Goal: Task Accomplishment & Management: Complete application form

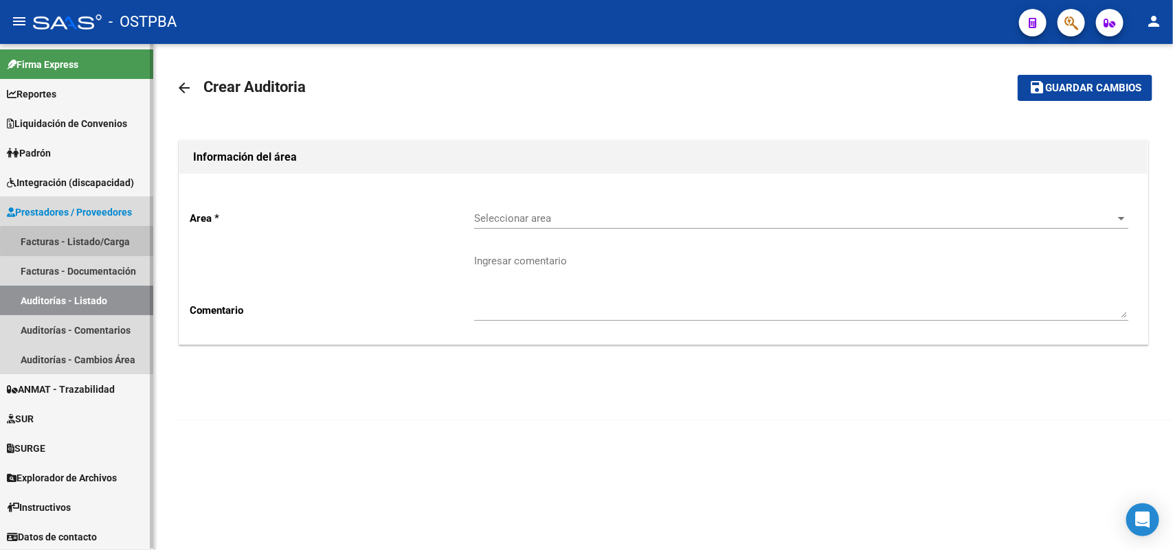
click at [117, 241] on link "Facturas - Listado/Carga" at bounding box center [76, 242] width 153 height 30
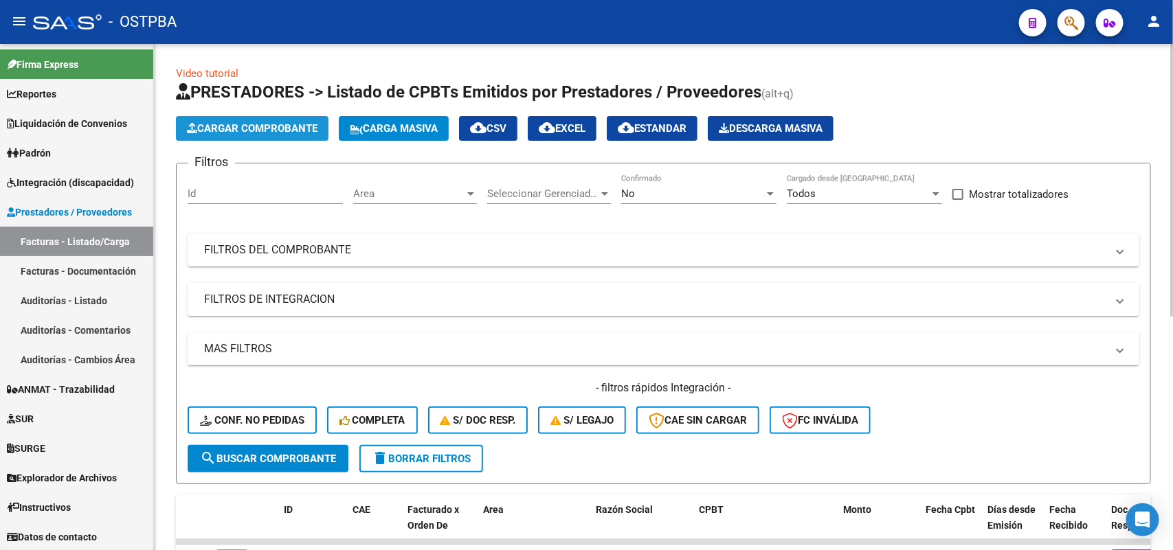
click at [282, 125] on span "Cargar Comprobante" at bounding box center [252, 128] width 131 height 12
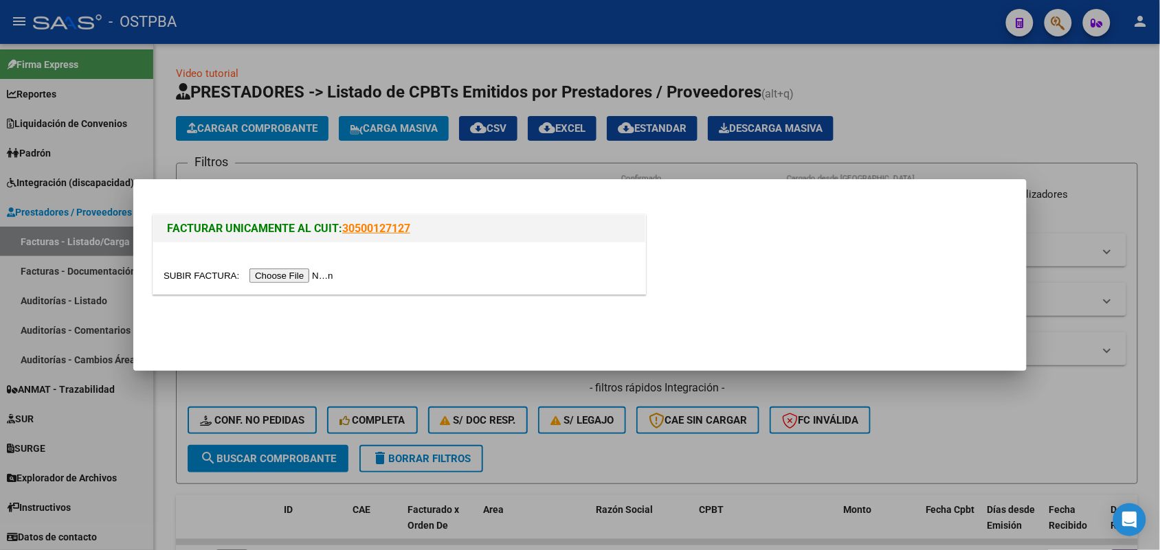
click at [315, 280] on input "file" at bounding box center [250, 276] width 174 height 14
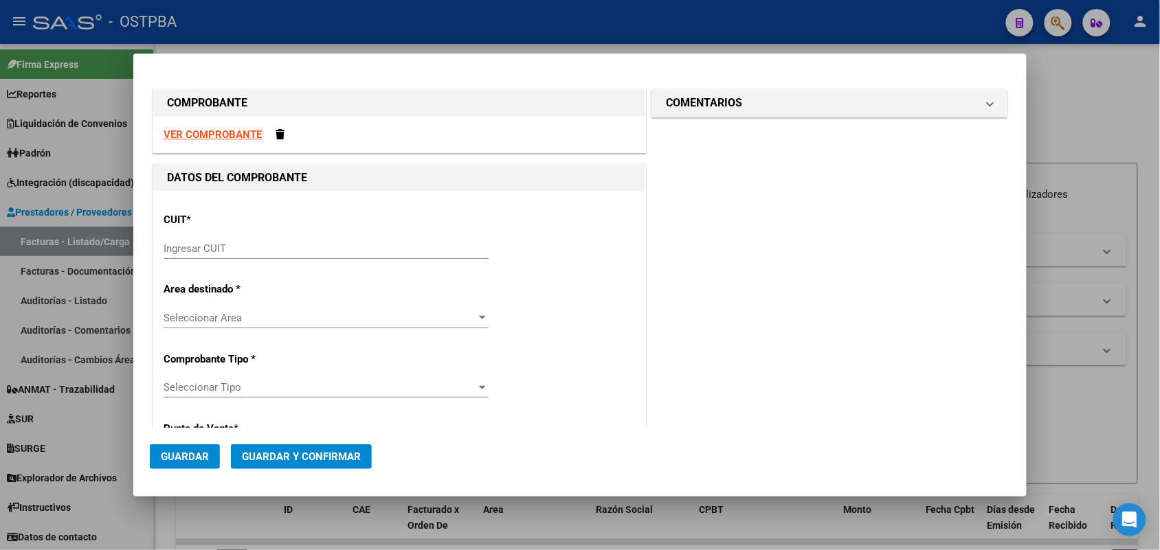
drag, startPoint x: 169, startPoint y: 254, endPoint x: 174, endPoint y: 247, distance: 8.4
click at [174, 248] on input "Ingresar CUIT" at bounding box center [325, 248] width 325 height 12
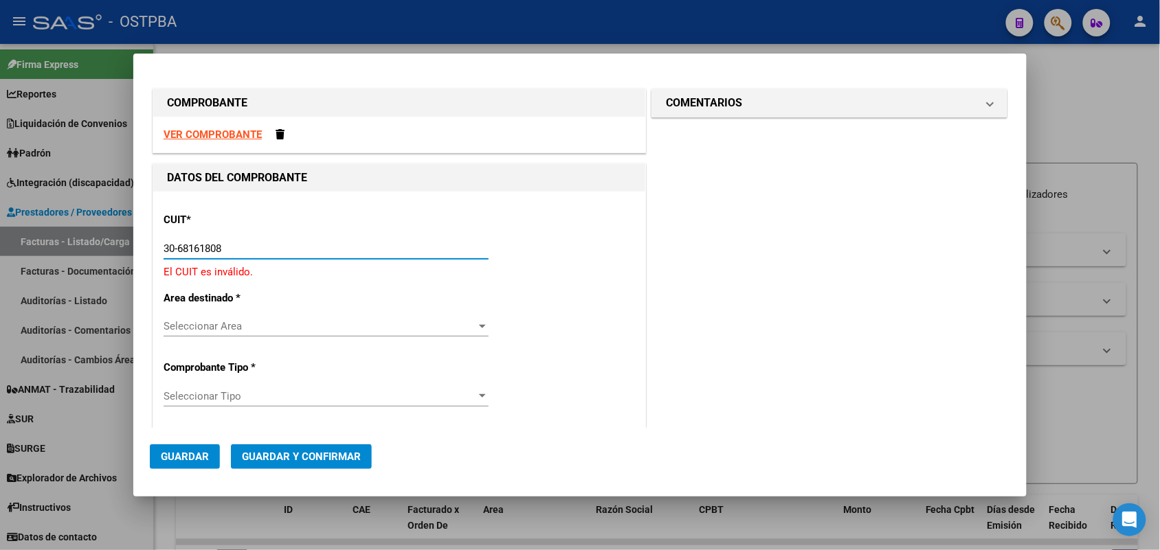
type input "30-68161808-9"
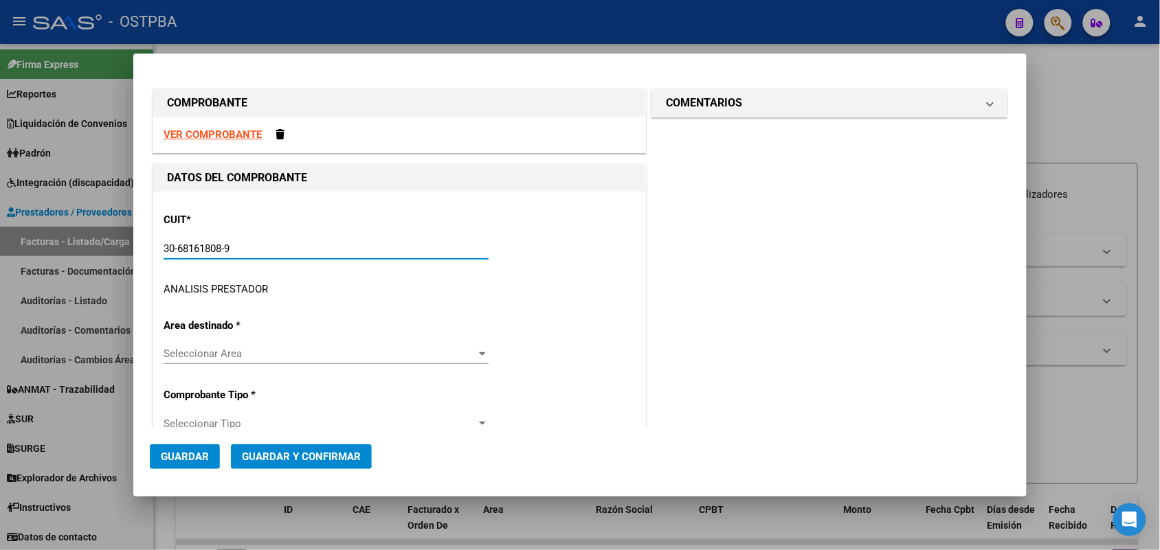
type input "1"
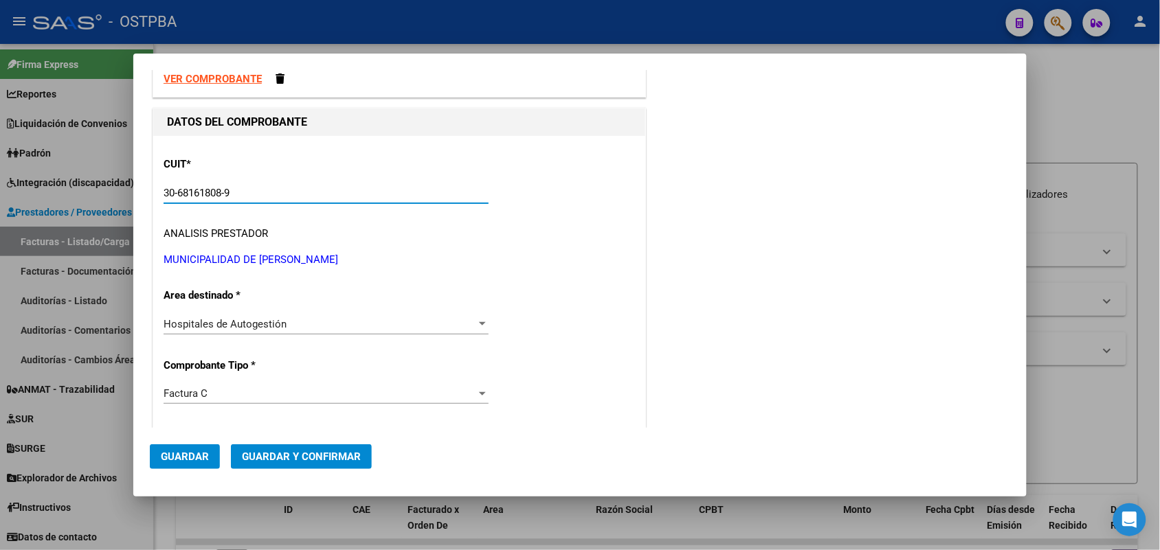
scroll to position [172, 0]
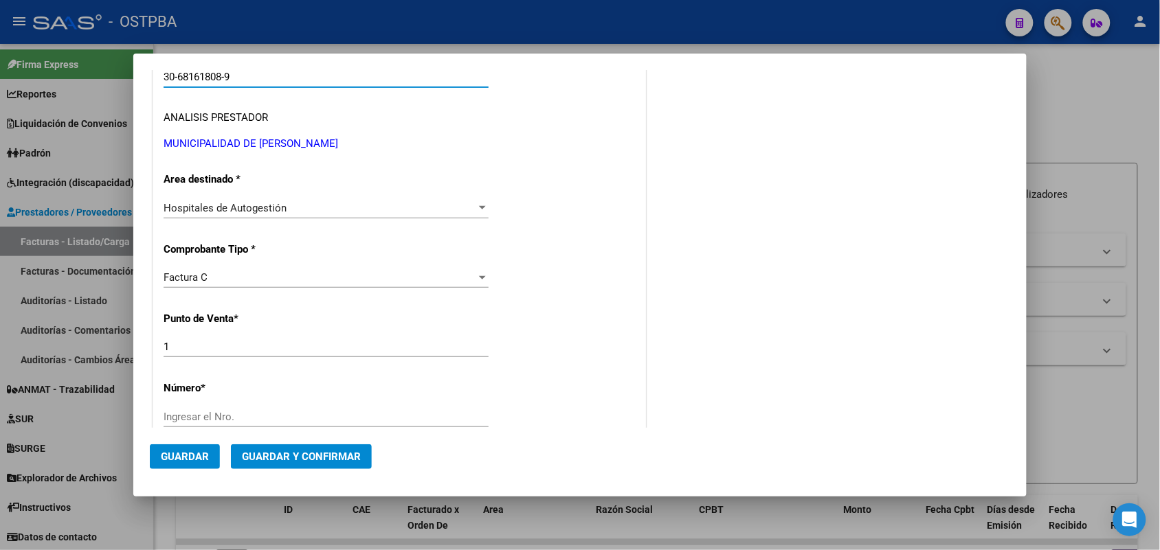
type input "30-68161808-9"
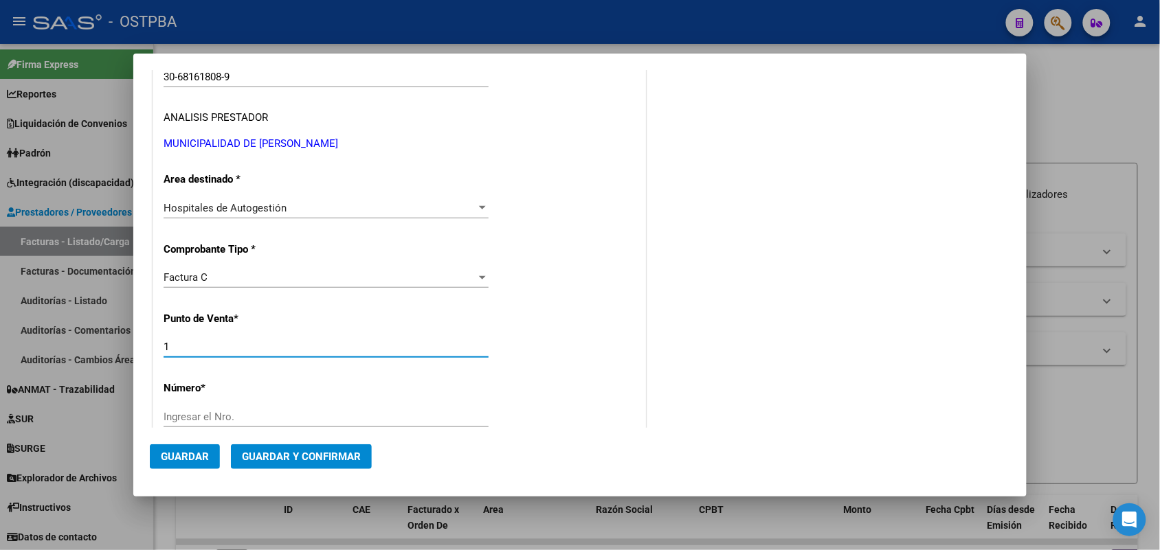
drag, startPoint x: 177, startPoint y: 347, endPoint x: 137, endPoint y: 346, distance: 39.9
click at [137, 346] on mat-dialog-content "COMPROBANTE VER COMPROBANTE DATOS DEL COMPROBANTE CUIT * 30-68161808-9 Ingresar…" at bounding box center [579, 249] width 893 height 358
type input "4"
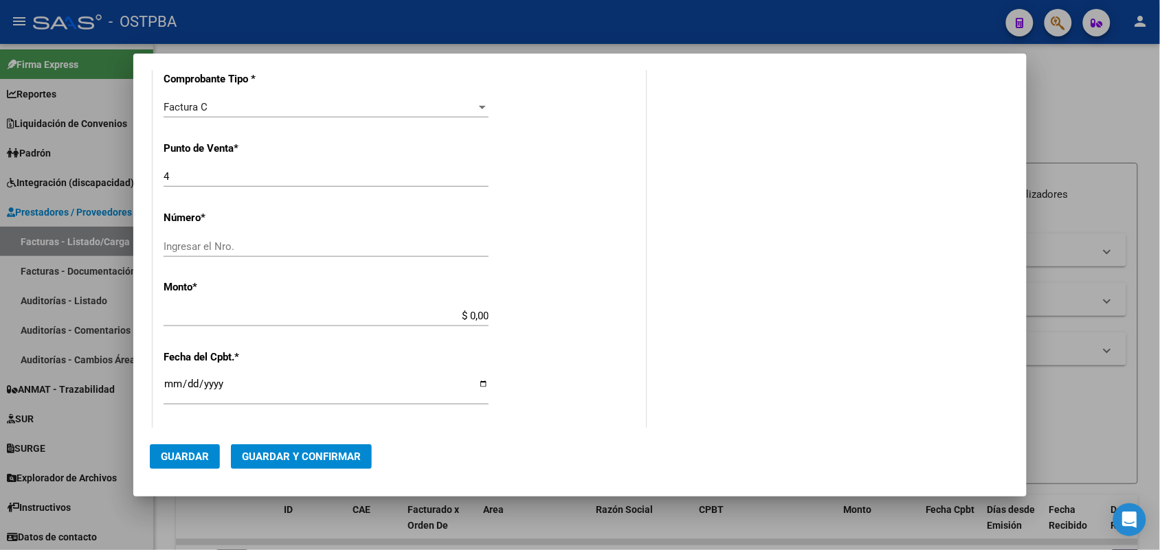
scroll to position [343, 0]
click at [183, 241] on input "Ingresar el Nro." at bounding box center [325, 245] width 325 height 12
type input "8939"
drag, startPoint x: 447, startPoint y: 317, endPoint x: 552, endPoint y: 318, distance: 104.4
click at [552, 318] on div "CUIT * 30-68161808-9 Ingresar CUIT ANALISIS PRESTADOR MUNICIPALIDAD DE [PERSON_…" at bounding box center [399, 335] width 492 height 974
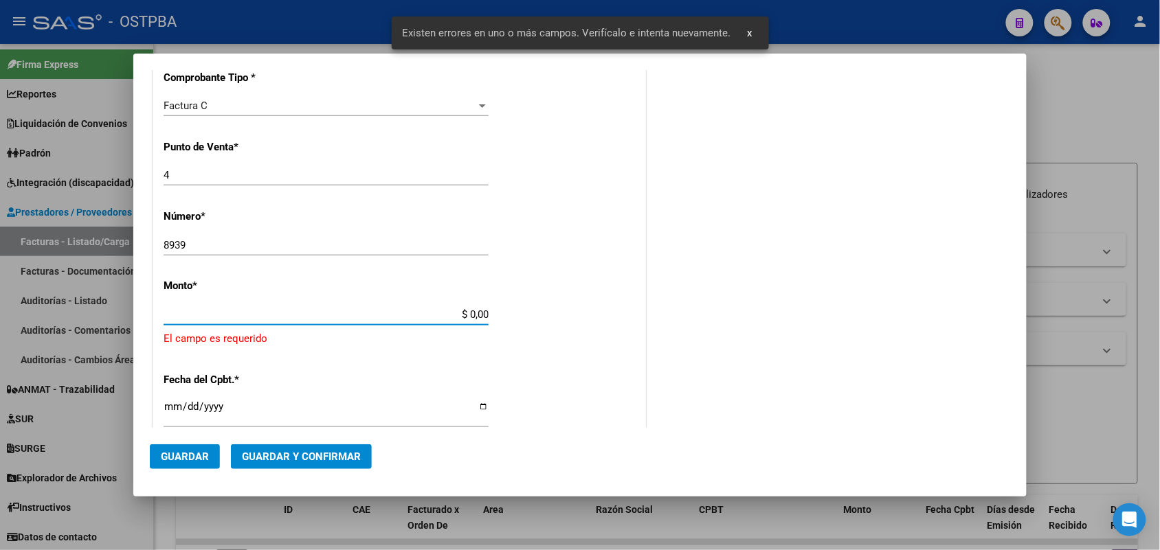
scroll to position [403, 0]
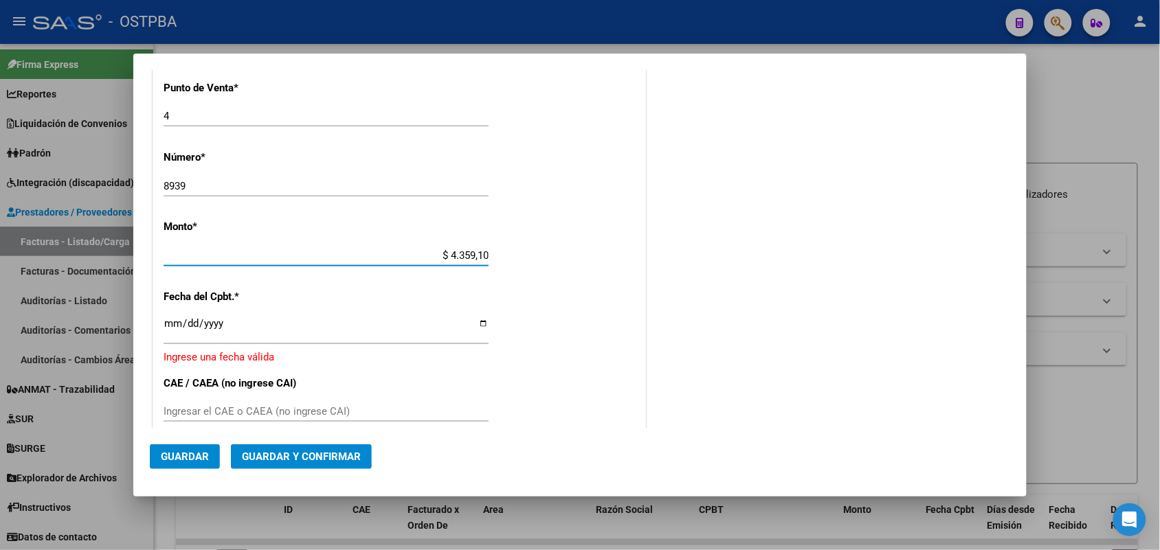
type input "$ 43.591,00"
click at [177, 328] on input "Ingresar la fecha" at bounding box center [325, 329] width 325 height 22
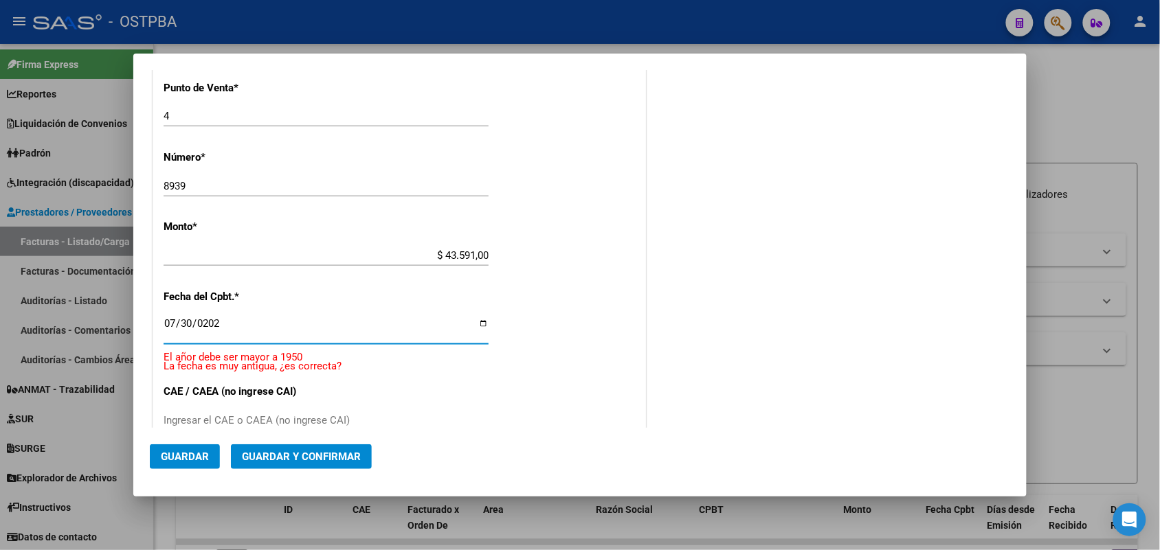
type input "[DATE]"
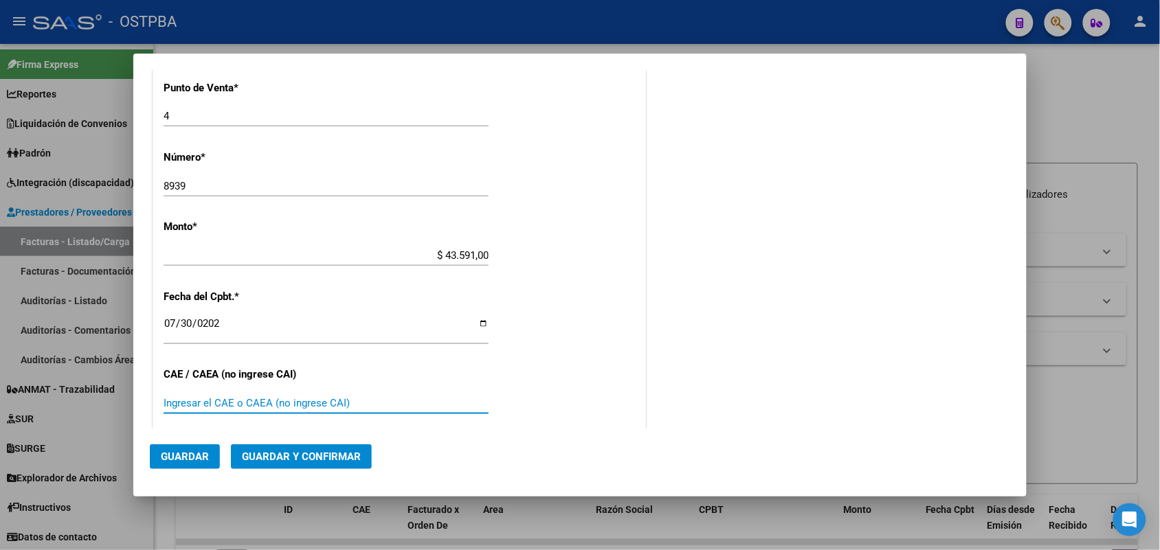
click at [174, 400] on input "Ingresar el CAE o CAEA (no ingrese CAI)" at bounding box center [325, 403] width 325 height 12
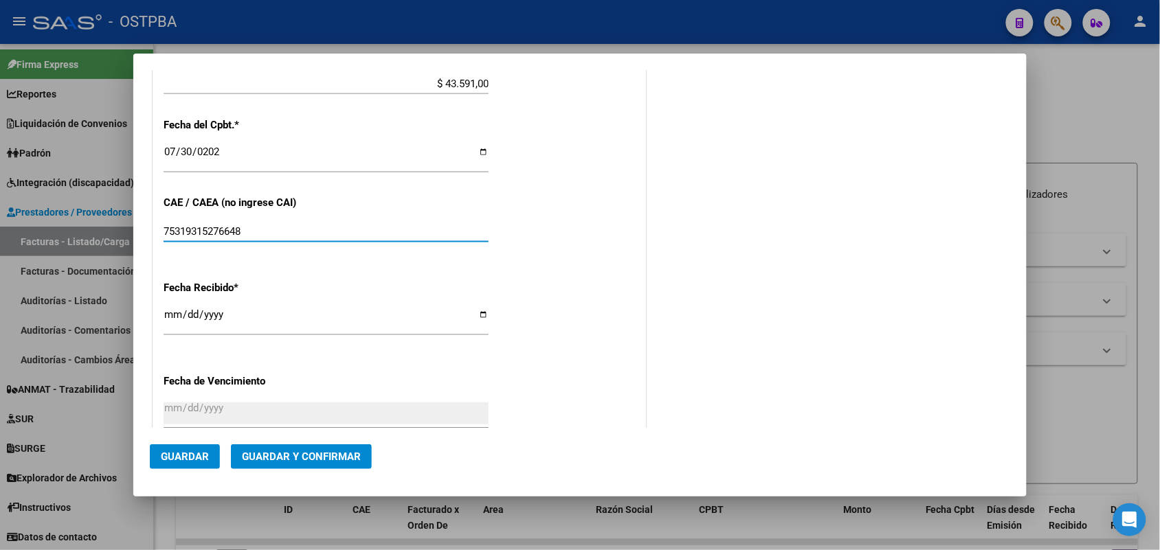
type input "75319315276648"
click at [172, 317] on input "[DATE]" at bounding box center [325, 320] width 325 height 22
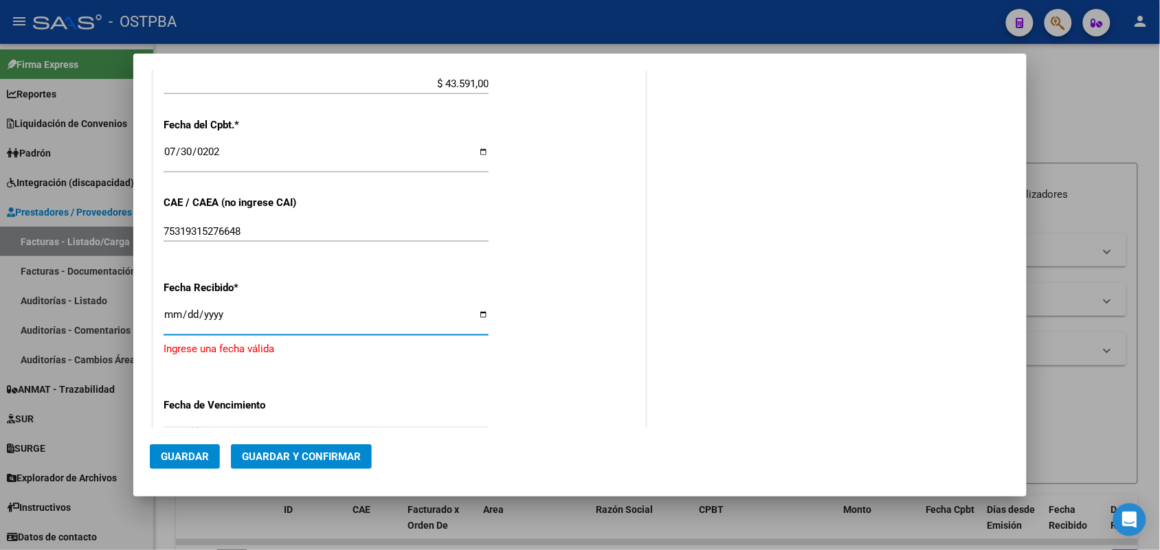
type input "[DATE]"
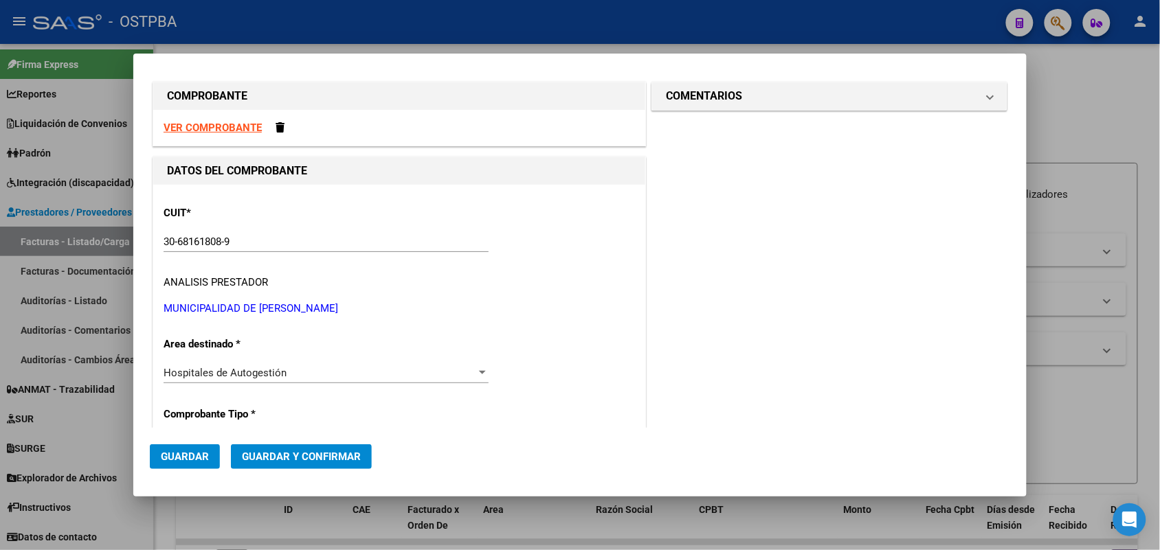
scroll to position [0, 0]
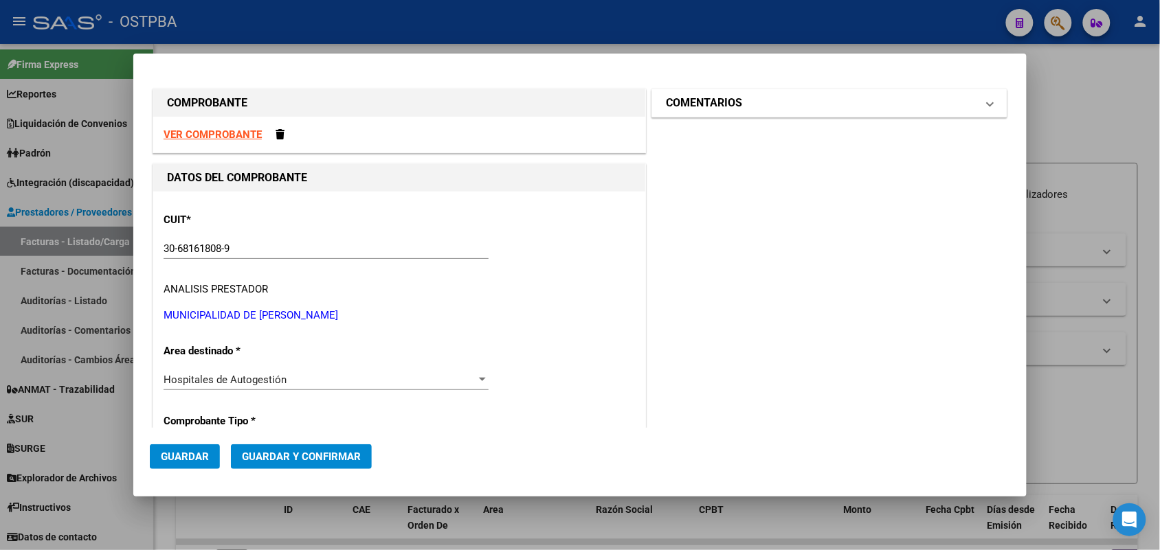
drag, startPoint x: 979, startPoint y: 100, endPoint x: 970, endPoint y: 109, distance: 12.2
click at [987, 103] on span at bounding box center [989, 103] width 5 height 16
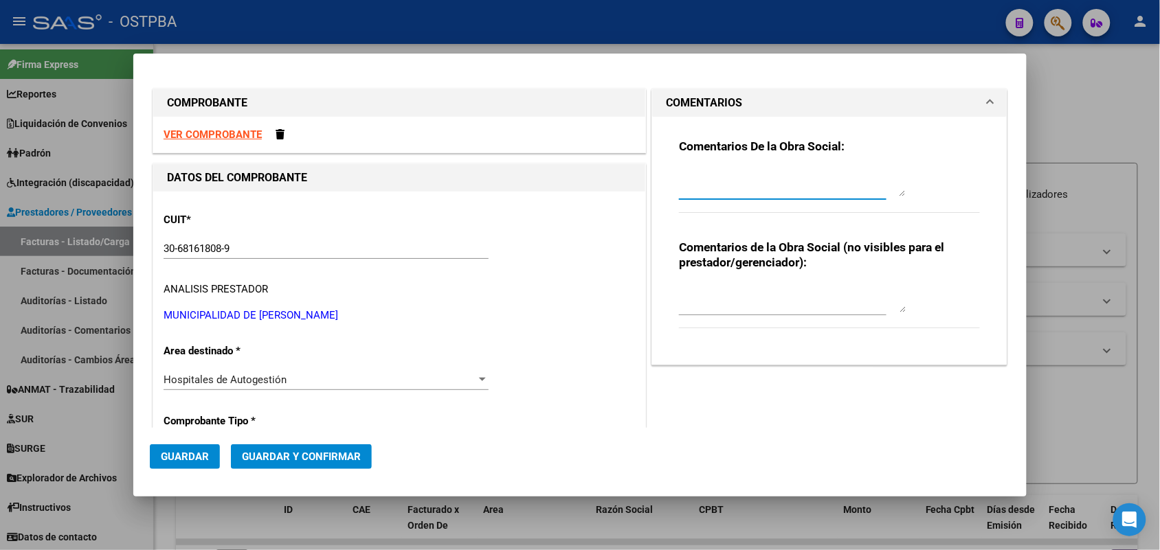
click at [679, 190] on textarea at bounding box center [792, 182] width 227 height 27
type textarea "HR 126215"
click at [173, 452] on span "Guardar" at bounding box center [185, 457] width 48 height 12
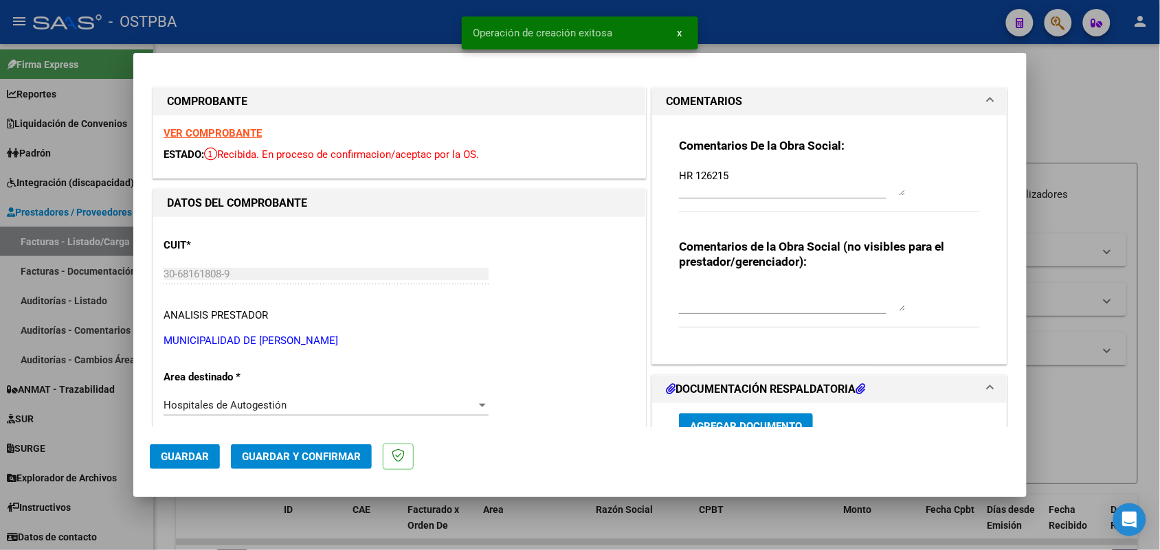
type input "[DATE]"
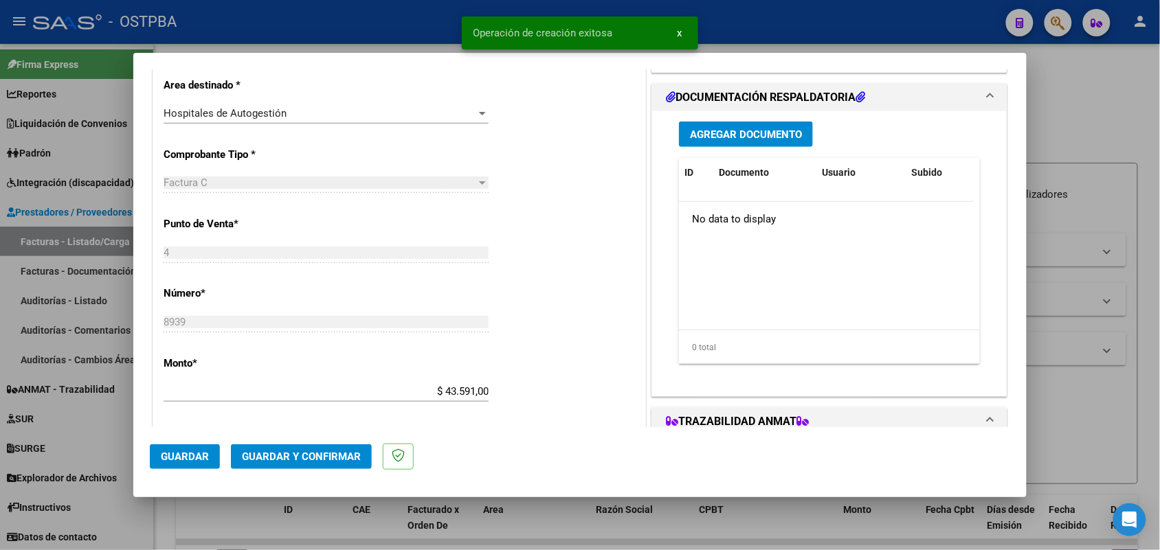
scroll to position [343, 0]
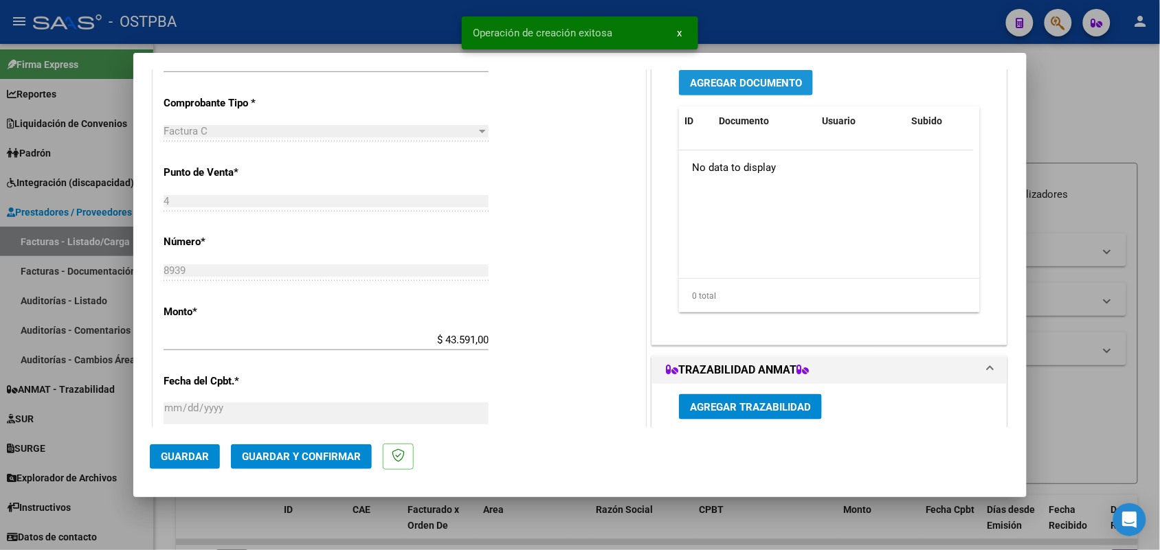
click at [743, 83] on span "Agregar Documento" at bounding box center [746, 83] width 112 height 12
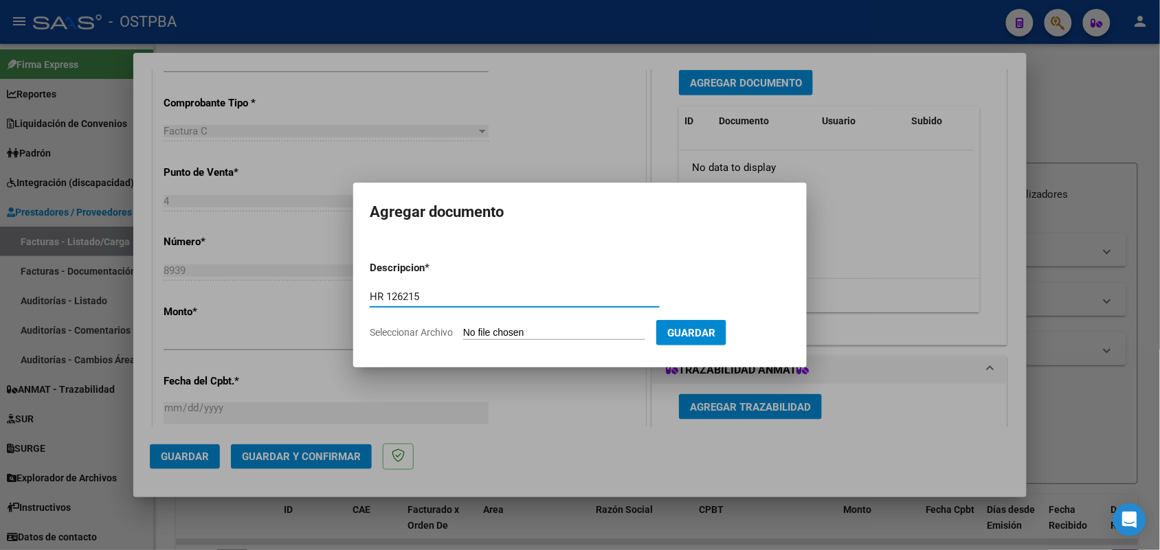
type input "HR 126215"
click at [479, 332] on input "Seleccionar Archivo" at bounding box center [554, 333] width 182 height 13
type input "C:\fakepath\HR 126215.pdf"
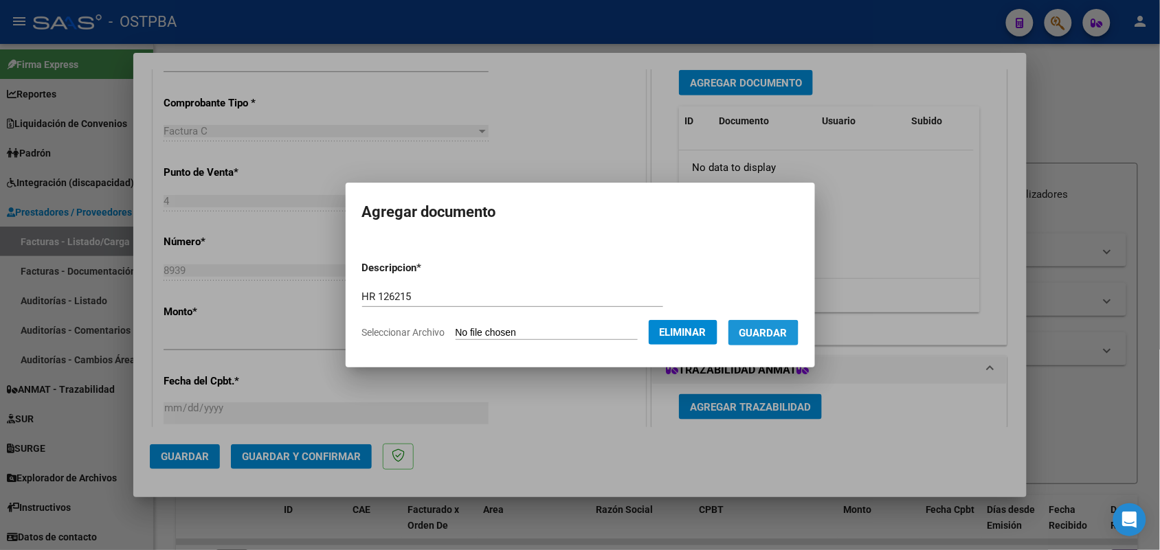
click at [766, 334] on span "Guardar" at bounding box center [763, 333] width 48 height 12
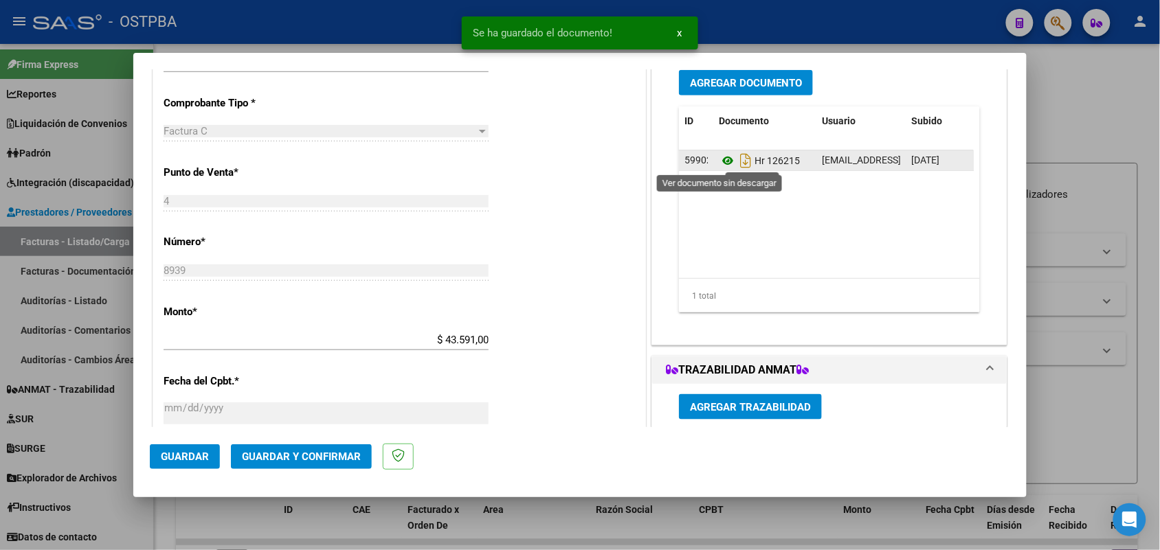
click at [719, 159] on icon at bounding box center [728, 161] width 18 height 16
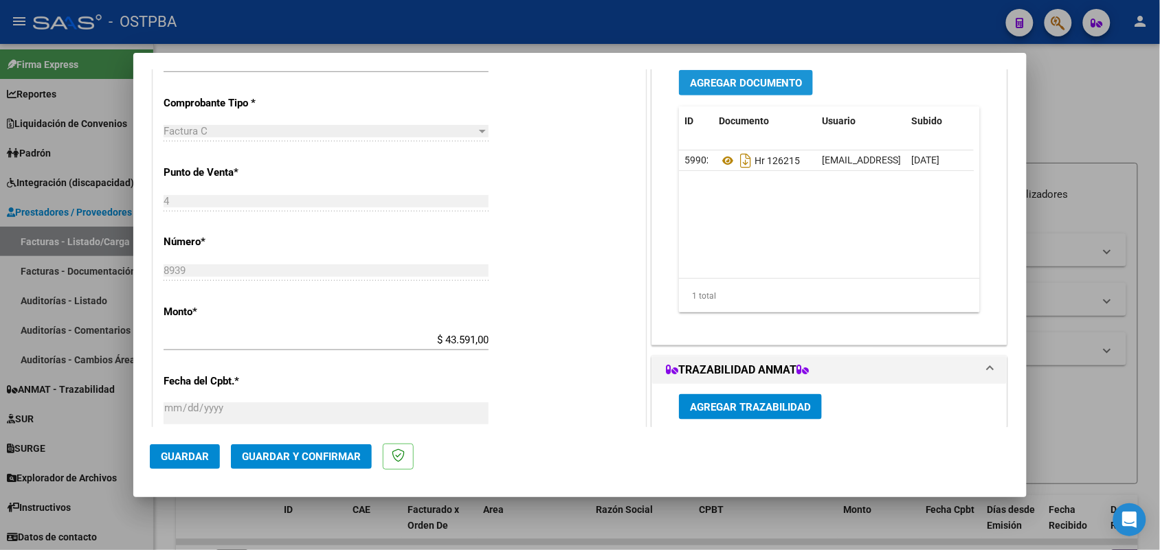
drag, startPoint x: 744, startPoint y: 89, endPoint x: 752, endPoint y: 205, distance: 115.7
click at [744, 98] on div "Agregar Documento ID Documento Usuario Subido Acción 59902 Hr 126215 [EMAIL_ADD…" at bounding box center [828, 197] width 321 height 274
click at [708, 86] on span "Agregar Documento" at bounding box center [746, 83] width 112 height 12
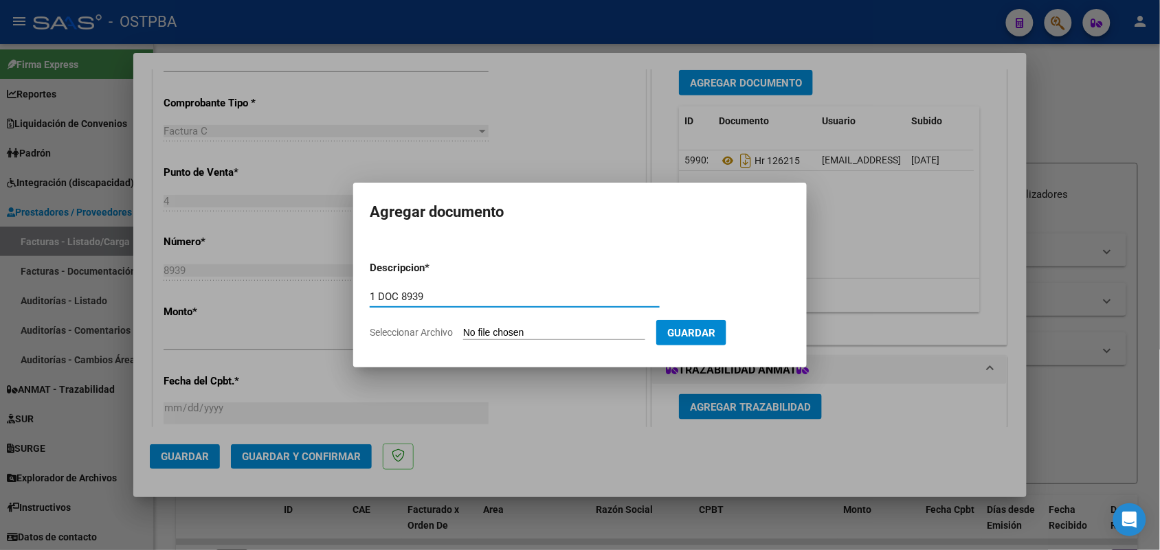
type input "1 DOC 8939"
click at [474, 332] on input "Seleccionar Archivo" at bounding box center [554, 333] width 182 height 13
type input "C:\fakepath\1 DOC 8939.pdf"
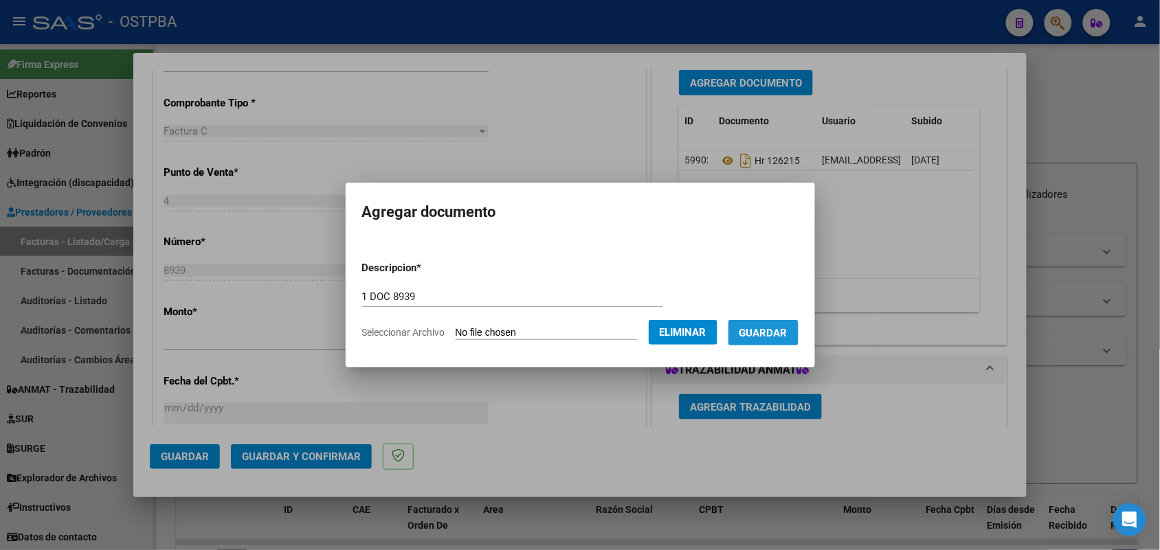
click at [780, 335] on span "Guardar" at bounding box center [763, 333] width 48 height 12
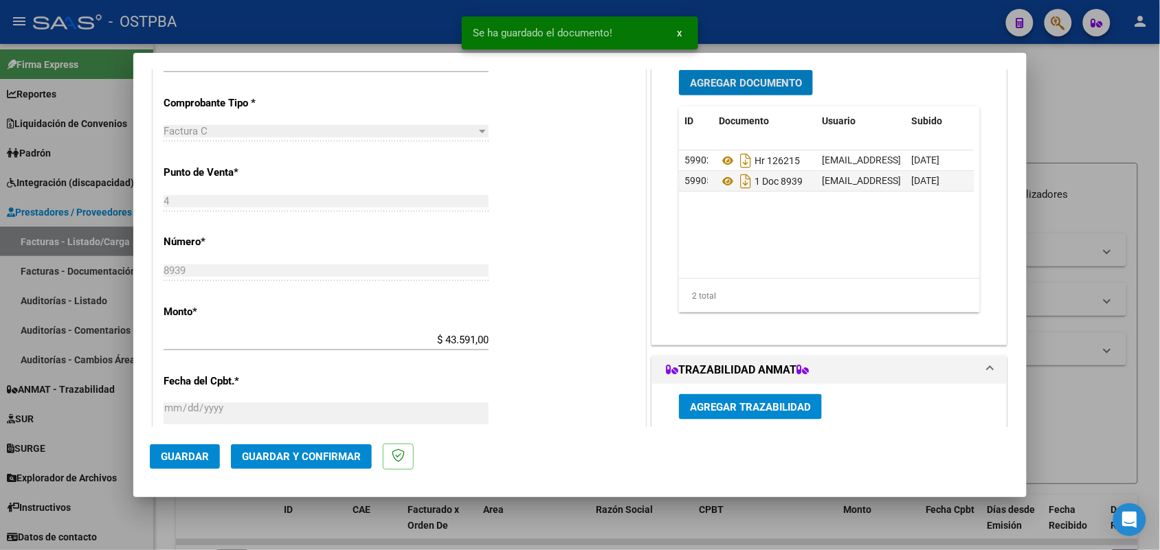
click at [745, 80] on span "Agregar Documento" at bounding box center [746, 83] width 112 height 12
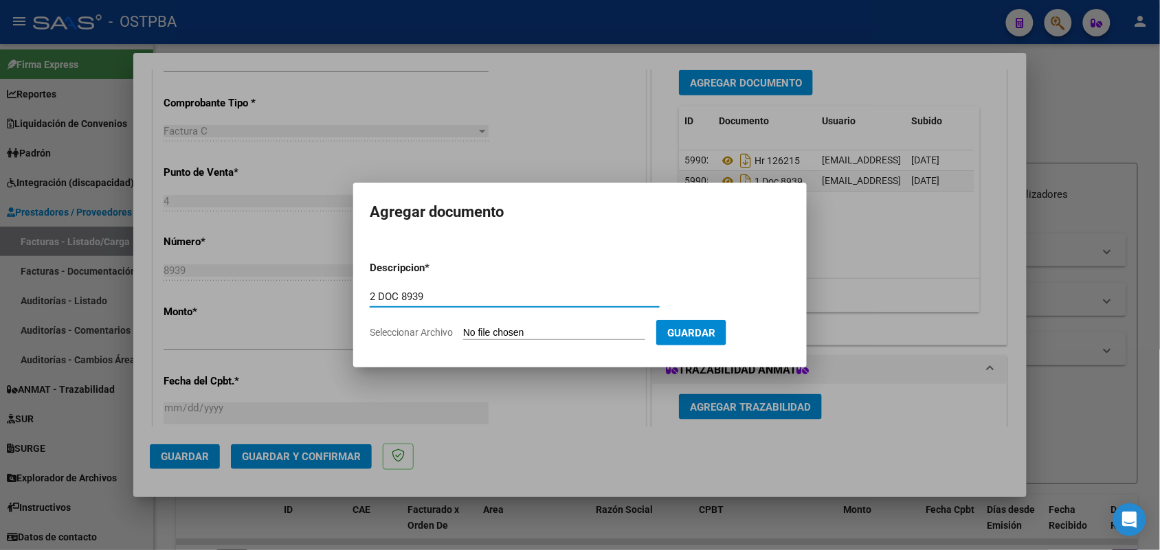
type input "2 DOC 8939"
click at [482, 330] on input "Seleccionar Archivo" at bounding box center [554, 333] width 182 height 13
type input "C:\fakepath\2 DOC 8939.pdf"
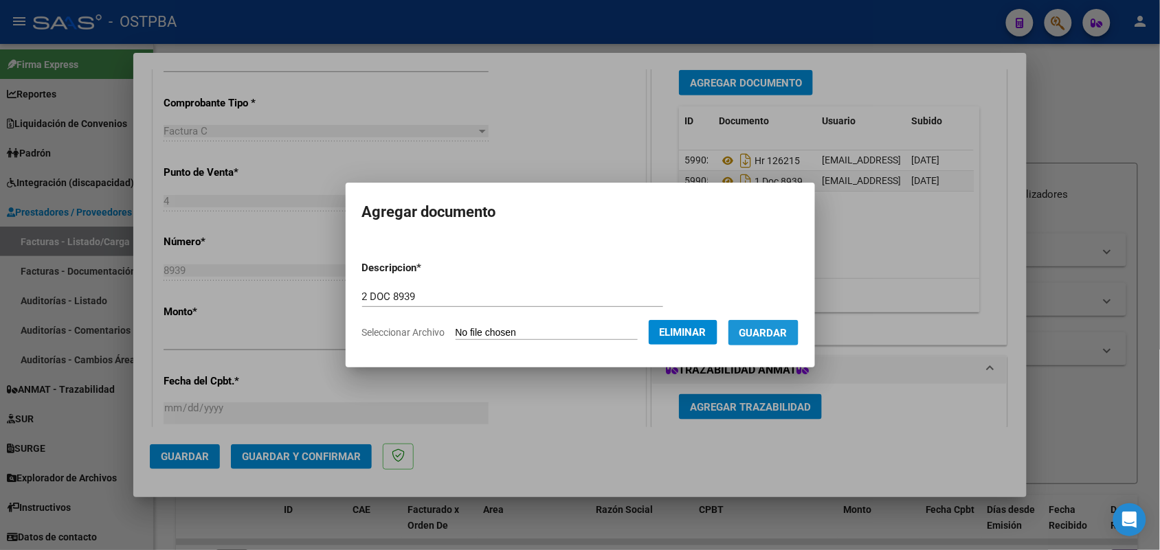
click at [773, 327] on span "Guardar" at bounding box center [763, 333] width 48 height 12
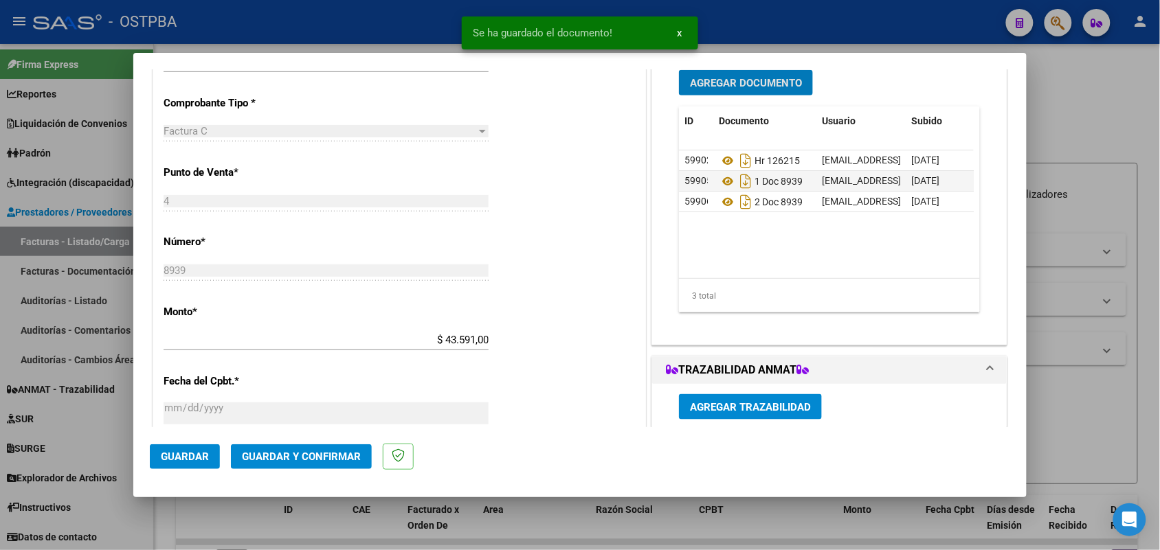
click at [747, 83] on span "Agregar Documento" at bounding box center [746, 83] width 112 height 12
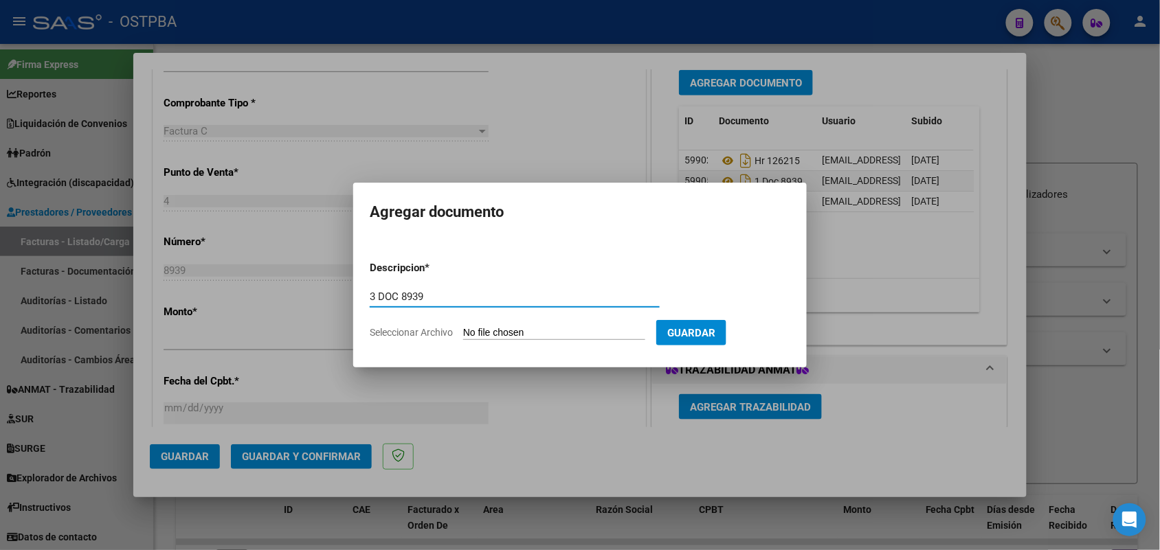
type input "3 DOC 8939"
click at [477, 327] on input "Seleccionar Archivo" at bounding box center [554, 333] width 182 height 13
type input "C:\fakepath\3 DOC 8939.pdf"
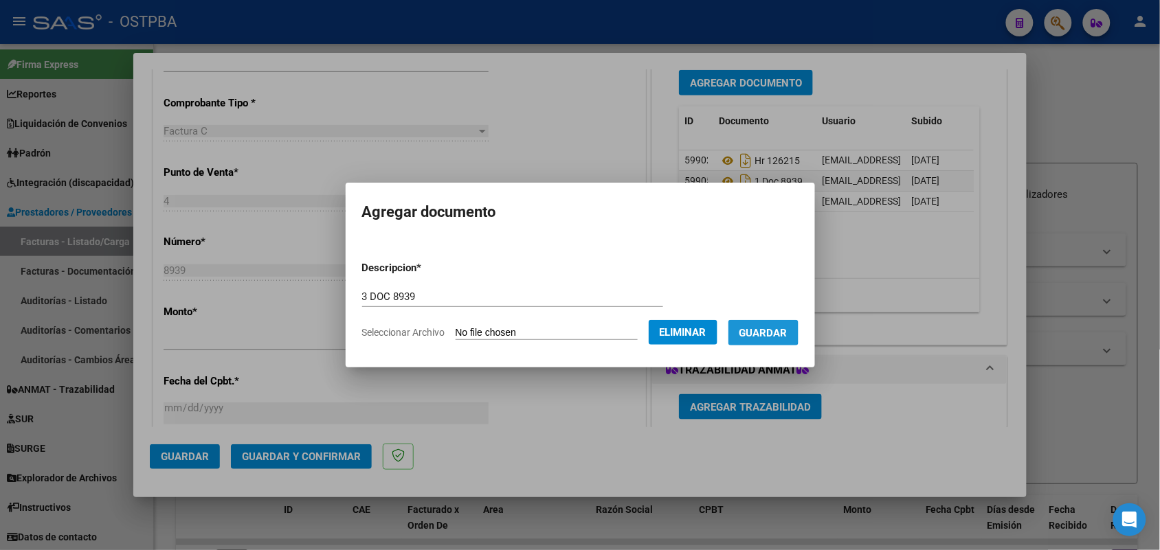
click at [768, 324] on button "Guardar" at bounding box center [763, 332] width 70 height 25
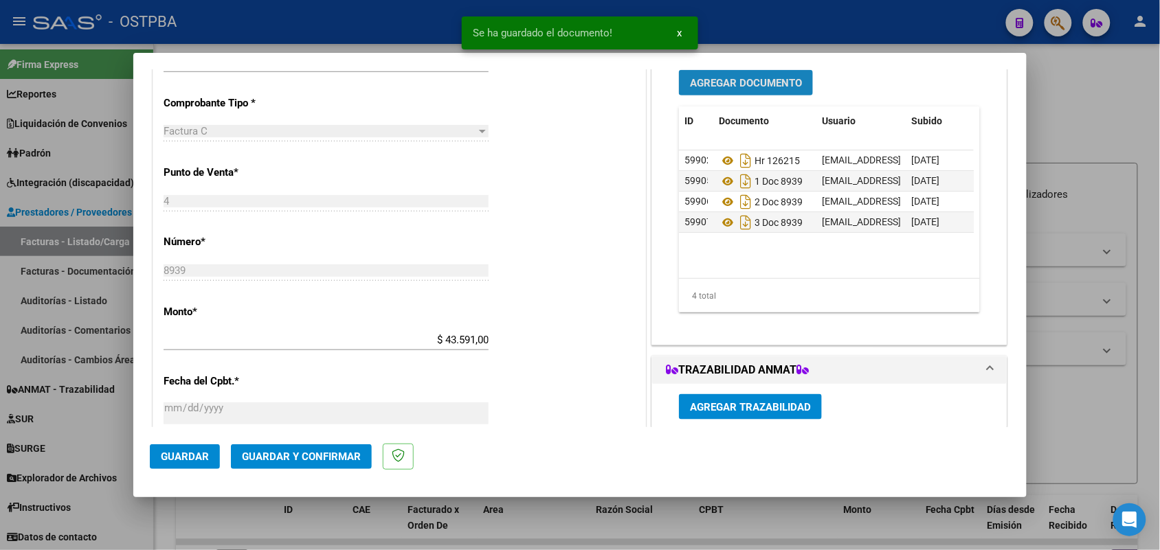
click at [742, 79] on span "Agregar Documento" at bounding box center [746, 83] width 112 height 12
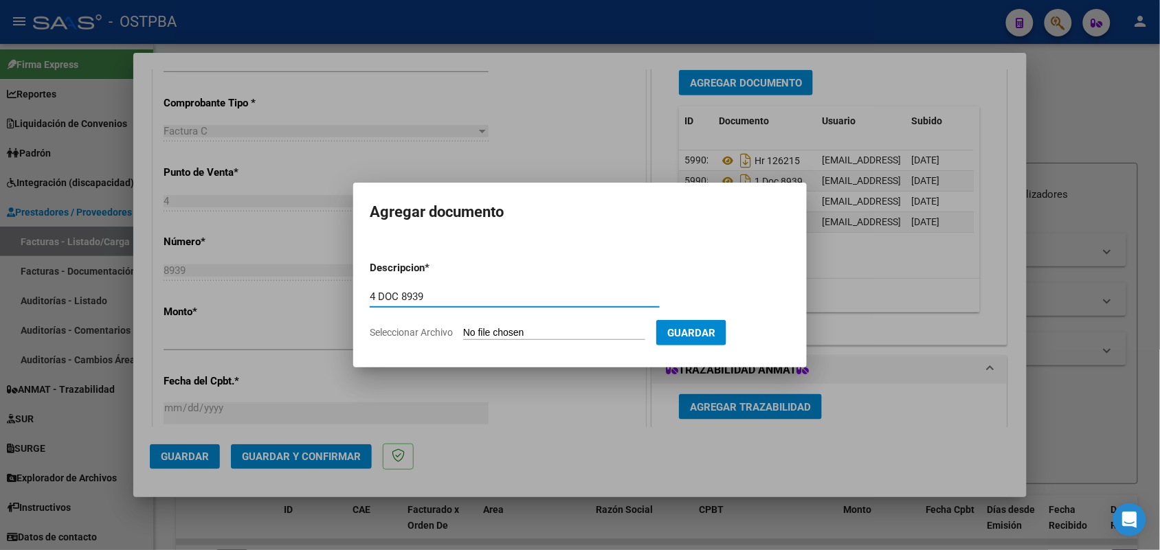
type input "4 DOC 8939"
click at [469, 328] on input "Seleccionar Archivo" at bounding box center [554, 333] width 182 height 13
type input "C:\fakepath\4 DOC 8939.pdf"
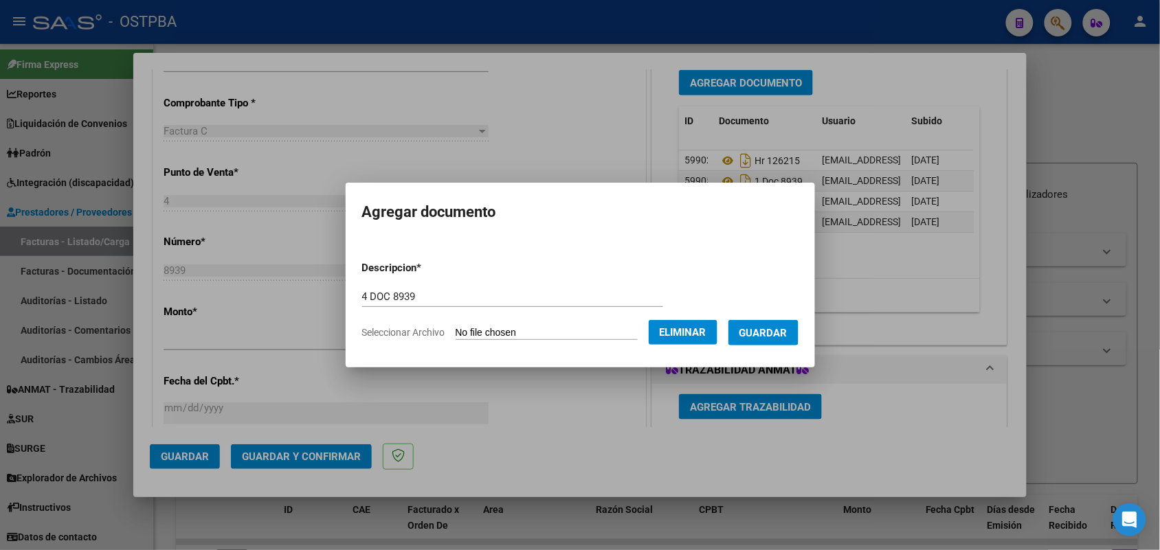
click at [769, 330] on span "Guardar" at bounding box center [763, 333] width 48 height 12
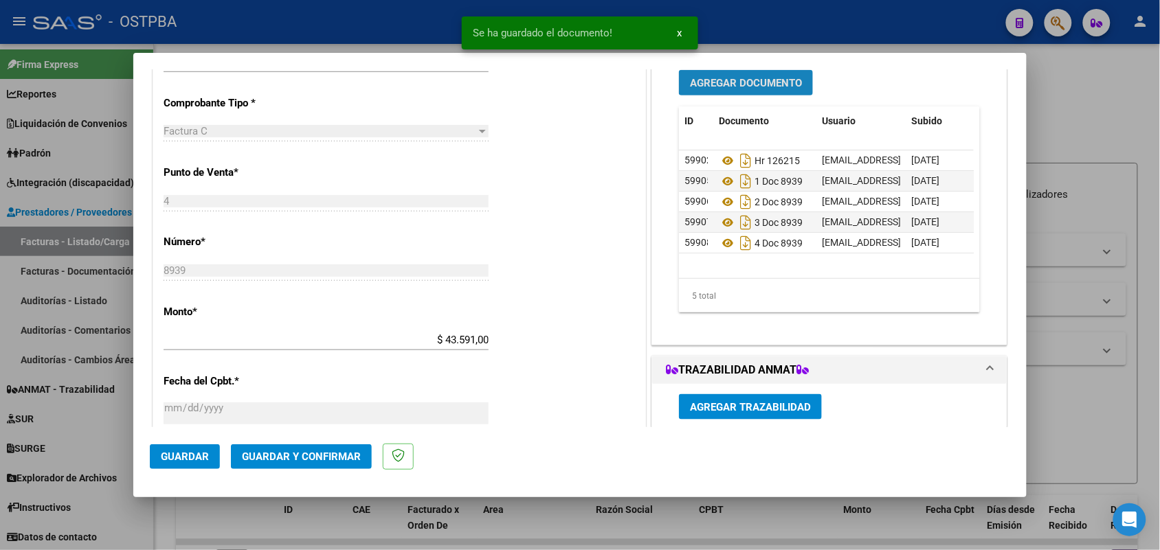
click at [747, 83] on span "Agregar Documento" at bounding box center [746, 83] width 112 height 12
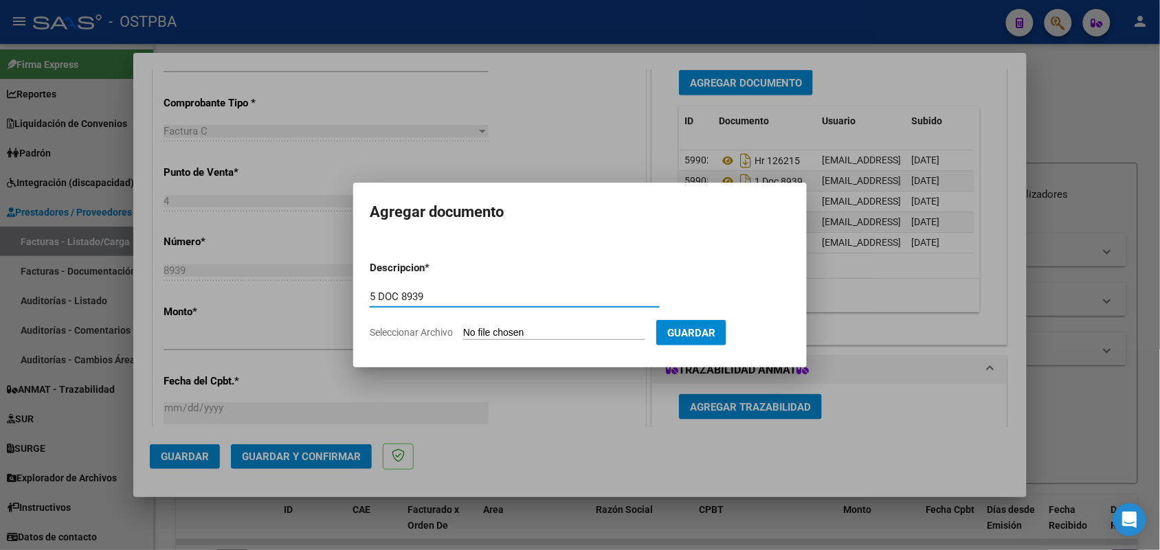
type input "5 DOC 8939"
click at [475, 332] on input "Seleccionar Archivo" at bounding box center [554, 333] width 182 height 13
type input "C:\fakepath\5 DOC 8939.pdf"
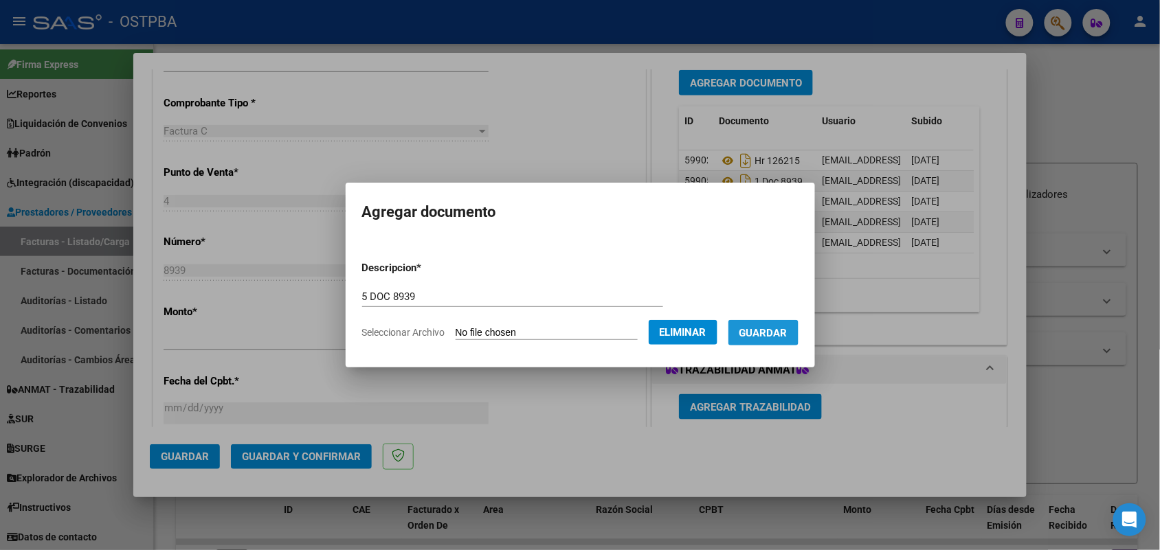
click at [776, 328] on span "Guardar" at bounding box center [763, 333] width 48 height 12
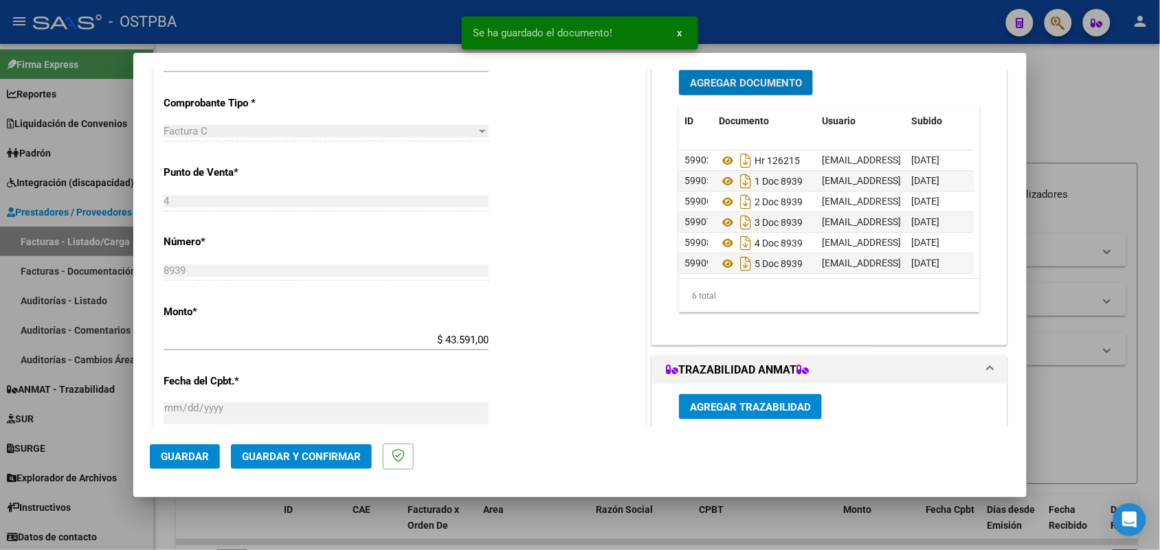
click at [745, 77] on span "Agregar Documento" at bounding box center [746, 83] width 112 height 12
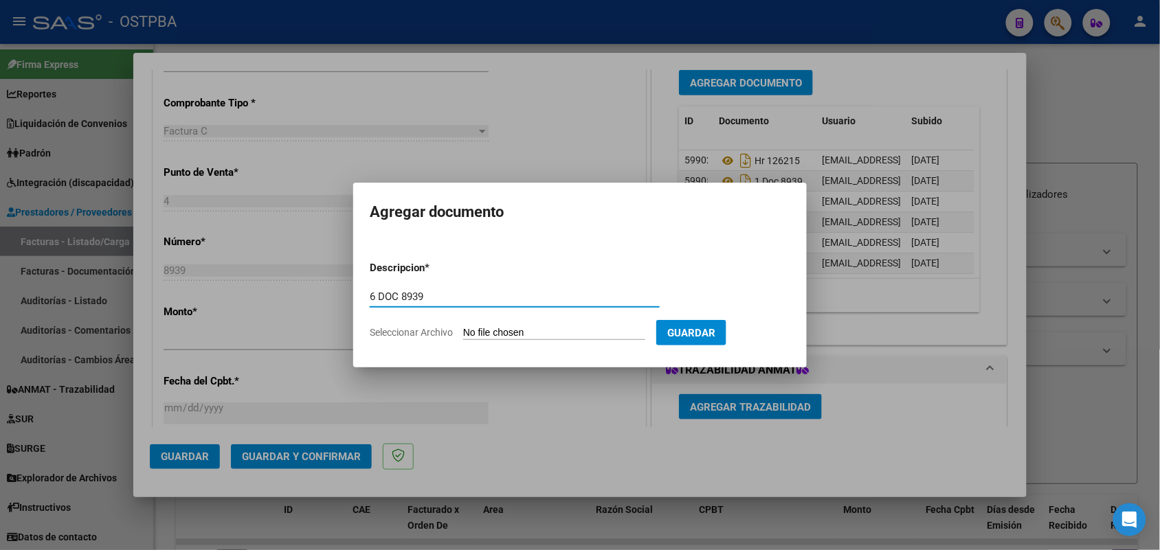
type input "6 DOC 8939"
click at [471, 335] on input "Seleccionar Archivo" at bounding box center [554, 333] width 182 height 13
click at [488, 334] on input "Seleccionar Archivo" at bounding box center [554, 333] width 182 height 13
type input "C:\fakepath\6 DOC 8939.pdf"
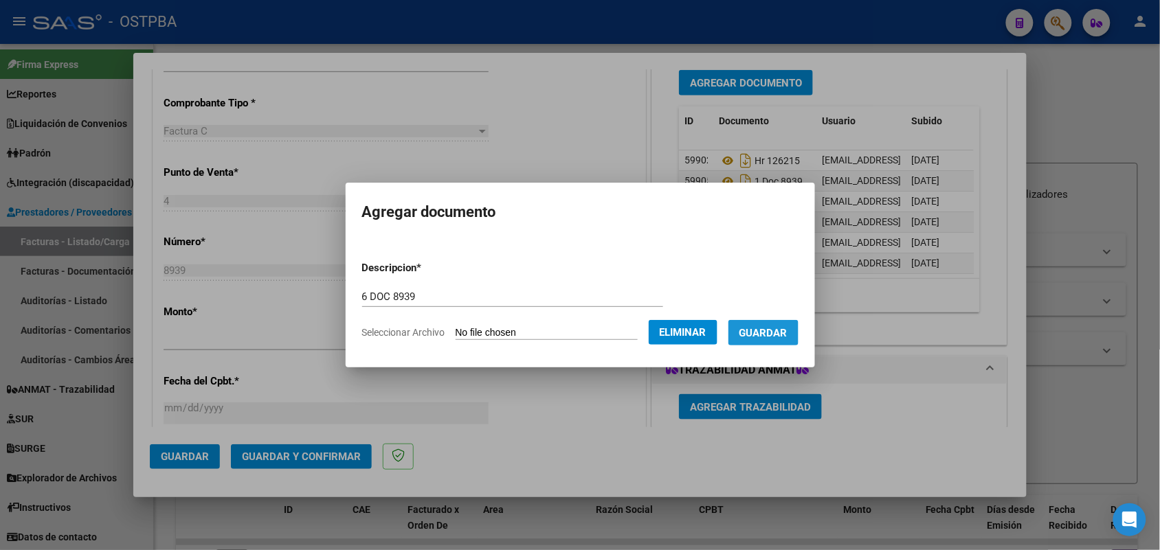
click at [775, 335] on span "Guardar" at bounding box center [763, 333] width 48 height 12
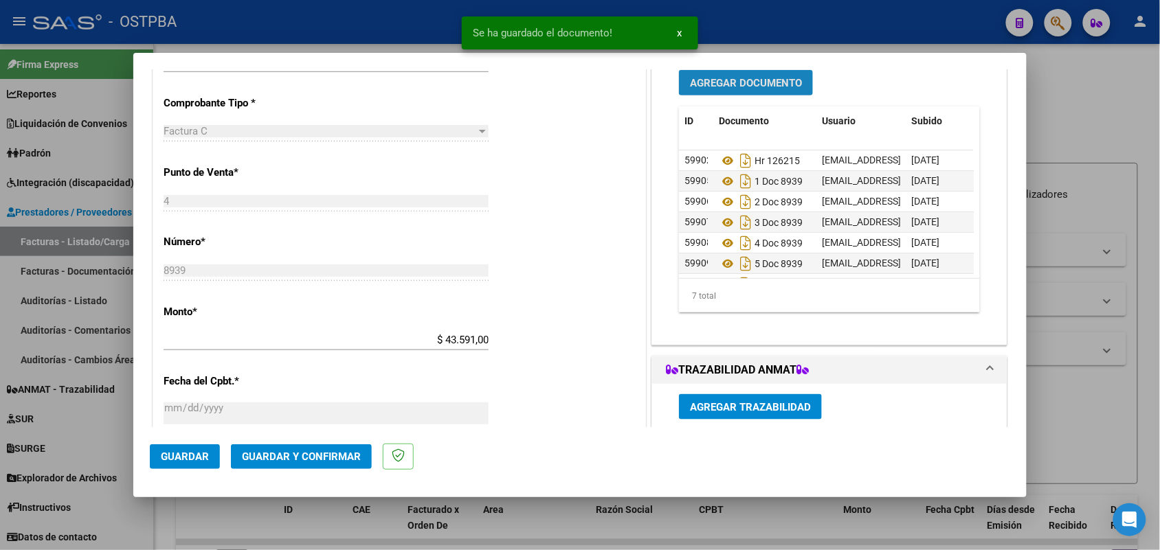
click at [732, 79] on span "Agregar Documento" at bounding box center [746, 83] width 112 height 12
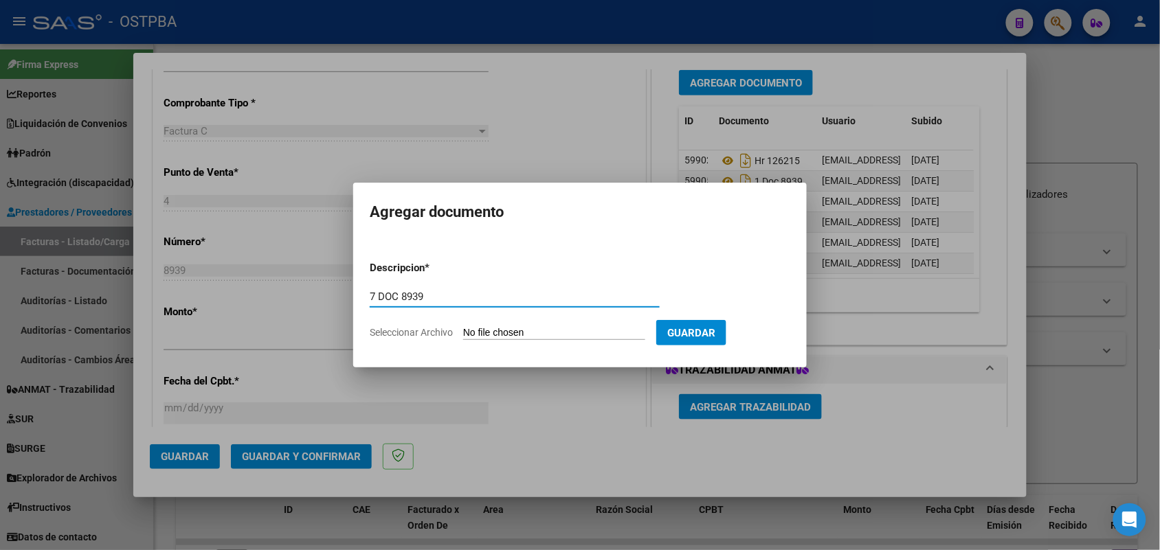
type input "7 DOC 8939"
click at [476, 333] on input "Seleccionar Archivo" at bounding box center [554, 333] width 182 height 13
type input "C:\fakepath\7 DOC 8939.pdf"
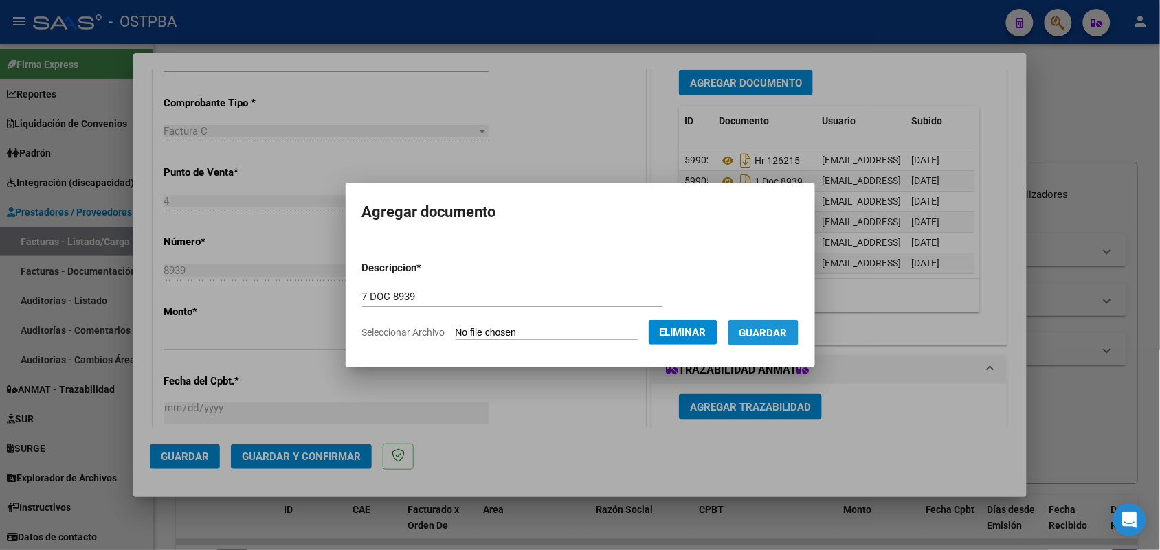
click at [780, 327] on span "Guardar" at bounding box center [763, 333] width 48 height 12
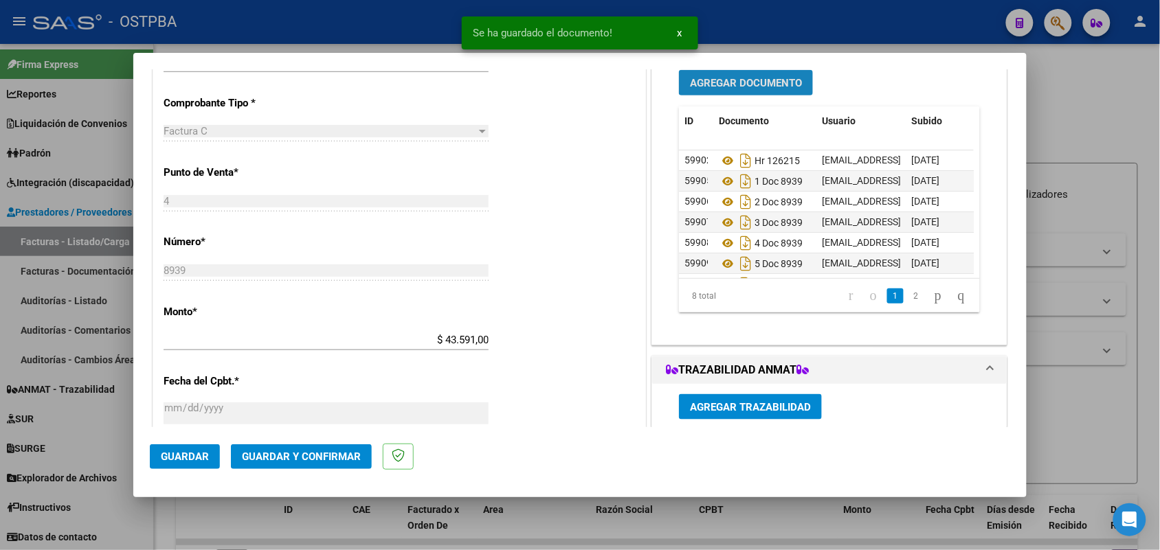
click at [777, 83] on span "Agregar Documento" at bounding box center [746, 83] width 112 height 12
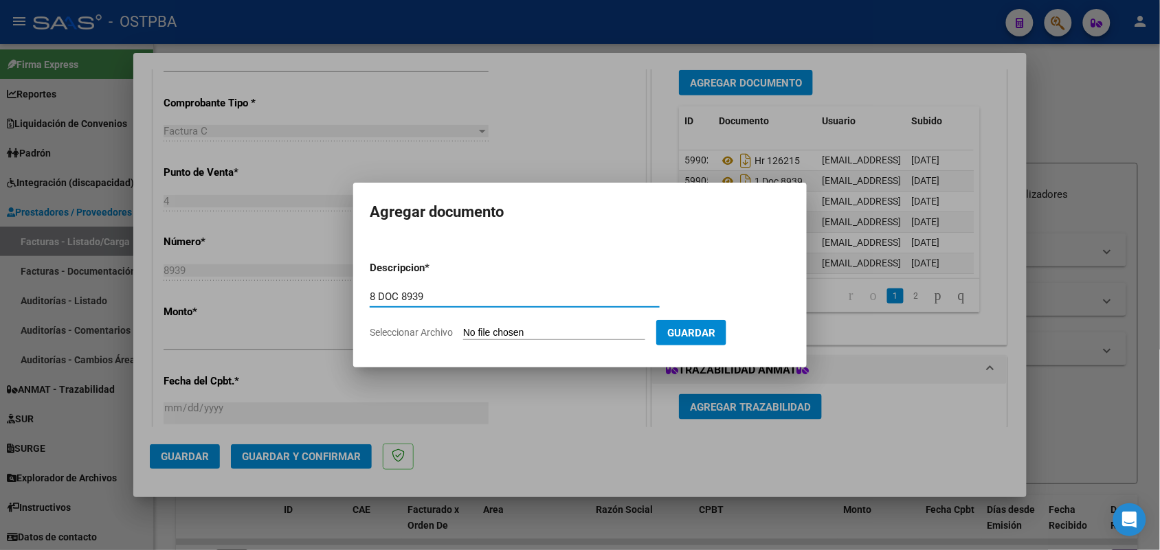
type input "8 DOC 8939"
click at [500, 331] on input "Seleccionar Archivo" at bounding box center [554, 333] width 182 height 13
type input "C:\fakepath\8 DOC 8939.pdf"
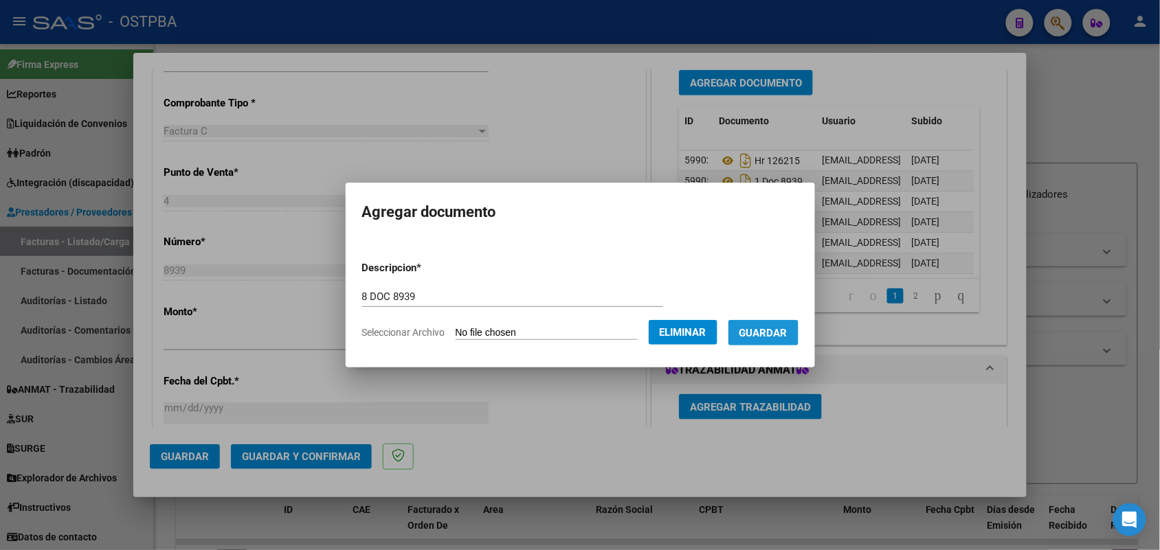
click at [777, 330] on span "Guardar" at bounding box center [763, 333] width 48 height 12
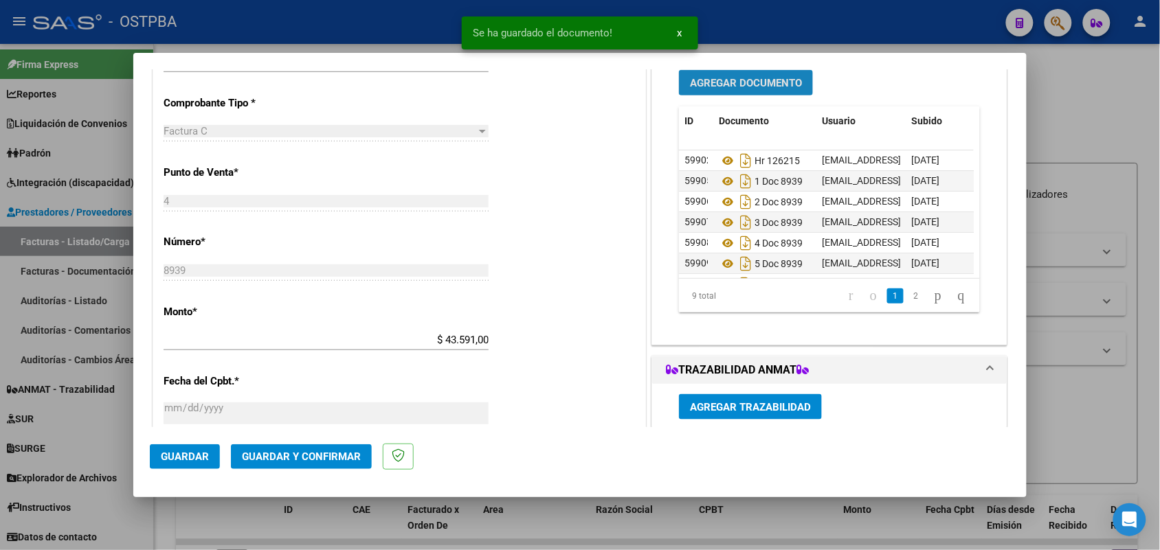
click at [740, 77] on span "Agregar Documento" at bounding box center [746, 83] width 112 height 12
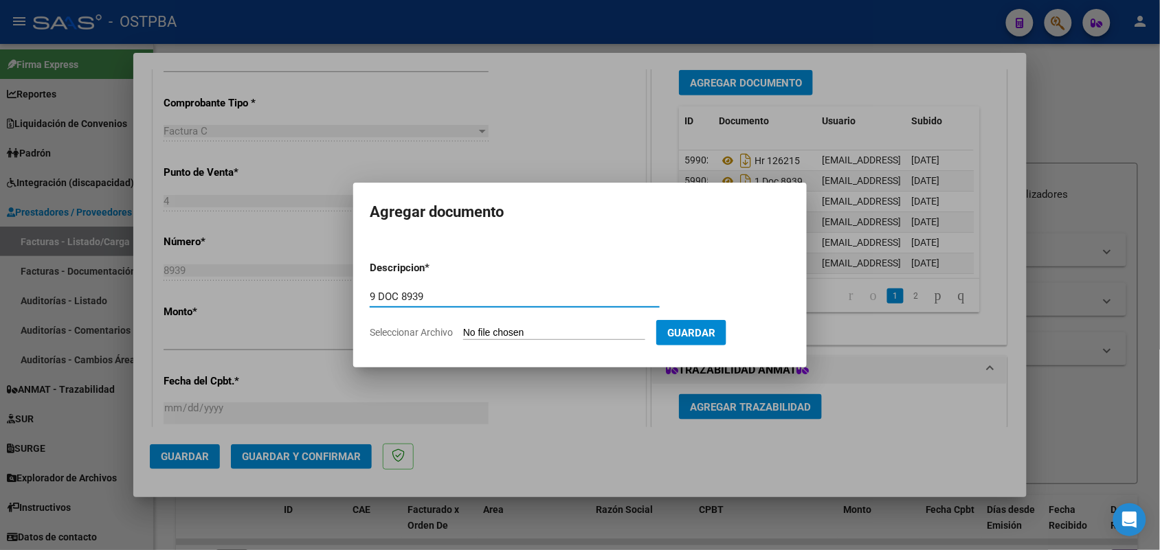
type input "9 DOC 8939"
click at [476, 332] on input "Seleccionar Archivo" at bounding box center [554, 333] width 182 height 13
type input "C:\fakepath\9 DOC 8939.pdf"
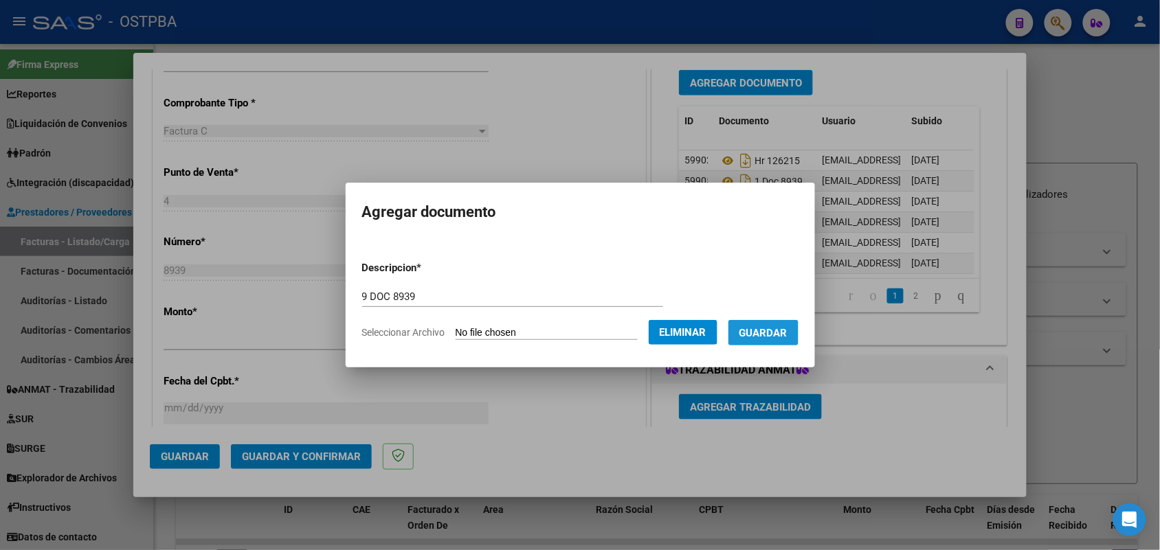
click at [782, 331] on span "Guardar" at bounding box center [763, 333] width 48 height 12
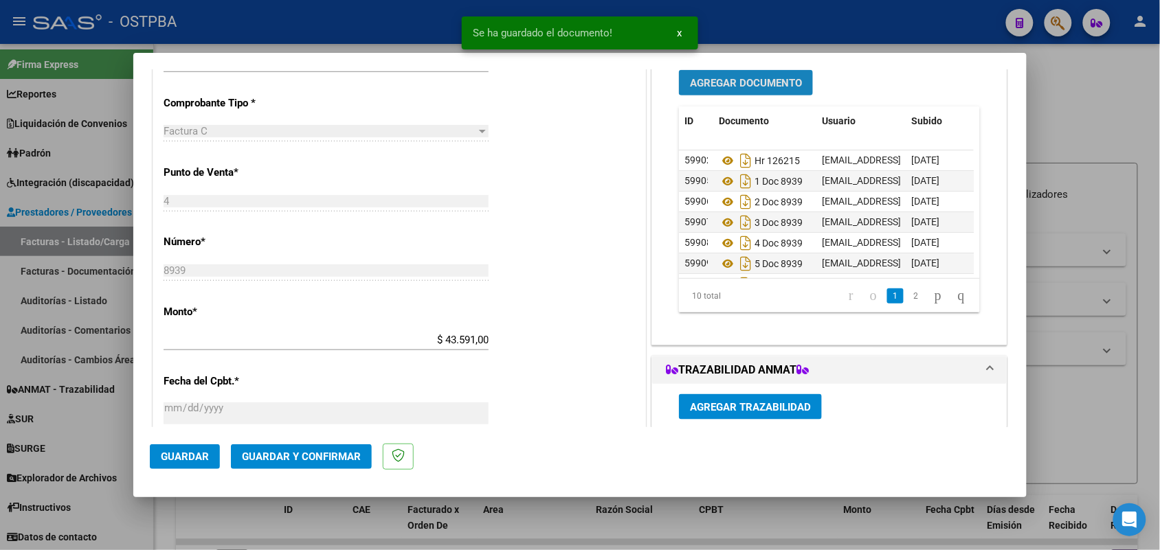
click at [754, 78] on span "Agregar Documento" at bounding box center [746, 83] width 112 height 12
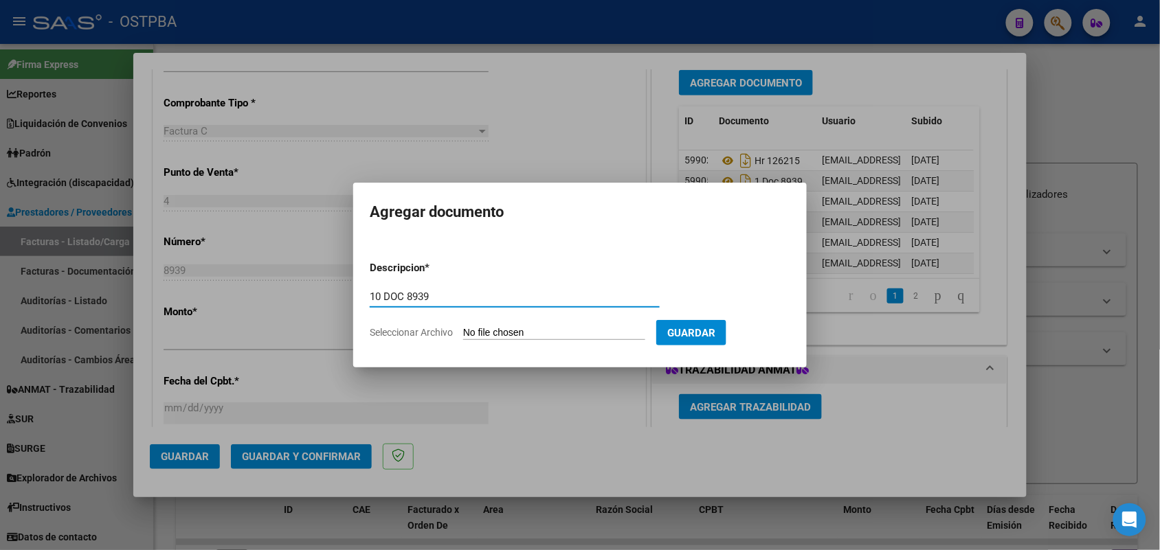
type input "10 DOC 8939"
click at [476, 331] on input "Seleccionar Archivo" at bounding box center [554, 333] width 182 height 13
type input "C:\fakepath\10 DOC 8939.pdf"
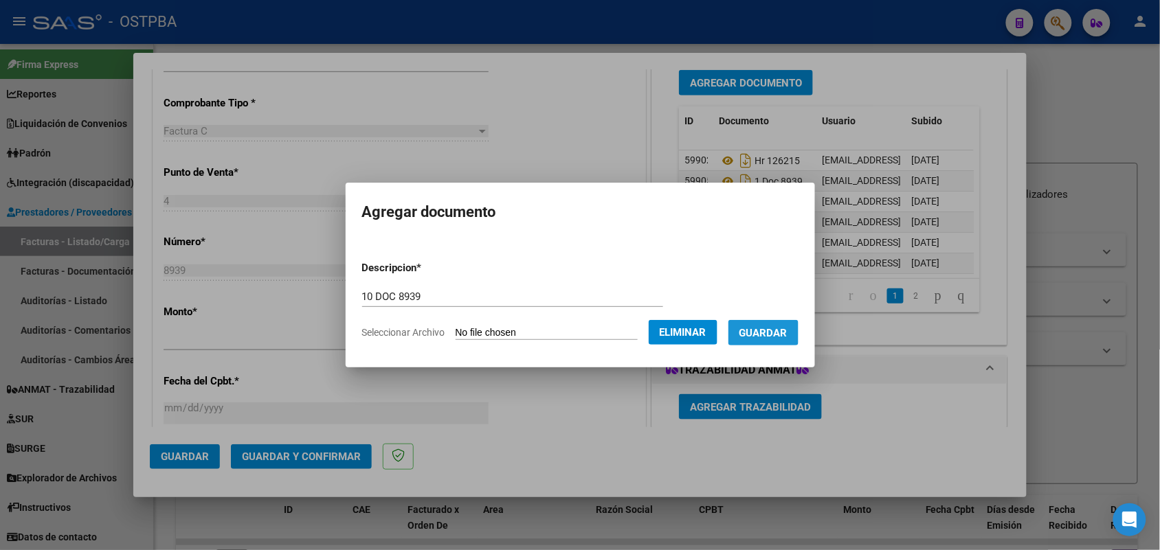
click at [778, 327] on span "Guardar" at bounding box center [763, 333] width 48 height 12
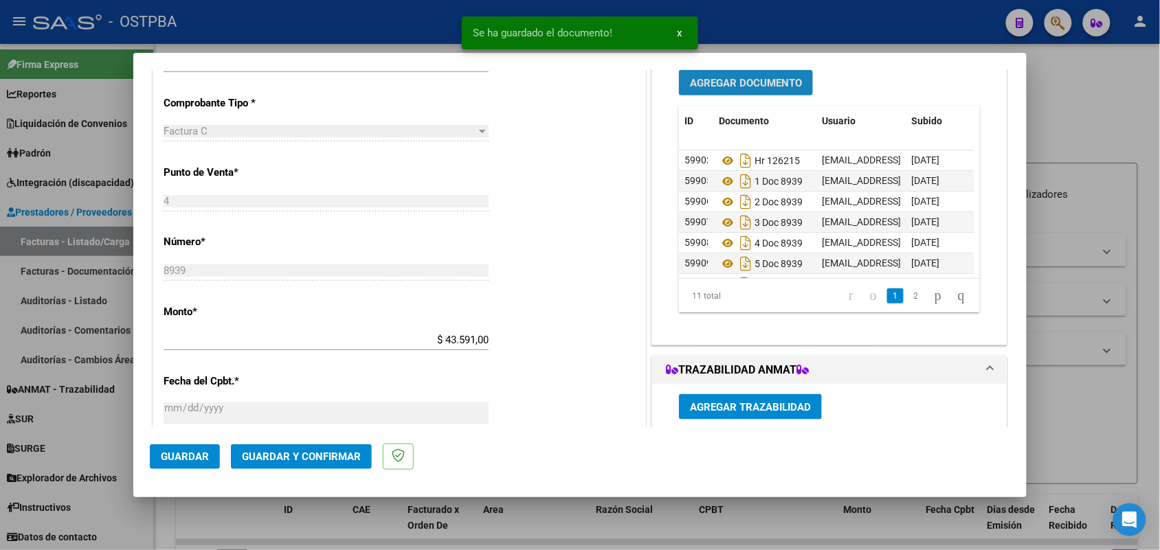
drag, startPoint x: 744, startPoint y: 76, endPoint x: 743, endPoint y: 84, distance: 8.4
click at [743, 84] on button "Agregar Documento" at bounding box center [746, 82] width 134 height 25
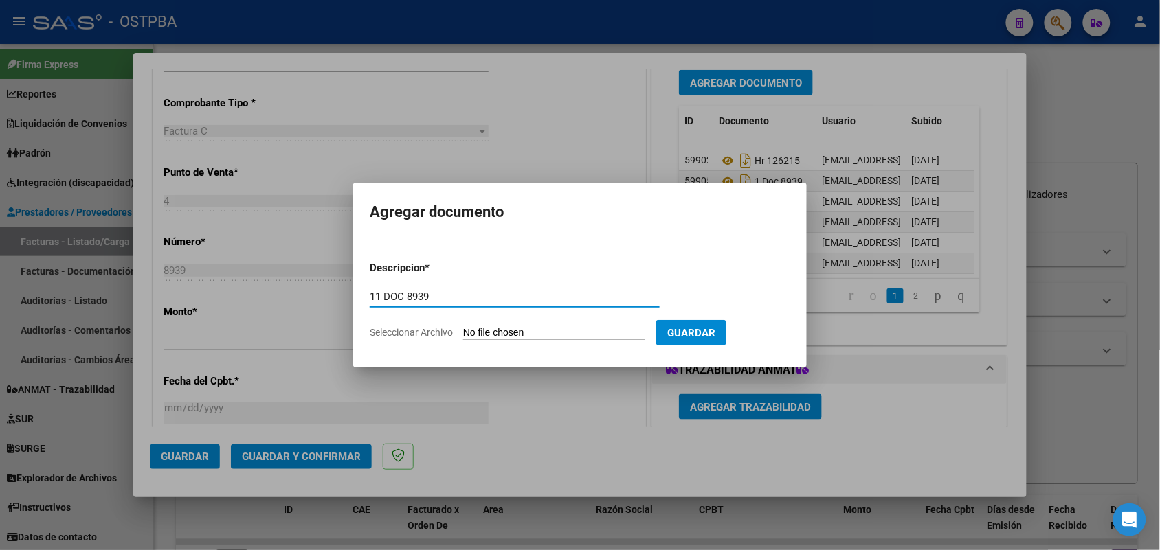
type input "11 DOC 8939"
click at [472, 330] on input "Seleccionar Archivo" at bounding box center [554, 333] width 182 height 13
type input "C:\fakepath\11 DOC 8939.pdf"
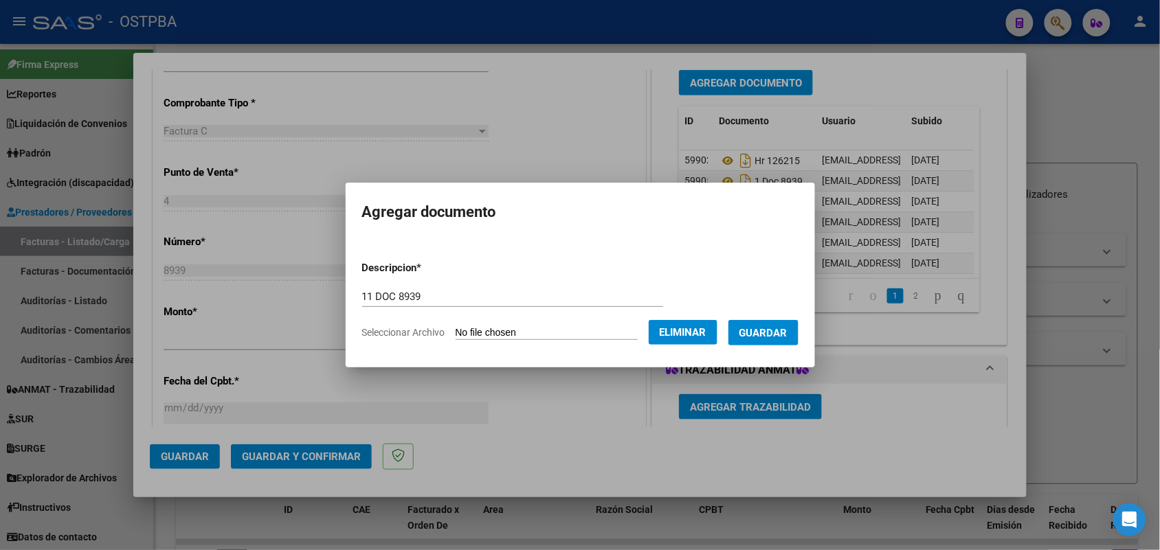
click at [764, 328] on span "Guardar" at bounding box center [763, 333] width 48 height 12
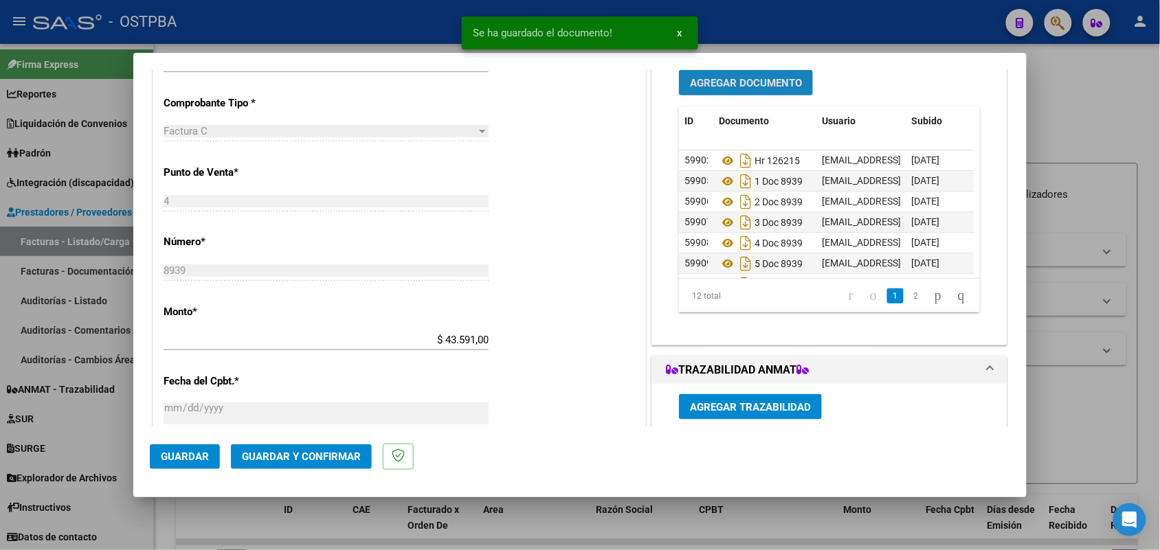
click at [727, 87] on span "Agregar Documento" at bounding box center [746, 83] width 112 height 12
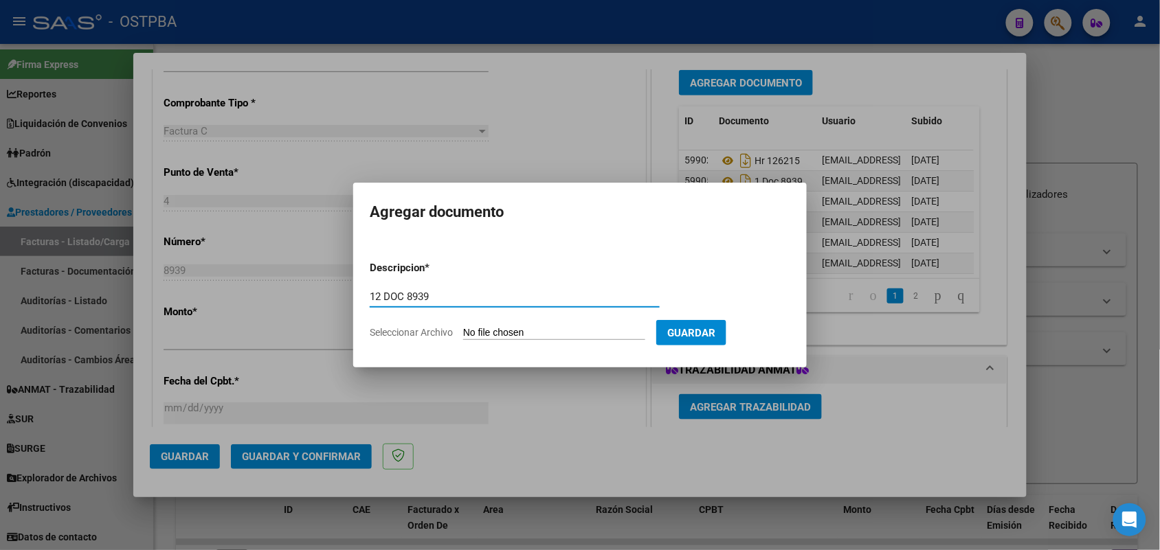
type input "12 DOC 8939"
click at [475, 330] on input "Seleccionar Archivo" at bounding box center [554, 333] width 182 height 13
type input "C:\fakepath\12 DOC 8939.pdf"
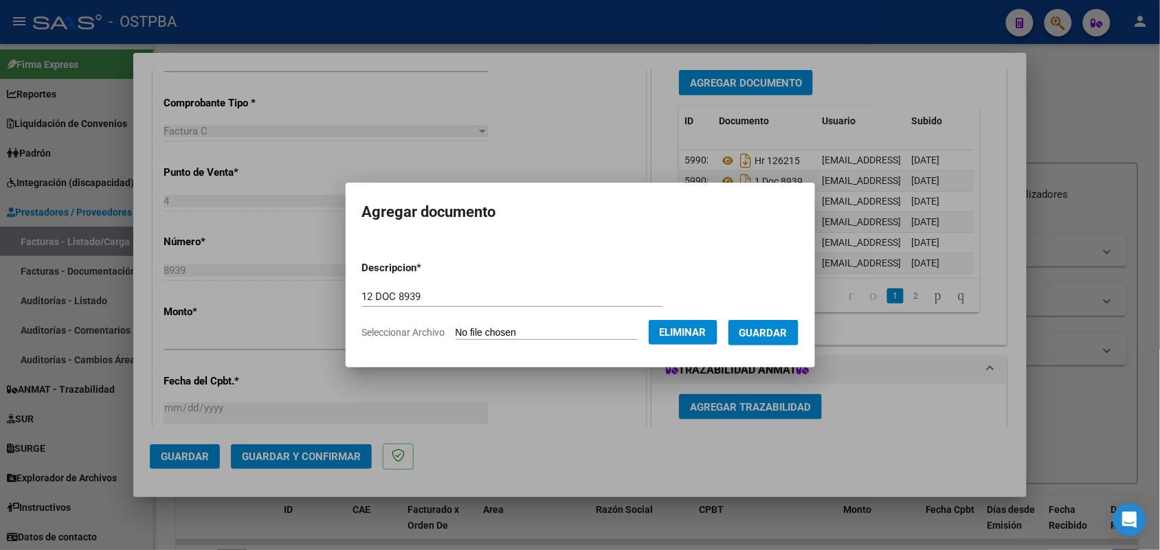
click at [774, 330] on span "Guardar" at bounding box center [763, 333] width 48 height 12
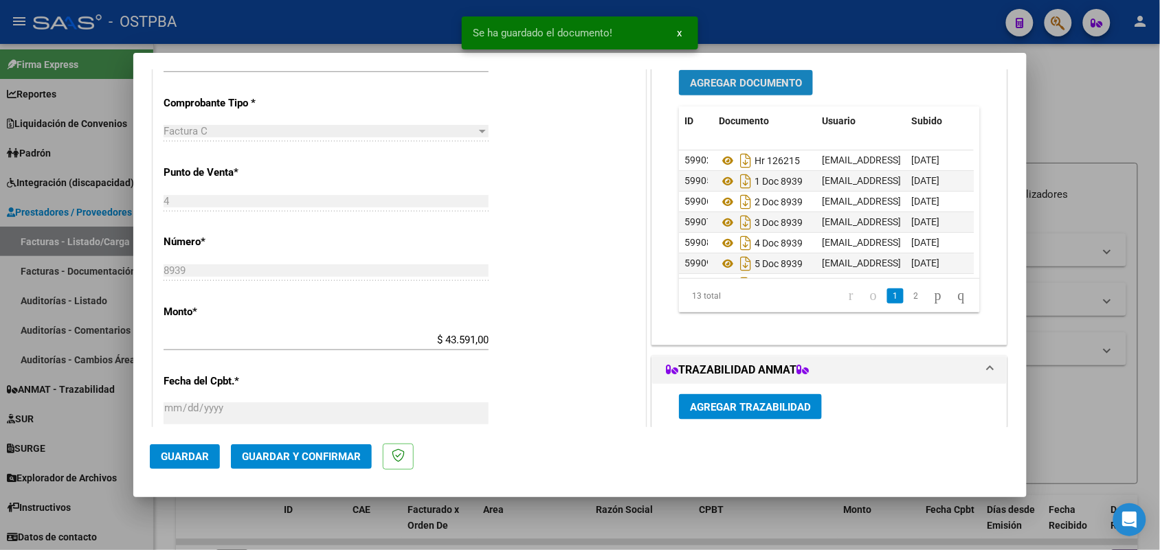
click at [745, 80] on span "Agregar Documento" at bounding box center [746, 83] width 112 height 12
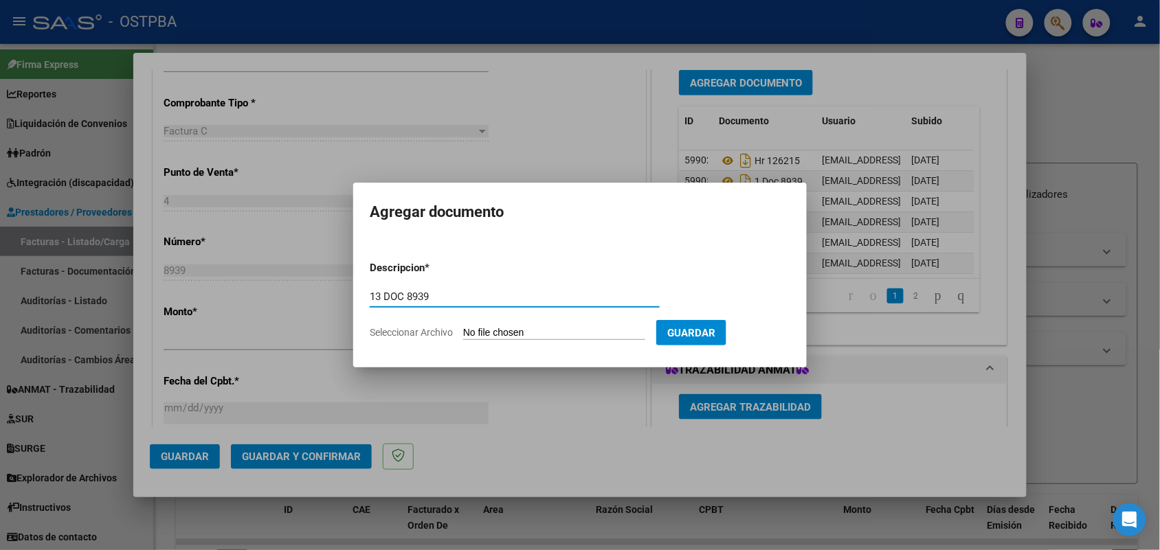
type input "13 DOC 8939"
click at [469, 332] on input "Seleccionar Archivo" at bounding box center [554, 333] width 182 height 13
type input "C:\fakepath\13 DOC 8939.pdf"
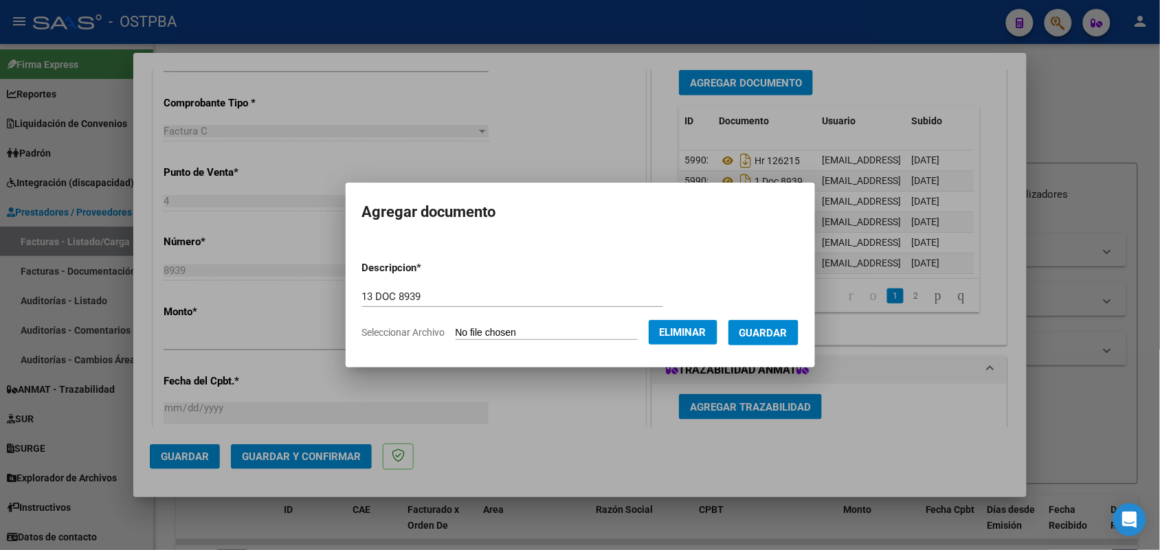
click at [767, 330] on span "Guardar" at bounding box center [763, 333] width 48 height 12
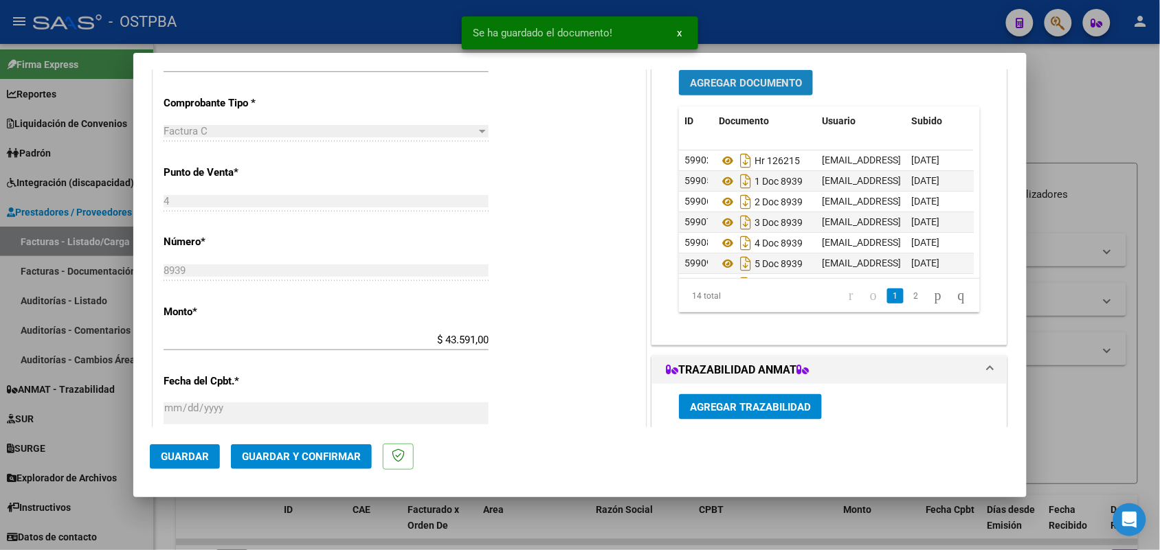
click at [719, 77] on span "Agregar Documento" at bounding box center [746, 83] width 112 height 12
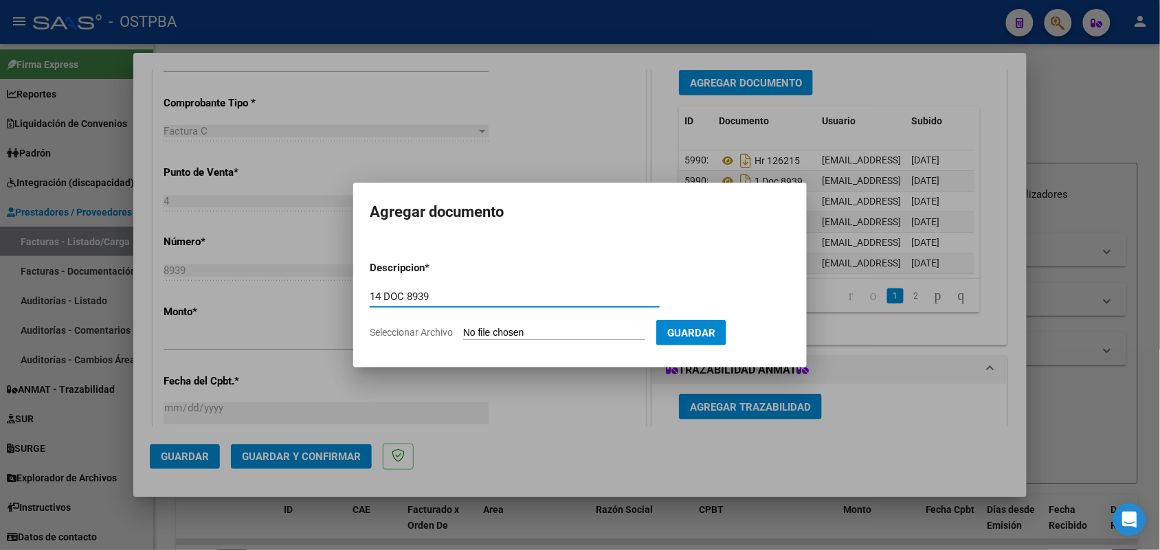
type input "14 DOC 8939"
click at [475, 333] on input "Seleccionar Archivo" at bounding box center [554, 333] width 182 height 13
type input "C:\fakepath\14 DOC 8939.pdf"
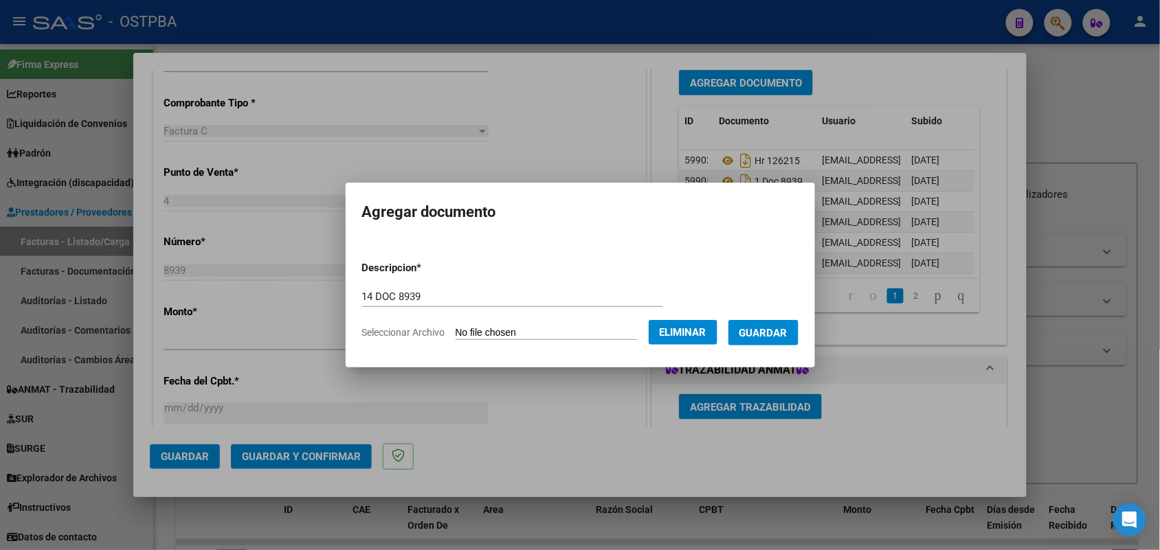
click at [770, 331] on span "Guardar" at bounding box center [763, 333] width 48 height 12
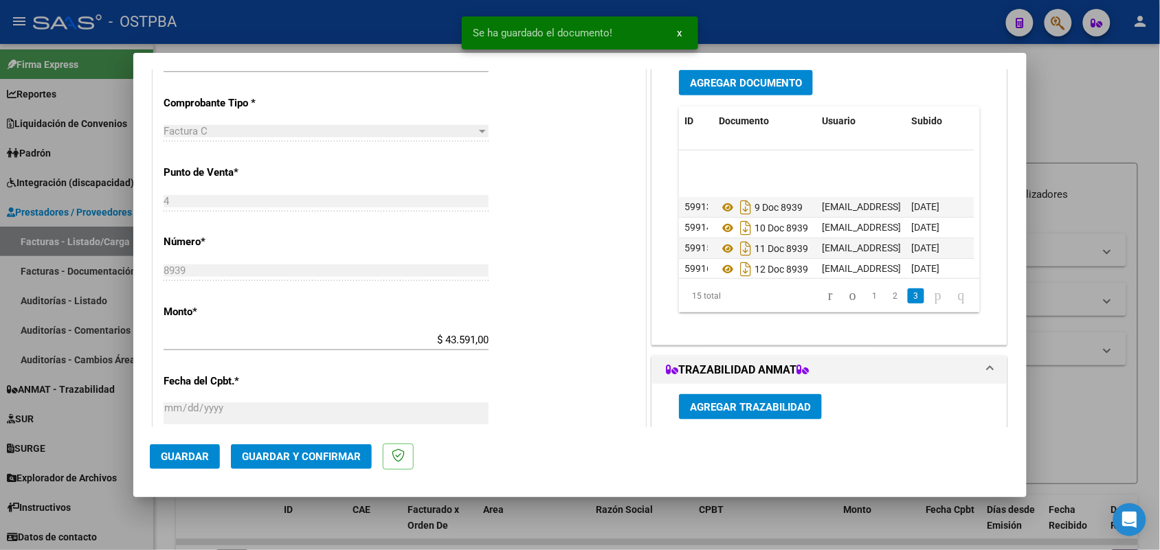
scroll to position [199, 0]
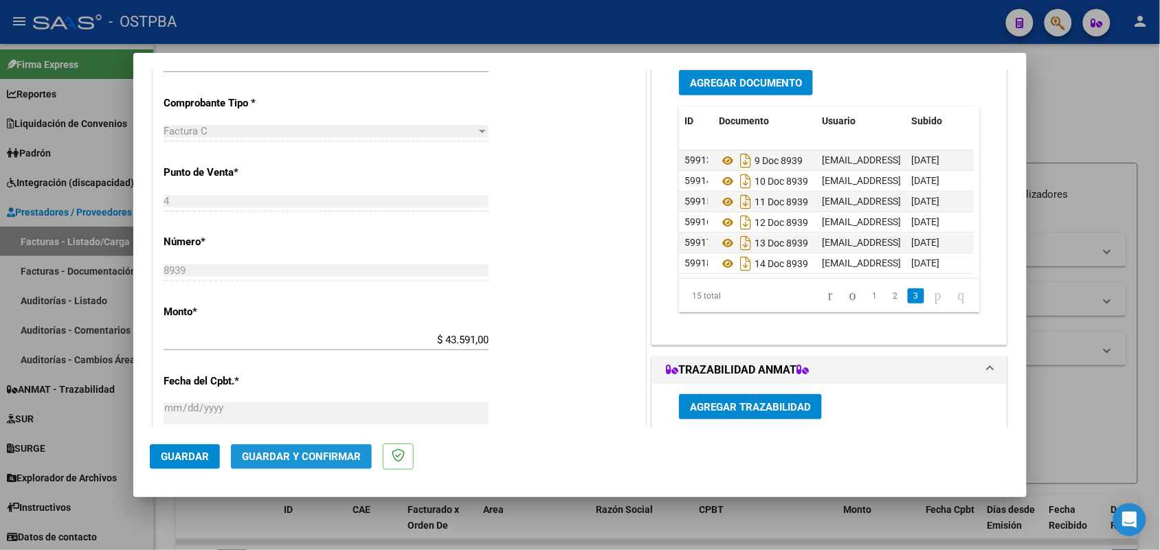
click at [302, 455] on span "Guardar y Confirmar" at bounding box center [301, 457] width 119 height 12
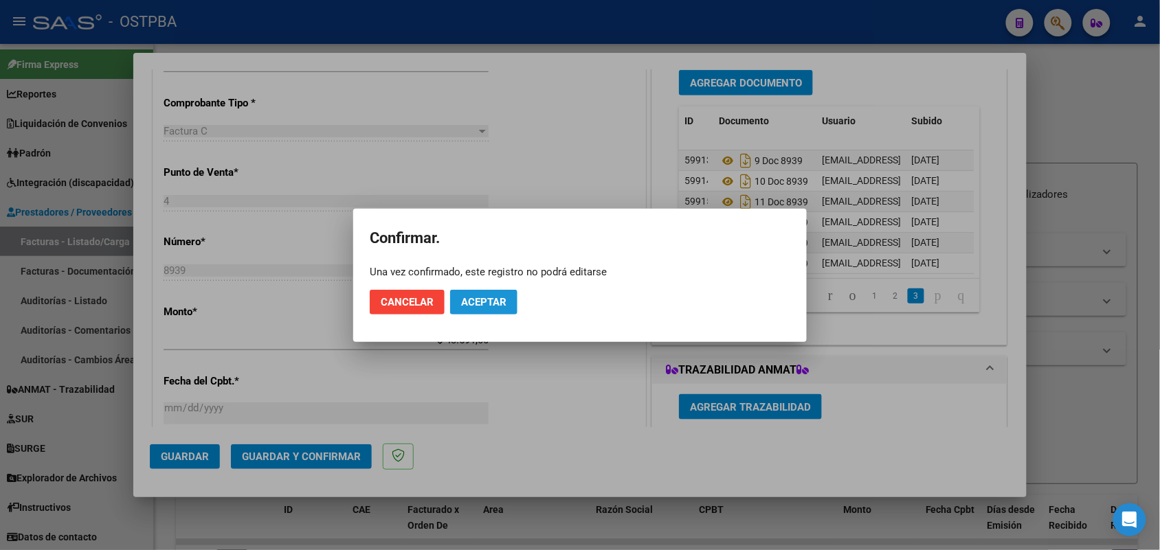
click at [465, 293] on button "Aceptar" at bounding box center [483, 302] width 67 height 25
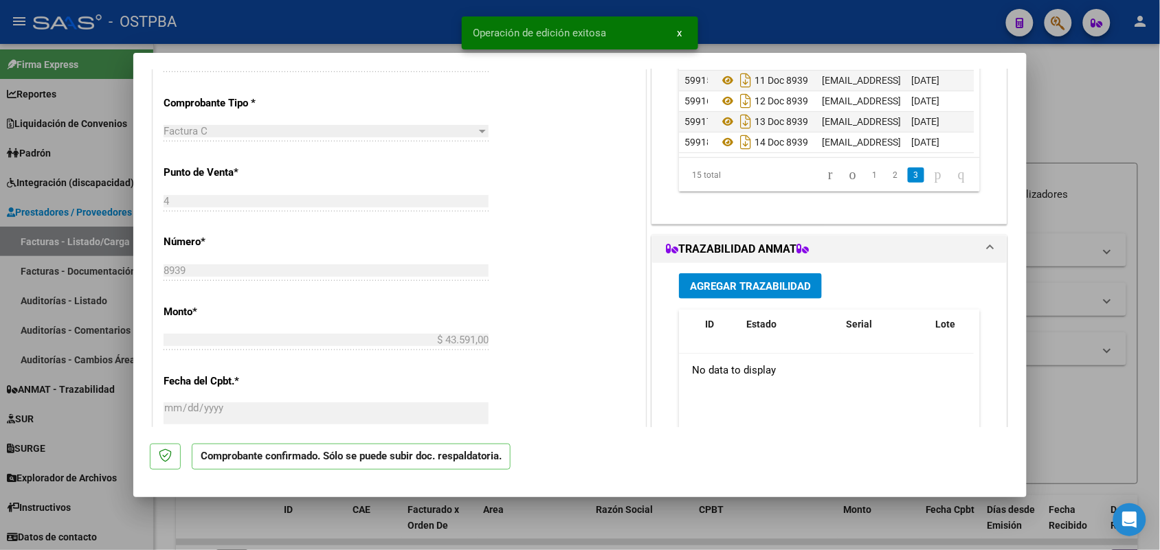
click at [97, 326] on div at bounding box center [580, 275] width 1160 height 550
type input "$ 0,00"
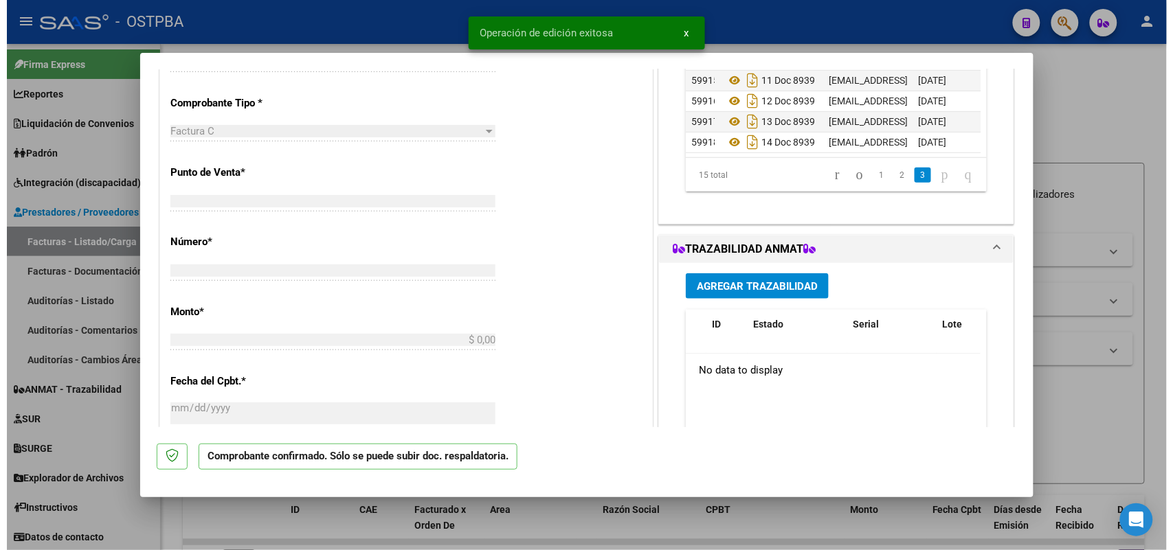
scroll to position [0, 0]
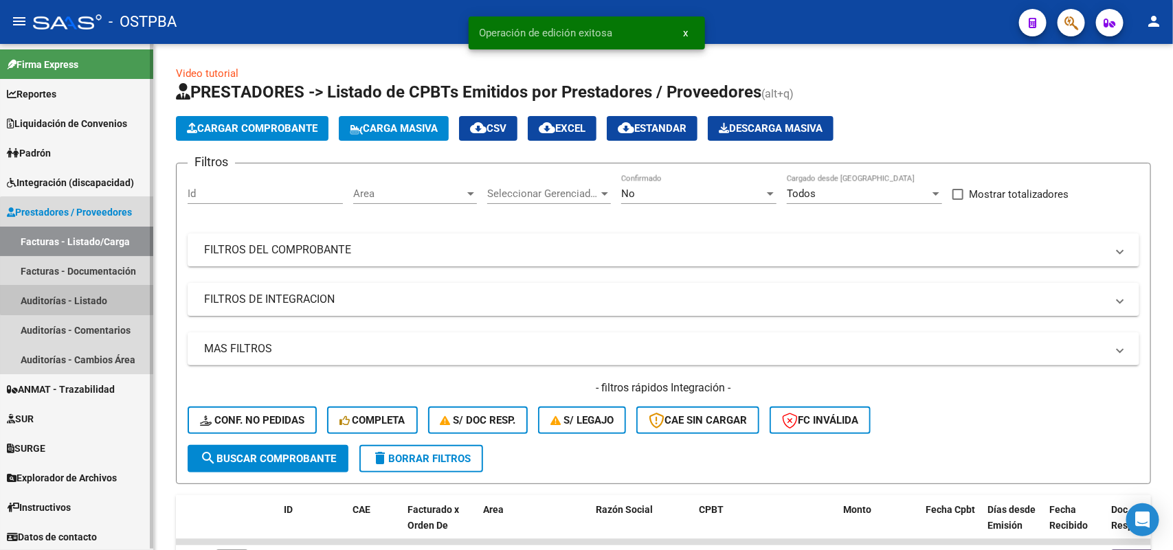
click at [81, 296] on link "Auditorías - Listado" at bounding box center [76, 301] width 153 height 30
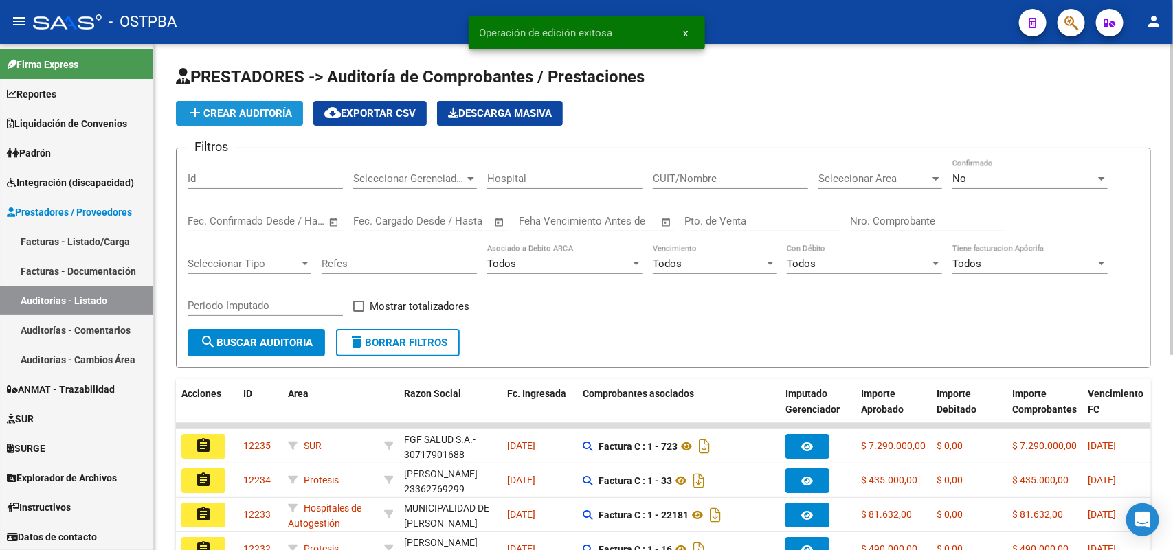
click at [235, 108] on span "add Crear Auditoría" at bounding box center [239, 113] width 105 height 12
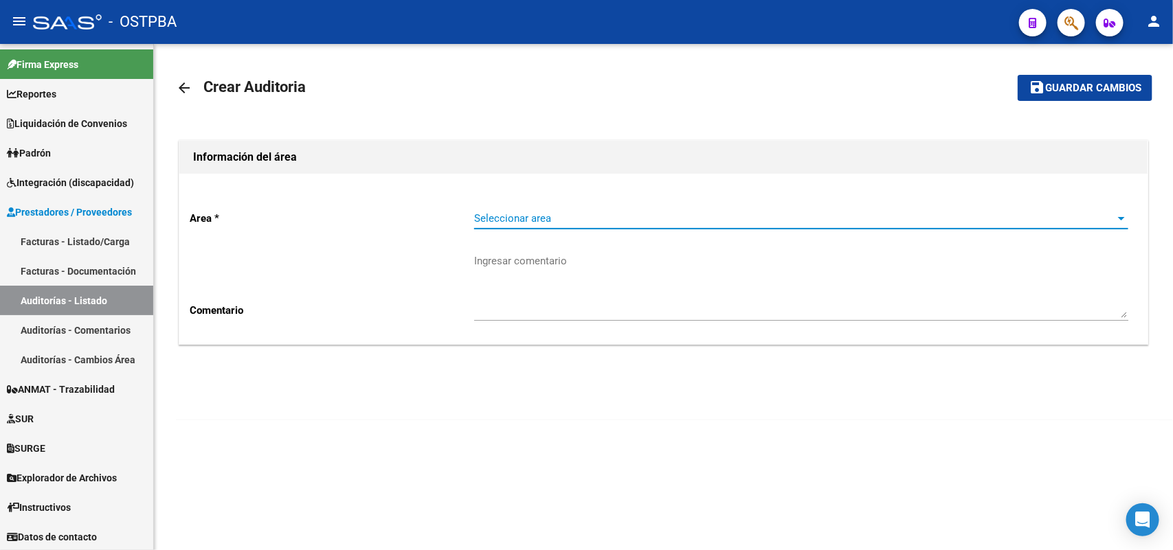
click at [539, 222] on span "Seleccionar area" at bounding box center [795, 218] width 642 height 12
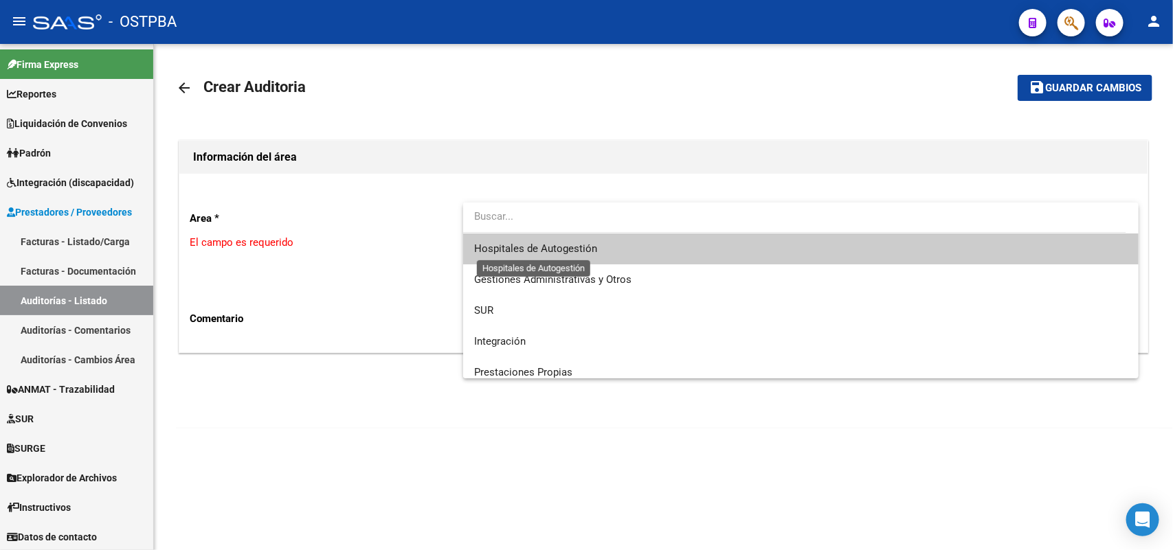
click at [556, 251] on span "Hospitales de Autogestión" at bounding box center [535, 248] width 123 height 12
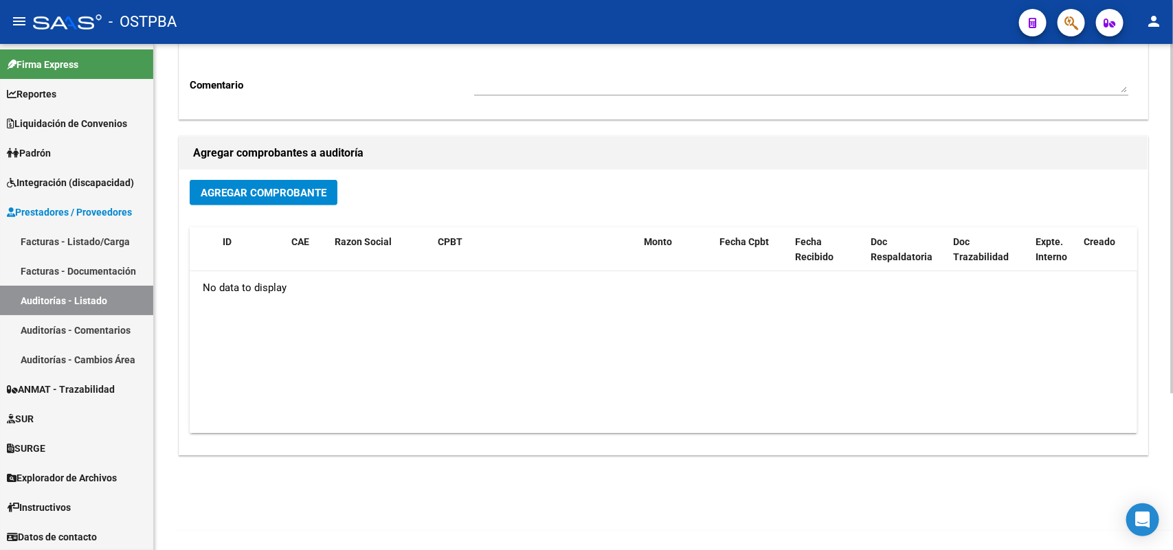
scroll to position [227, 0]
click at [269, 183] on button "Agregar Comprobante" at bounding box center [264, 191] width 148 height 25
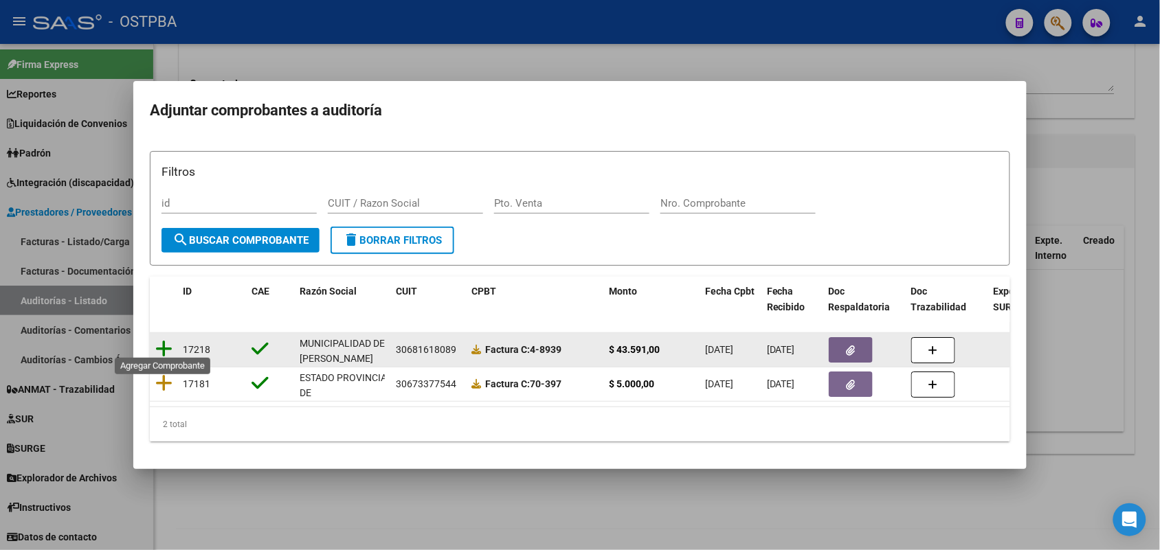
click at [165, 343] on icon at bounding box center [163, 348] width 17 height 19
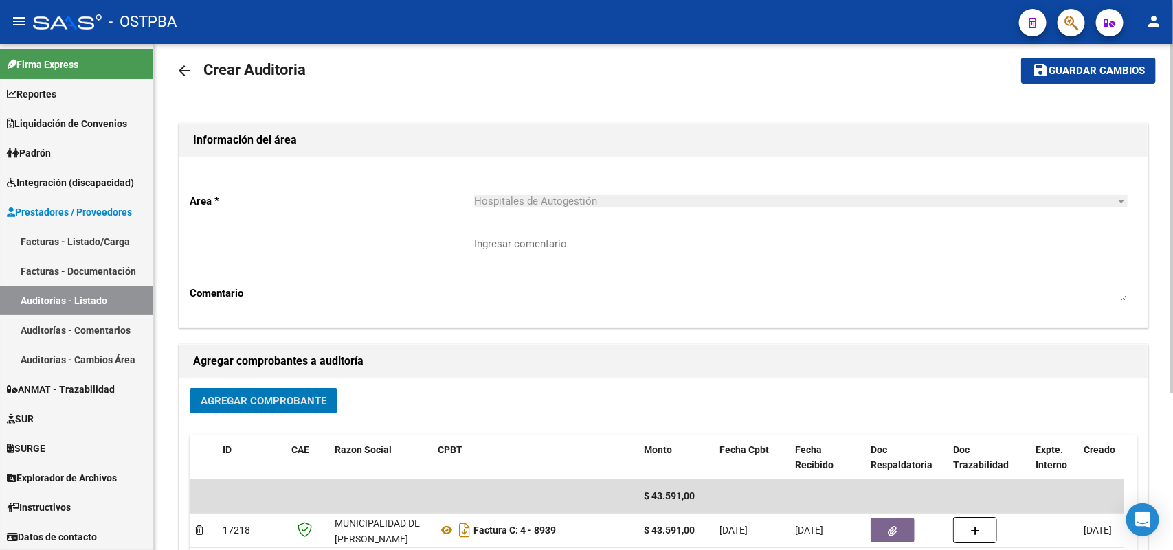
scroll to position [0, 0]
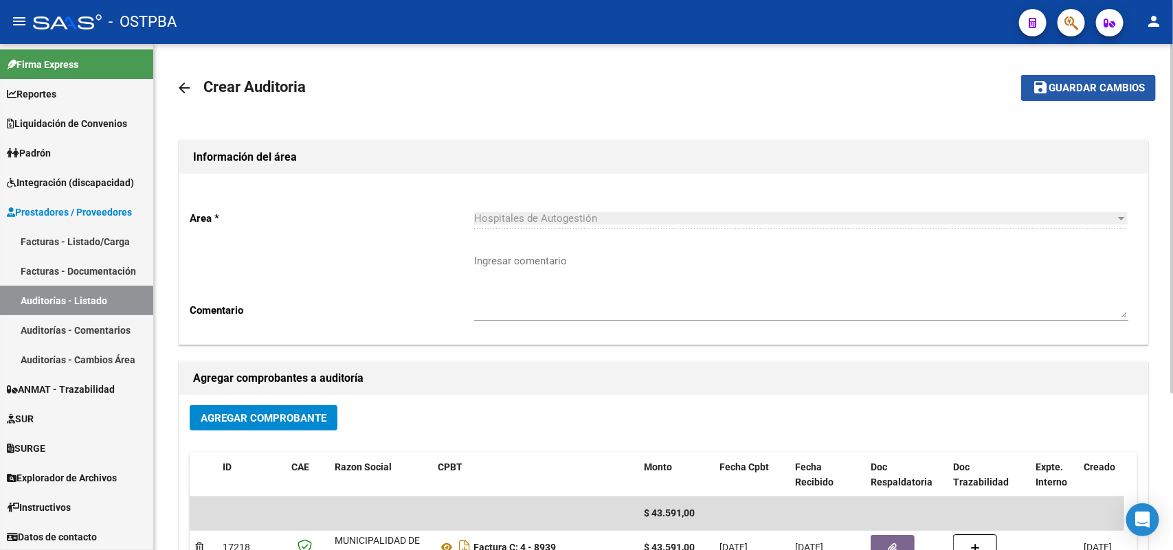
click at [1058, 90] on span "Guardar cambios" at bounding box center [1096, 88] width 96 height 12
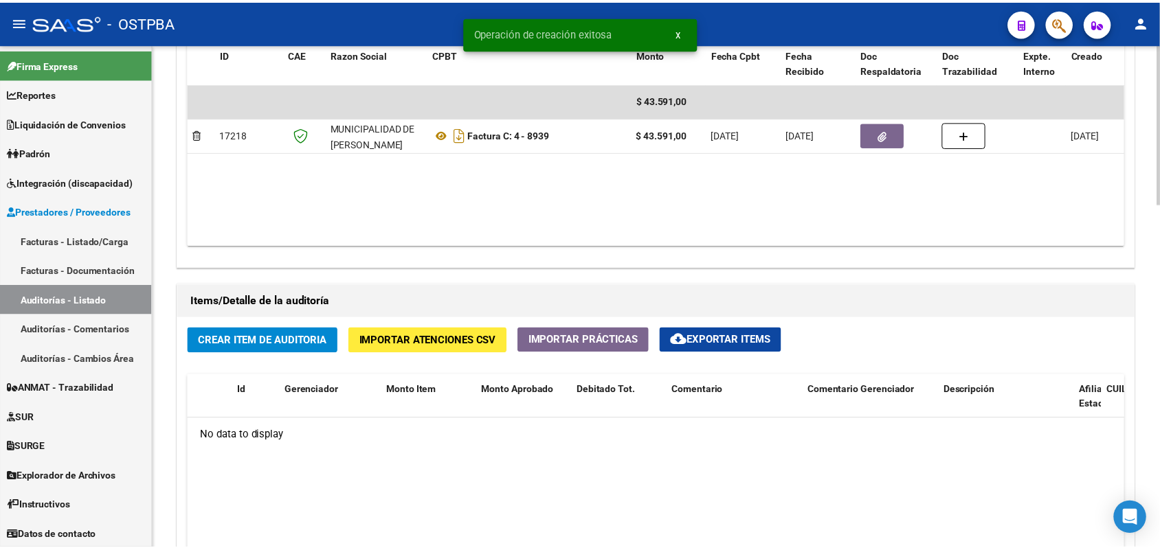
scroll to position [773, 0]
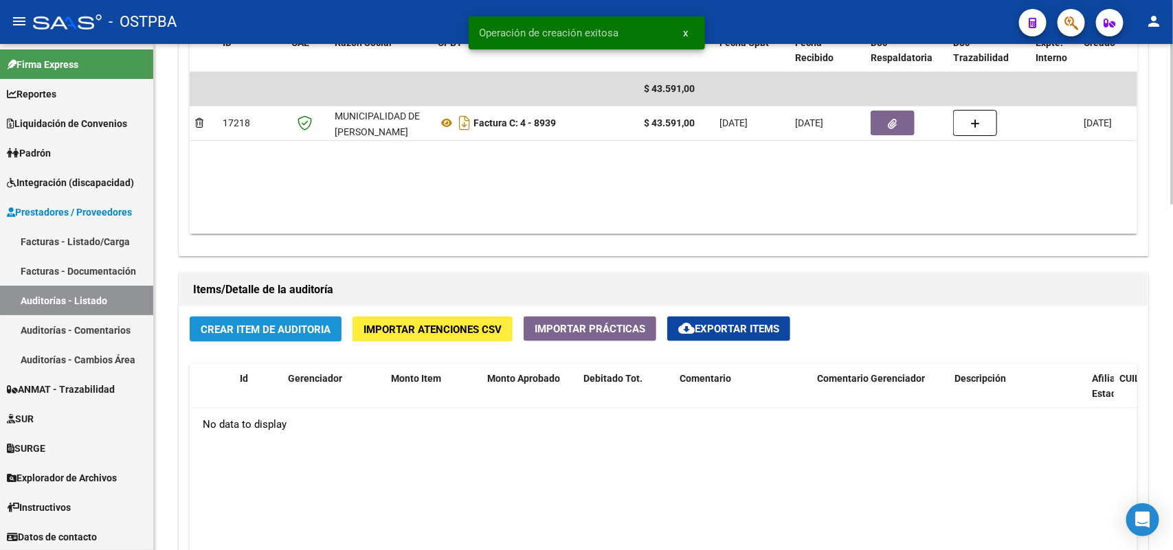
click at [280, 331] on span "Crear Item de Auditoria" at bounding box center [266, 330] width 130 height 12
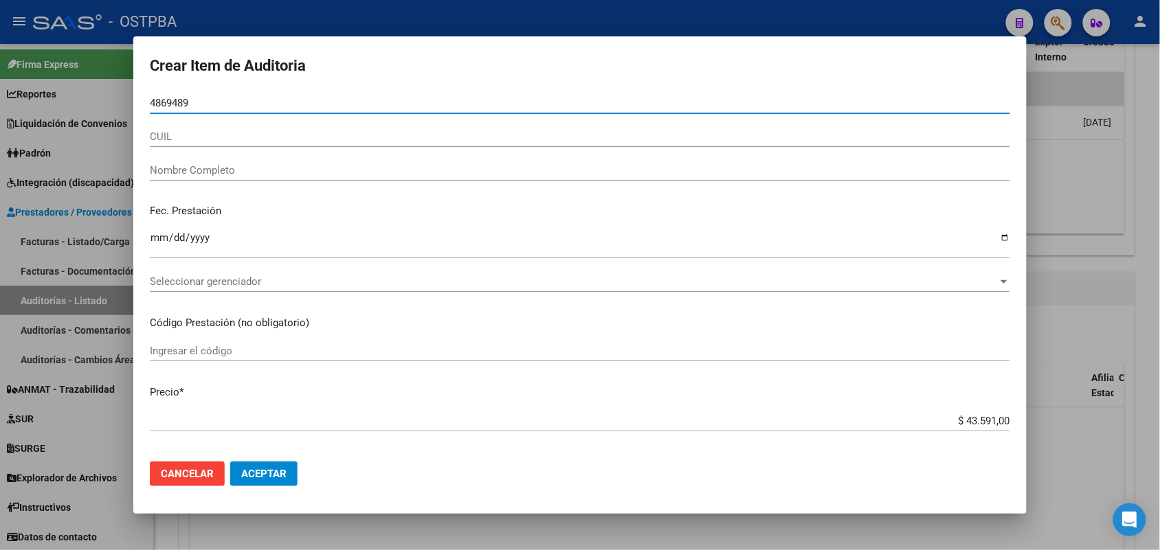
type input "48694894"
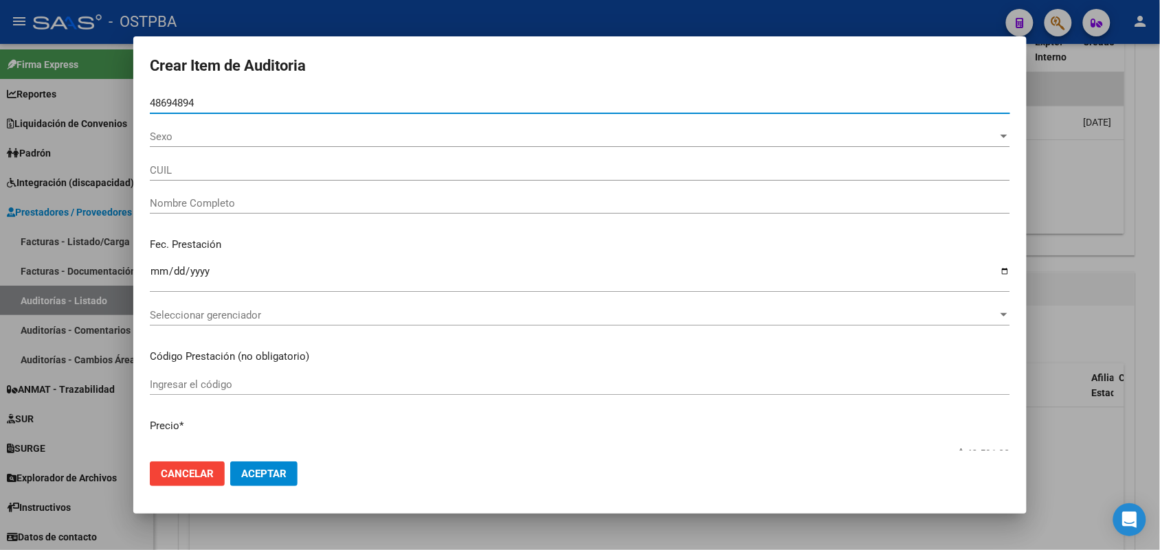
type input "27486948944"
type input "[PERSON_NAME] DE LOS"
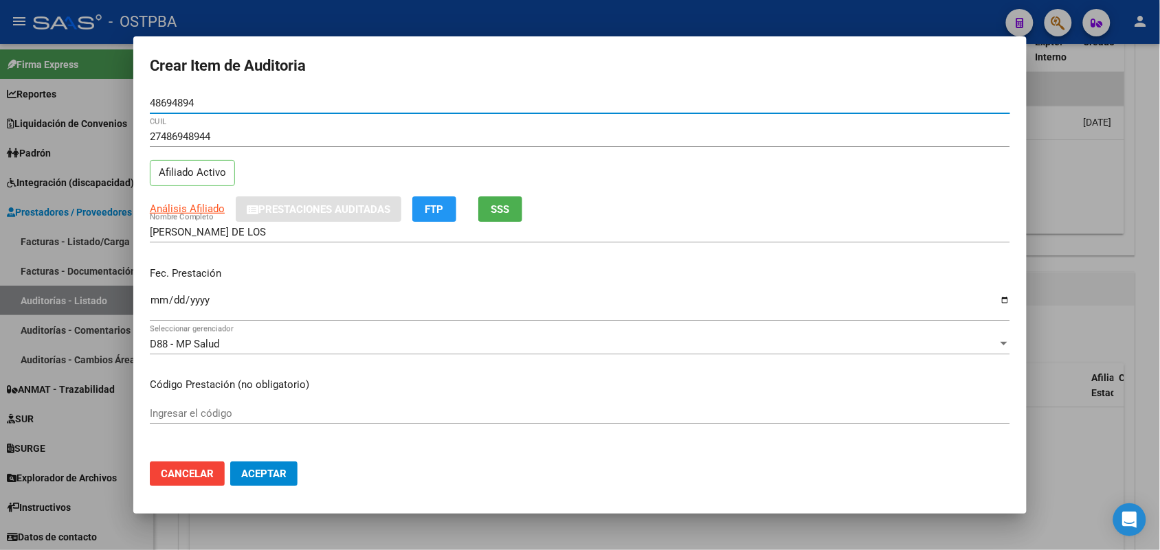
type input "48694894"
drag, startPoint x: 156, startPoint y: 301, endPoint x: 172, endPoint y: 299, distance: 15.9
click at [158, 301] on input "Ingresar la fecha" at bounding box center [580, 306] width 860 height 22
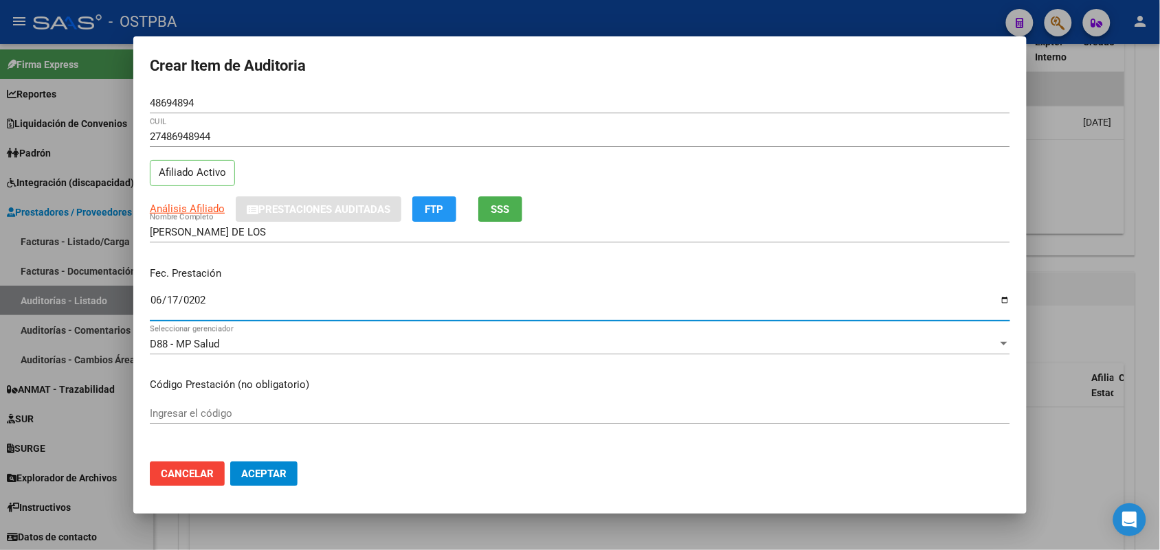
type input "[DATE]"
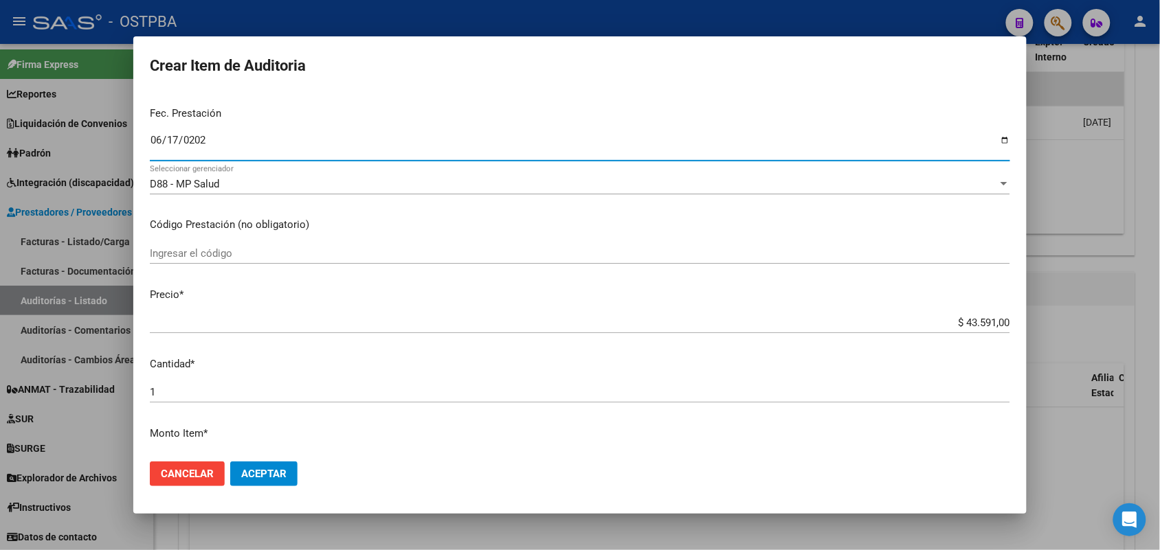
scroll to position [172, 0]
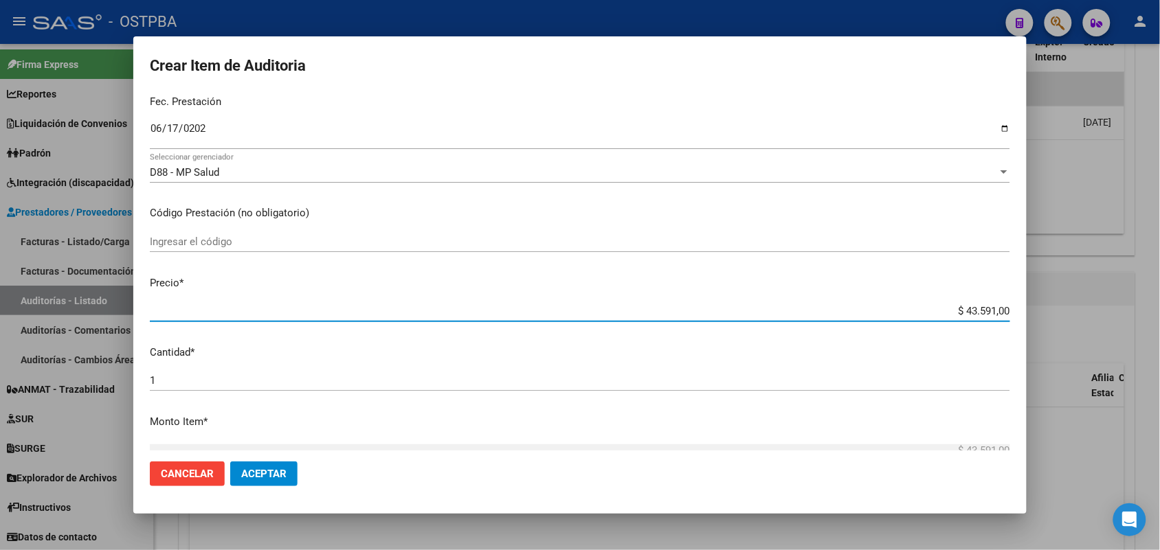
drag, startPoint x: 943, startPoint y: 306, endPoint x: 972, endPoint y: 399, distance: 97.1
click at [1028, 310] on div "Crear Item de Auditoria 48694894 Nro Documento 27486948944 CUIL Afiliado Activo…" at bounding box center [580, 275] width 1160 height 550
type input "$ 0,03"
type input "$ 0,39"
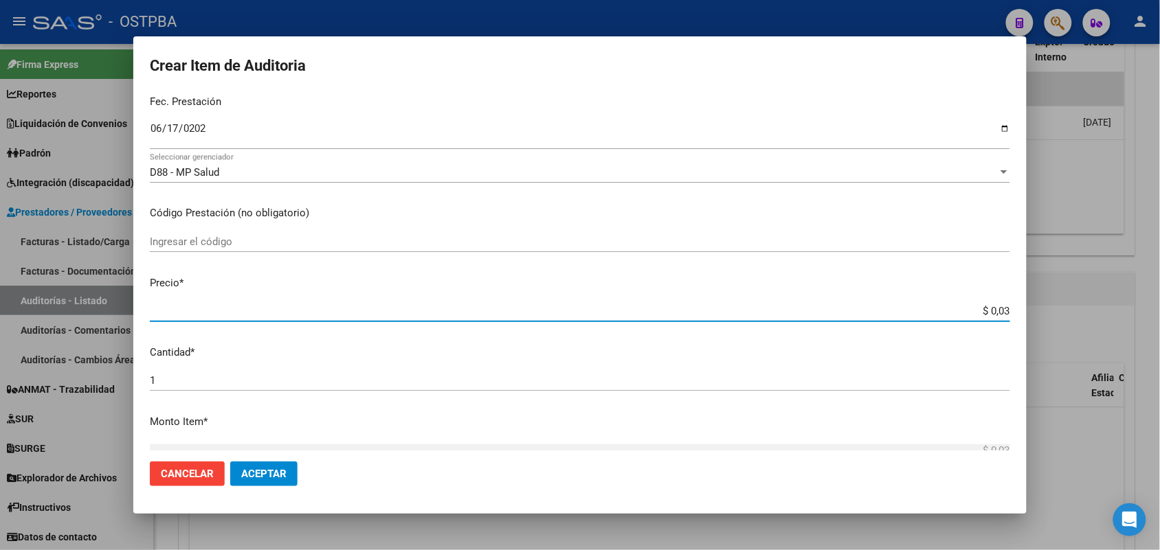
type input "$ 0,39"
type input "$ 3,99"
type input "$ 39,98"
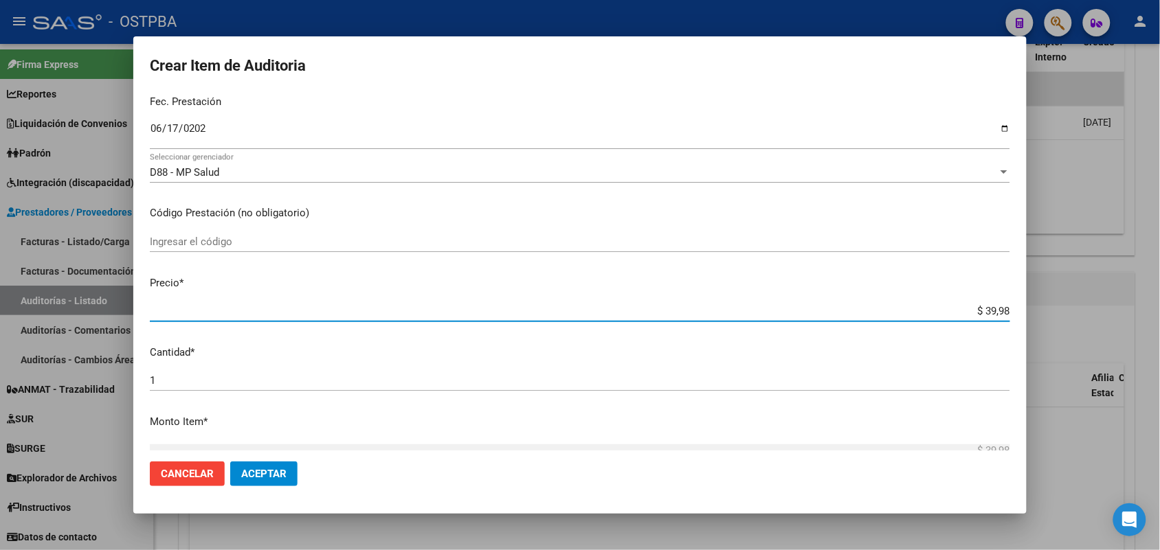
type input "$ 399,80"
type input "$ 3.998,00"
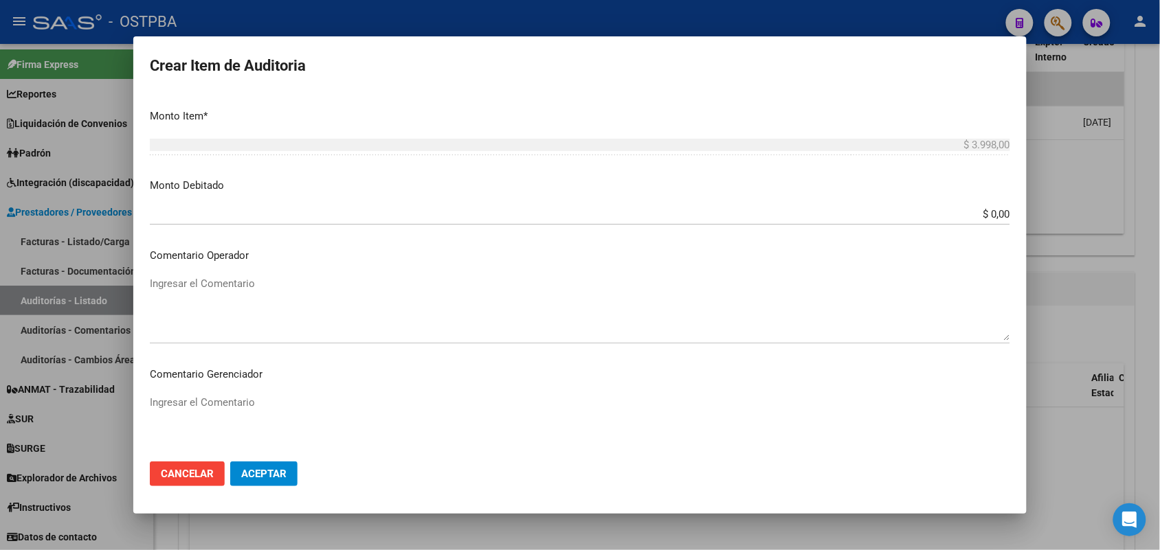
scroll to position [687, 0]
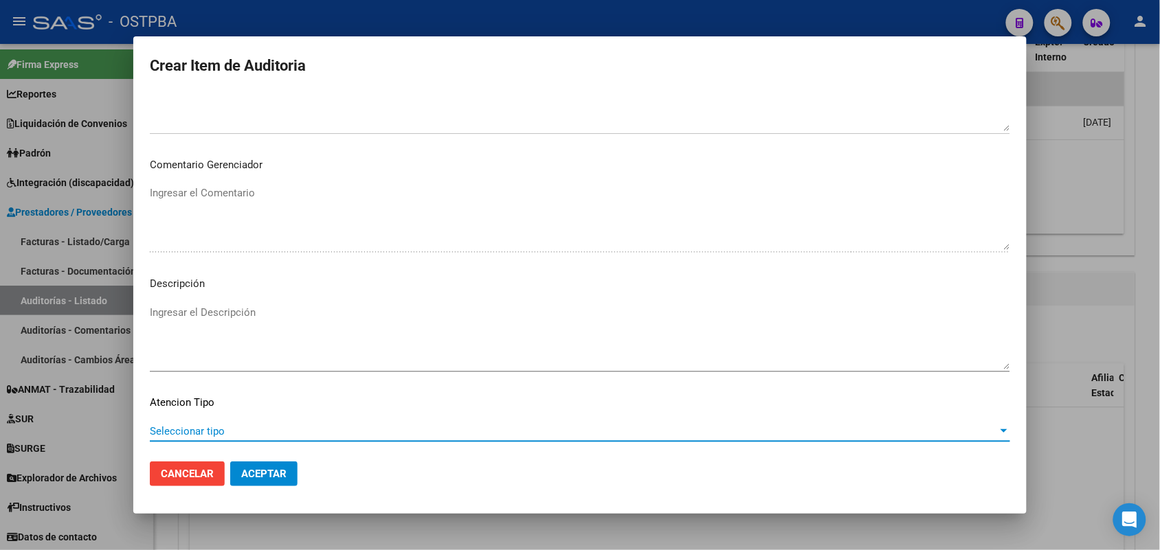
click at [196, 425] on span "Seleccionar tipo" at bounding box center [574, 431] width 848 height 12
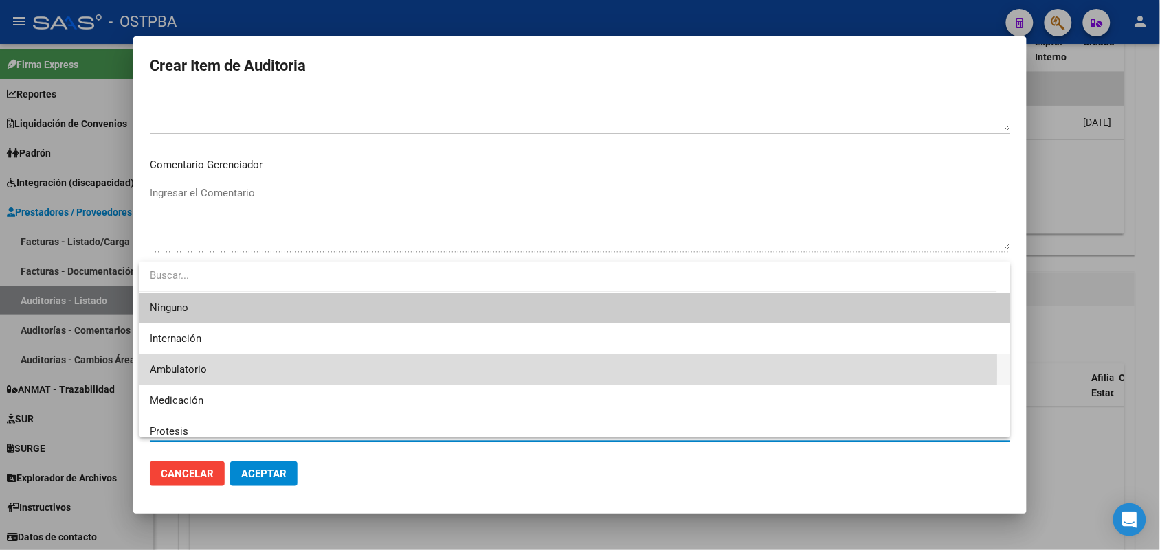
click at [207, 368] on span "Ambulatorio" at bounding box center [574, 369] width 849 height 31
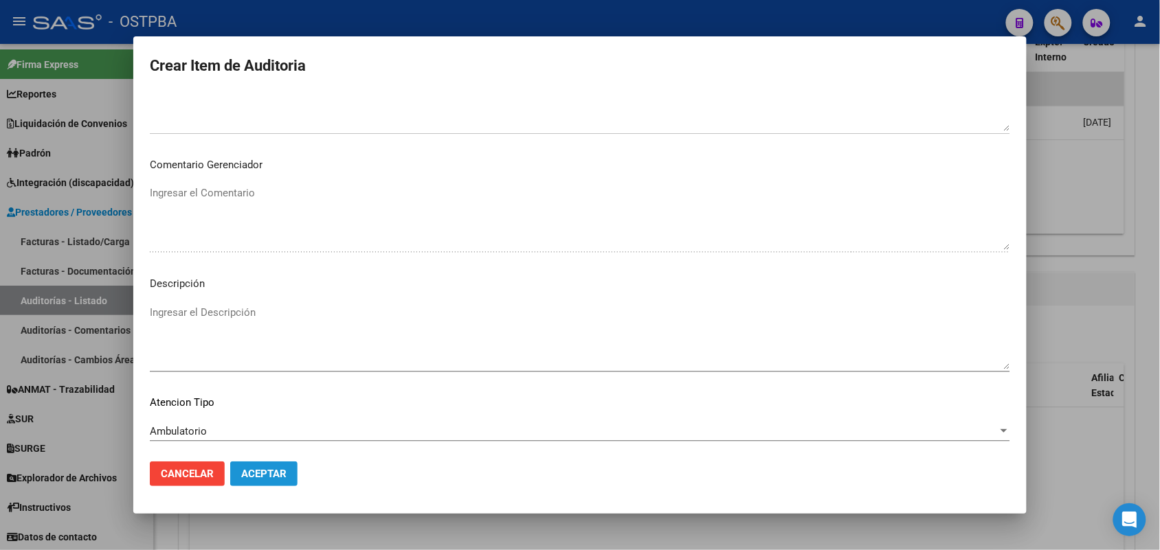
click at [258, 471] on span "Aceptar" at bounding box center [263, 474] width 45 height 12
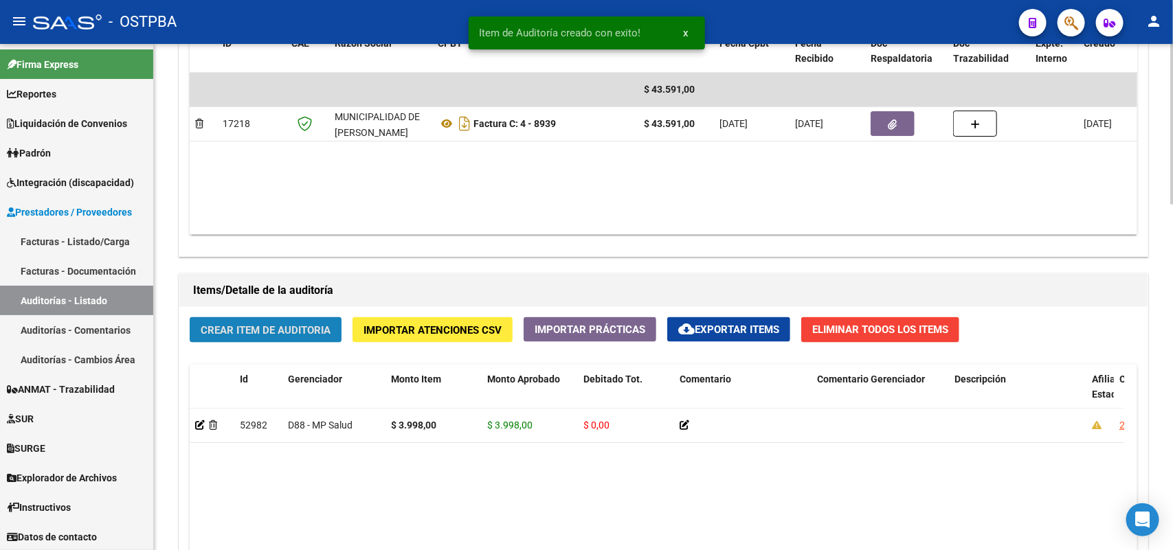
click at [269, 324] on span "Crear Item de Auditoria" at bounding box center [266, 330] width 130 height 12
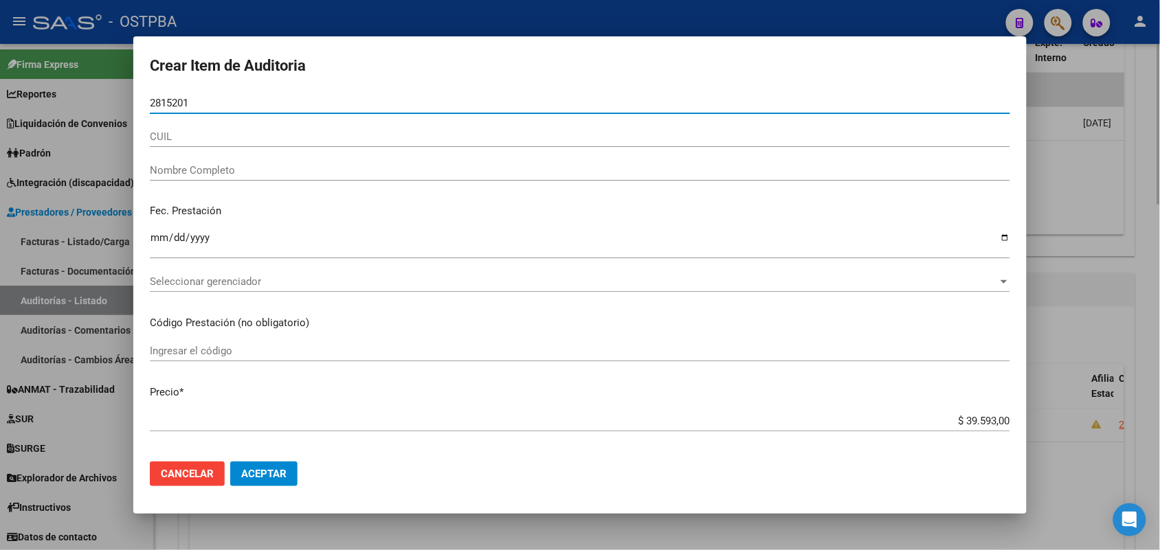
type input "28152019"
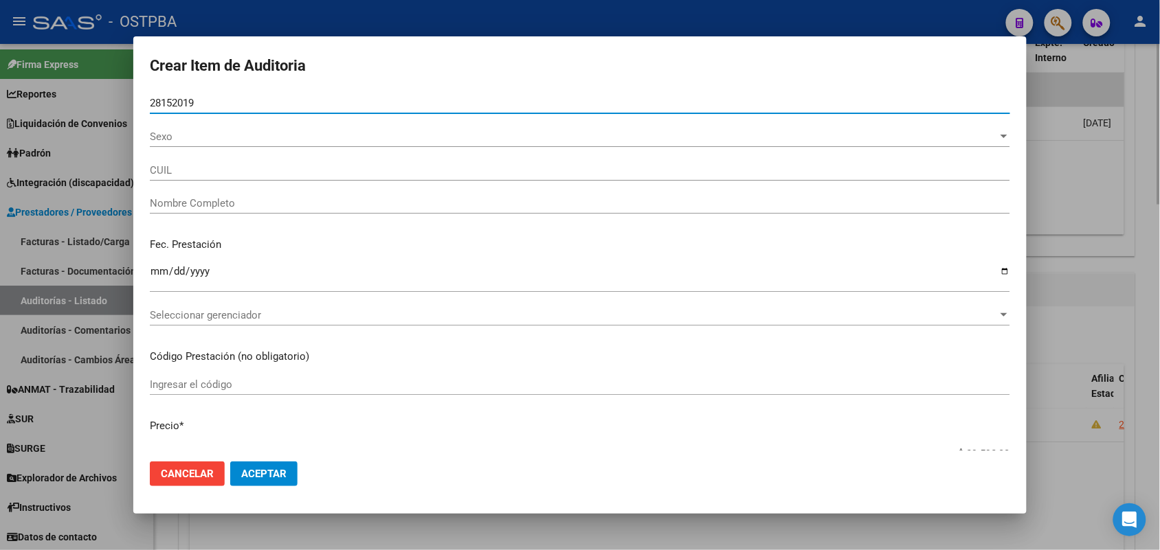
type input "27281520194"
type input "[PERSON_NAME]"
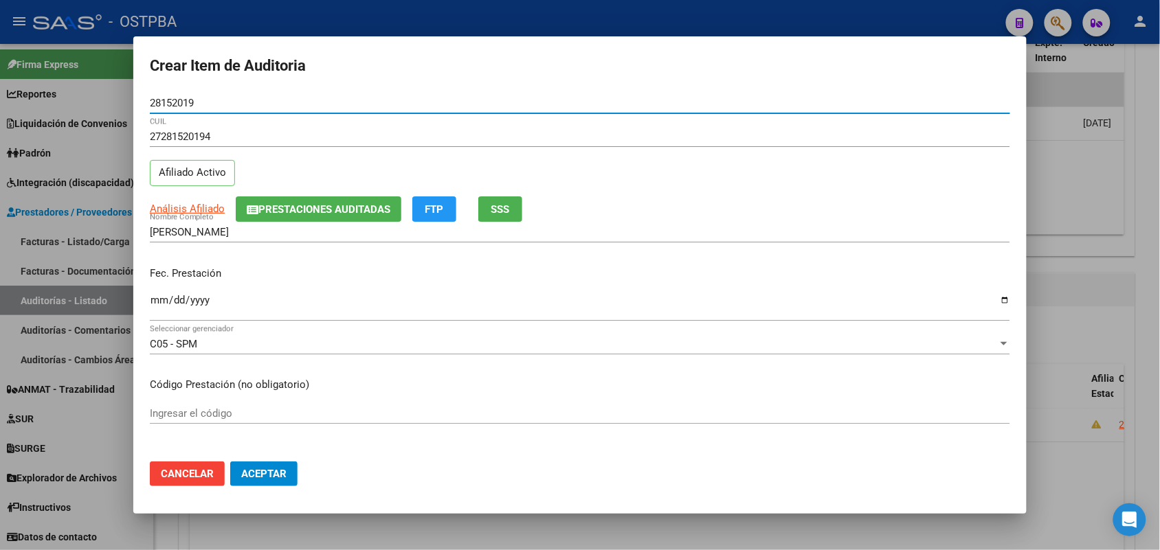
type input "28152019"
click at [161, 306] on input "Ingresar la fecha" at bounding box center [580, 306] width 860 height 22
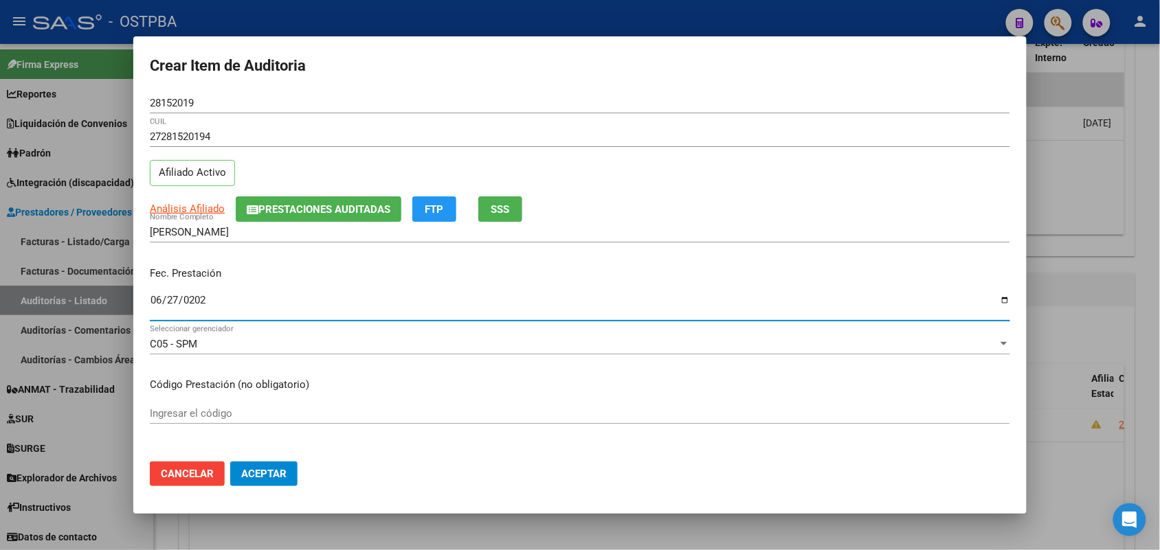
type input "[DATE]"
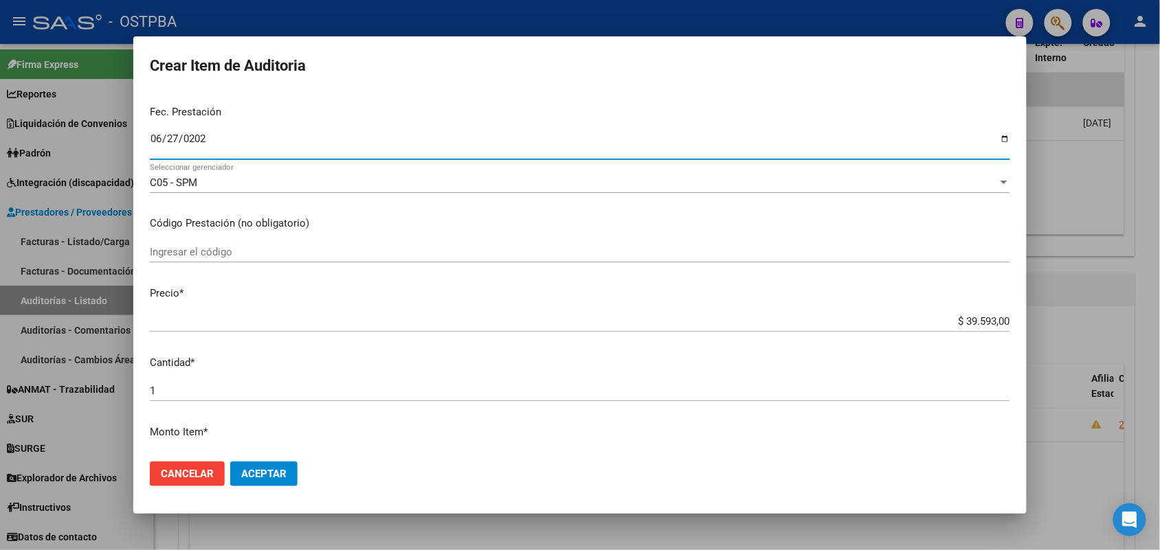
scroll to position [172, 0]
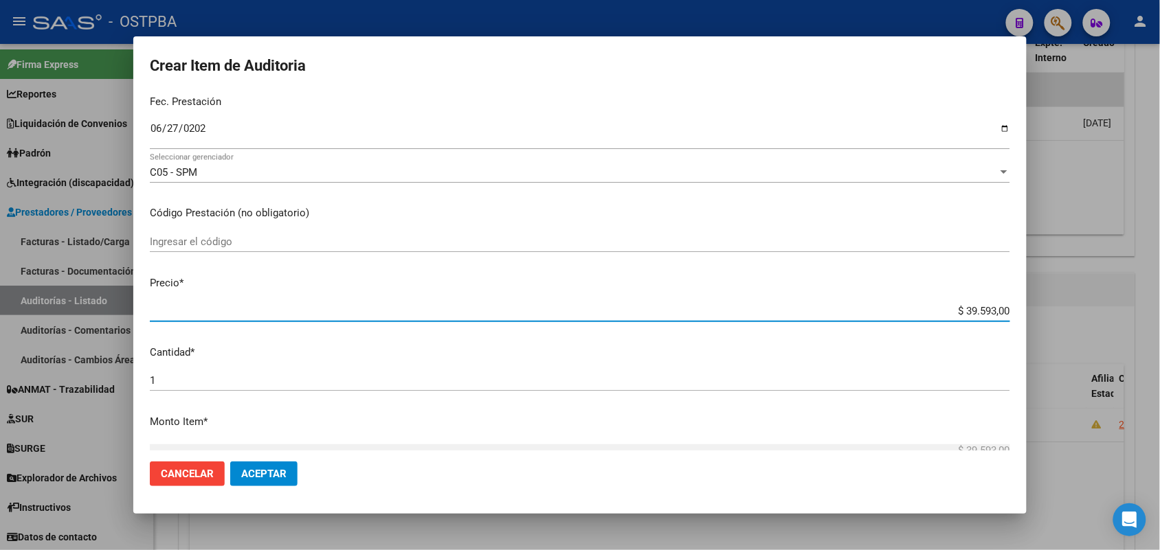
drag, startPoint x: 936, startPoint y: 308, endPoint x: 1021, endPoint y: 310, distance: 84.5
click at [1021, 310] on mat-dialog-content "28152019 Nro Documento 27281520194 CUIL Afiliado Activo Análisis Afiliado Prest…" at bounding box center [579, 272] width 893 height 358
type input "$ 0,03"
type input "$ 0,39"
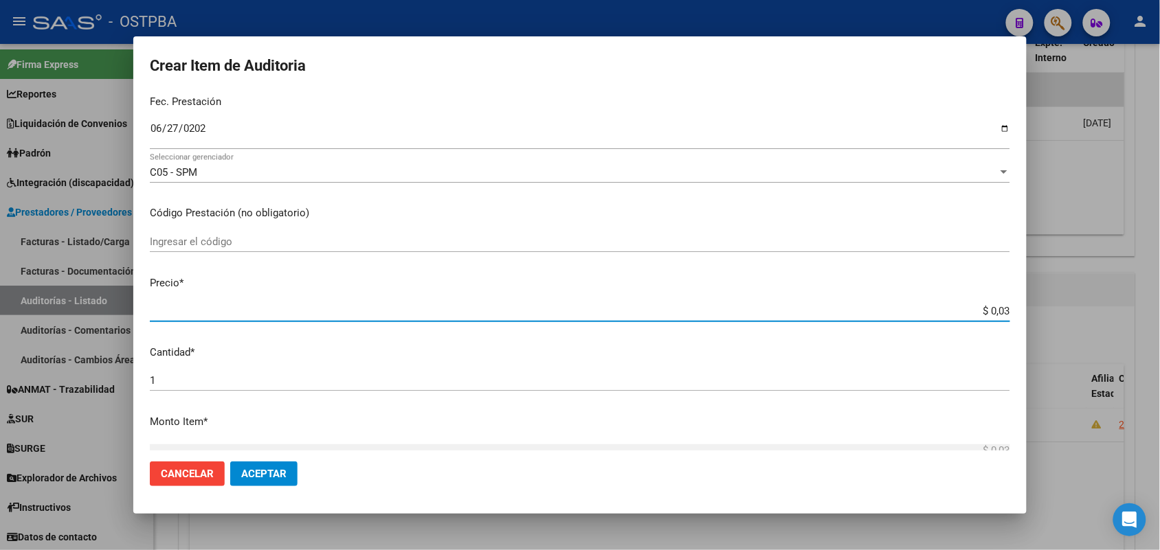
type input "$ 0,39"
type input "$ 3,99"
type input "$ 39,98"
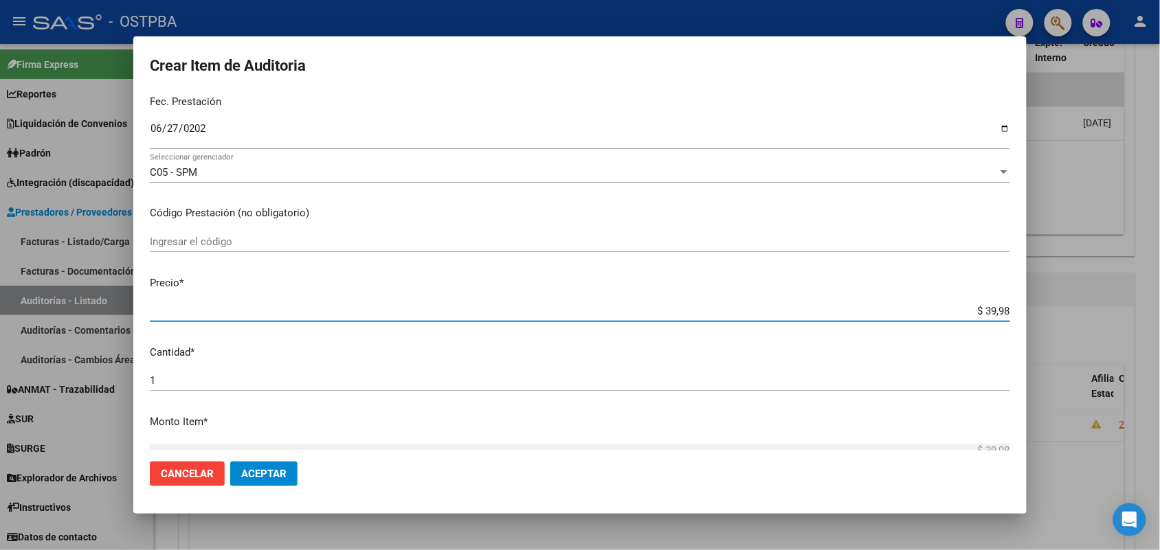
type input "$ 399,80"
type input "$ 3.998,00"
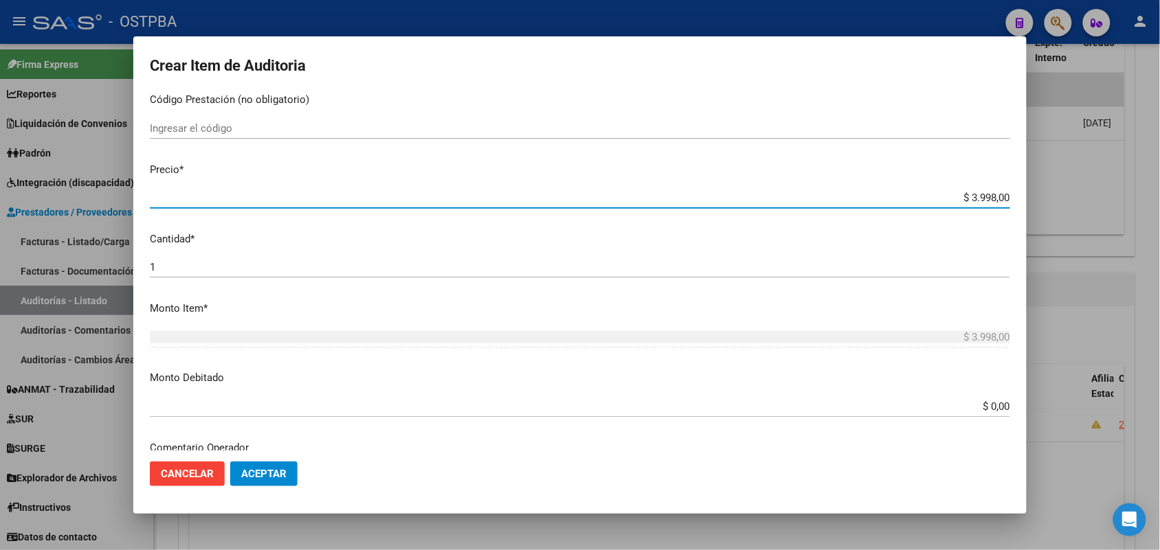
scroll to position [687, 0]
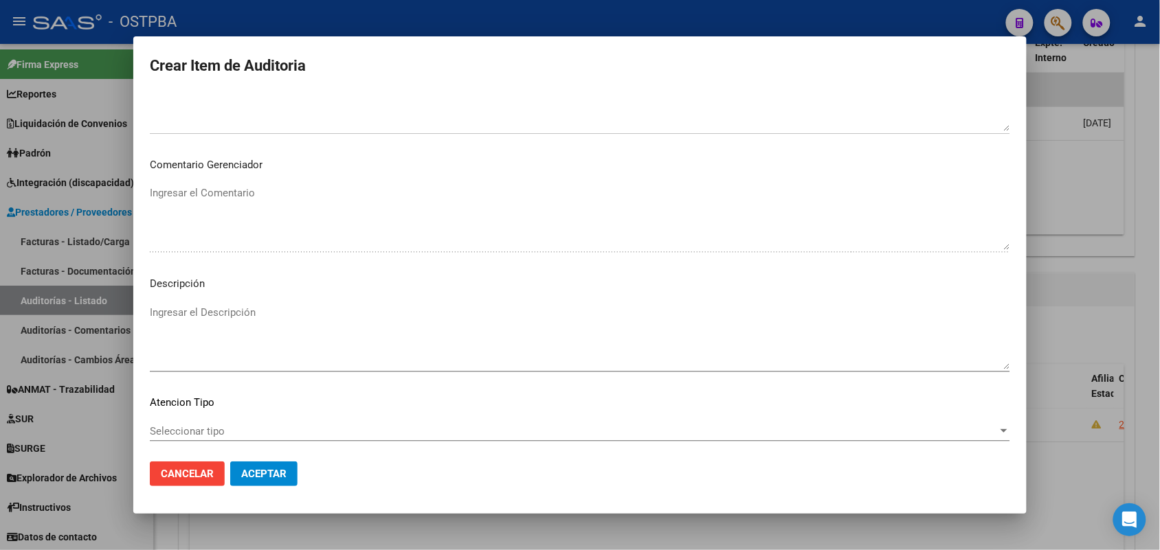
click at [189, 425] on span "Seleccionar tipo" at bounding box center [574, 431] width 848 height 12
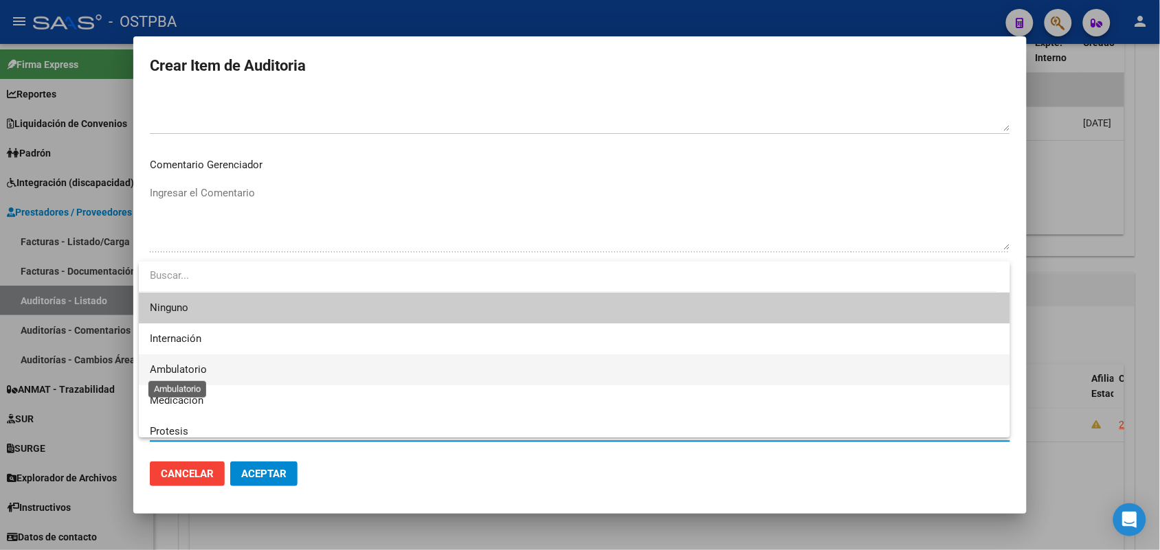
click at [203, 368] on span "Ambulatorio" at bounding box center [178, 369] width 57 height 12
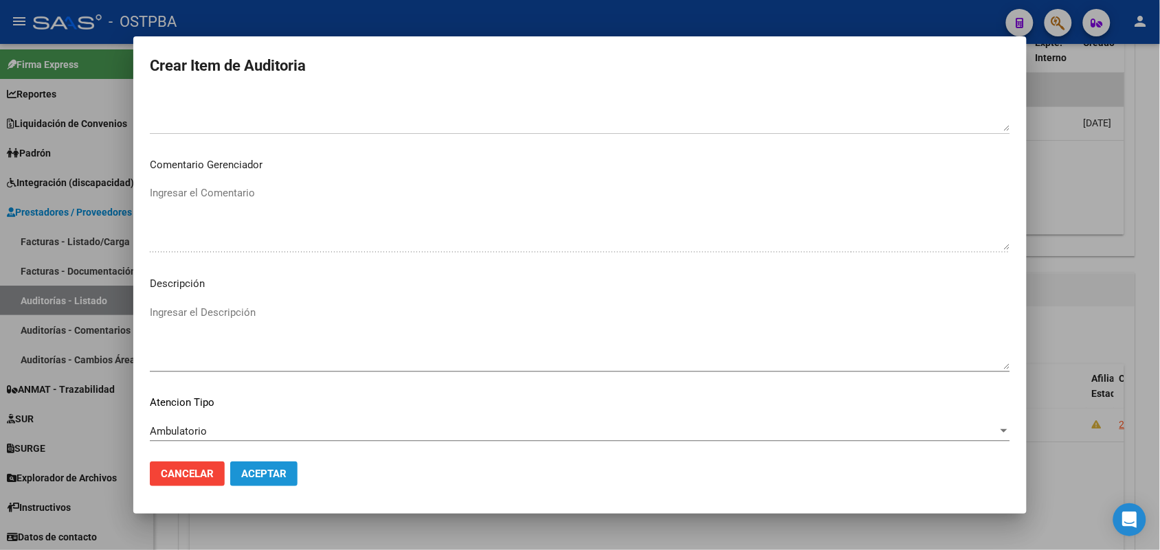
click at [266, 468] on span "Aceptar" at bounding box center [263, 474] width 45 height 12
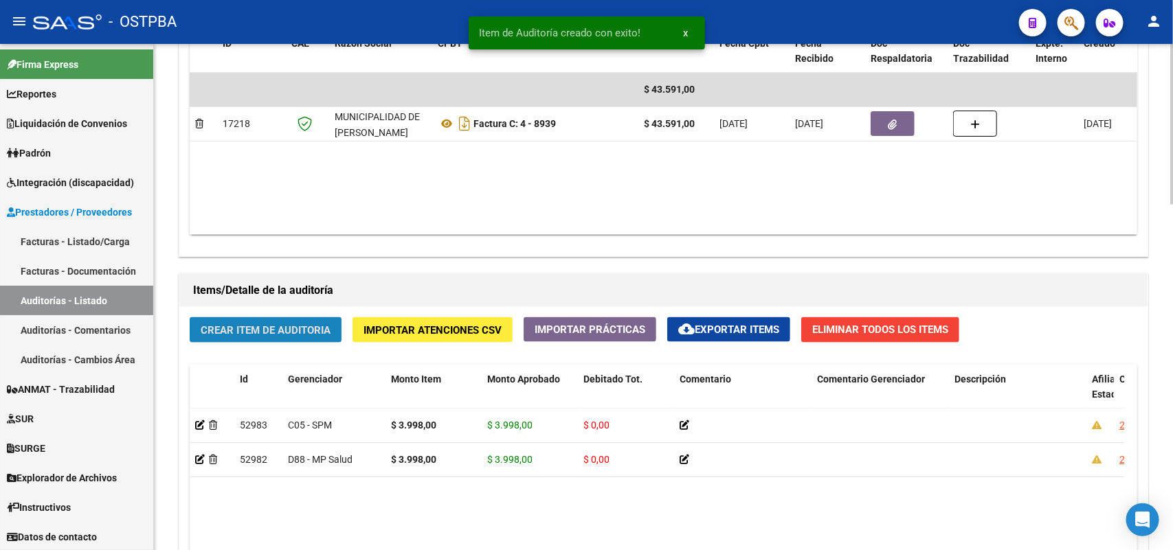
click at [279, 335] on button "Crear Item de Auditoria" at bounding box center [266, 329] width 152 height 25
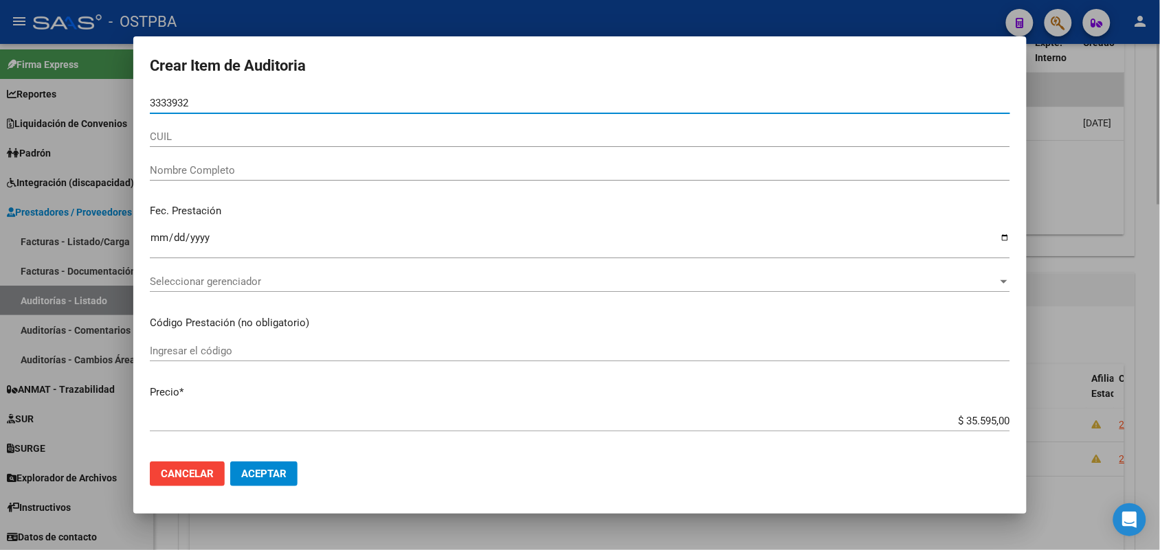
type input "33339320"
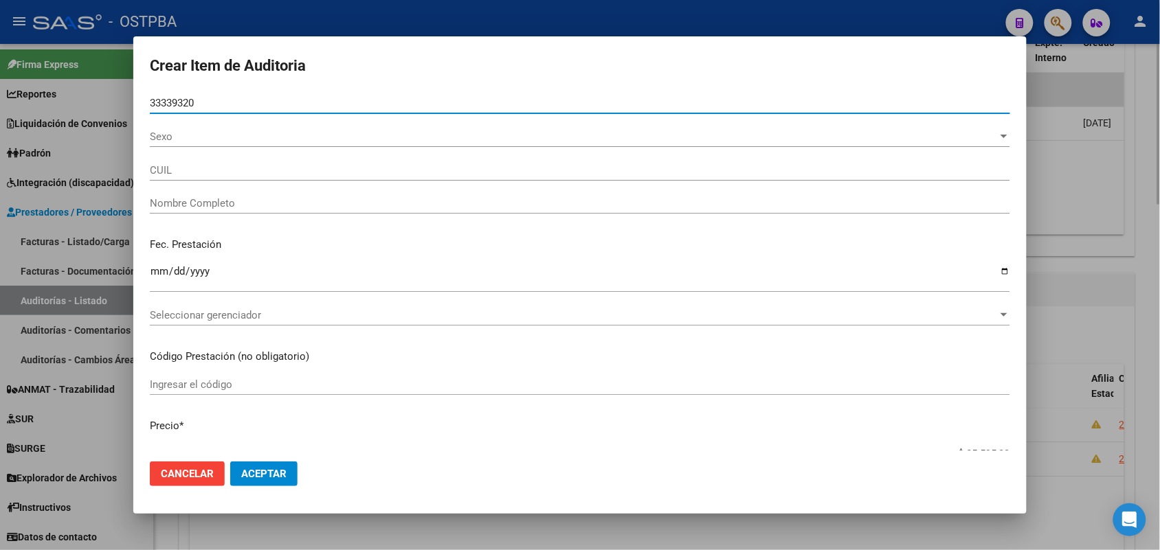
type input "23333393204"
type input "[PERSON_NAME] SOLEDAD"
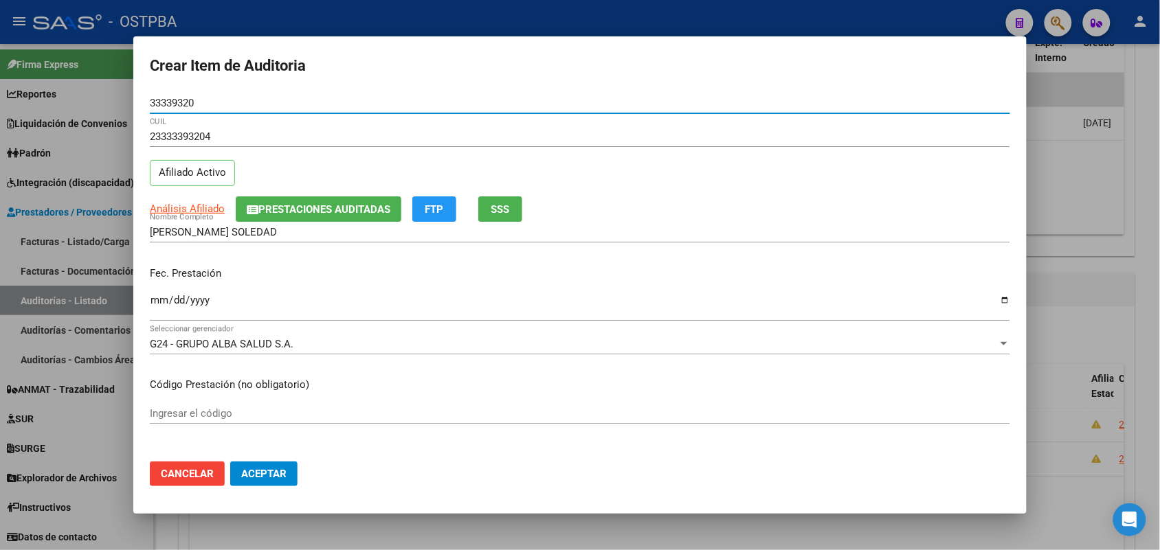
type input "33339320"
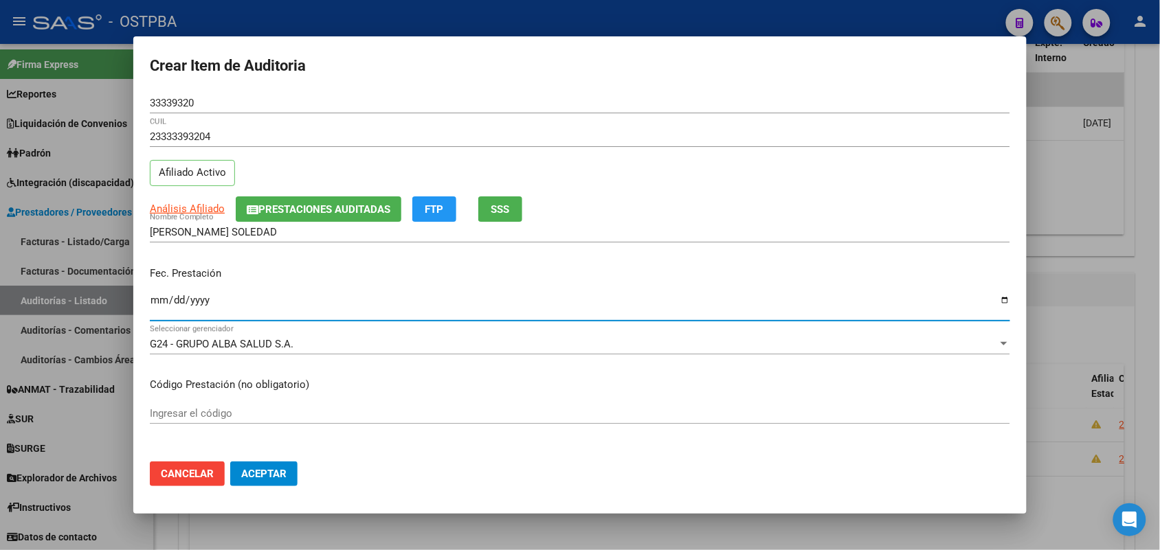
click at [161, 304] on input "Ingresar la fecha" at bounding box center [580, 306] width 860 height 22
type input "[DATE]"
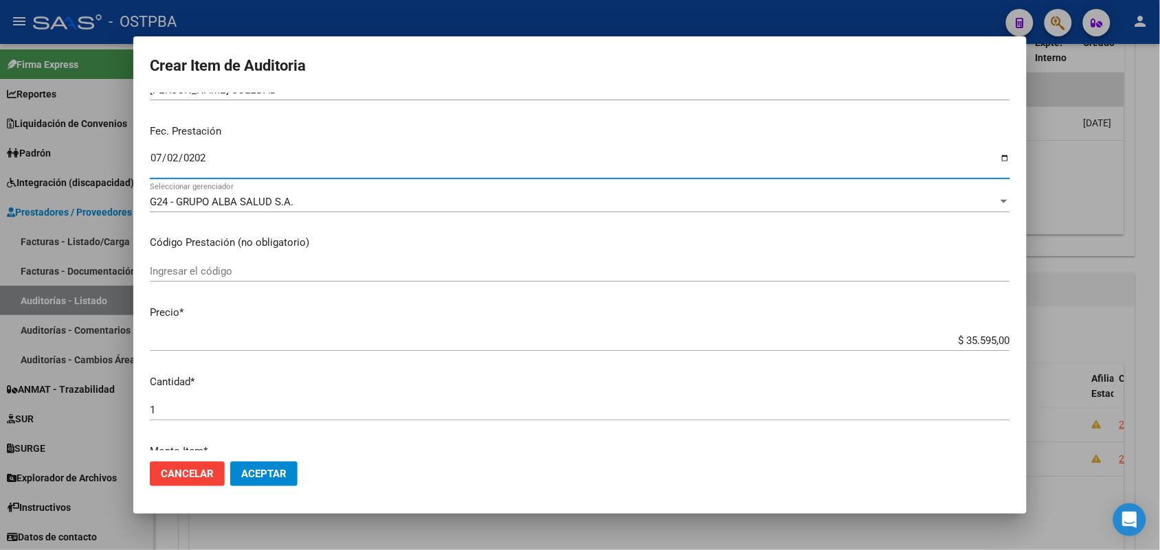
scroll to position [258, 0]
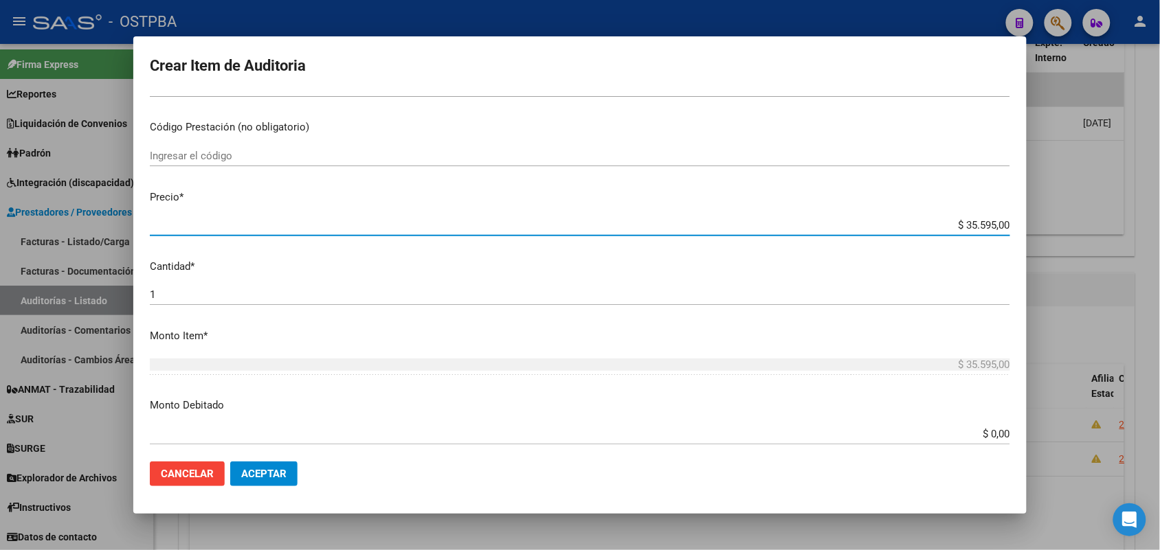
drag, startPoint x: 938, startPoint y: 223, endPoint x: 1034, endPoint y: 222, distance: 96.2
click at [1034, 222] on div "Crear Item de Auditoria 33339320 Nro Documento 23333393204 CUIL Afiliado Activo…" at bounding box center [580, 275] width 1160 height 550
type input "$ 0,03"
type input "$ 0,39"
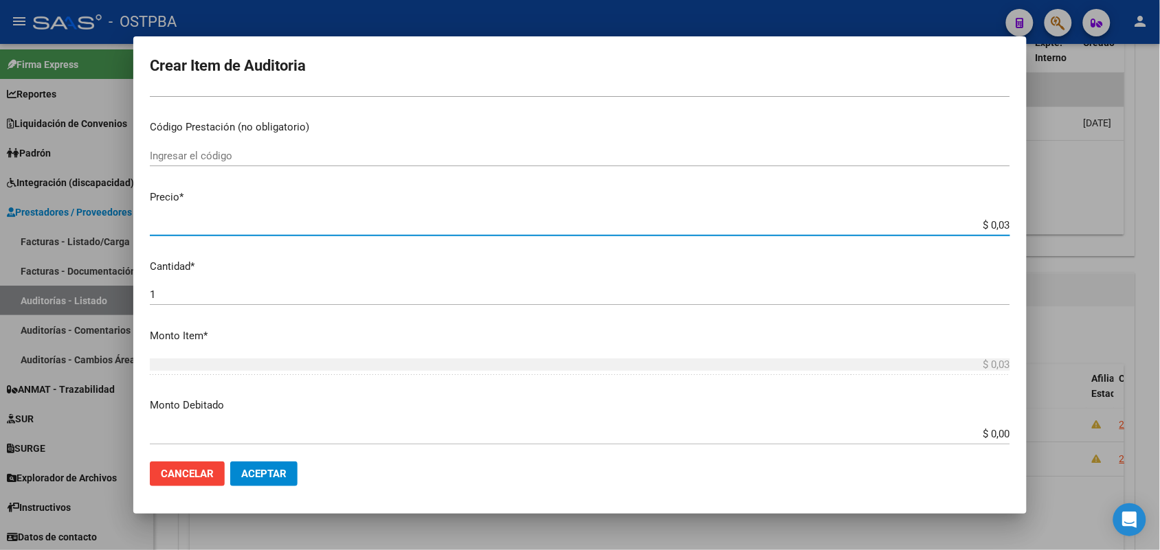
type input "$ 0,39"
type input "$ 3,99"
type input "$ 39,98"
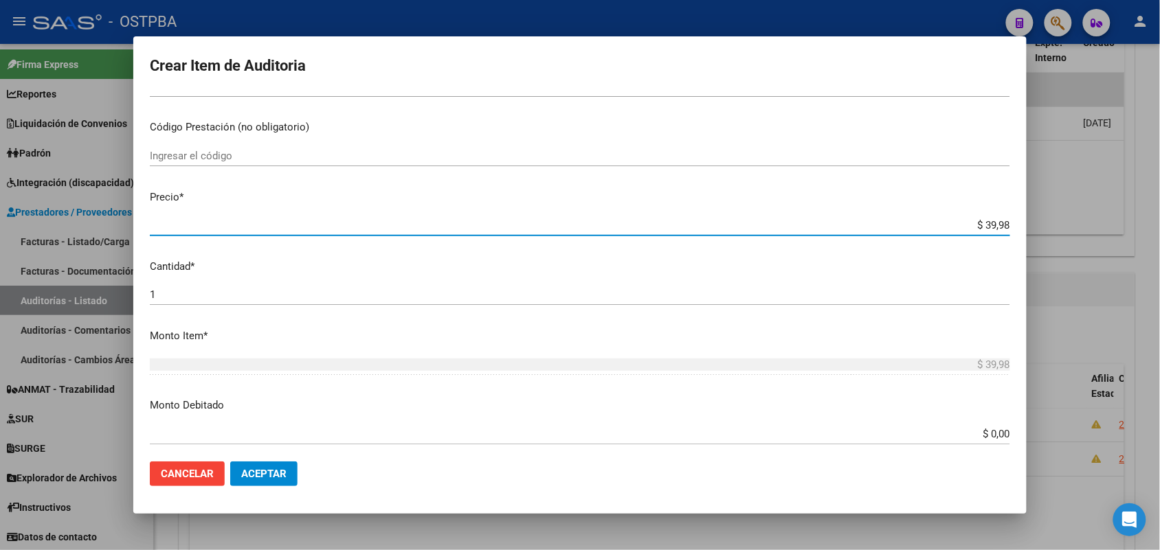
type input "$ 399,80"
type input "$ 3.998,00"
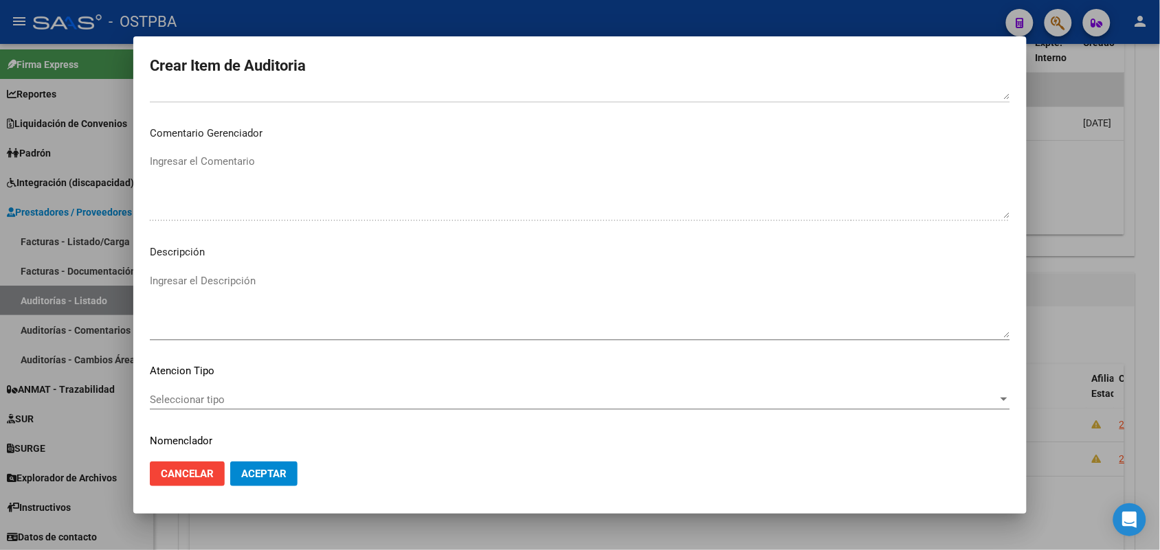
scroll to position [760, 0]
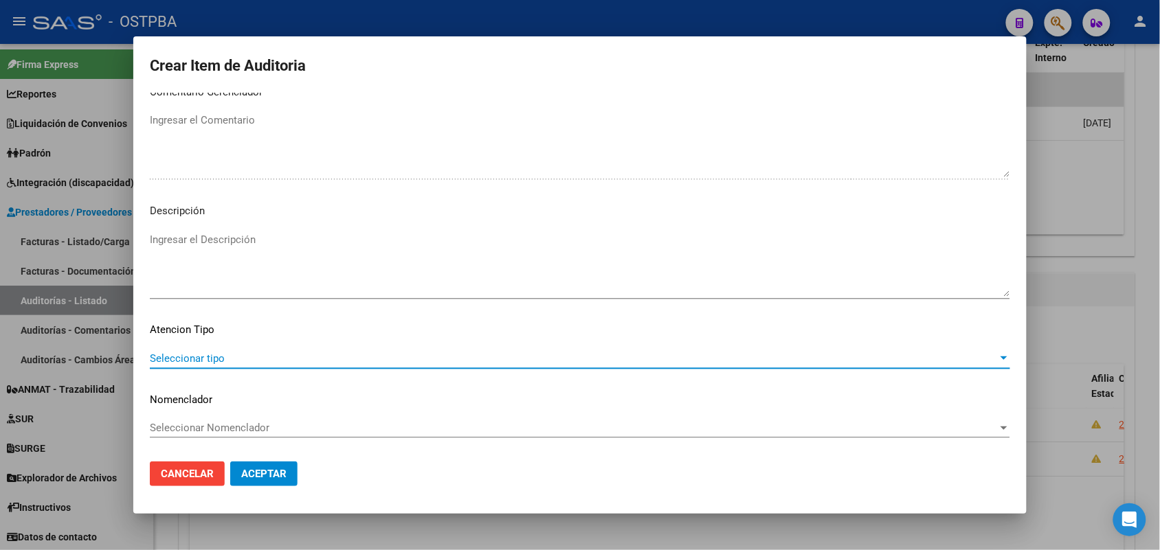
click at [208, 358] on span "Seleccionar tipo" at bounding box center [574, 358] width 848 height 12
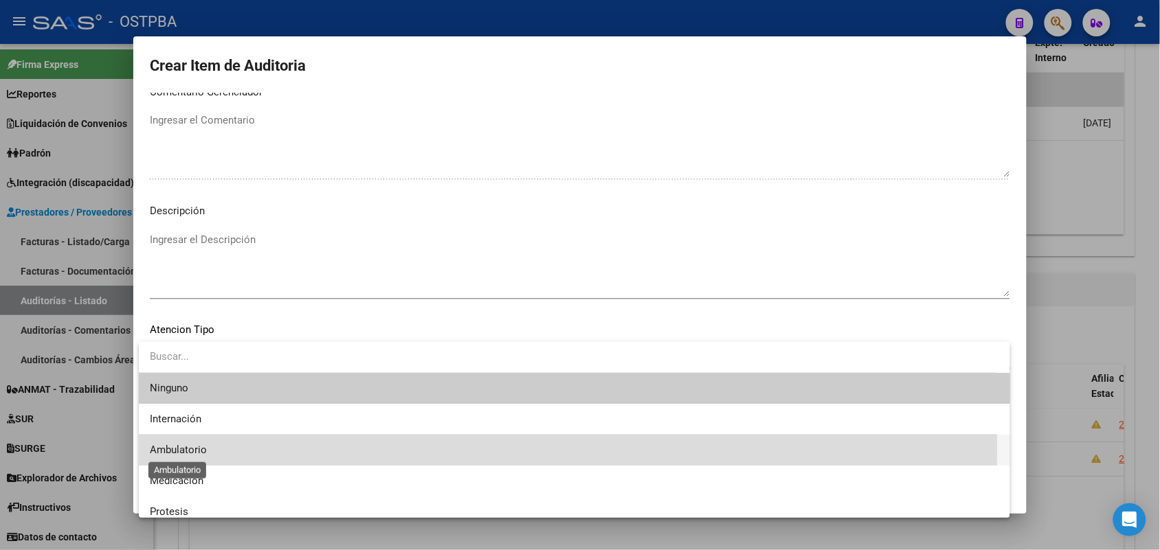
click at [199, 445] on span "Ambulatorio" at bounding box center [178, 450] width 57 height 12
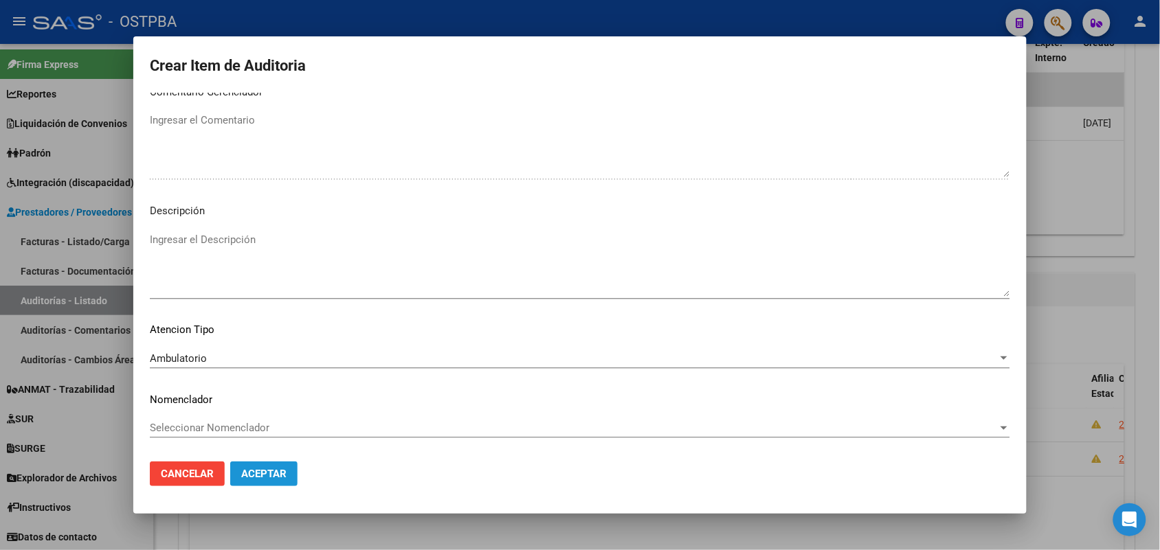
click at [262, 474] on span "Aceptar" at bounding box center [263, 474] width 45 height 12
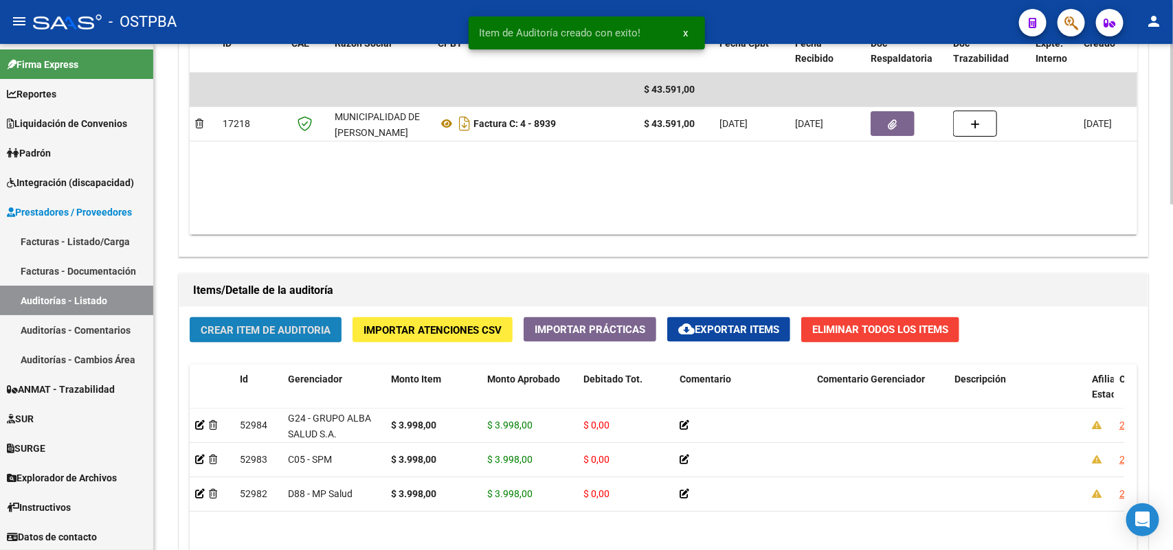
click at [278, 330] on span "Crear Item de Auditoria" at bounding box center [266, 330] width 130 height 12
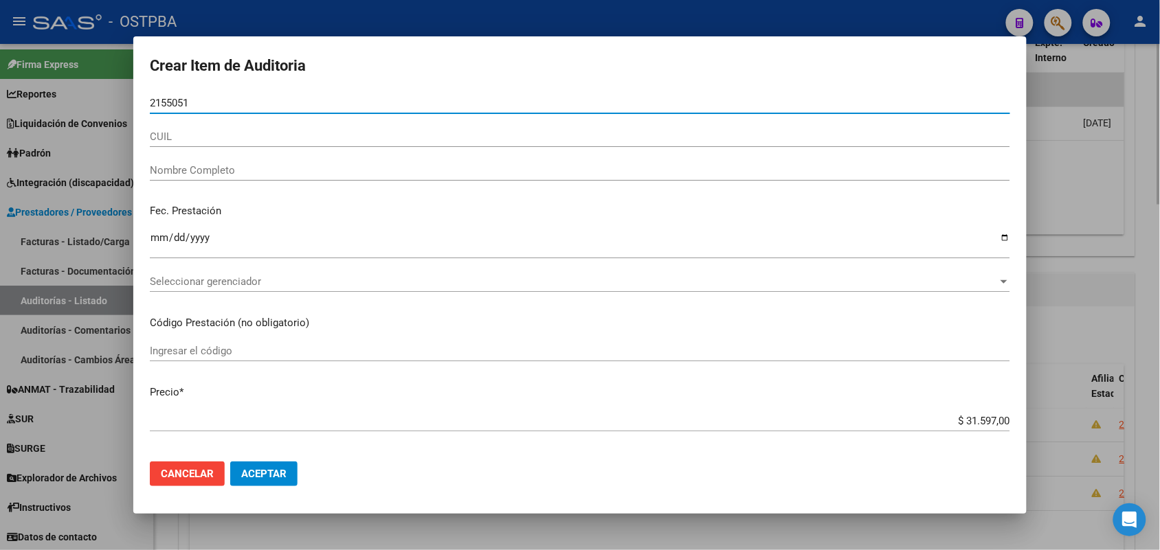
type input "21550516"
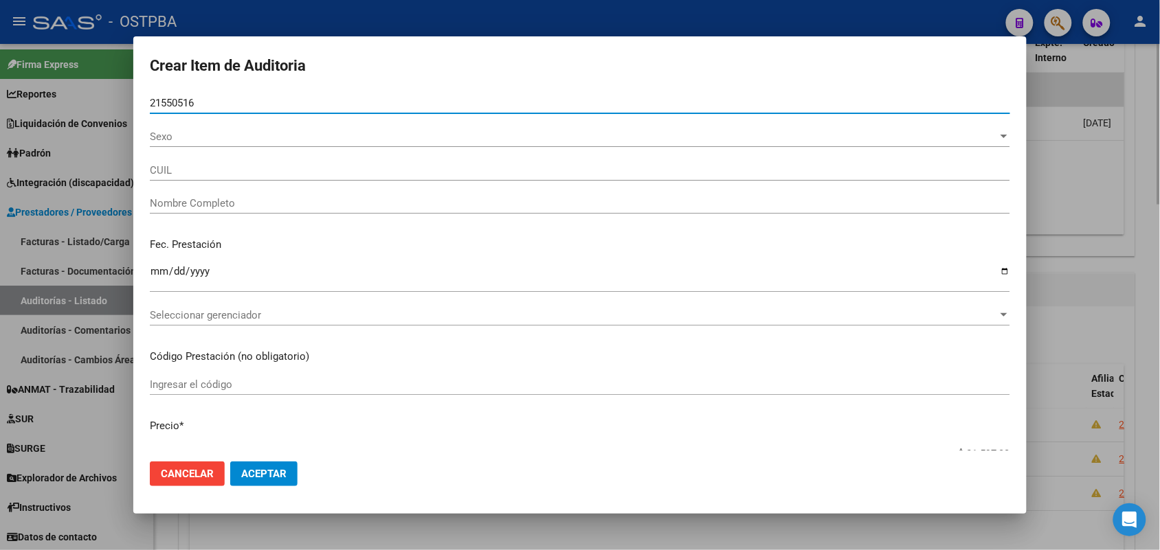
type input "20215505163"
type input "[PERSON_NAME] -"
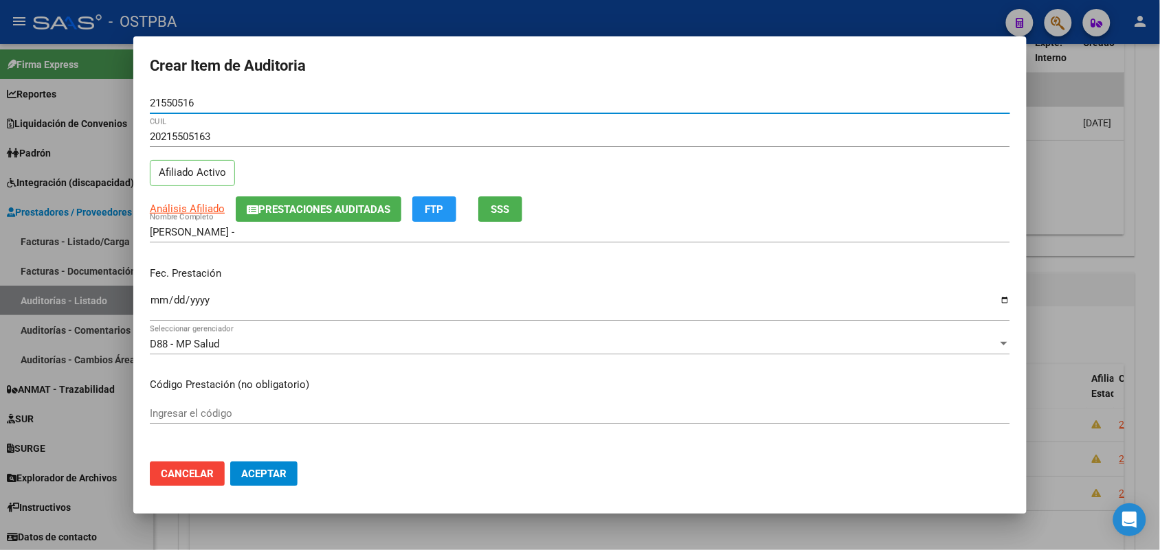
type input "21550516"
click at [155, 301] on input "Ingresar la fecha" at bounding box center [580, 306] width 860 height 22
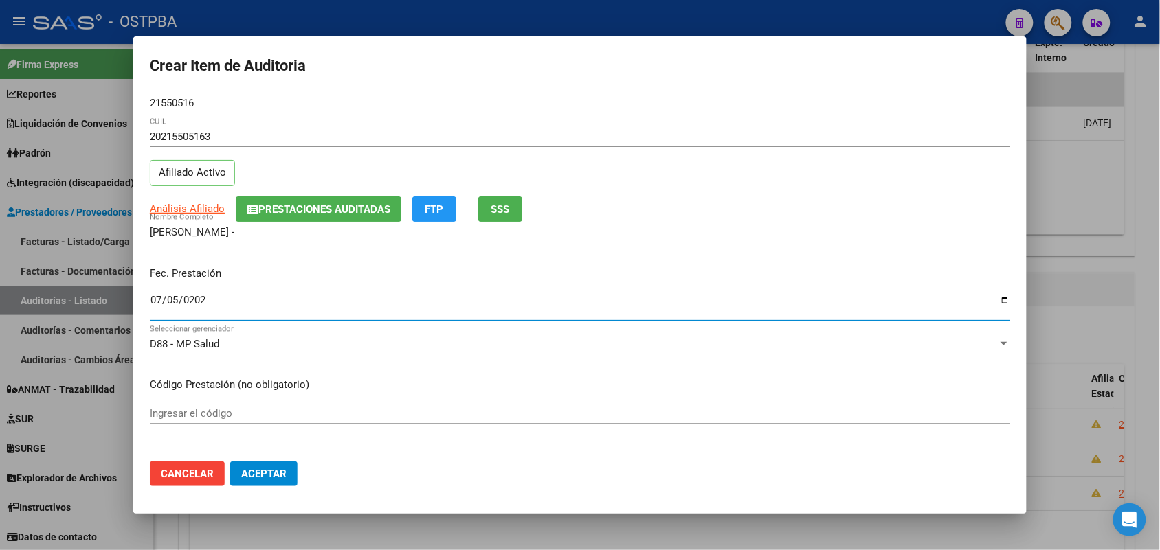
type input "[DATE]"
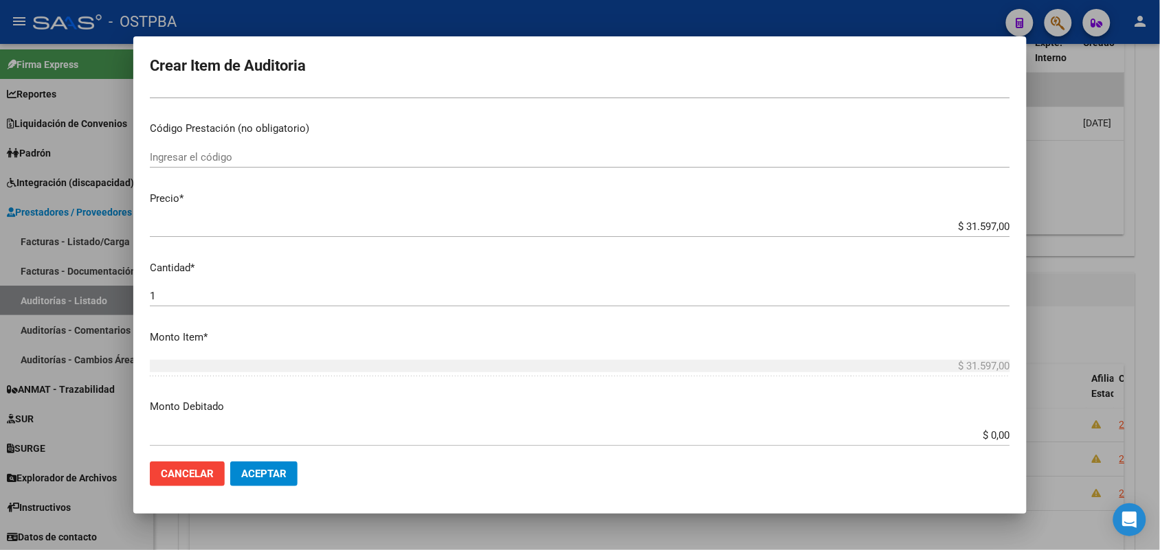
scroll to position [258, 0]
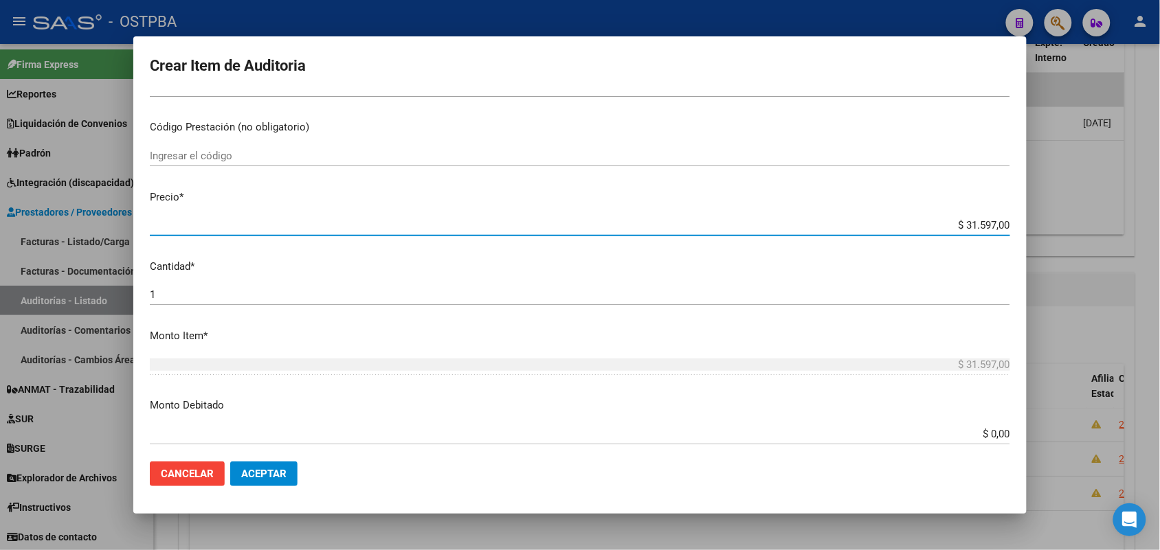
drag, startPoint x: 940, startPoint y: 227, endPoint x: 1057, endPoint y: 223, distance: 116.9
click at [1057, 223] on div "Crear Item de Auditoria 21550516 Nro Documento 20215505163 CUIL Afiliado Activo…" at bounding box center [580, 275] width 1160 height 550
type input "$ 0,07"
type input "$ 0,76"
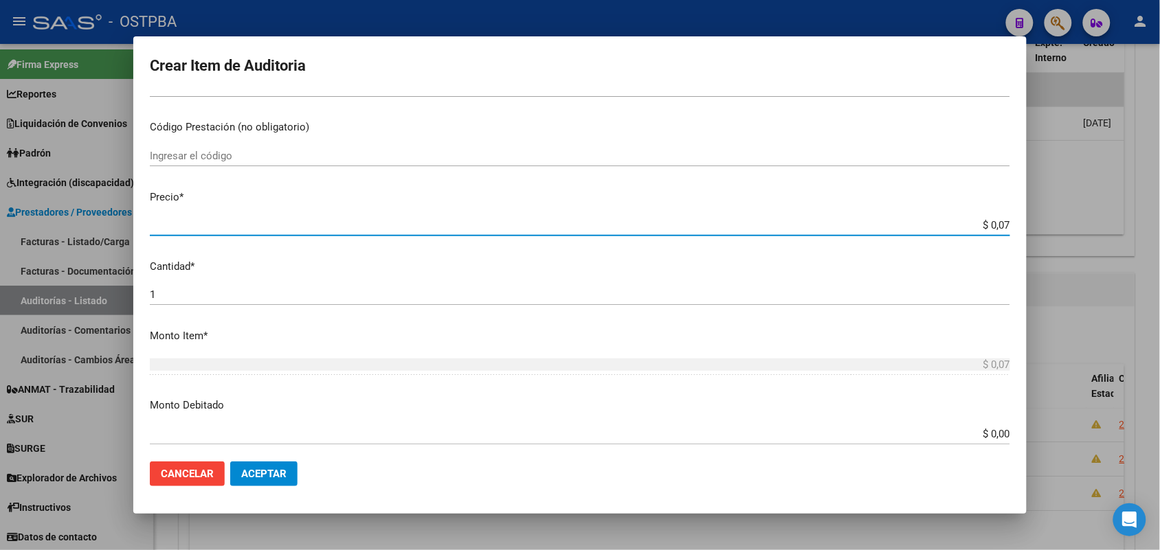
type input "$ 0,76"
type input "$ 7,60"
type input "$ 76,09"
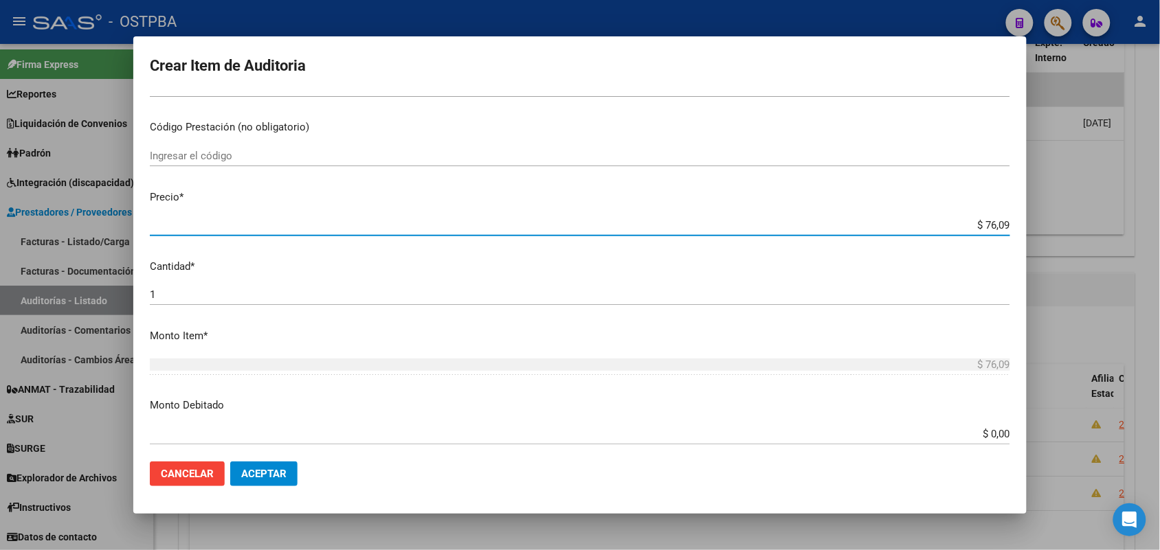
type input "$ 760,90"
type input "$ 7.609,00"
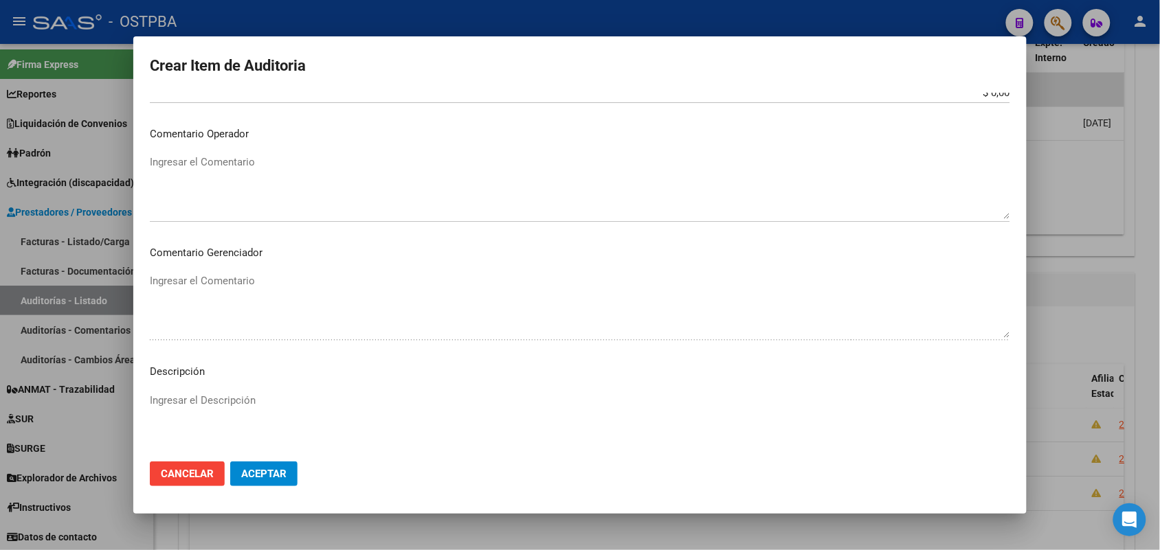
scroll to position [760, 0]
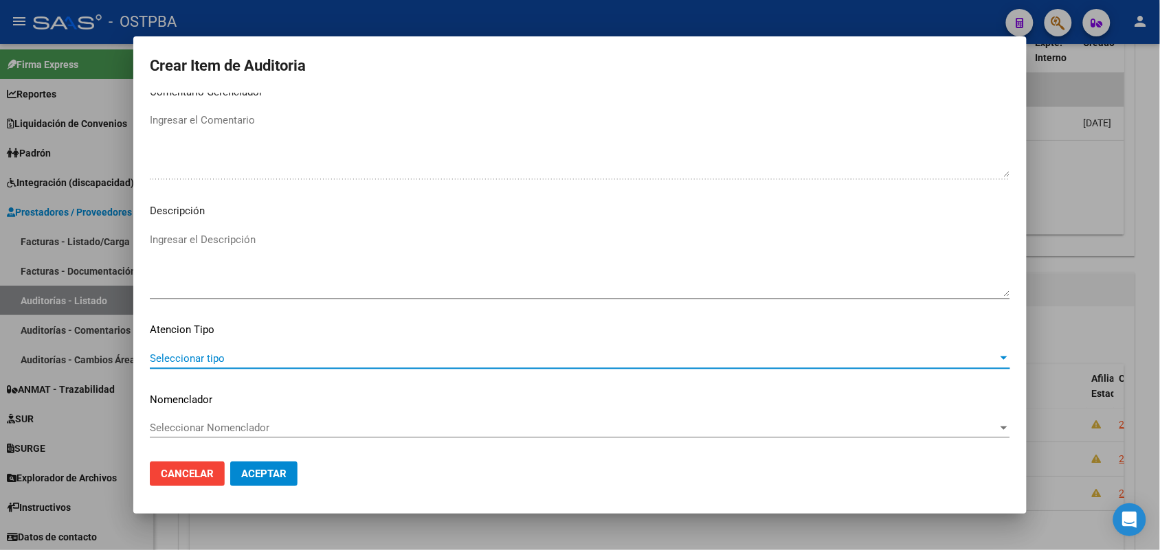
click at [205, 359] on span "Seleccionar tipo" at bounding box center [574, 358] width 848 height 12
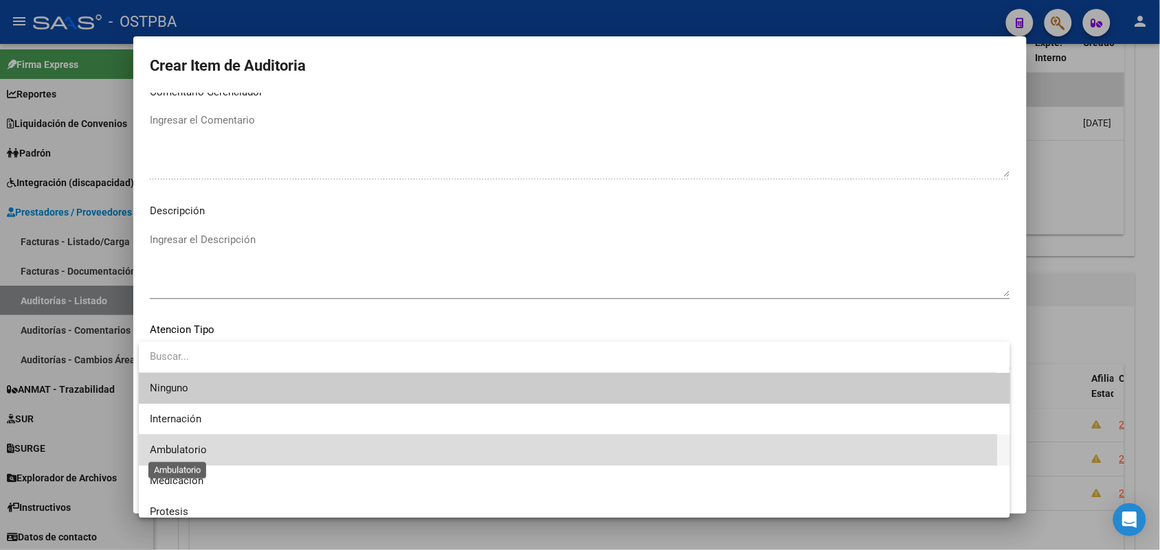
click at [196, 447] on span "Ambulatorio" at bounding box center [178, 450] width 57 height 12
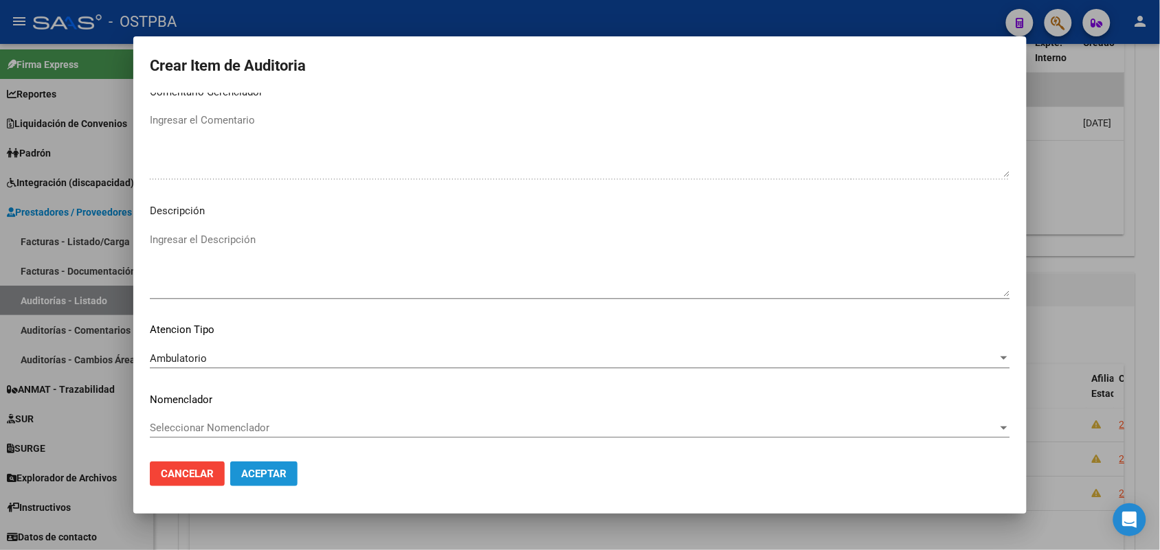
click at [271, 476] on span "Aceptar" at bounding box center [263, 474] width 45 height 12
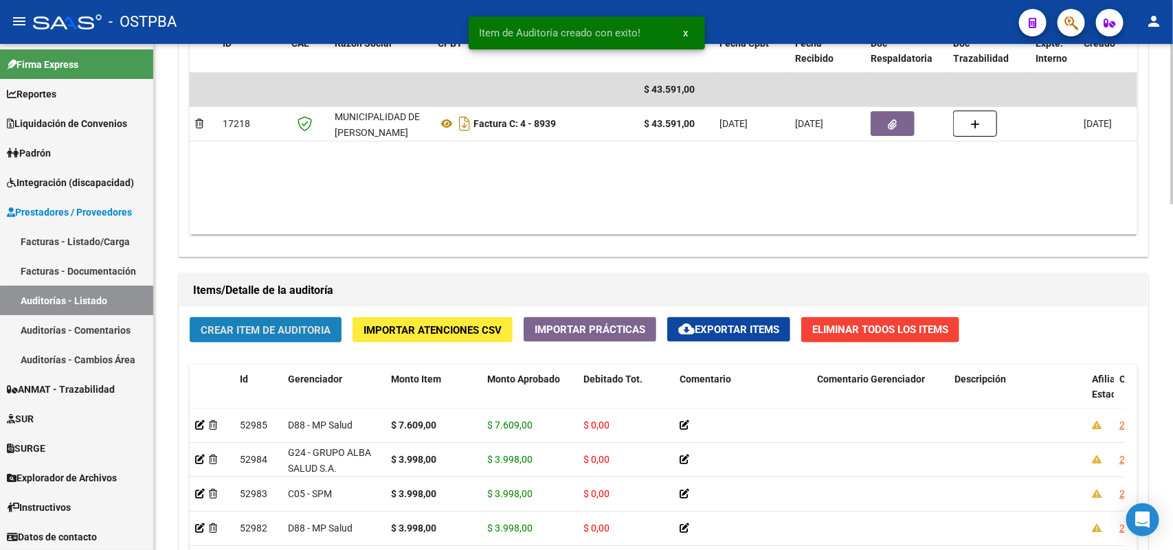
click at [267, 319] on button "Crear Item de Auditoria" at bounding box center [266, 329] width 152 height 25
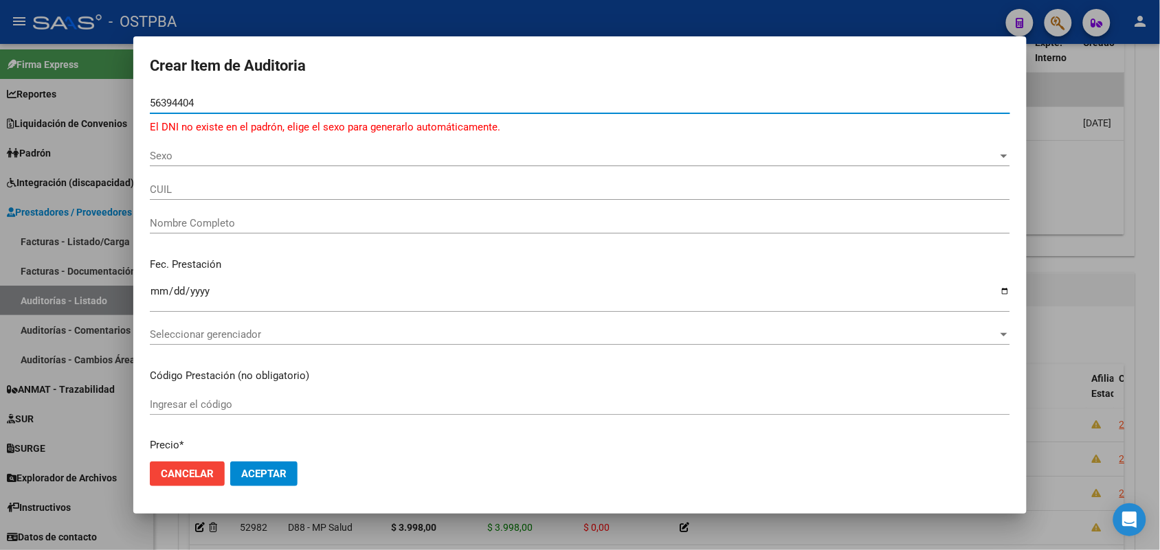
type input "56394404"
click at [107, 183] on div at bounding box center [580, 275] width 1160 height 550
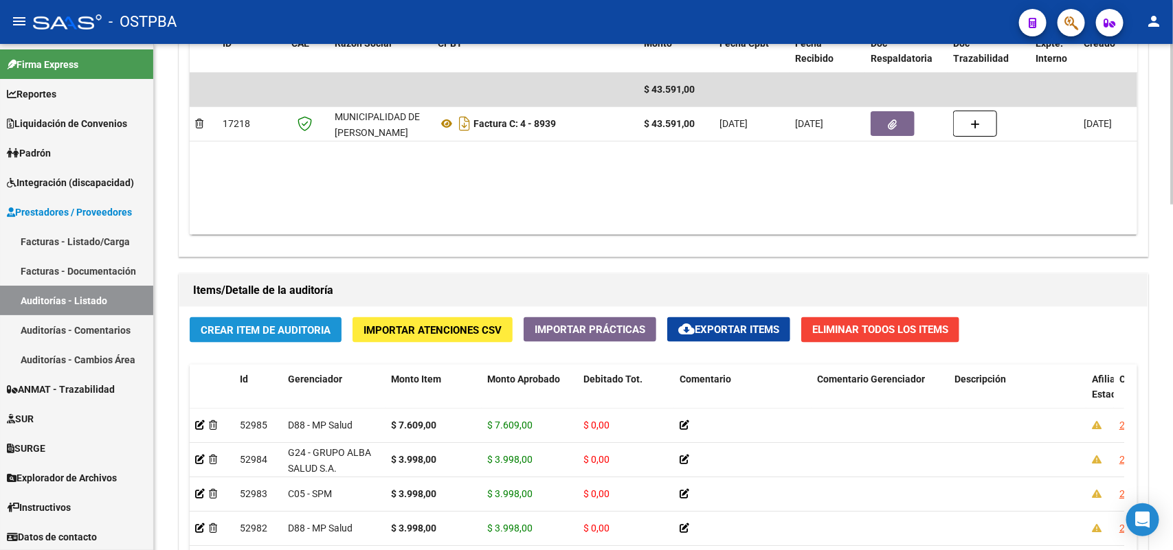
click at [241, 328] on span "Crear Item de Auditoria" at bounding box center [266, 330] width 130 height 12
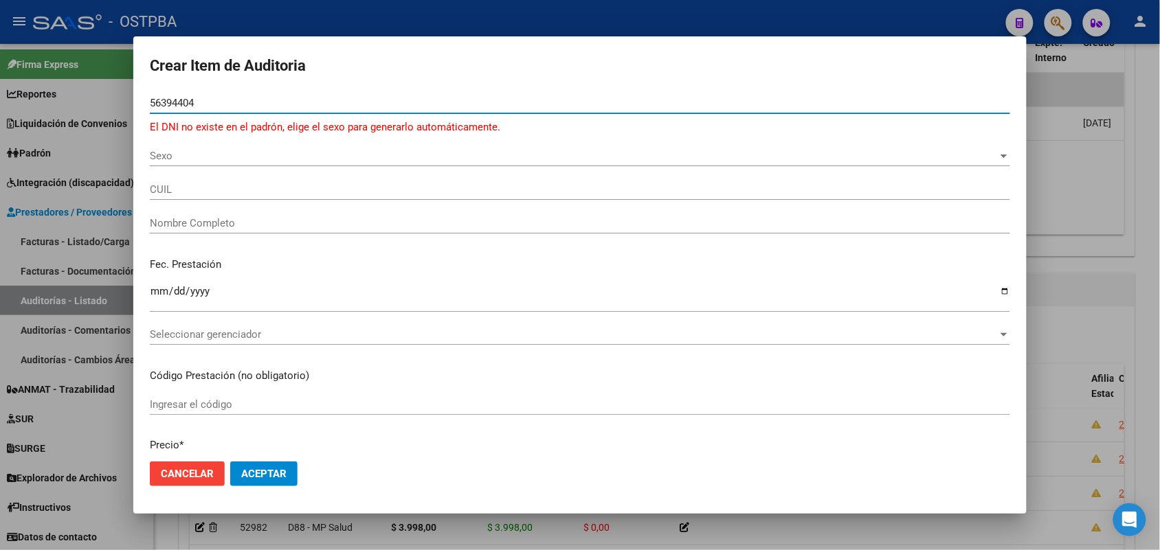
type input "56394404"
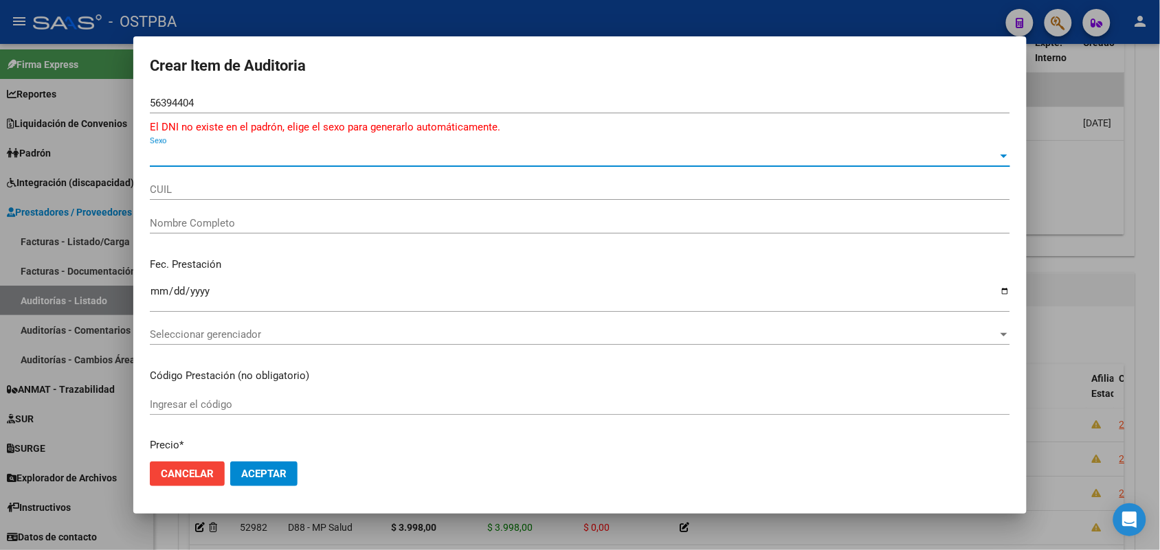
click at [160, 153] on span "Sexo" at bounding box center [574, 156] width 848 height 12
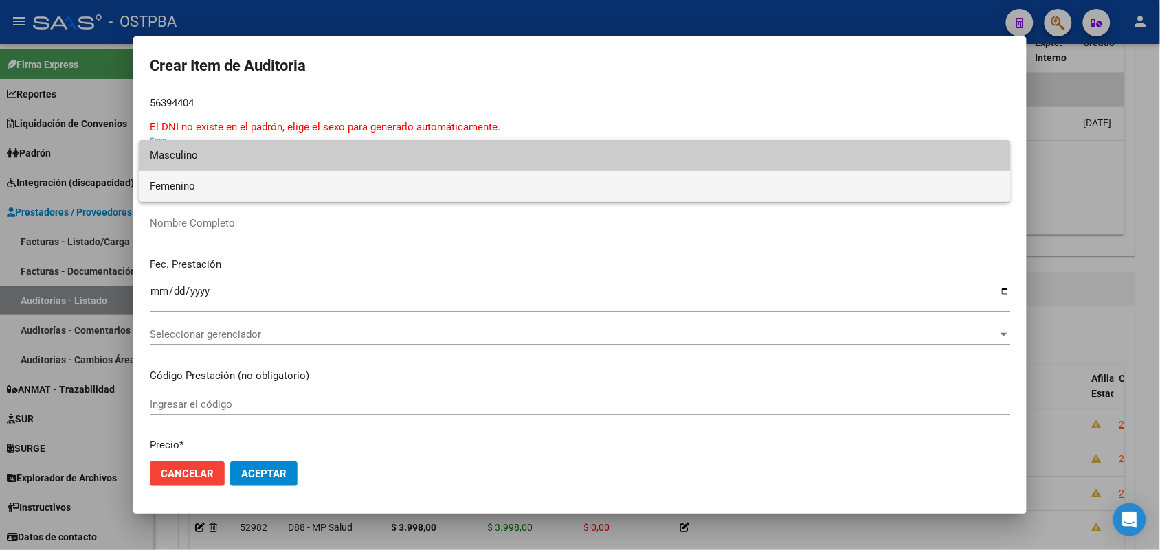
click at [207, 192] on span "Femenino" at bounding box center [574, 186] width 849 height 31
type input "27563944043"
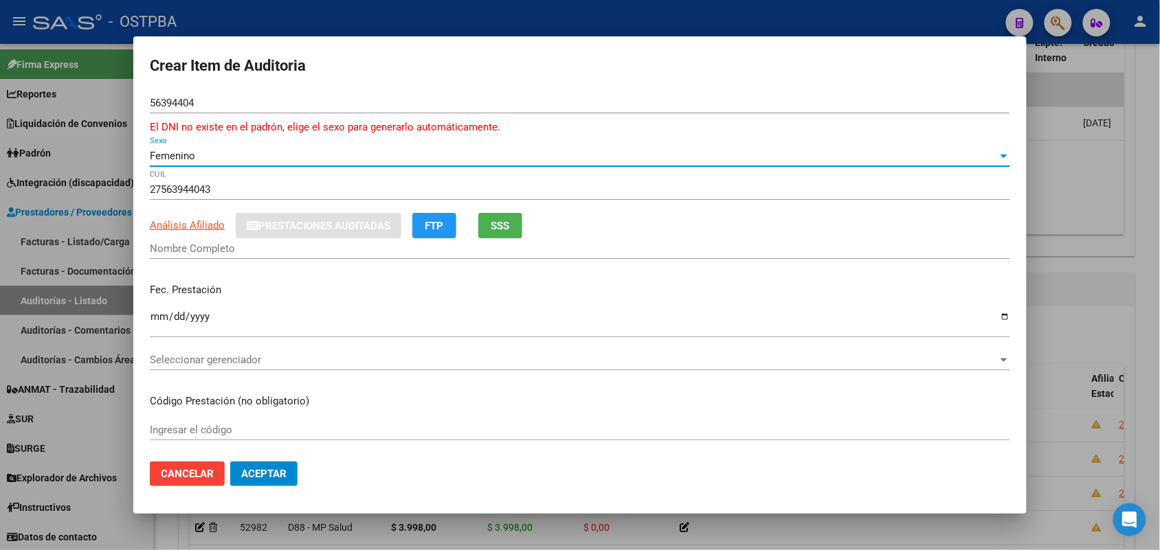
type input "[PERSON_NAME] [PERSON_NAME]"
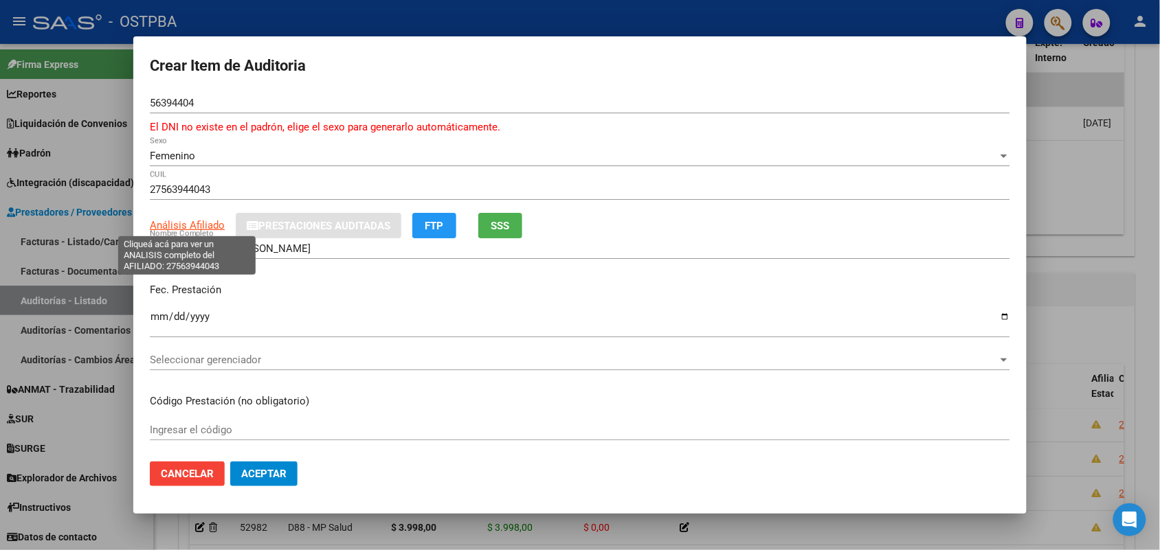
click at [194, 227] on span "Análisis Afiliado" at bounding box center [187, 225] width 75 height 12
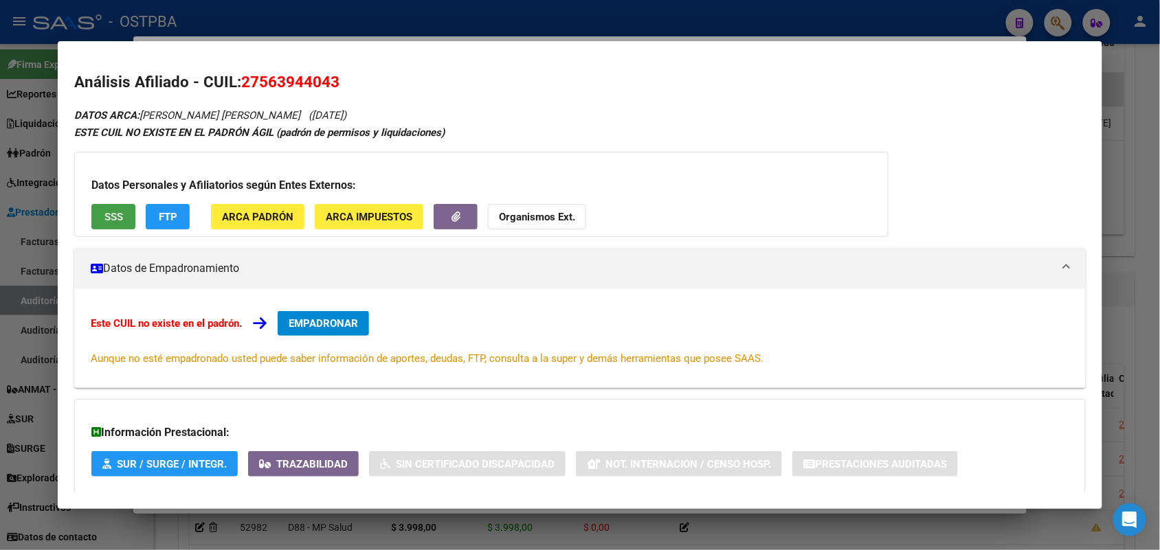
click at [119, 216] on button "SSS" at bounding box center [113, 216] width 44 height 25
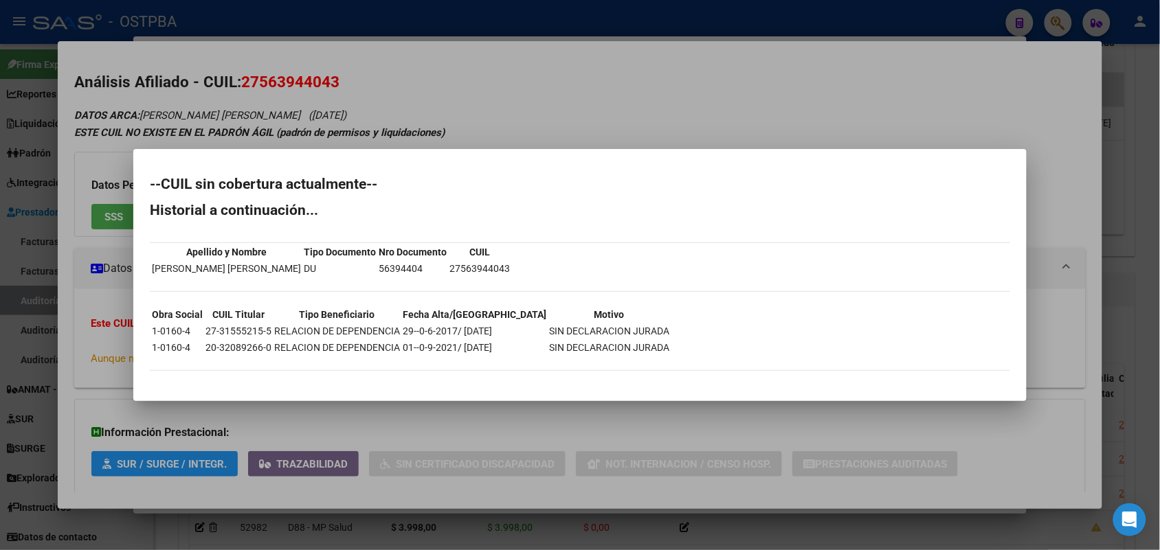
click at [91, 350] on div at bounding box center [580, 275] width 1160 height 550
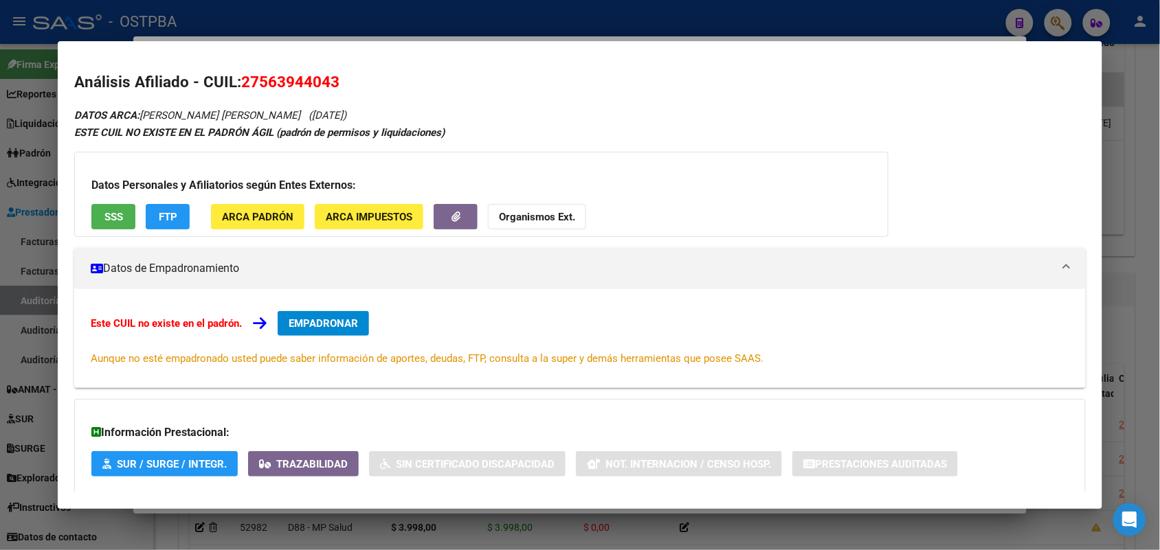
drag, startPoint x: 237, startPoint y: 81, endPoint x: 354, endPoint y: 88, distance: 117.7
click at [354, 88] on h2 "Análisis Afiliado - CUIL: 27563944043" at bounding box center [579, 82] width 1011 height 23
copy span "27563944043"
click at [502, 211] on strong "Organismos Ext." at bounding box center [537, 217] width 76 height 12
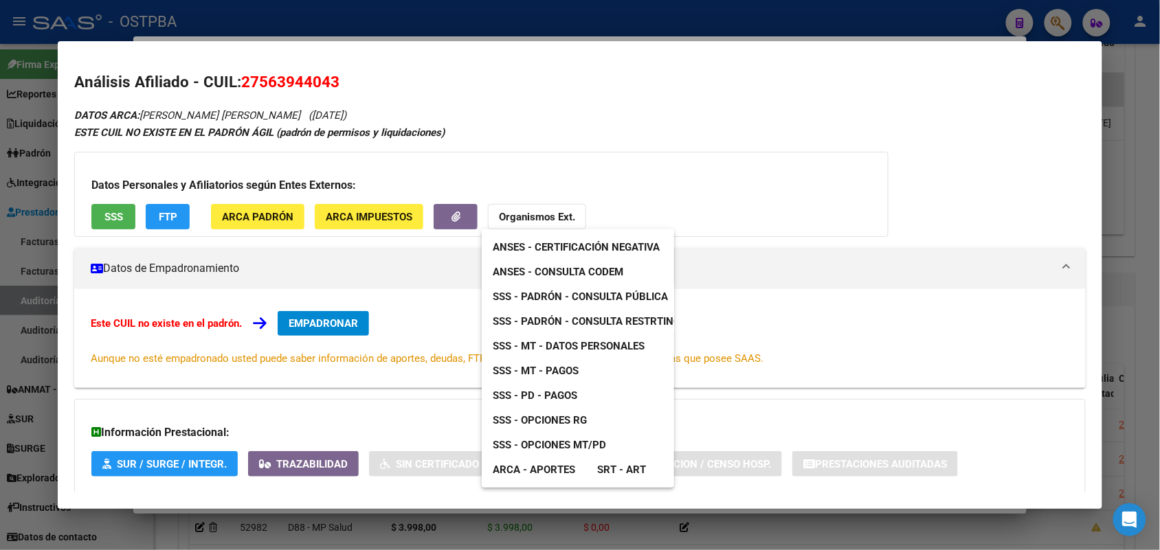
click at [637, 345] on span "SSS - MT - Datos Personales" at bounding box center [569, 346] width 152 height 12
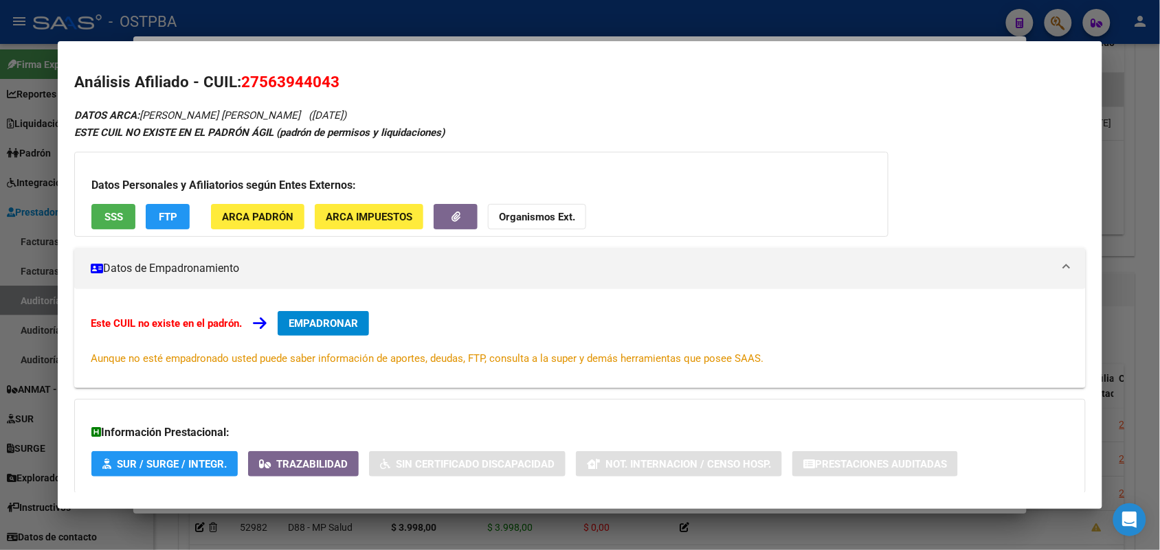
click at [25, 227] on div at bounding box center [580, 275] width 1160 height 550
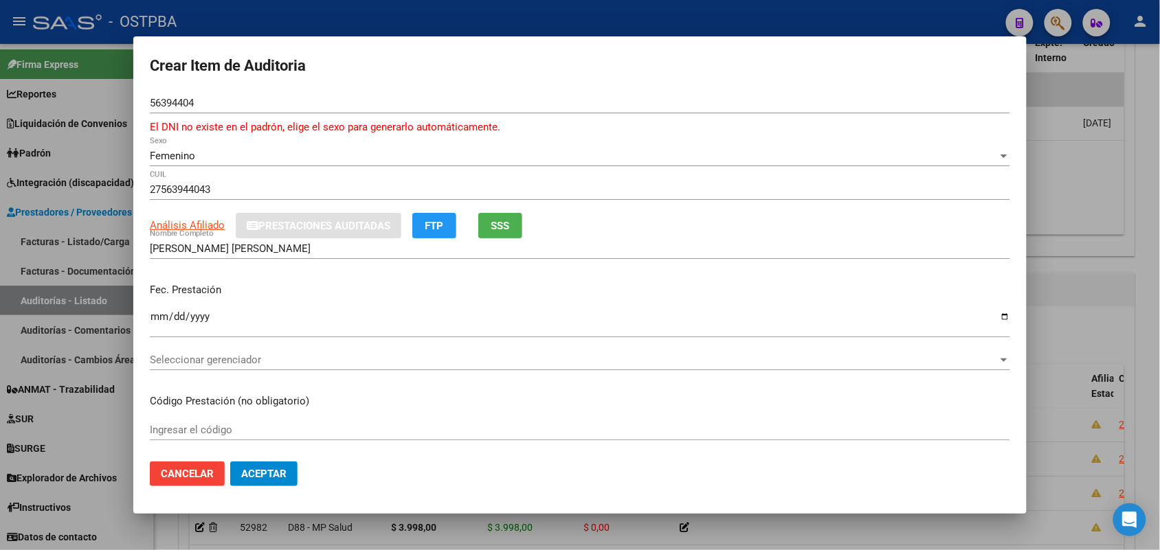
click at [93, 266] on div at bounding box center [580, 275] width 1160 height 550
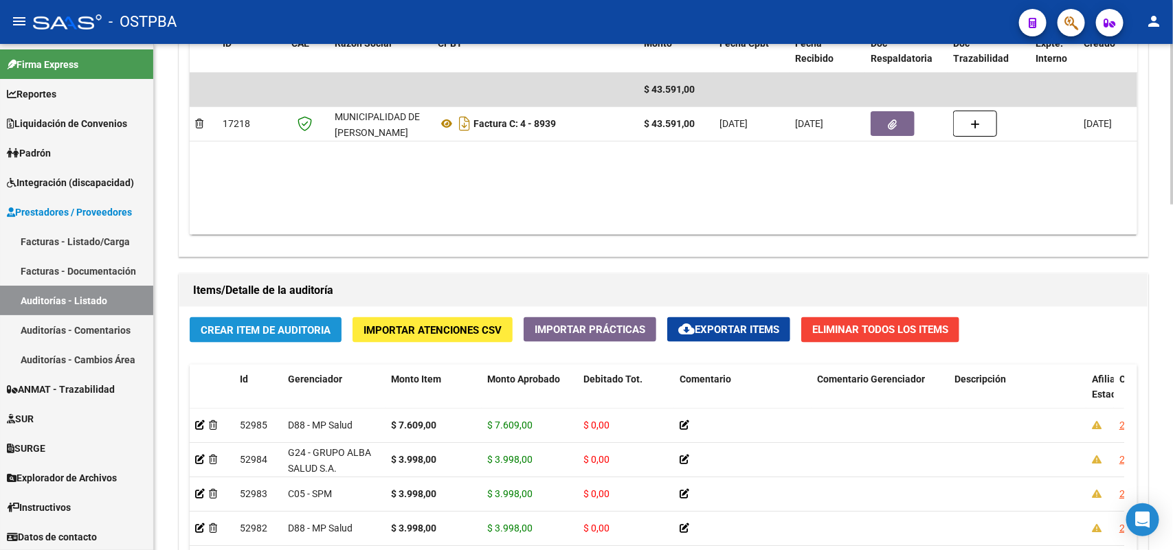
click at [242, 324] on span "Crear Item de Auditoria" at bounding box center [266, 330] width 130 height 12
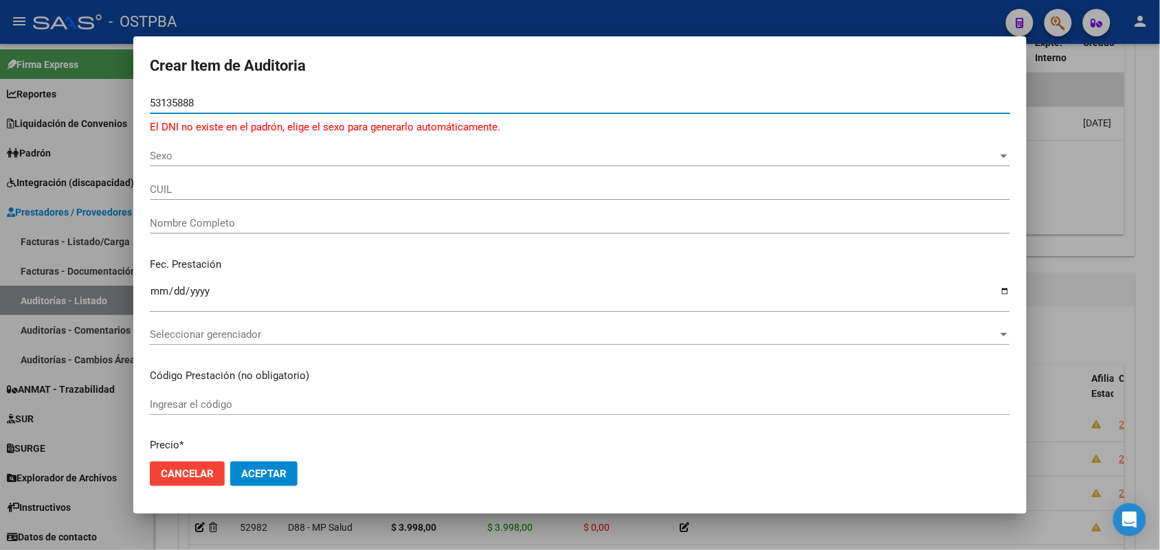
type input "53135888"
click at [89, 196] on div at bounding box center [580, 275] width 1160 height 550
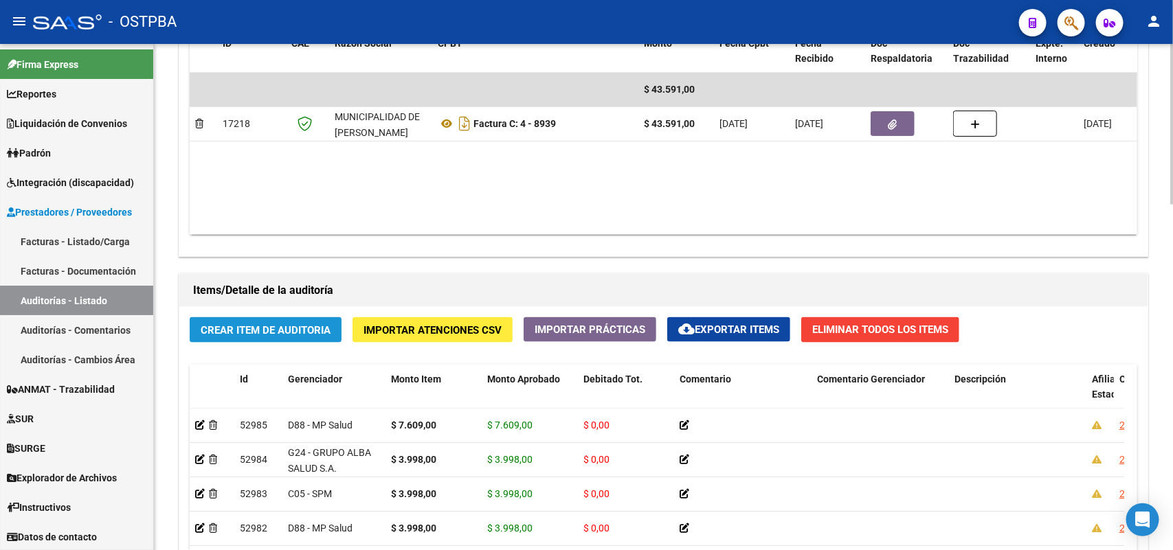
click at [269, 330] on span "Crear Item de Auditoria" at bounding box center [266, 330] width 130 height 12
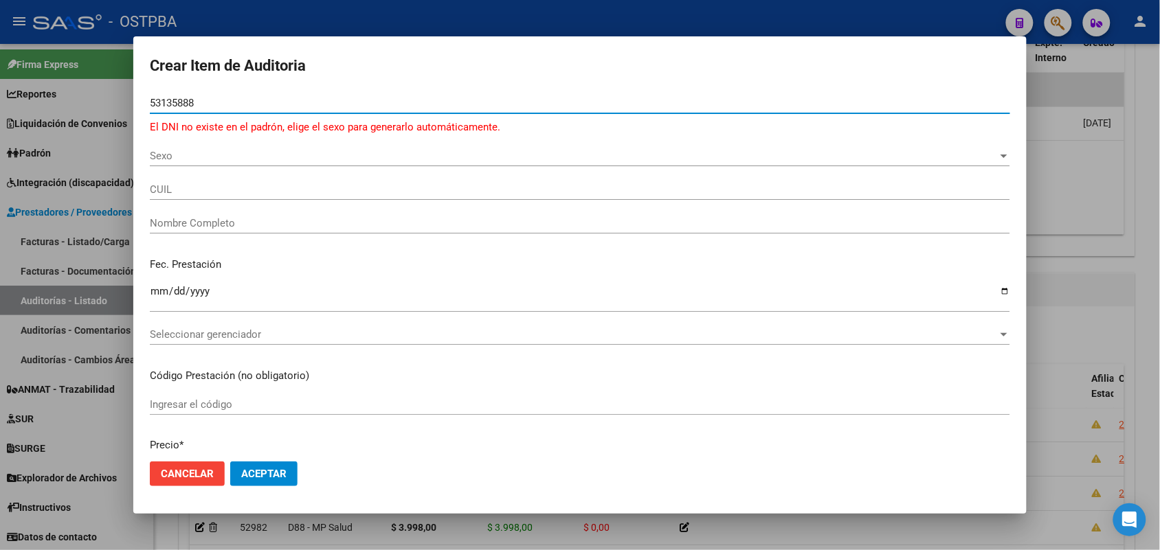
type input "53135888"
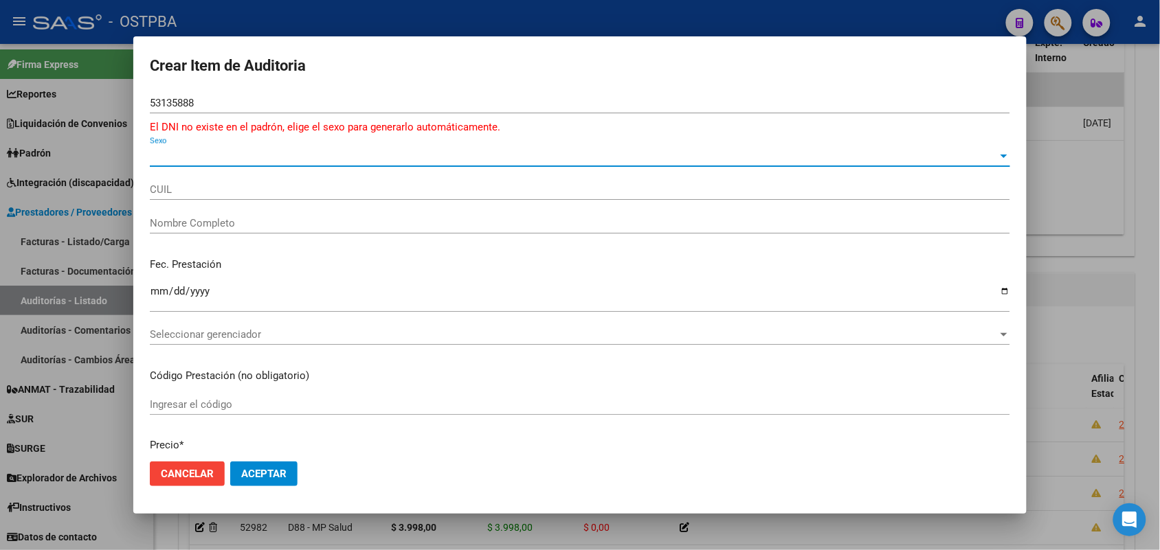
click at [165, 160] on span "Sexo" at bounding box center [574, 156] width 848 height 12
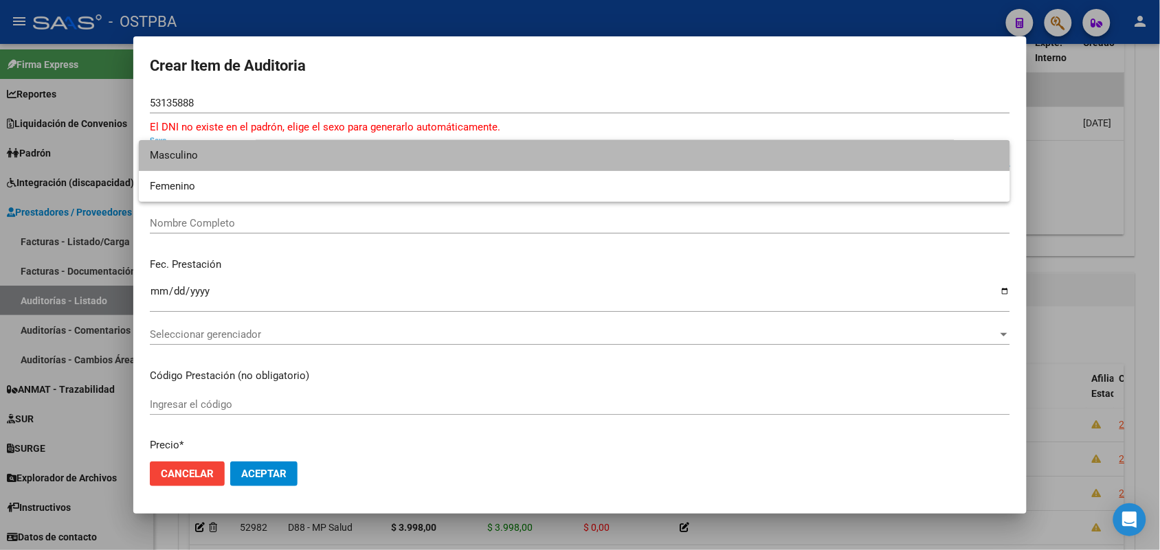
click at [196, 160] on span "Masculino" at bounding box center [574, 155] width 849 height 31
type input "20531358881"
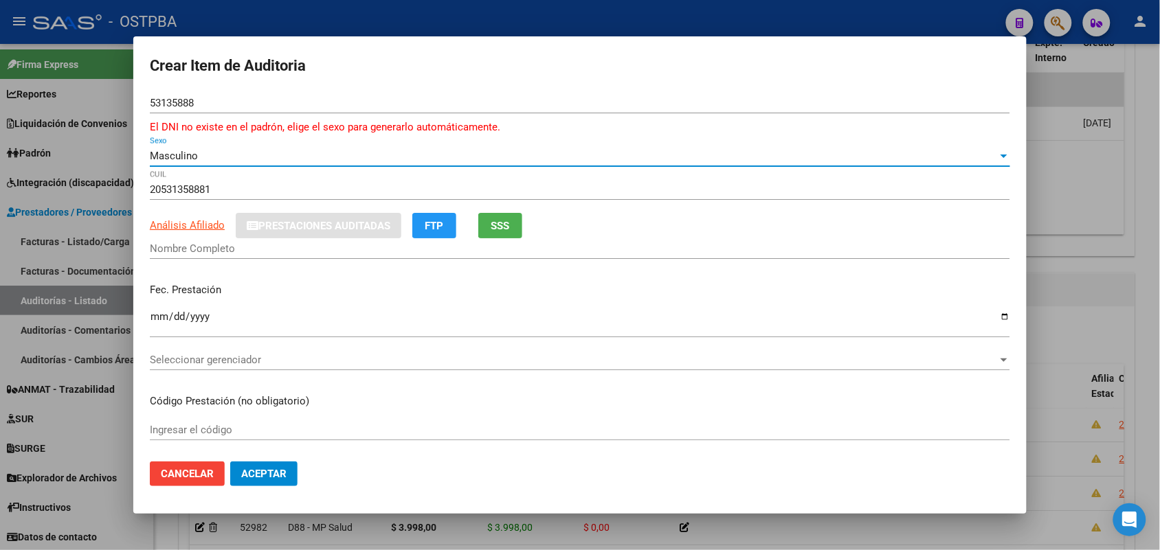
type input "[PERSON_NAME]"
click at [200, 224] on span "Análisis Afiliado" at bounding box center [187, 225] width 75 height 12
type textarea "20531358881"
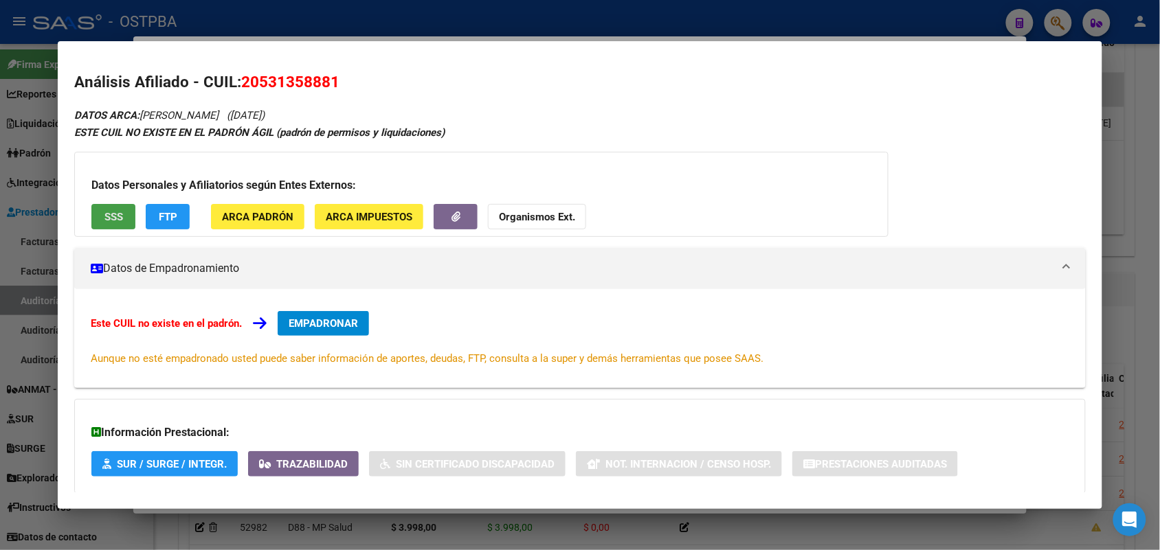
click at [117, 220] on span "SSS" at bounding box center [113, 217] width 19 height 12
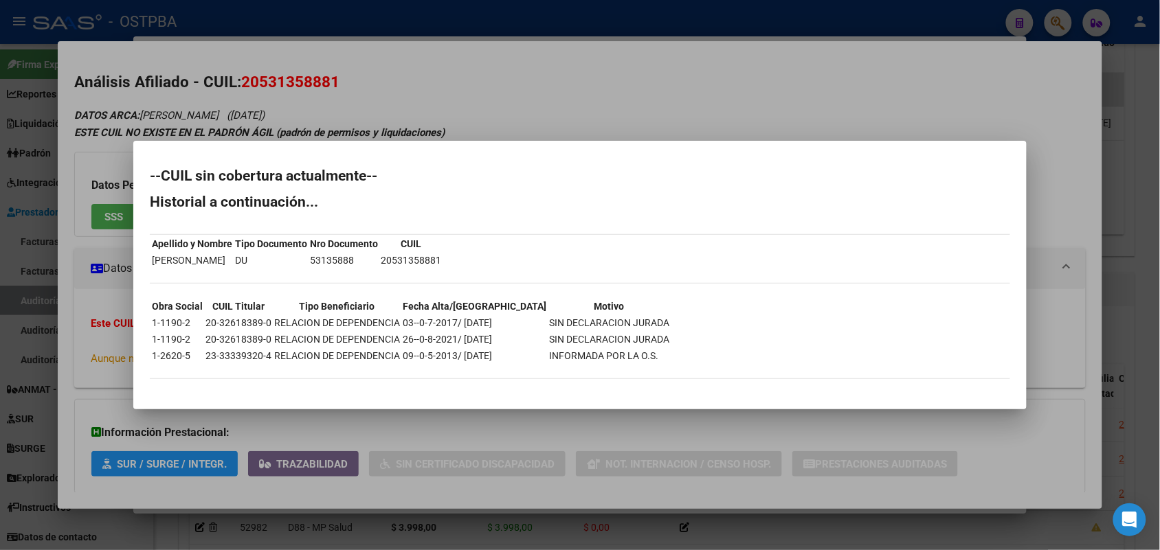
click at [69, 303] on div at bounding box center [580, 275] width 1160 height 550
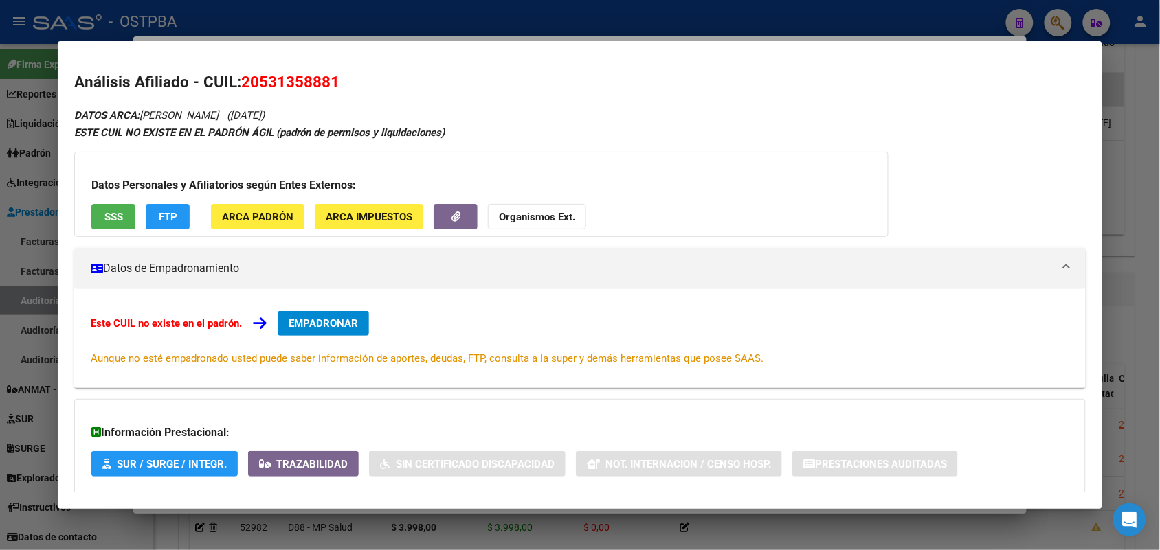
click at [35, 242] on div at bounding box center [580, 275] width 1160 height 550
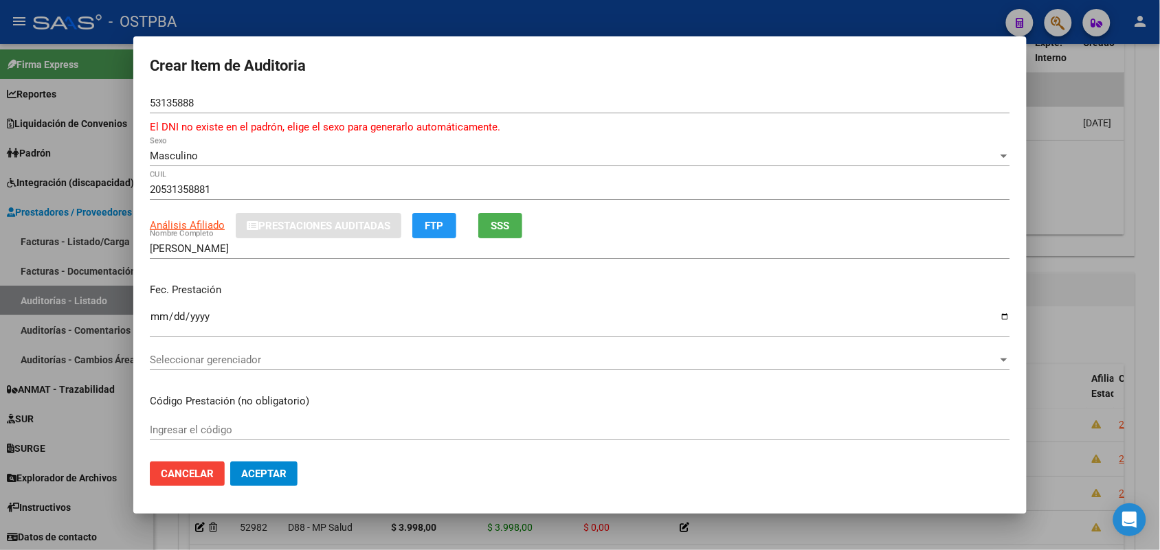
click at [59, 141] on div at bounding box center [580, 275] width 1160 height 550
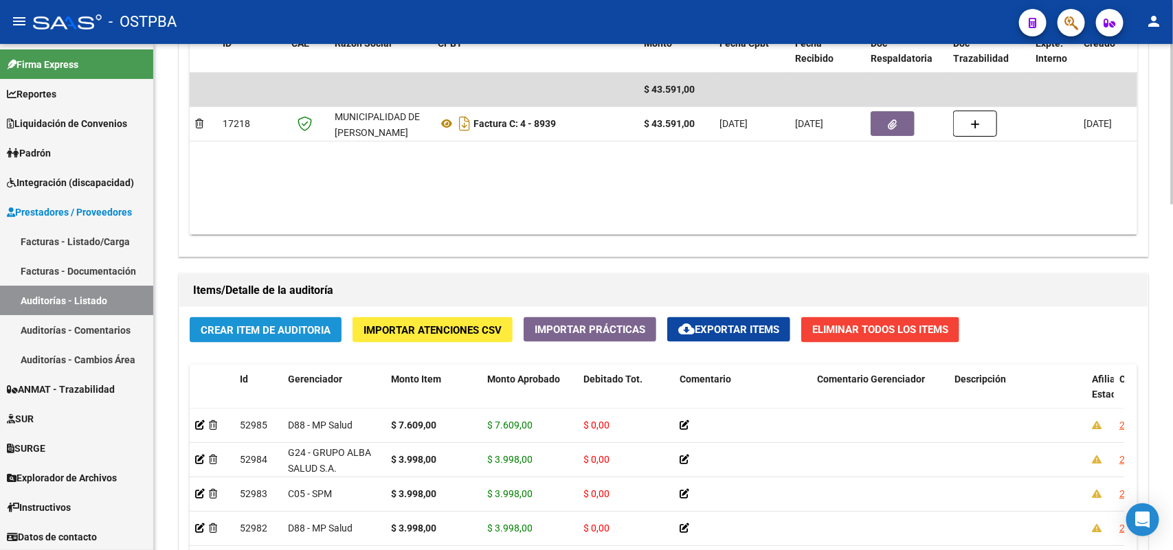
click at [253, 331] on span "Crear Item de Auditoria" at bounding box center [266, 330] width 130 height 12
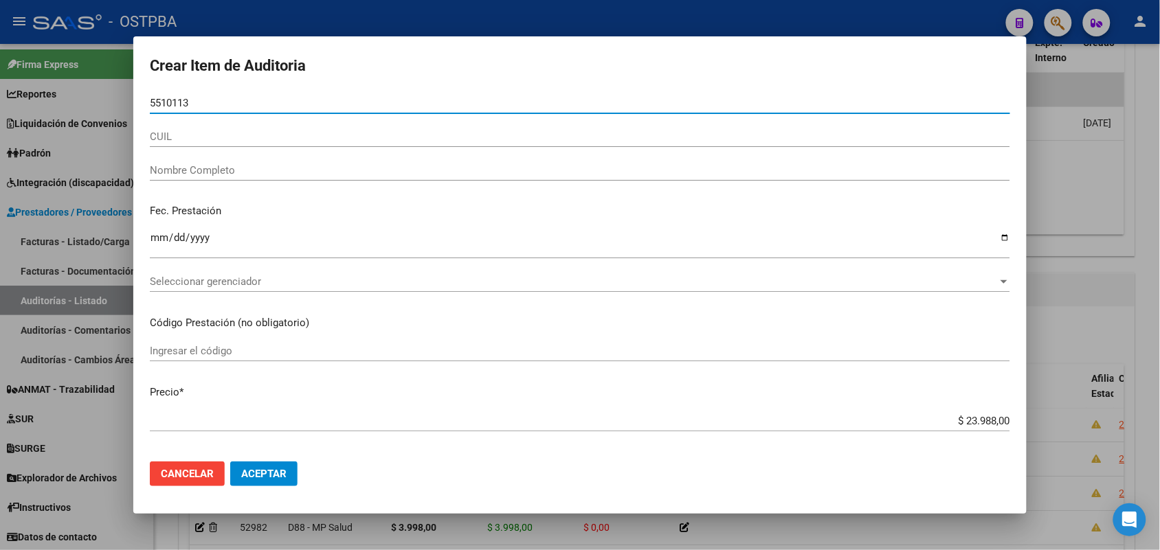
type input "55101130"
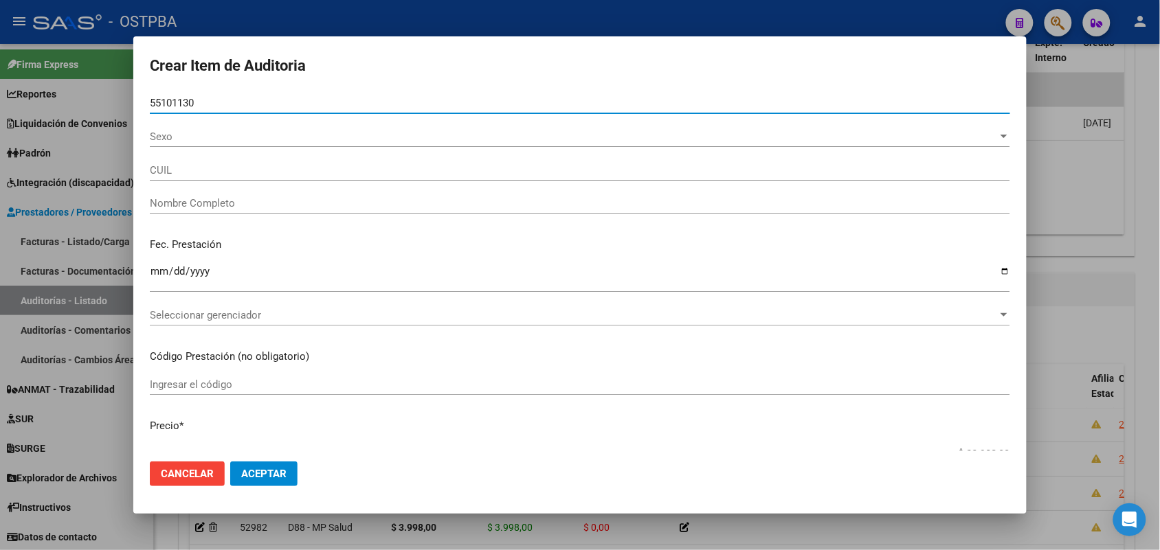
type input "20551011306"
type input "[PERSON_NAME]"
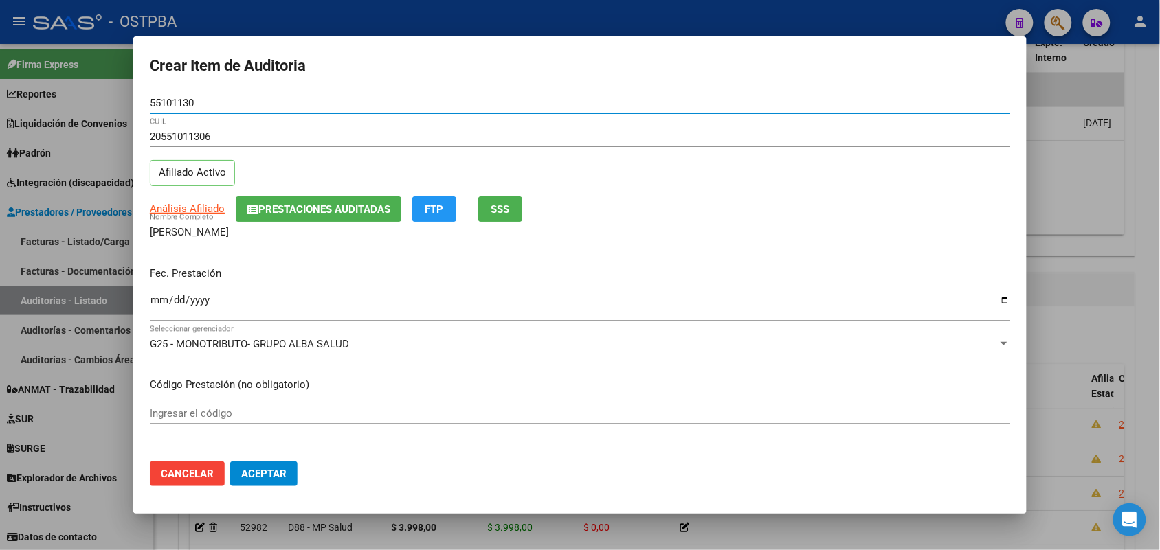
type input "55101130"
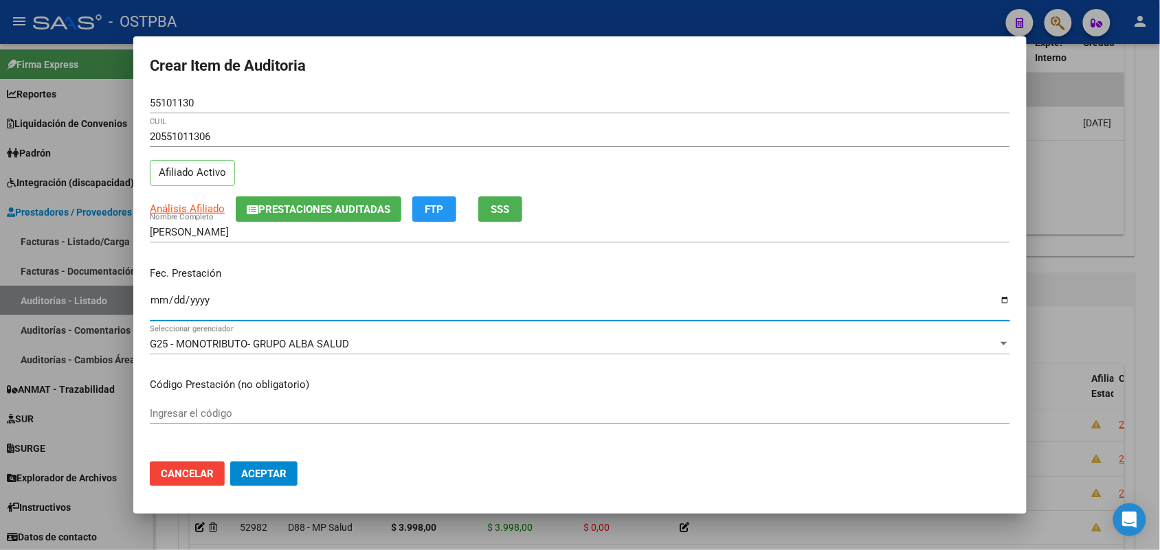
click at [163, 308] on input "Ingresar la fecha" at bounding box center [580, 306] width 860 height 22
type input "[DATE]"
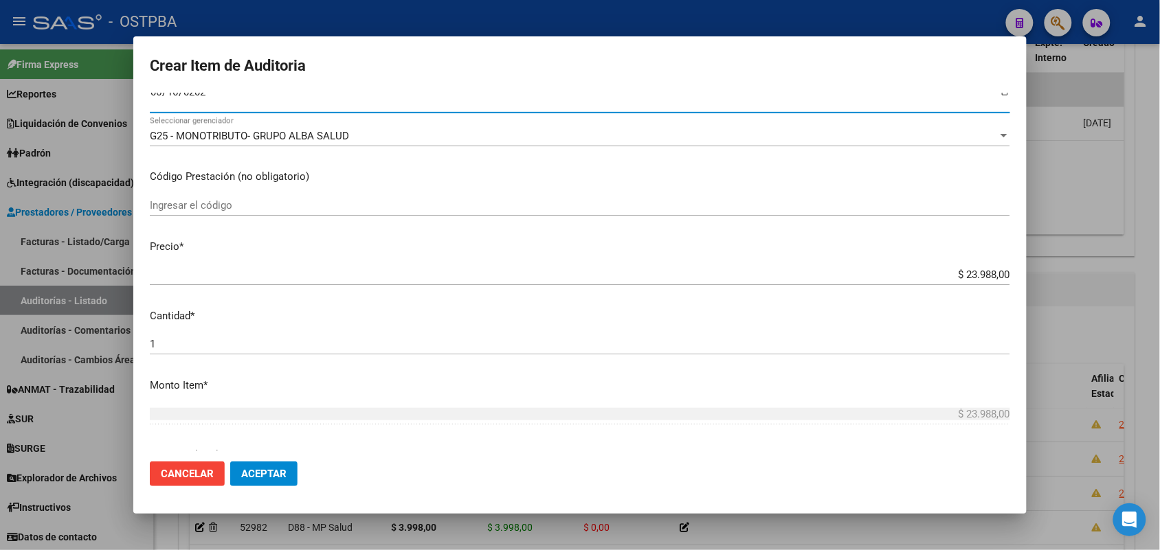
scroll to position [258, 0]
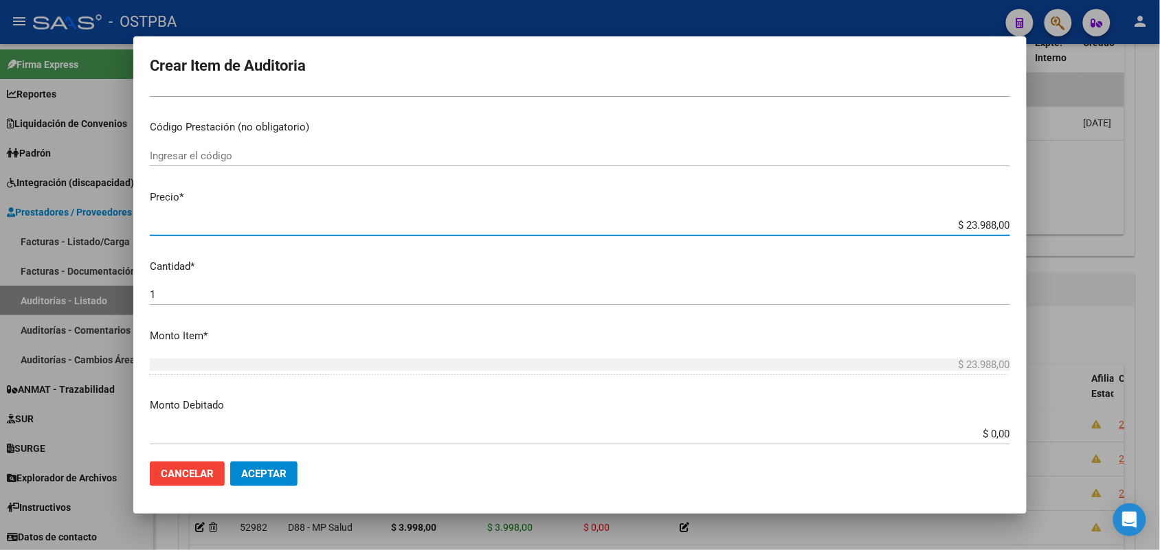
drag, startPoint x: 938, startPoint y: 229, endPoint x: 1055, endPoint y: 229, distance: 116.8
click at [1055, 229] on div "Crear Item de Auditoria 55101130 Nro Documento 20551011306 CUIL Afiliado Activo…" at bounding box center [580, 275] width 1160 height 550
type input "$ 0,03"
type input "$ 0,39"
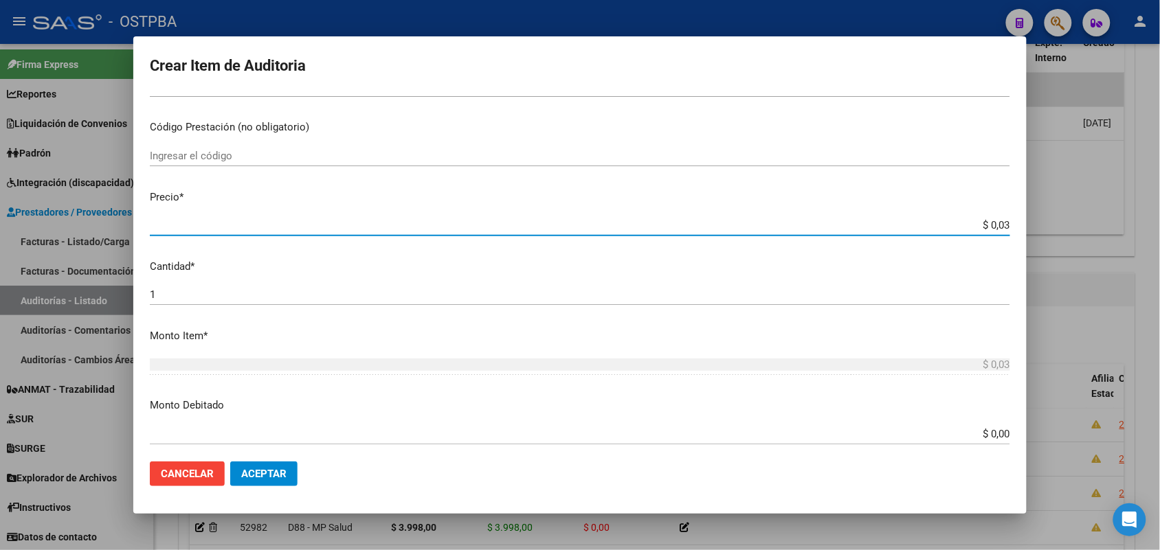
type input "$ 0,39"
type input "$ 3,99"
type input "$ 39,98"
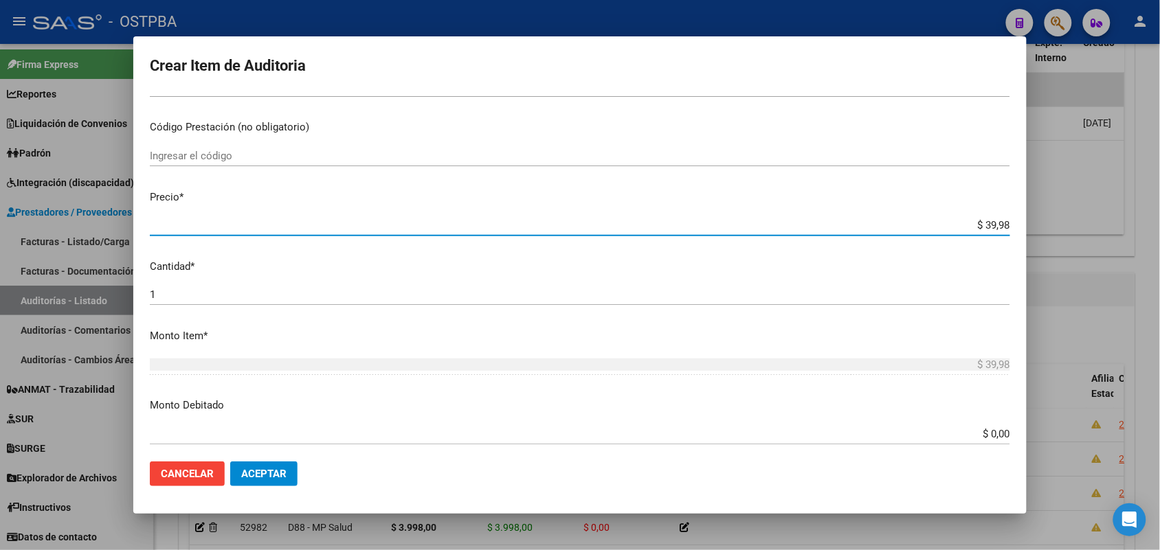
type input "$ 399,80"
type input "$ 3.998,00"
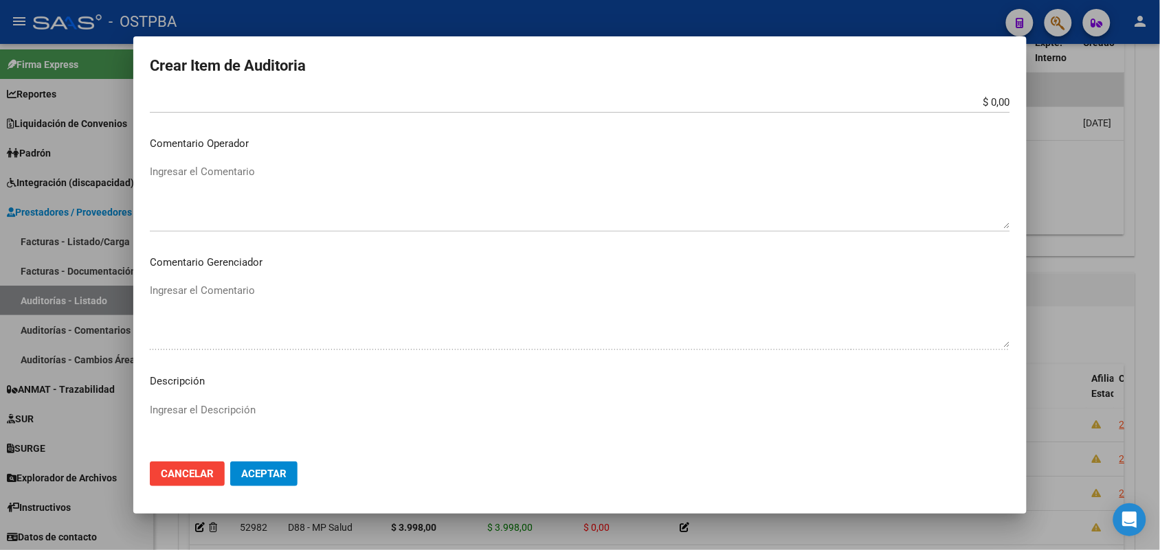
scroll to position [760, 0]
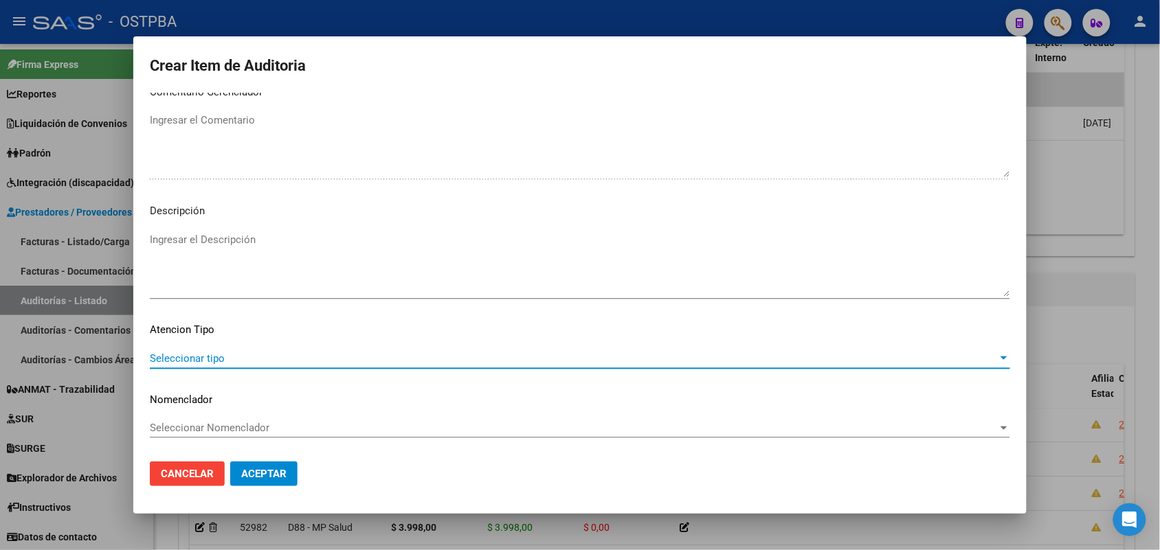
click at [203, 359] on span "Seleccionar tipo" at bounding box center [574, 358] width 848 height 12
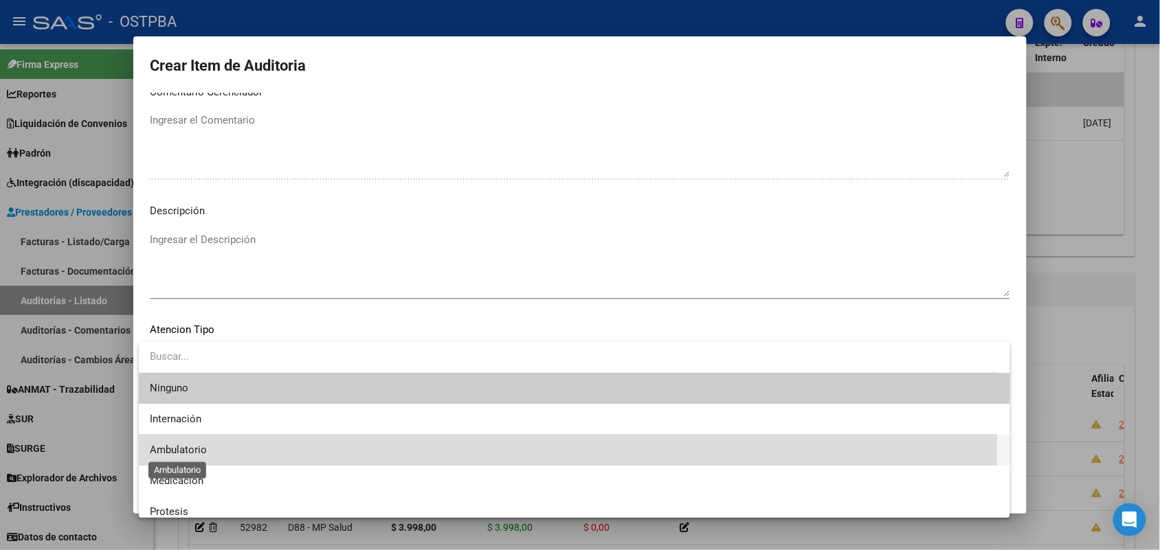
click at [194, 450] on span "Ambulatorio" at bounding box center [178, 450] width 57 height 12
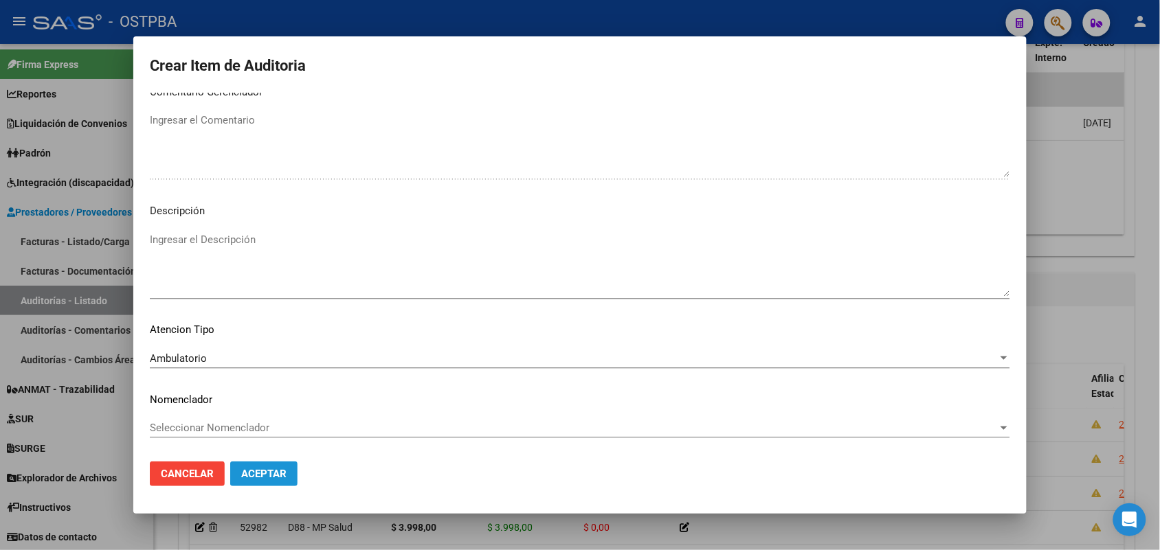
click at [254, 472] on span "Aceptar" at bounding box center [263, 474] width 45 height 12
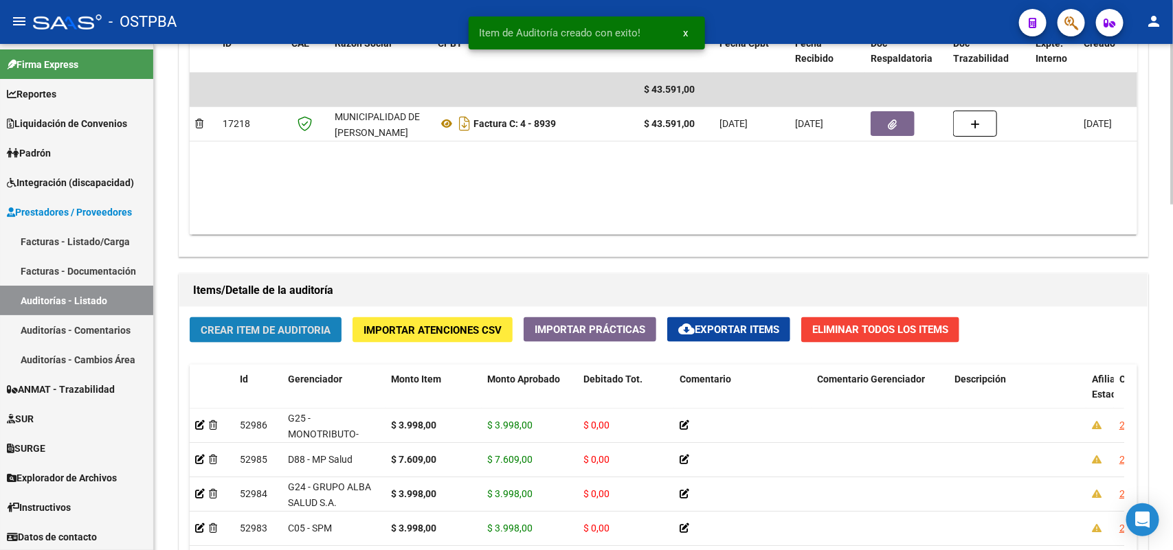
click at [271, 325] on span "Crear Item de Auditoria" at bounding box center [266, 330] width 130 height 12
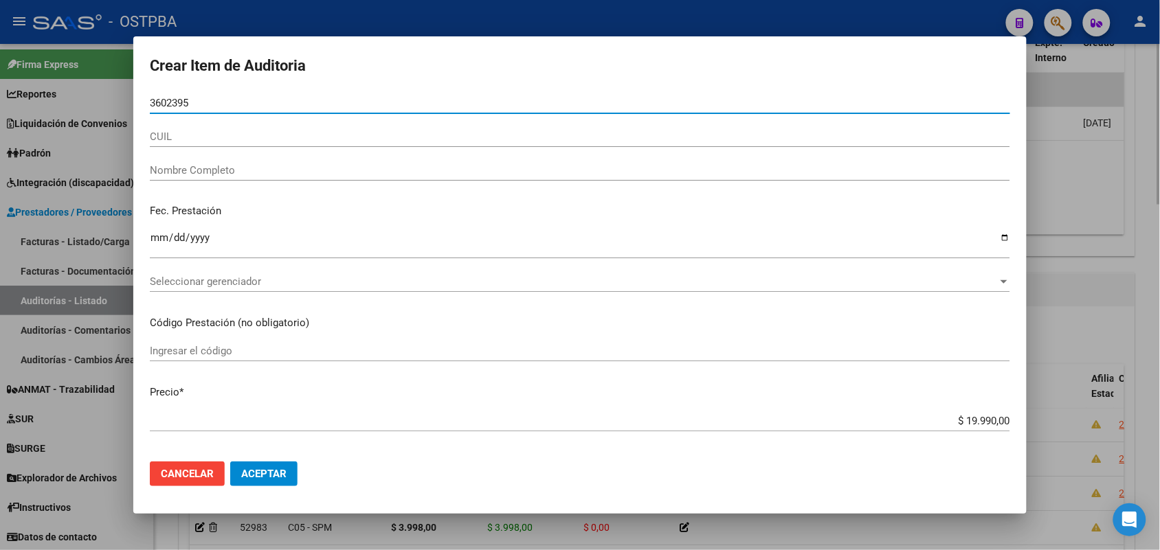
type input "36023951"
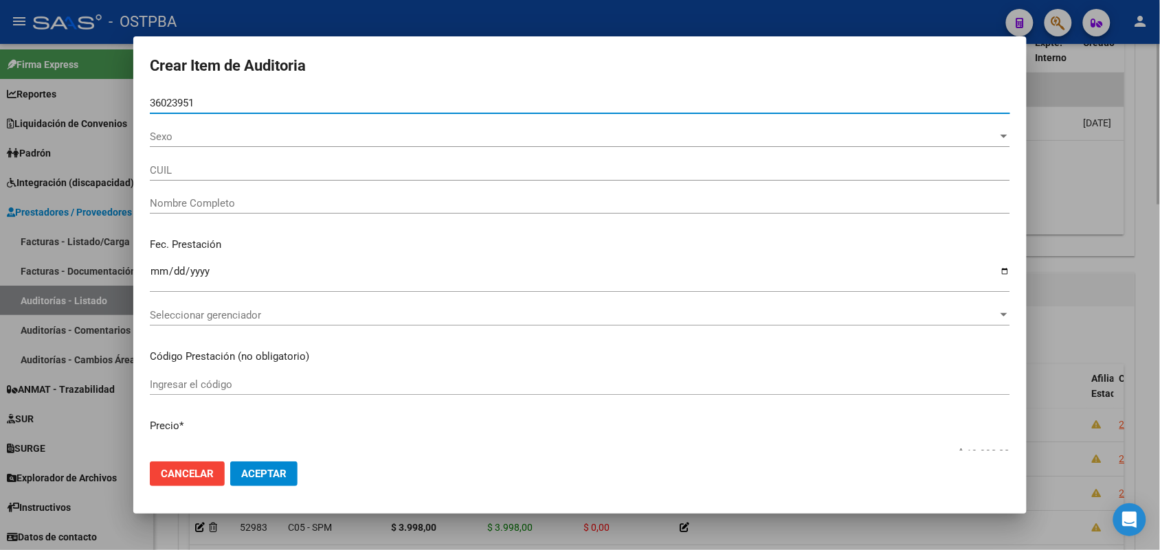
type input "27360239514"
type input "[PERSON_NAME] [PERSON_NAME] -"
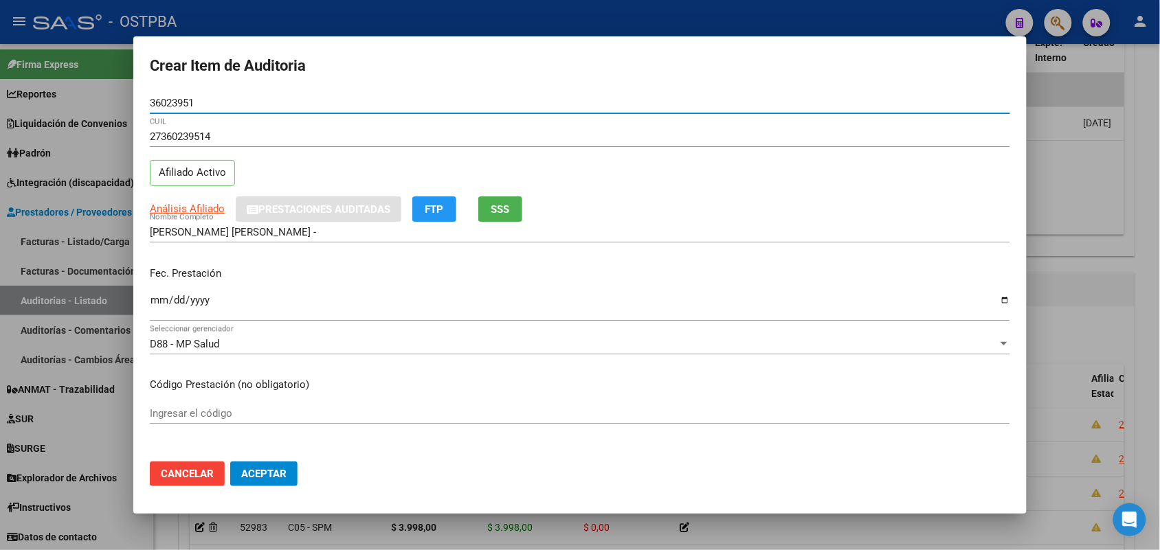
type input "36023951"
click at [158, 300] on input "Ingresar la fecha" at bounding box center [580, 306] width 860 height 22
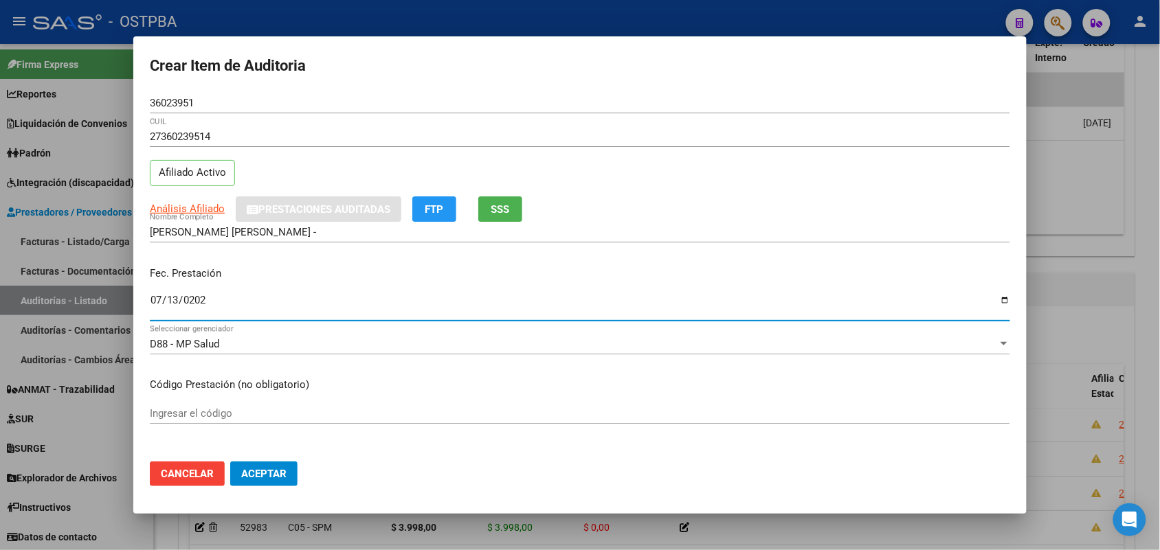
type input "[DATE]"
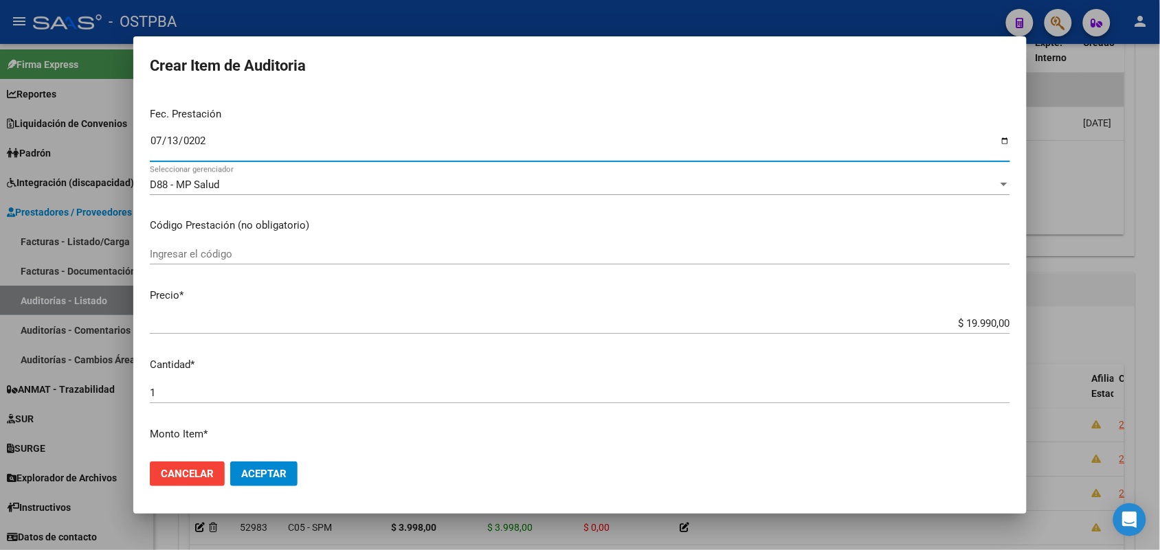
scroll to position [172, 0]
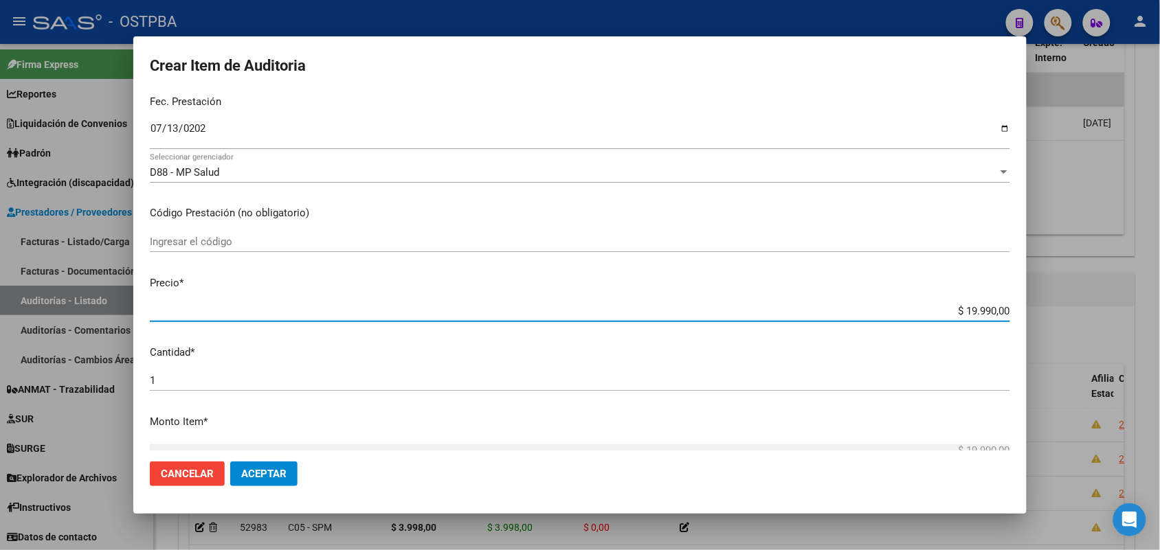
drag, startPoint x: 936, startPoint y: 313, endPoint x: 1045, endPoint y: 313, distance: 108.5
click at [1045, 313] on div "Crear Item de Auditoria 36023951 Nro Documento 27360239514 CUIL Afiliado Activo…" at bounding box center [580, 275] width 1160 height 550
type input "$ 0,03"
type input "$ 0,39"
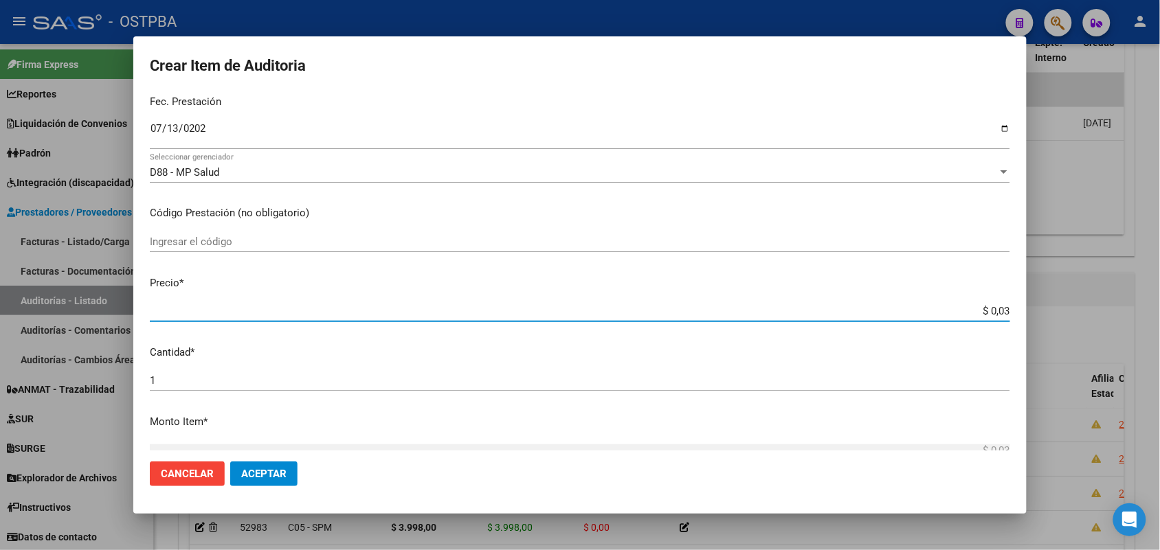
type input "$ 0,39"
type input "$ 3,99"
type input "$ 39,98"
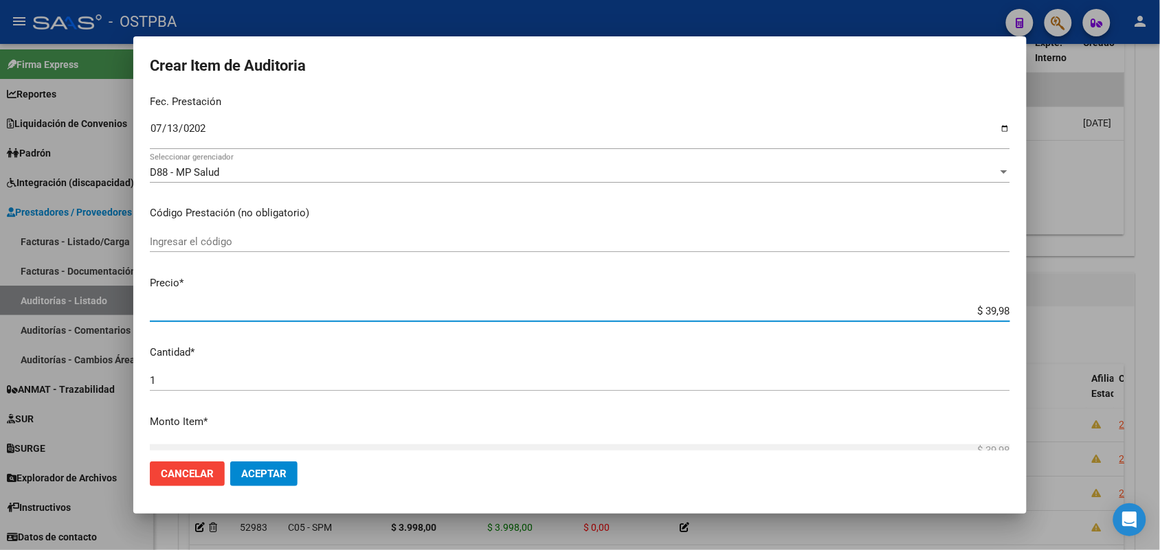
type input "$ 399,80"
type input "$ 3.998,00"
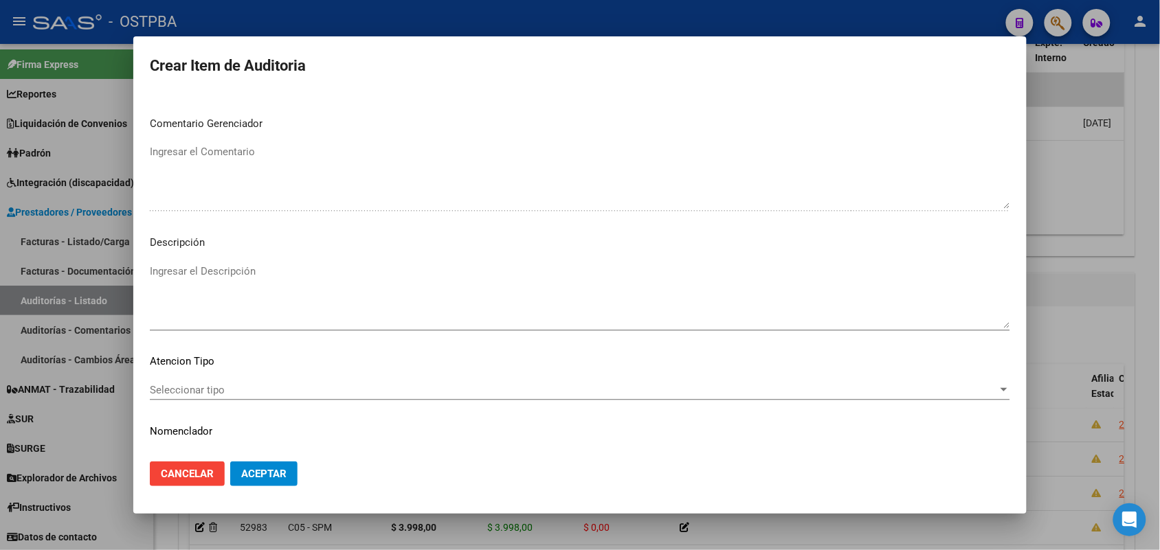
scroll to position [760, 0]
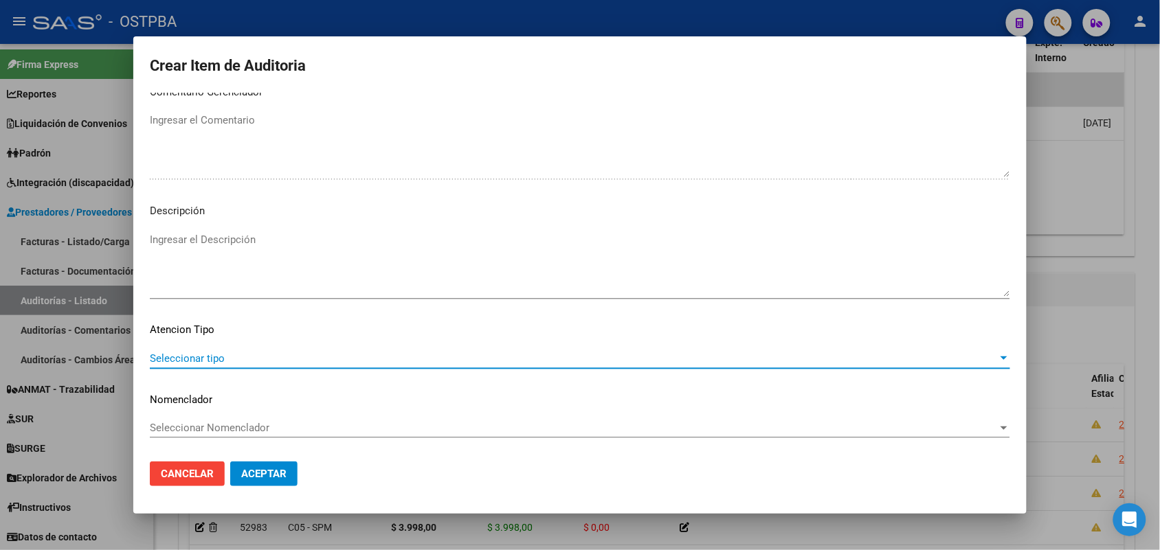
click at [205, 354] on span "Seleccionar tipo" at bounding box center [574, 358] width 848 height 12
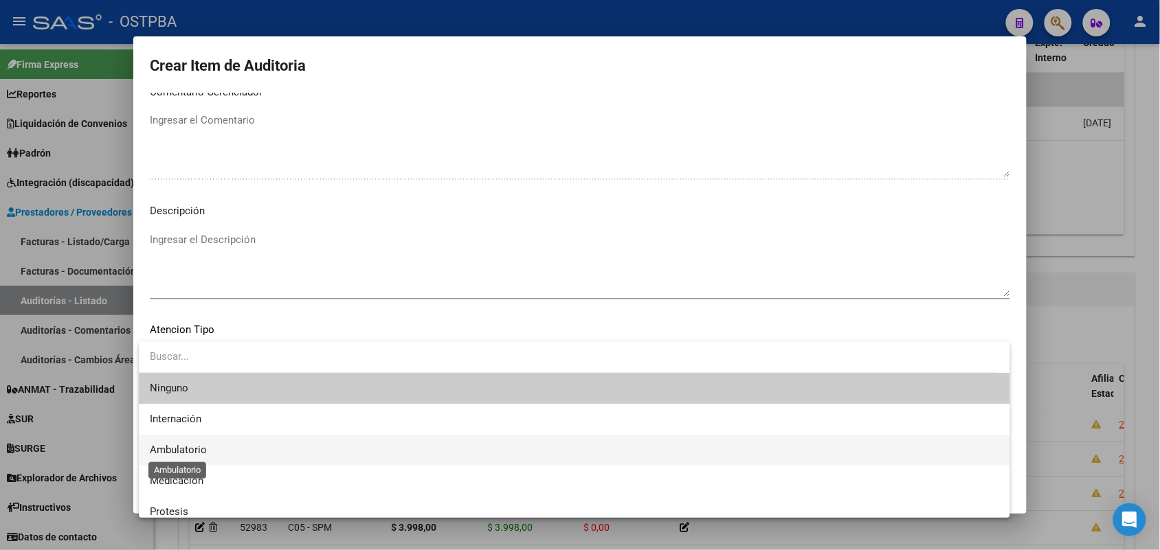
click at [203, 451] on span "Ambulatorio" at bounding box center [178, 450] width 57 height 12
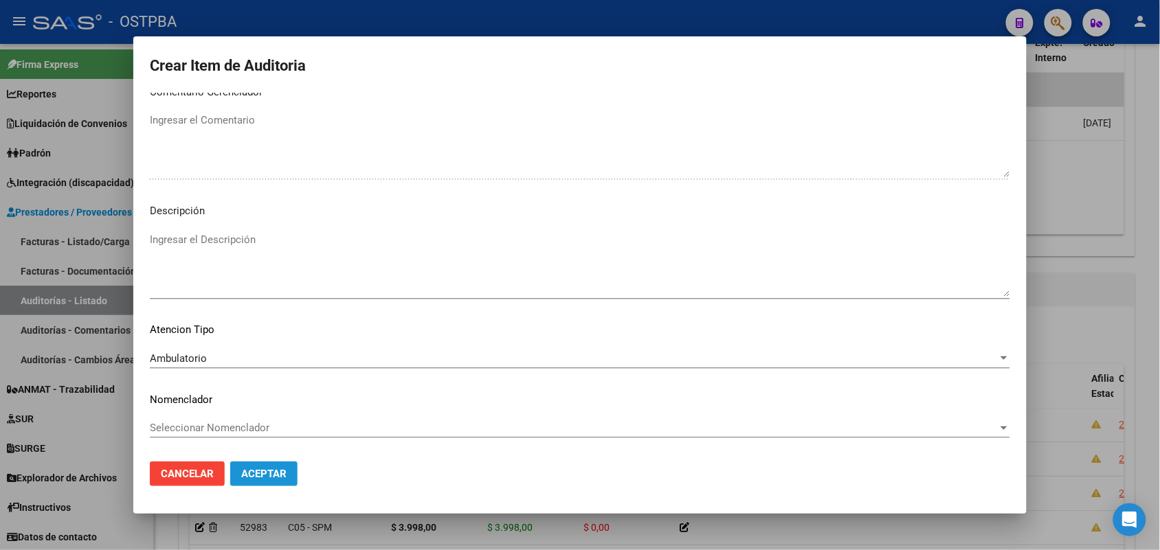
click at [264, 473] on span "Aceptar" at bounding box center [263, 474] width 45 height 12
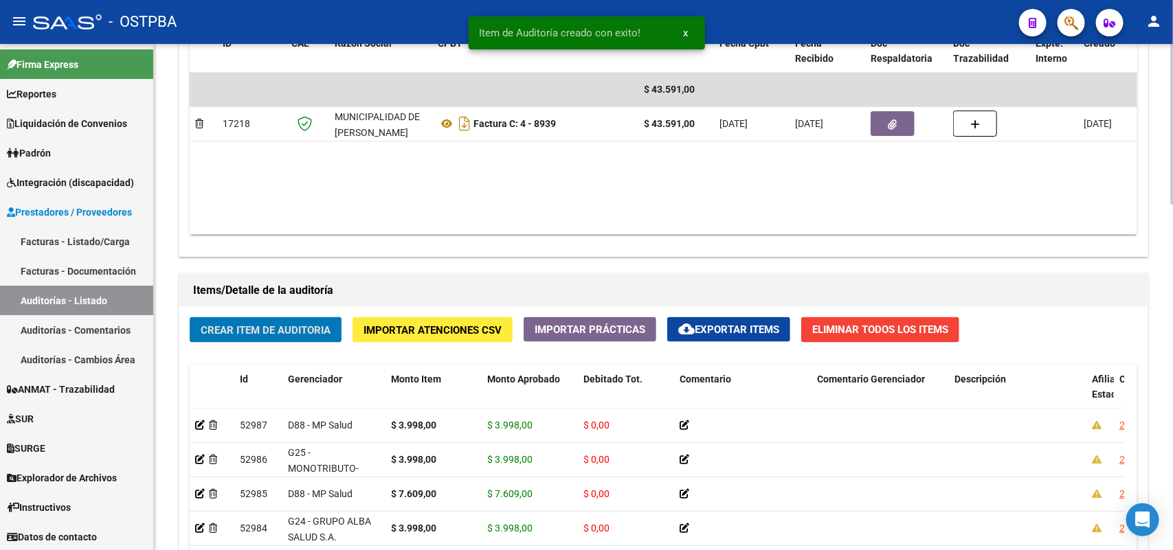
click at [314, 335] on button "Crear Item de Auditoria" at bounding box center [266, 329] width 152 height 25
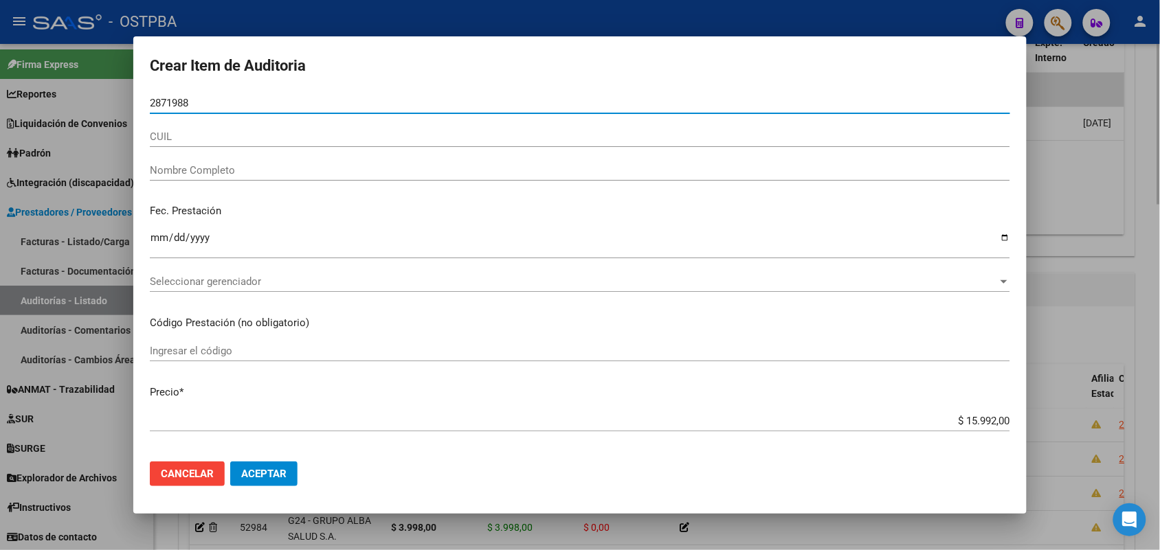
type input "28719883"
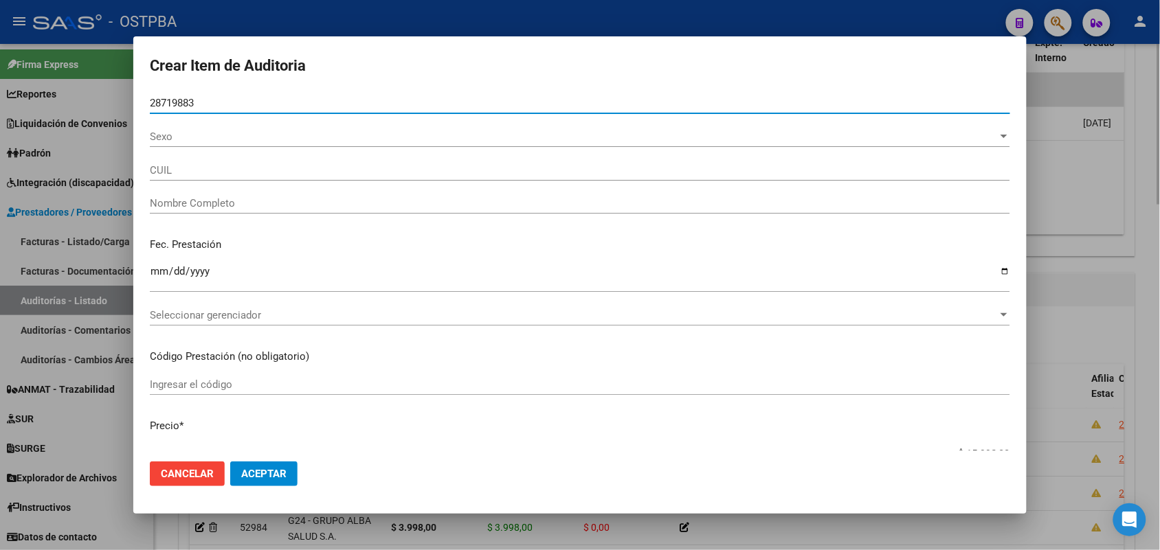
type input "27287198839"
type input "[PERSON_NAME] -"
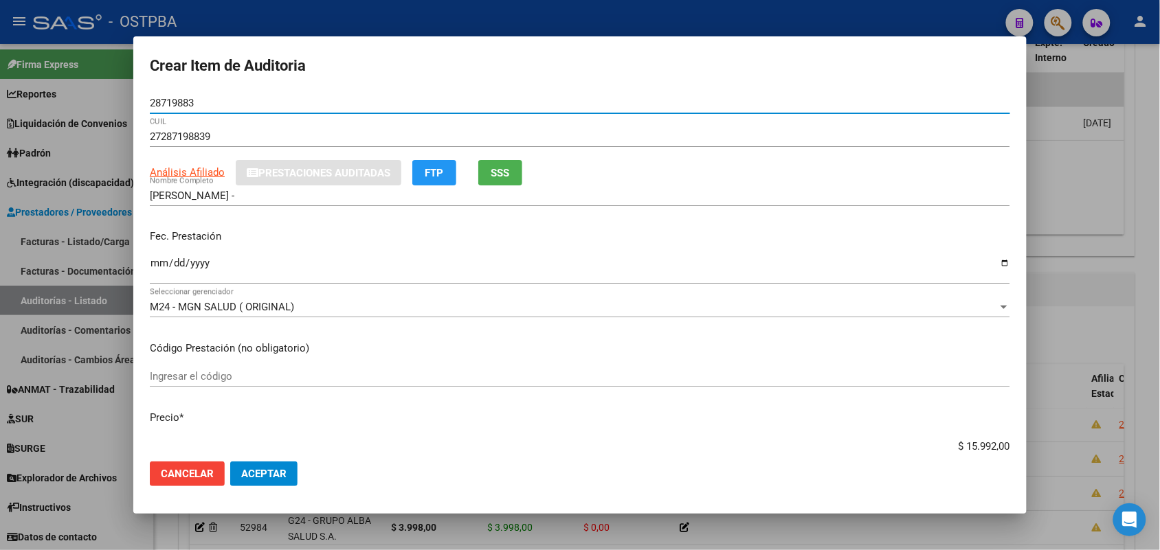
type input "28719883"
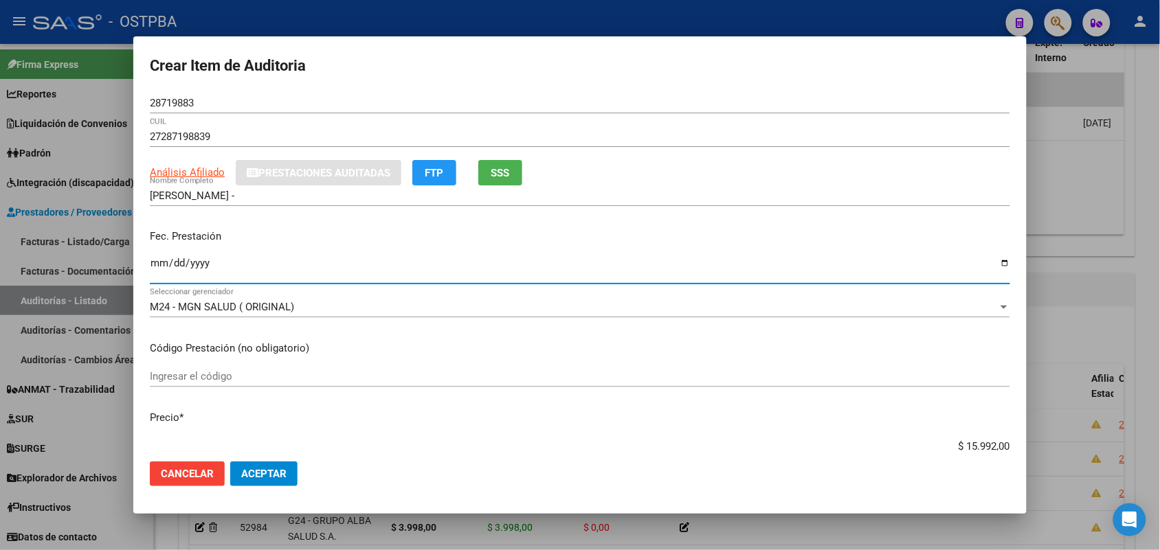
click at [161, 269] on input "Ingresar la fecha" at bounding box center [580, 269] width 860 height 22
type input "[DATE]"
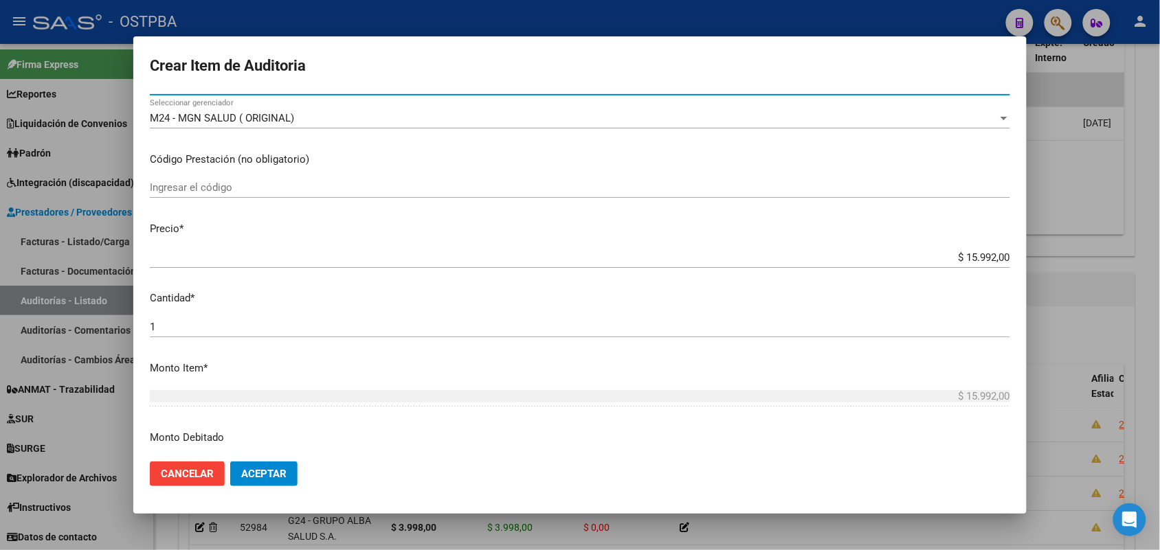
scroll to position [258, 0]
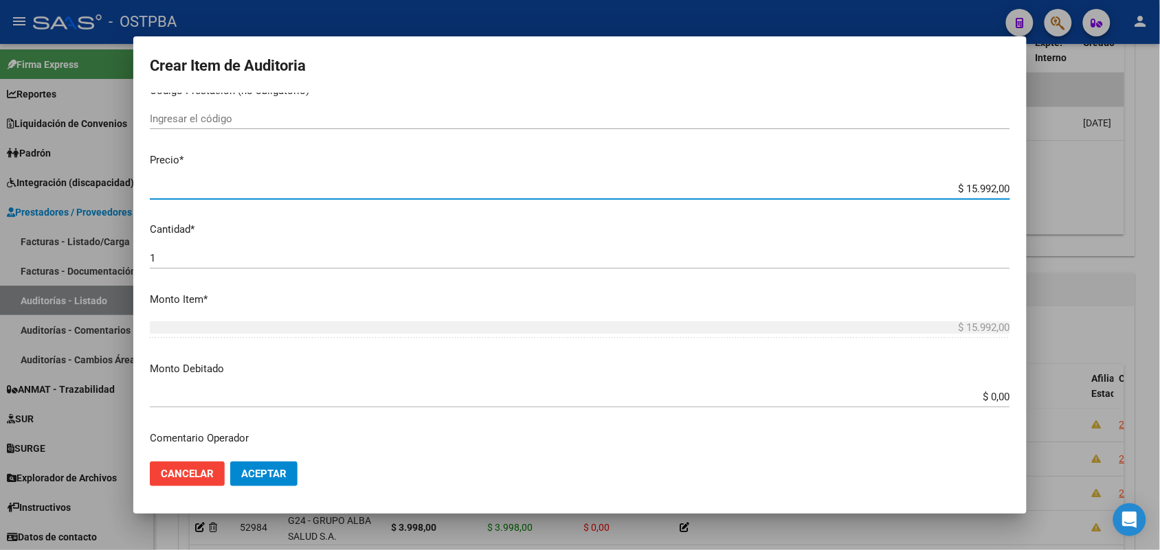
drag, startPoint x: 940, startPoint y: 185, endPoint x: 1038, endPoint y: 182, distance: 98.3
click at [1038, 182] on div "Crear Item de Auditoria 28719883 Nro Documento 27287198839 CUIL Análisis Afilia…" at bounding box center [580, 275] width 1160 height 550
type input "$ 0,03"
type input "$ 0,39"
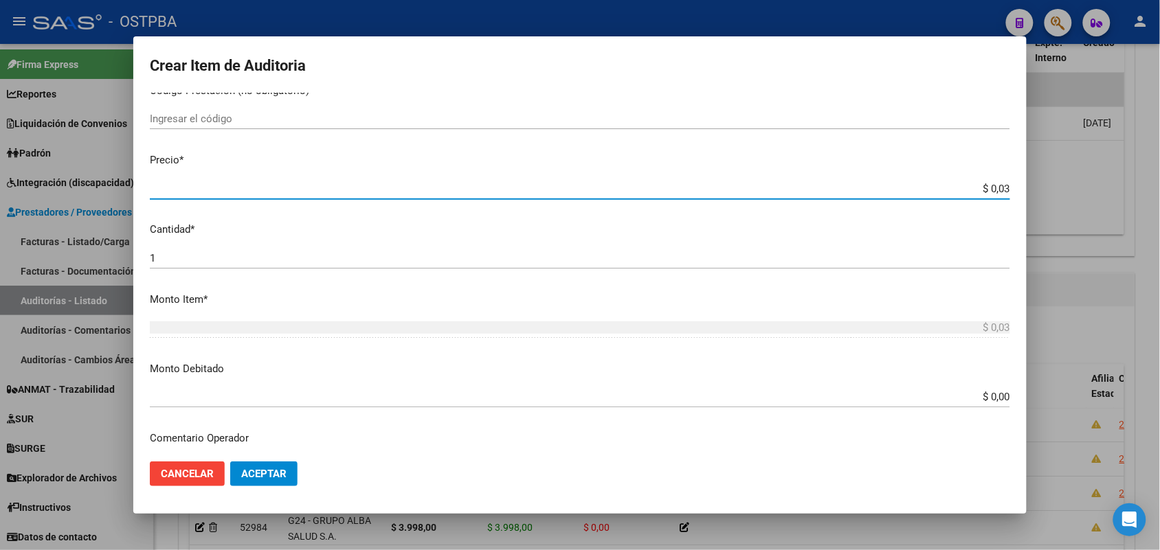
type input "$ 0,39"
type input "$ 3,99"
type input "$ 39,98"
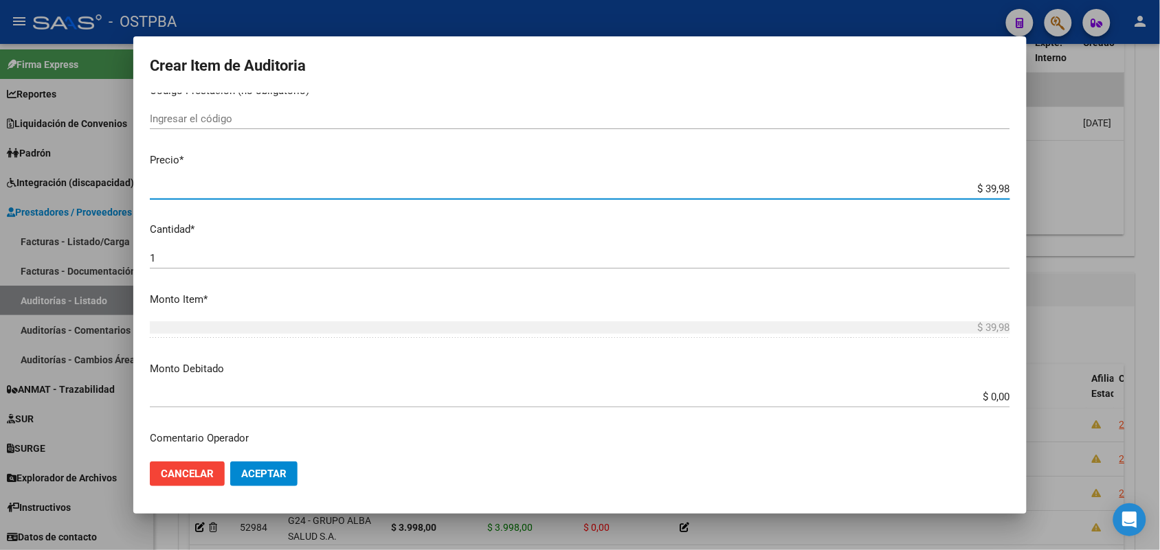
type input "$ 399,80"
type input "$ 3.998,00"
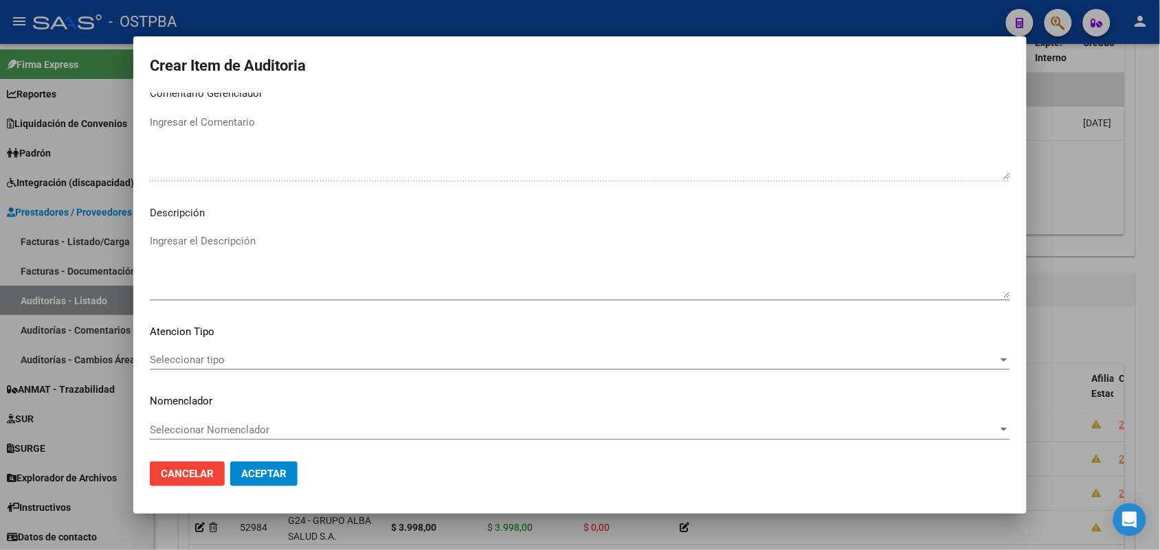
scroll to position [723, 0]
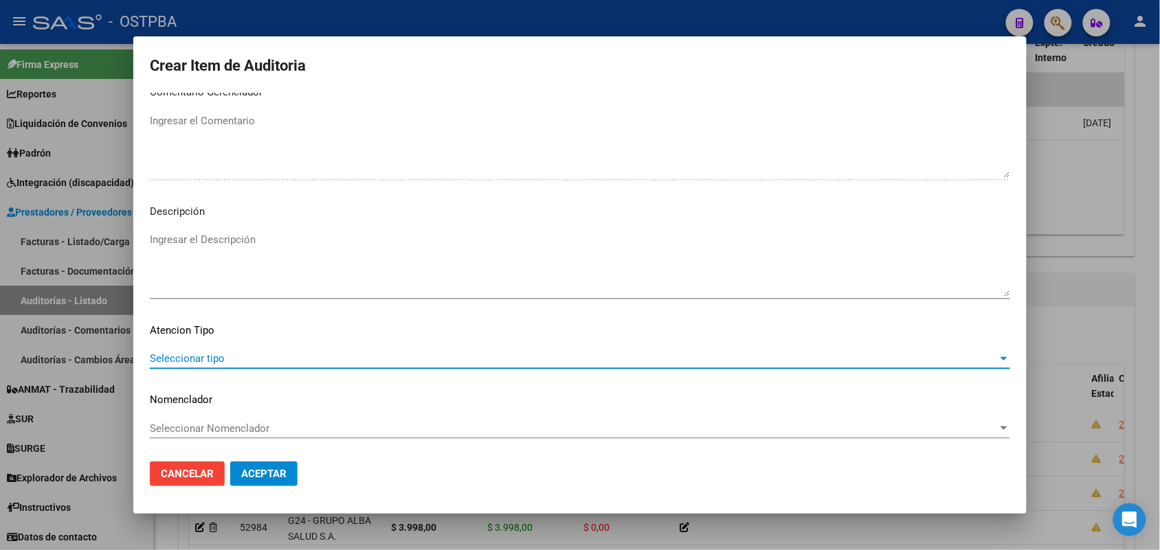
click at [210, 356] on span "Seleccionar tipo" at bounding box center [574, 358] width 848 height 12
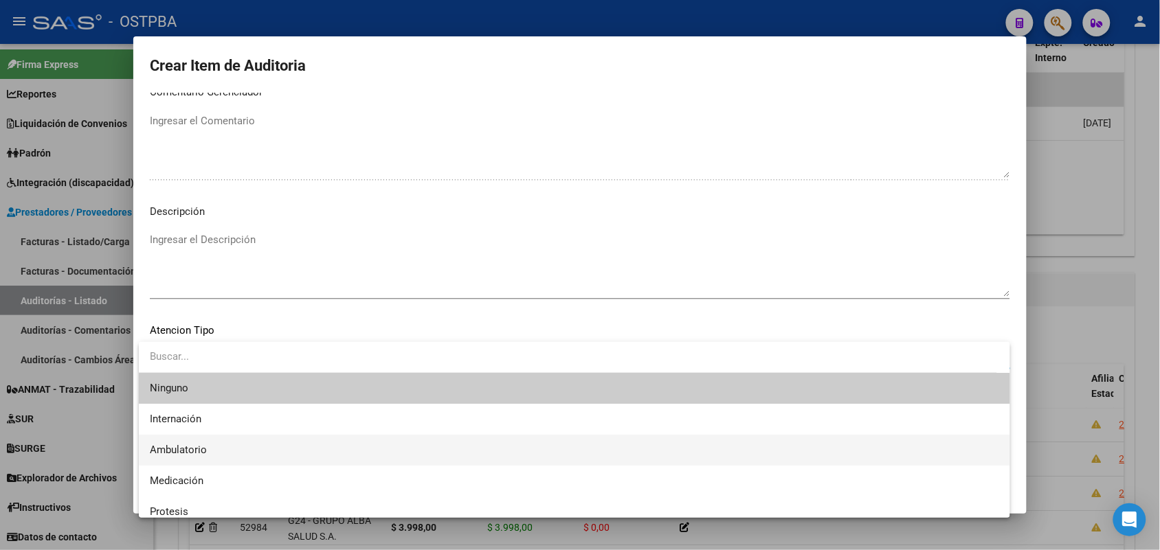
click at [211, 449] on span "Ambulatorio" at bounding box center [574, 450] width 849 height 31
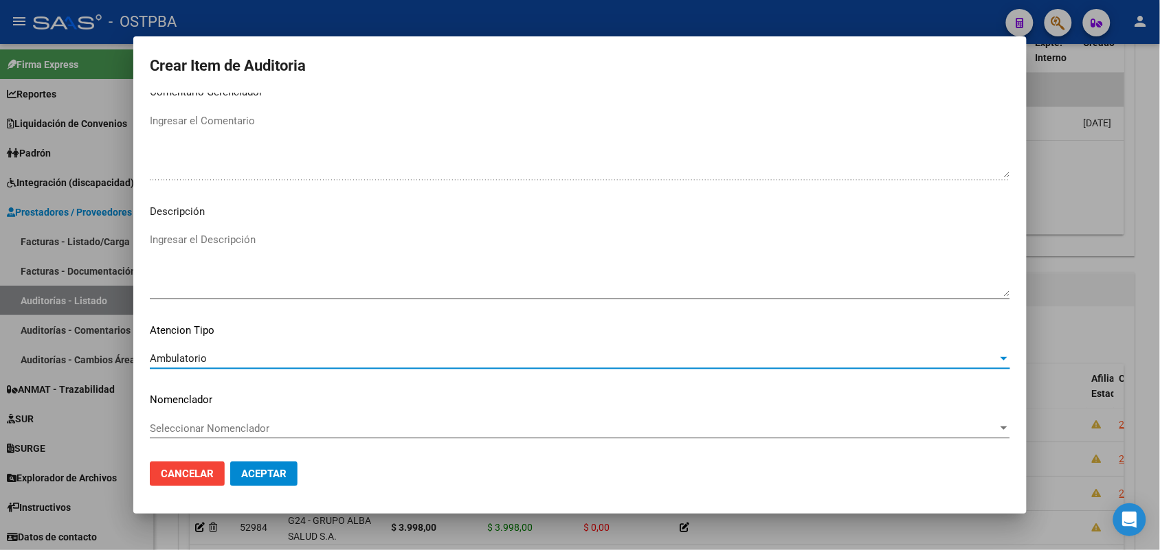
click at [277, 468] on span "Aceptar" at bounding box center [263, 474] width 45 height 12
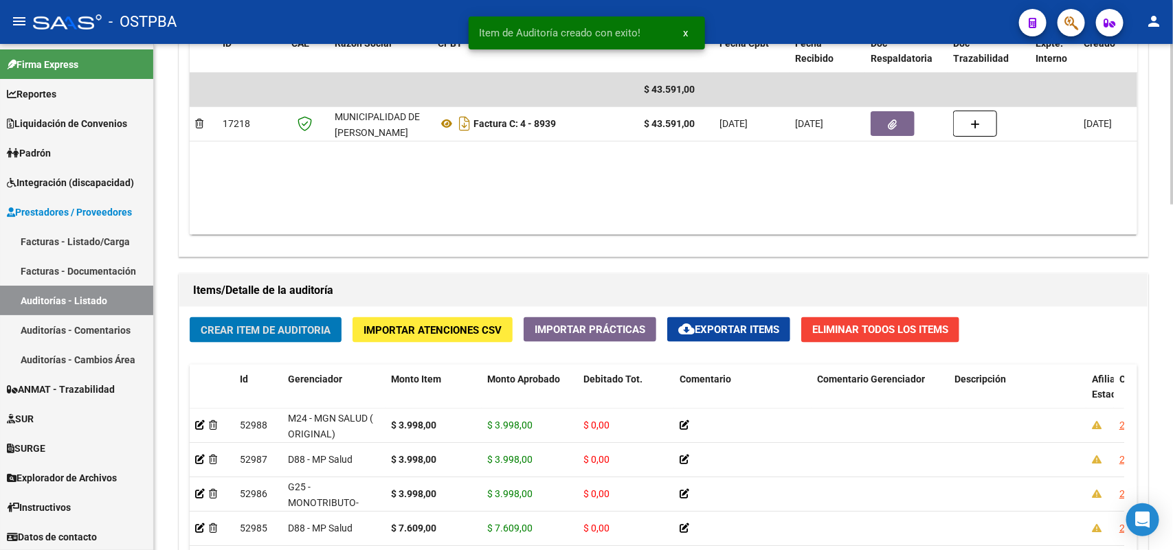
click at [300, 325] on span "Crear Item de Auditoria" at bounding box center [266, 330] width 130 height 12
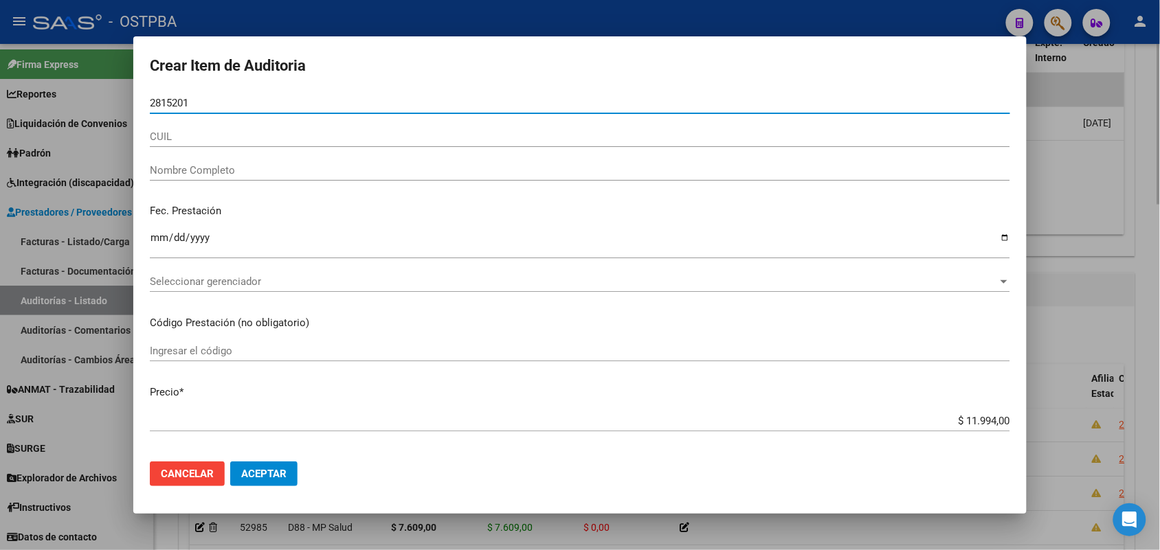
type input "28152019"
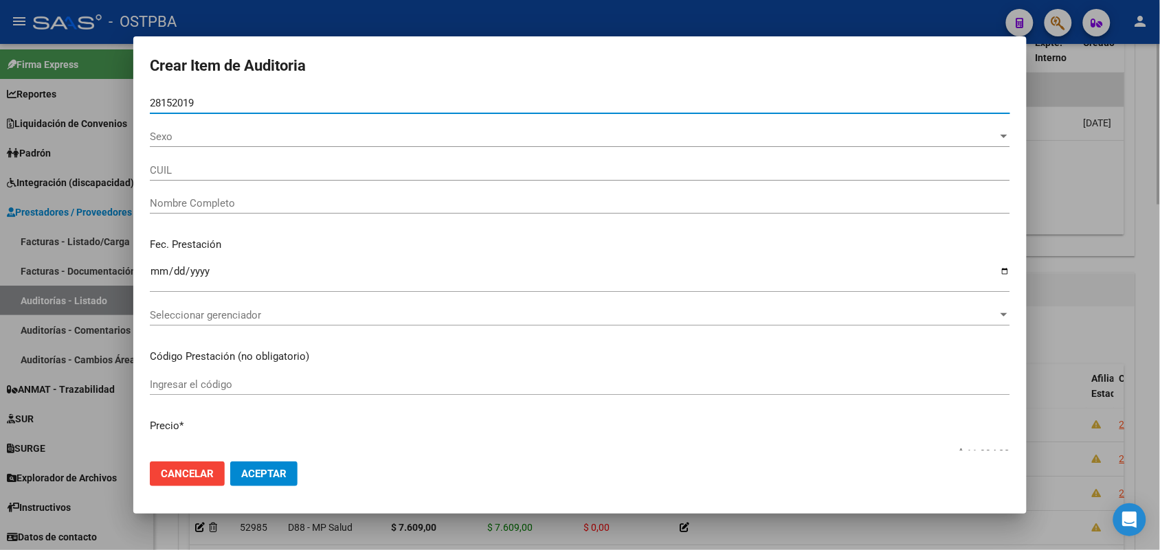
type input "27281520194"
type input "[PERSON_NAME]"
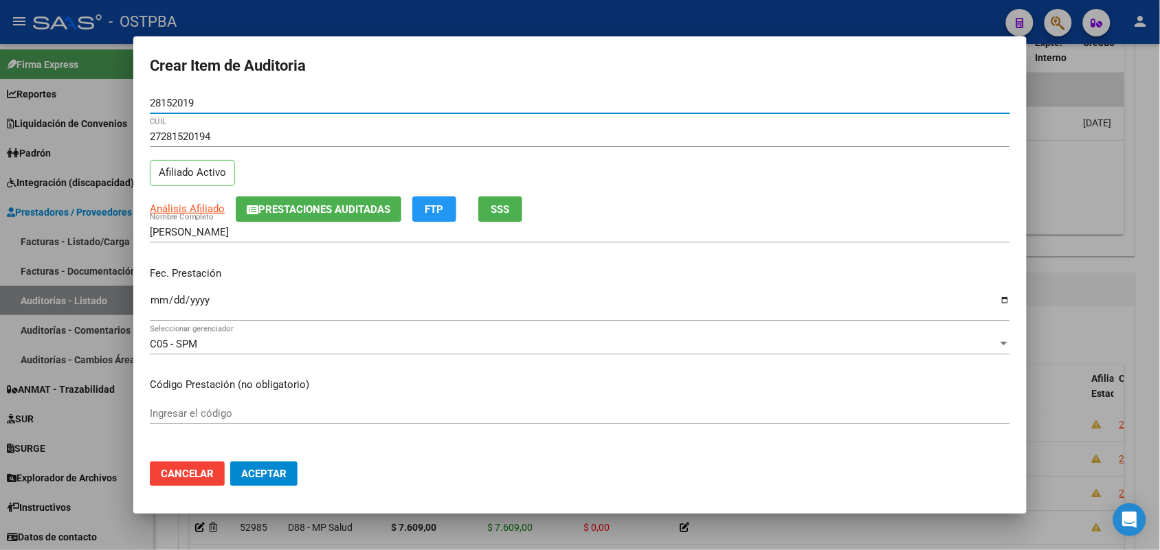
type input "28152019"
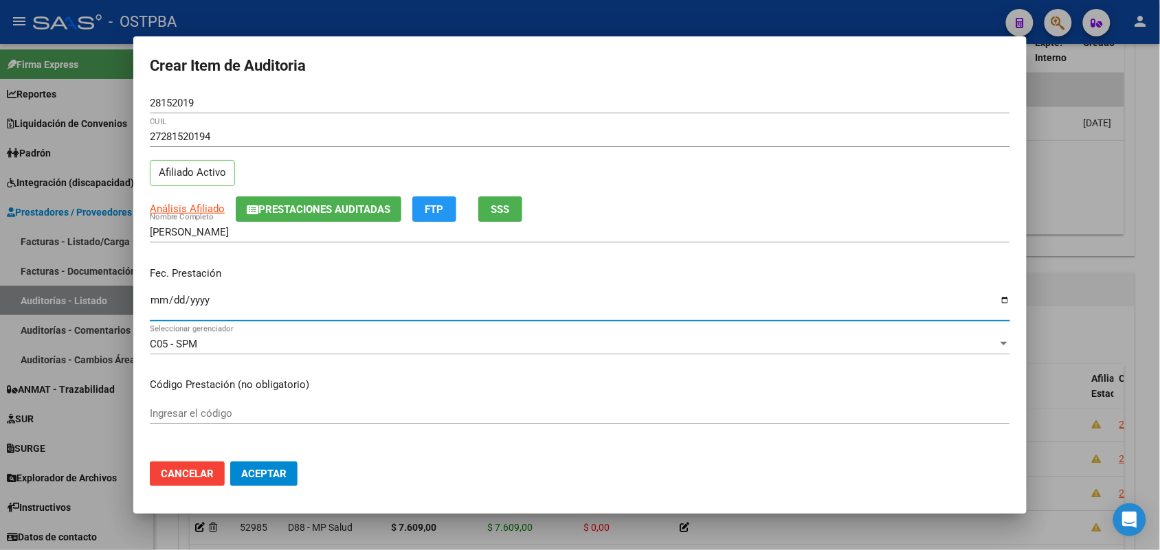
click at [156, 300] on input "Ingresar la fecha" at bounding box center [580, 306] width 860 height 22
type input "[DATE]"
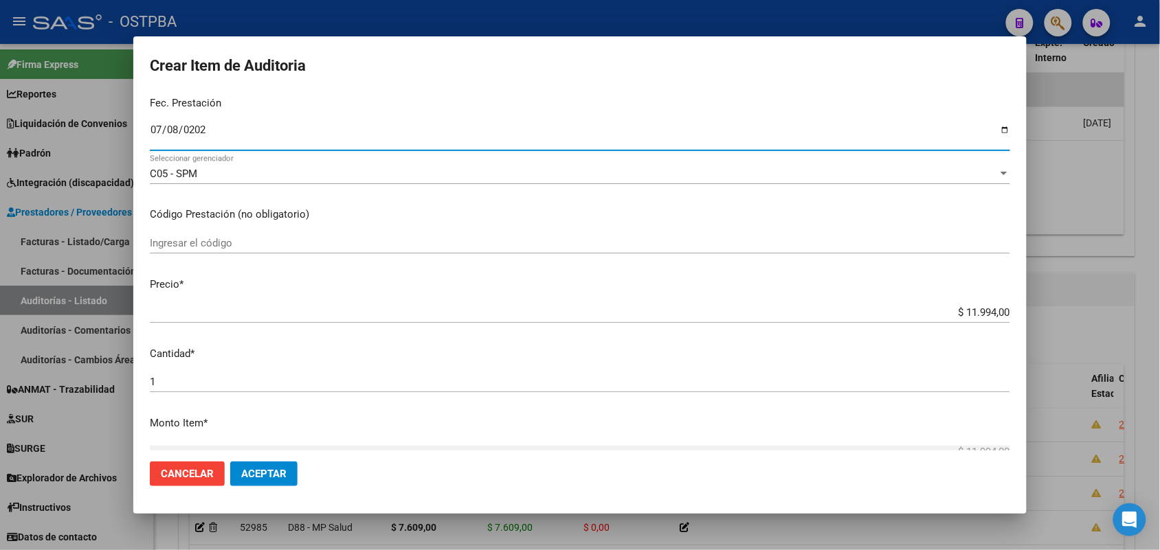
scroll to position [172, 0]
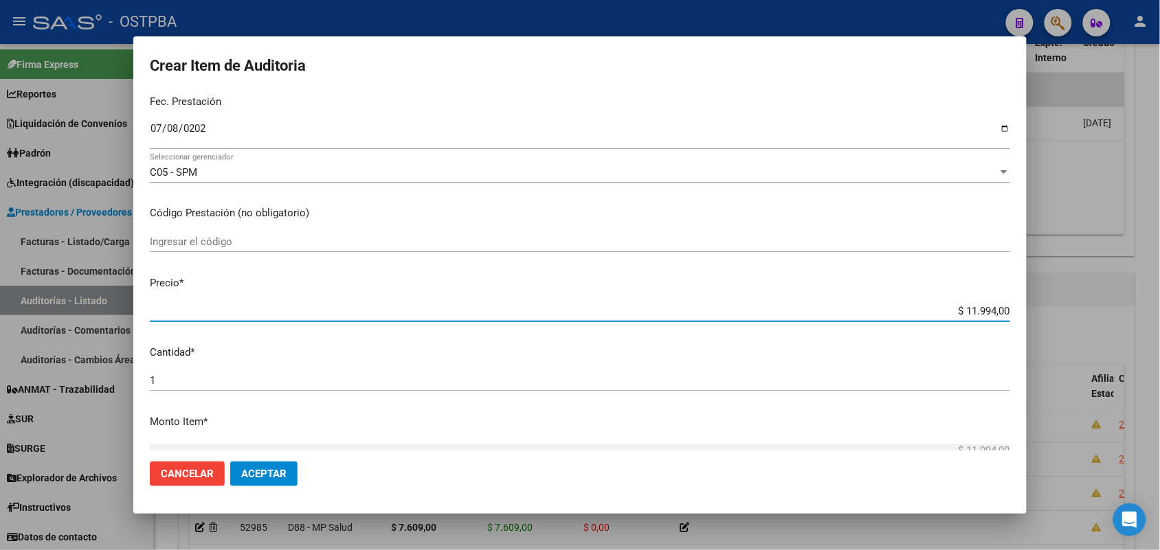
drag, startPoint x: 936, startPoint y: 308, endPoint x: 1140, endPoint y: 278, distance: 206.8
click at [1142, 278] on div "Crear Item de Auditoria 28152019 Nro Documento 27281520194 CUIL Afiliado Activo…" at bounding box center [580, 275] width 1160 height 550
type input "$ 0,03"
type input "$ 0,39"
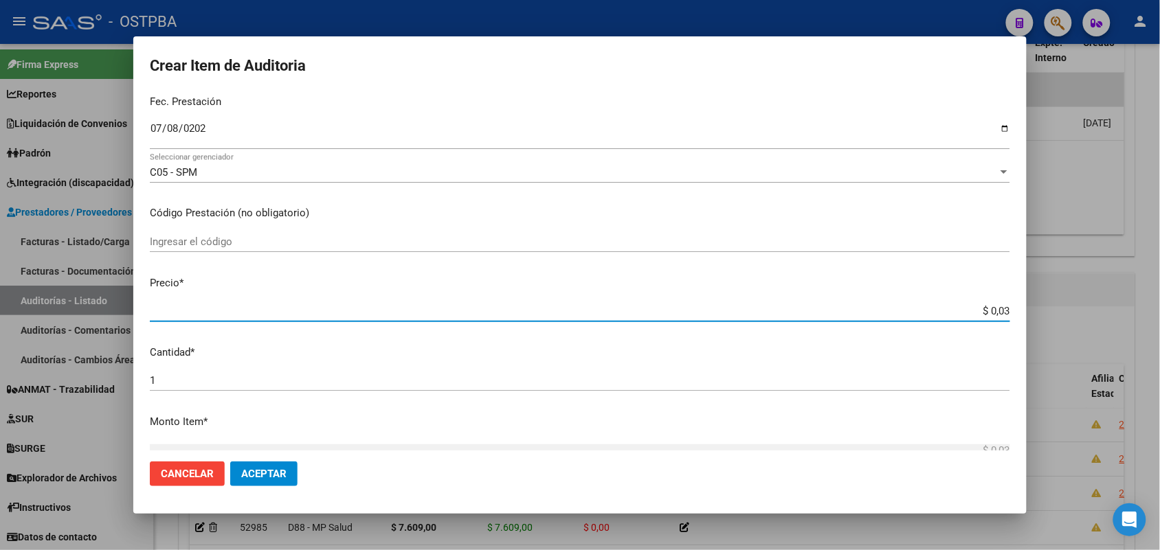
type input "$ 0,39"
type input "$ 3,99"
type input "$ 39,98"
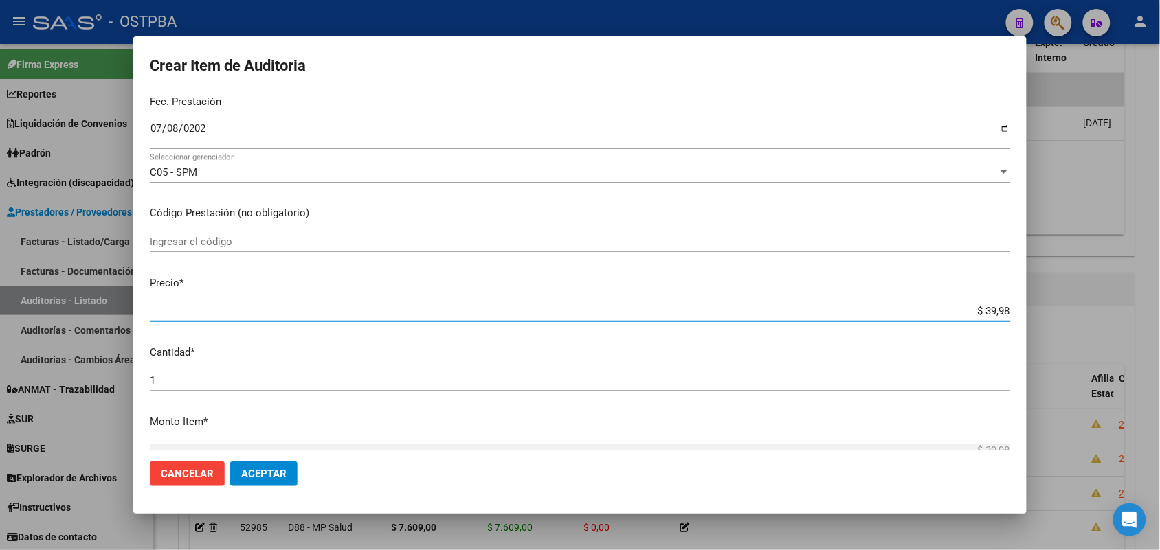
type input "$ 399,80"
type input "$ 3.998,00"
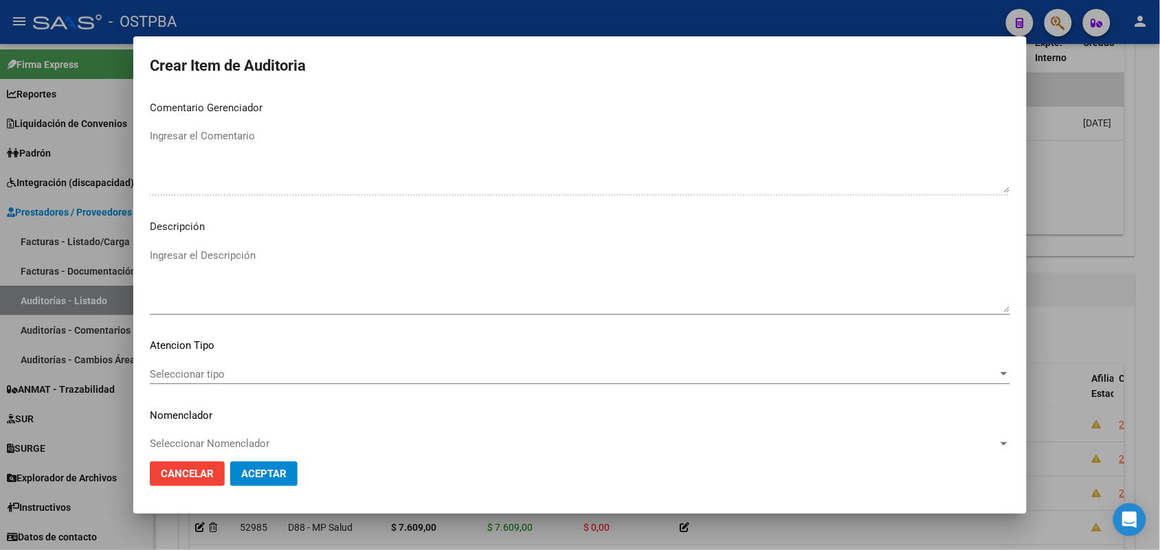
scroll to position [760, 0]
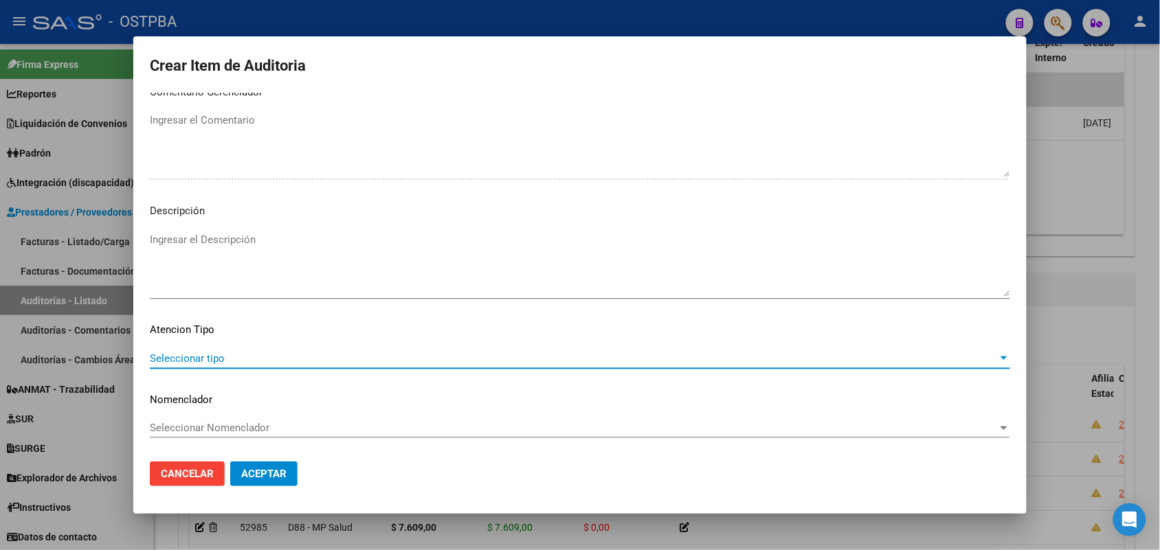
click at [210, 359] on span "Seleccionar tipo" at bounding box center [574, 358] width 848 height 12
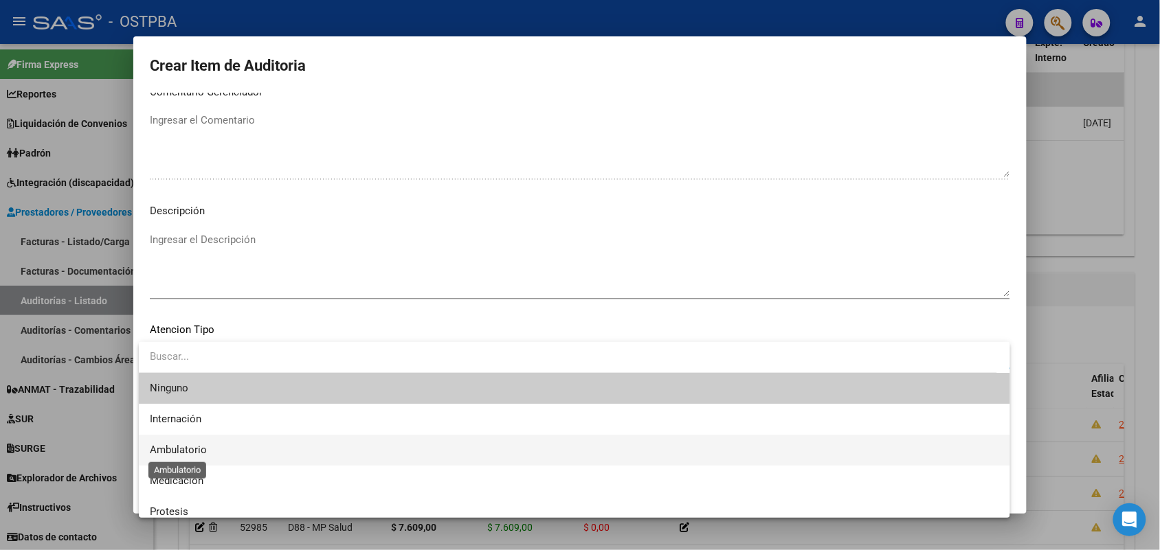
click at [158, 447] on span "Ambulatorio" at bounding box center [178, 450] width 57 height 12
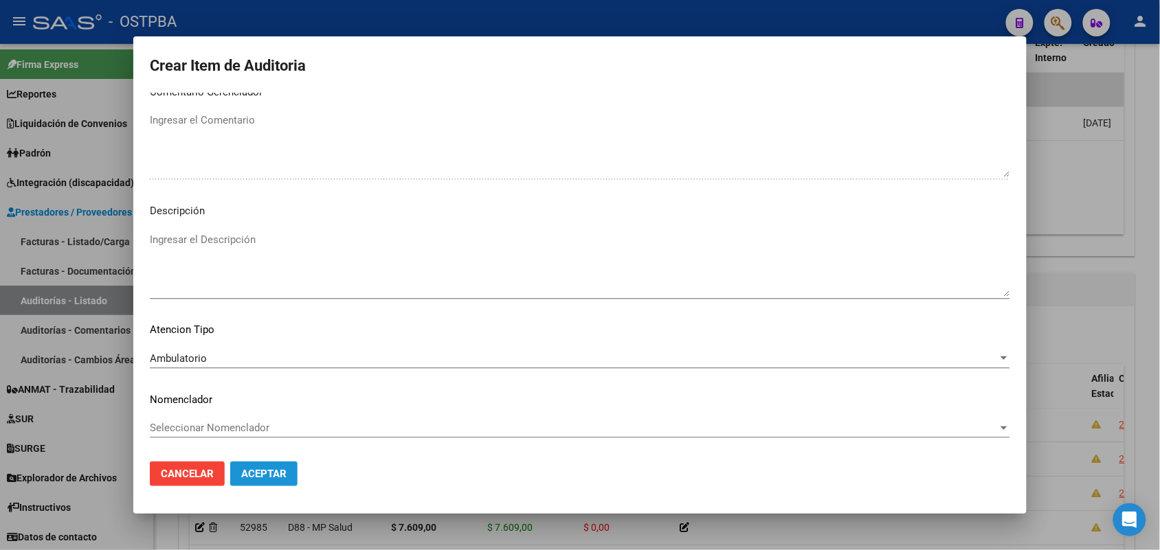
click at [264, 475] on span "Aceptar" at bounding box center [263, 474] width 45 height 12
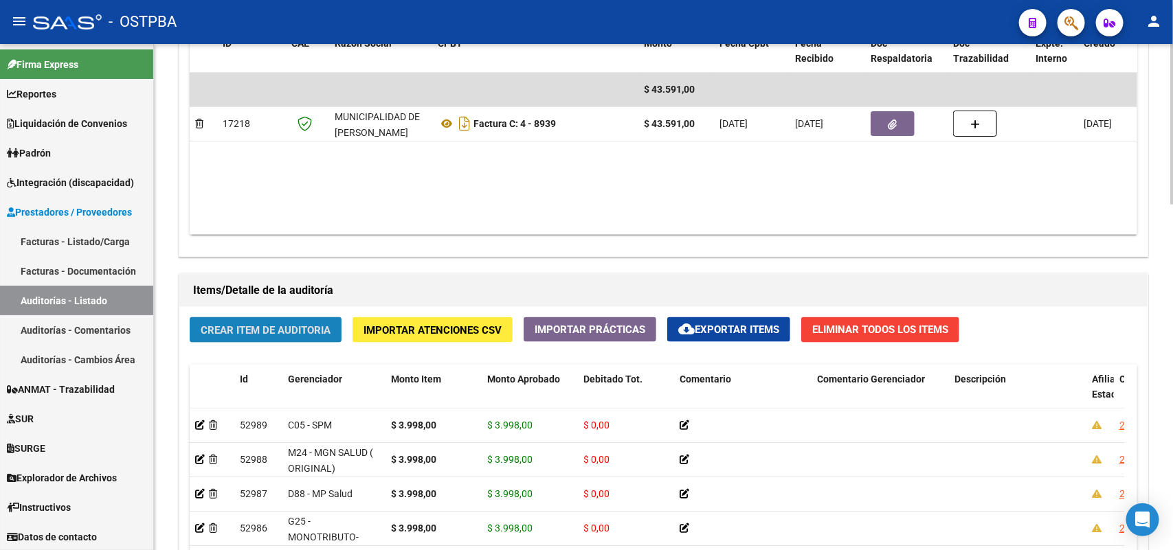
click at [296, 326] on span "Crear Item de Auditoria" at bounding box center [266, 330] width 130 height 12
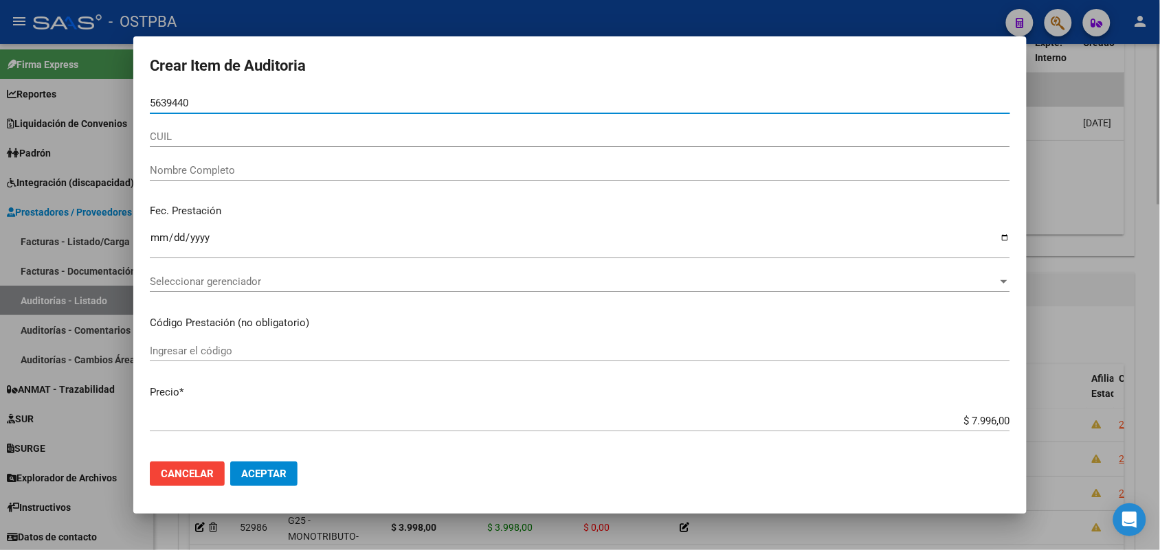
type input "56394404"
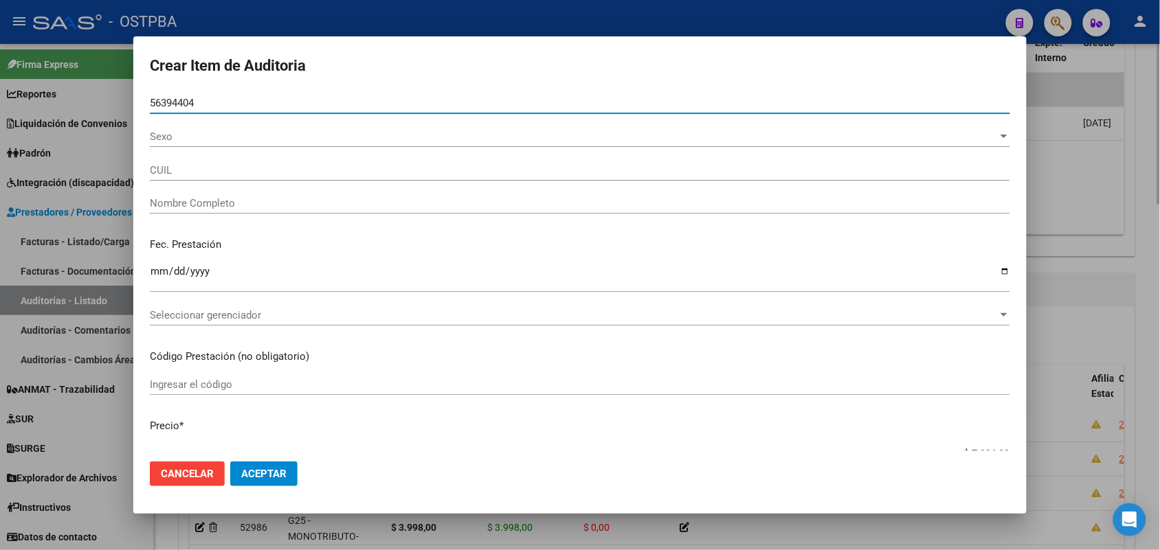
type input "27563944043"
type input "[PERSON_NAME] [PERSON_NAME]"
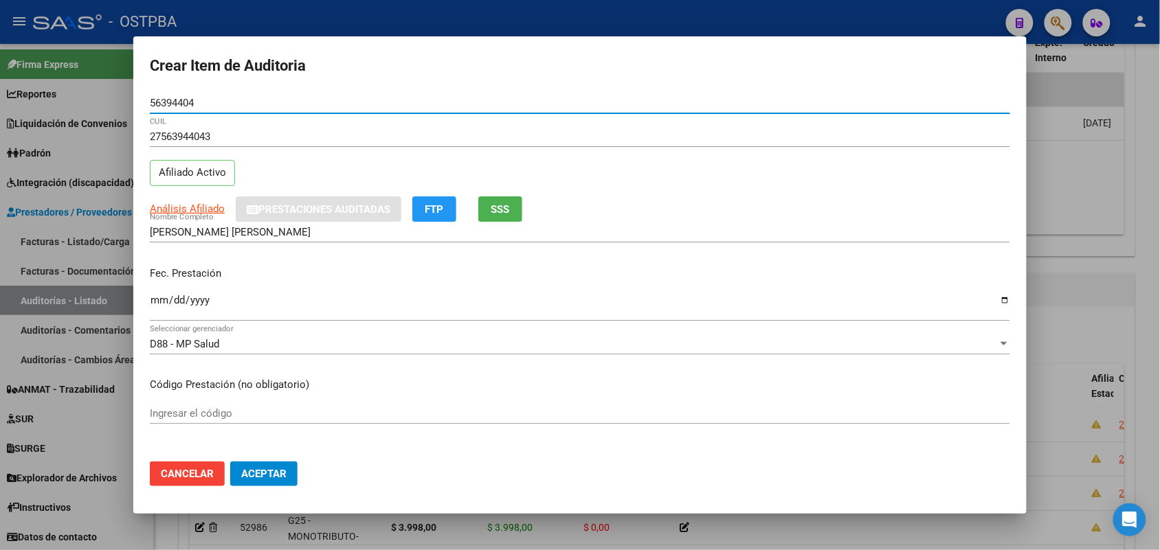
type input "56394404"
click at [158, 304] on input "Ingresar la fecha" at bounding box center [580, 306] width 860 height 22
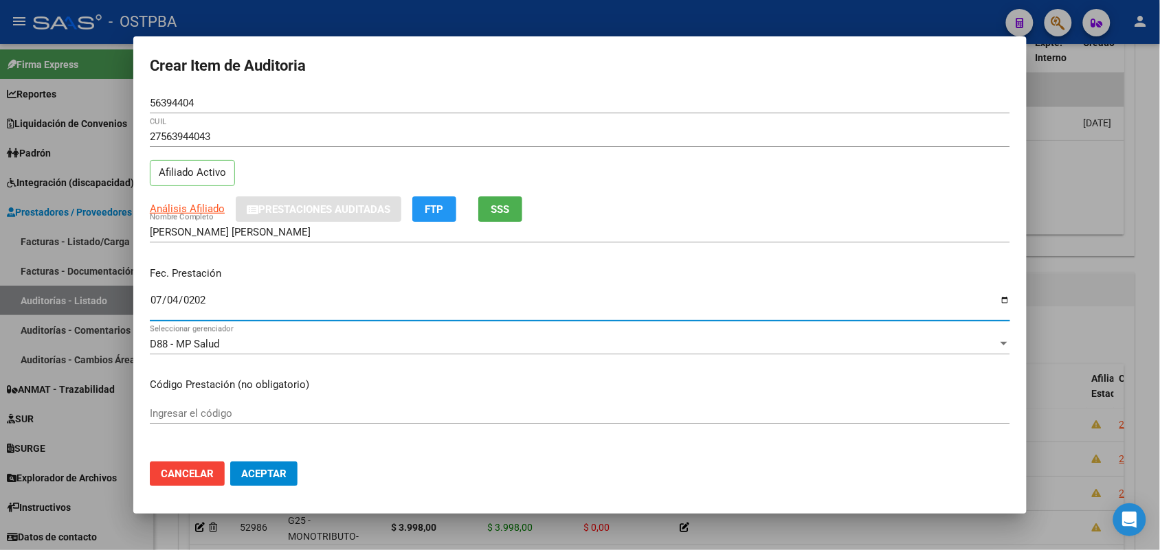
type input "[DATE]"
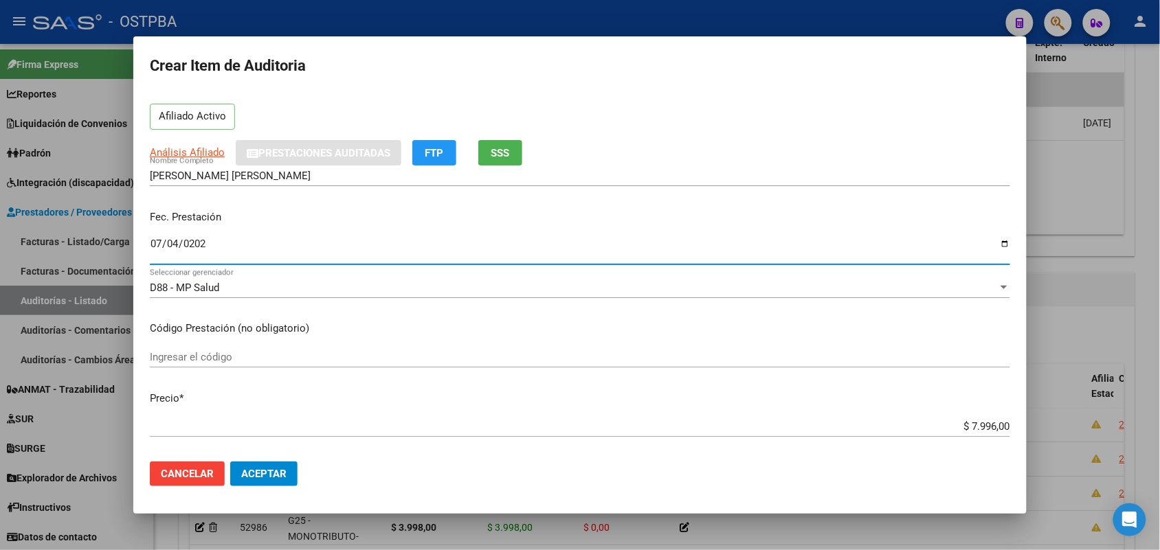
scroll to position [172, 0]
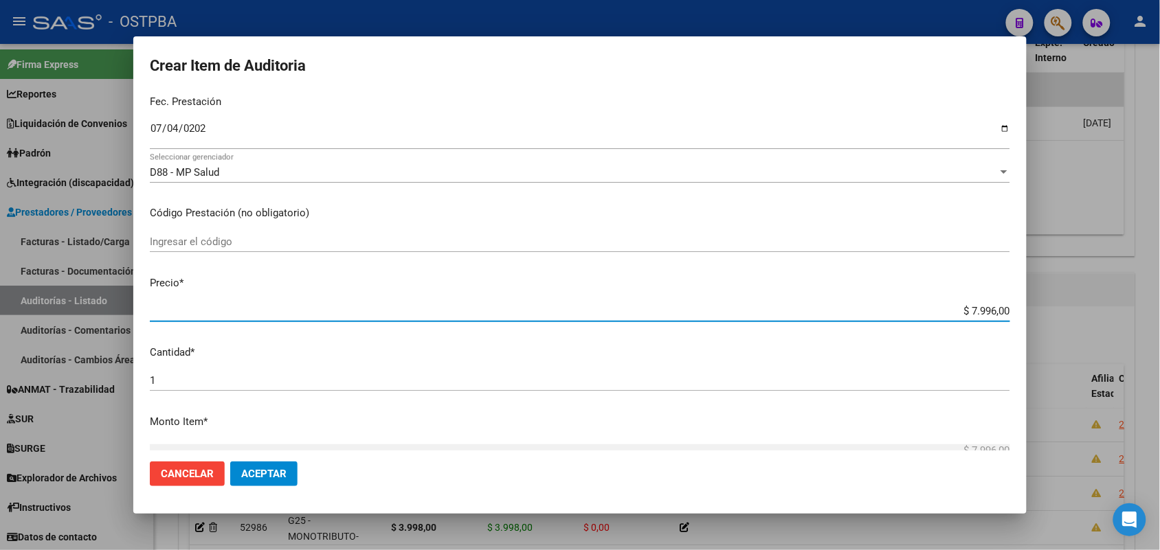
drag, startPoint x: 945, startPoint y: 311, endPoint x: 1063, endPoint y: 303, distance: 118.4
click at [1063, 303] on div "Crear Item de Auditoria 56394404 Nro Documento 27563944043 CUIL Afiliado Activo…" at bounding box center [580, 275] width 1160 height 550
type input "$ 0,03"
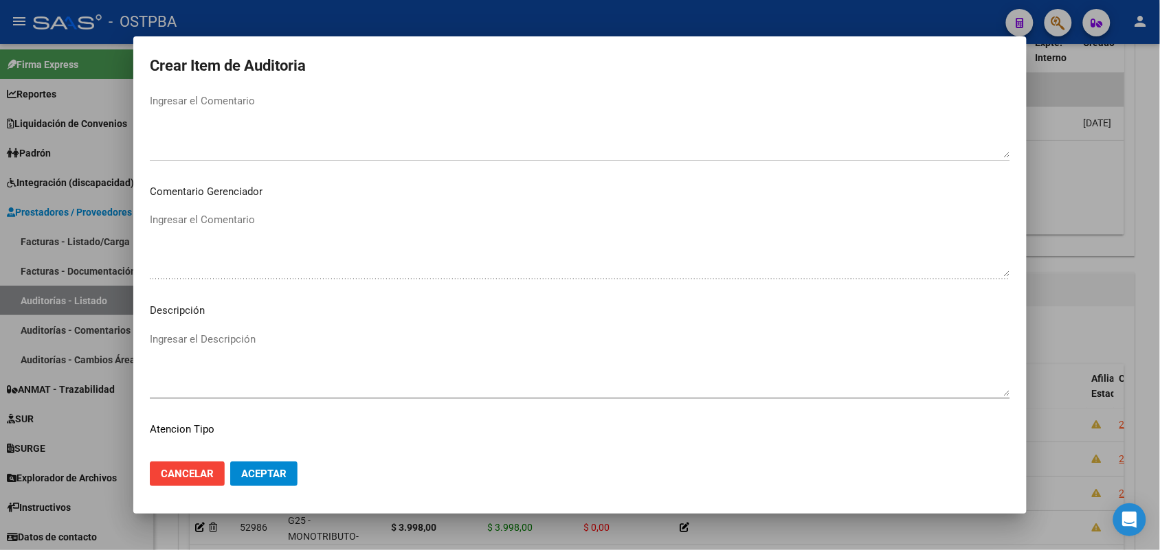
scroll to position [687, 0]
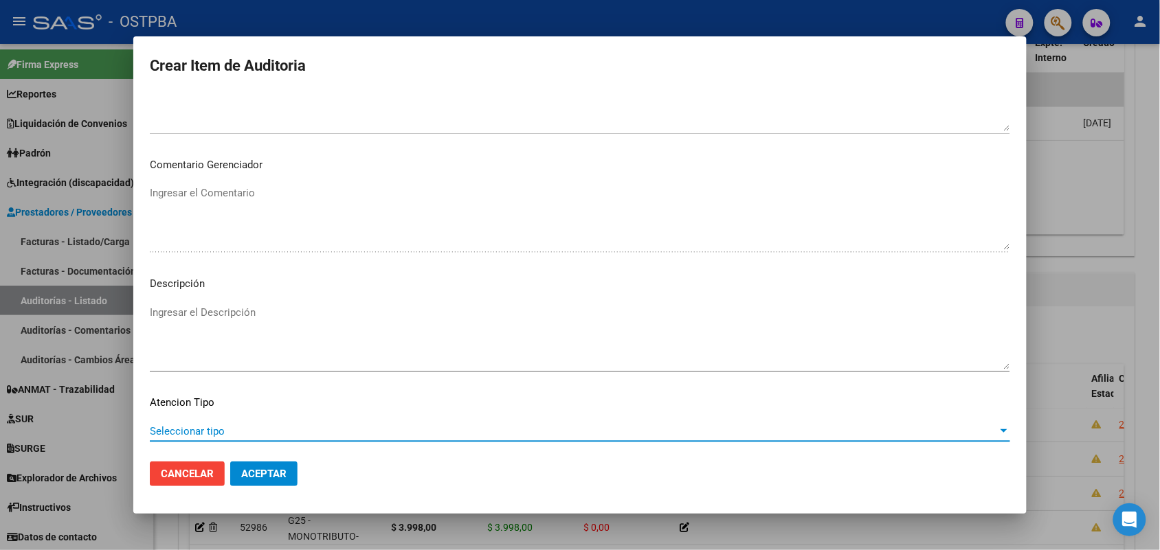
click at [183, 430] on span "Seleccionar tipo" at bounding box center [574, 431] width 848 height 12
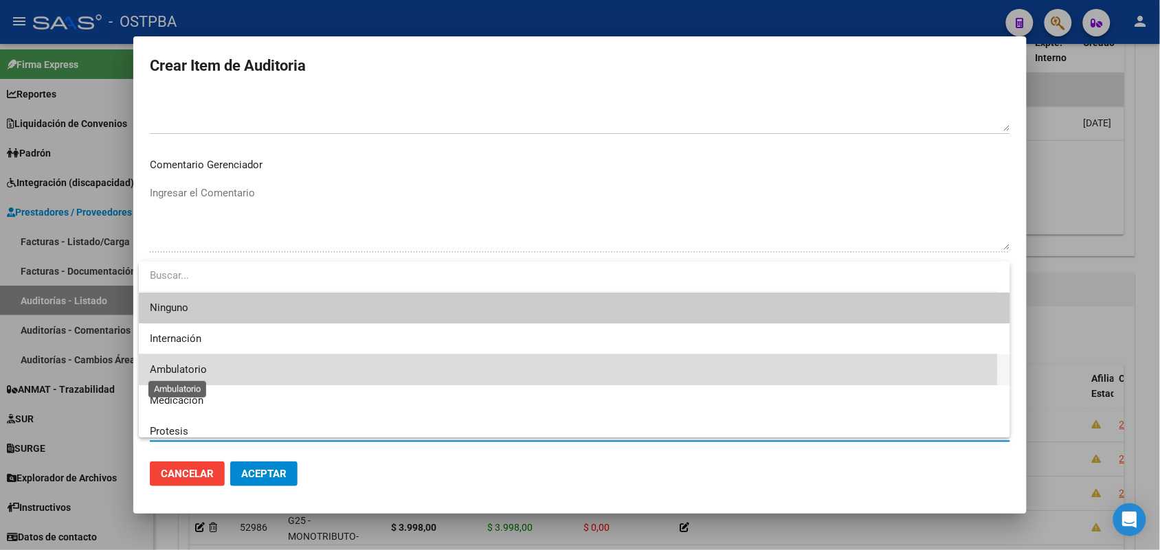
click at [203, 369] on span "Ambulatorio" at bounding box center [178, 369] width 57 height 12
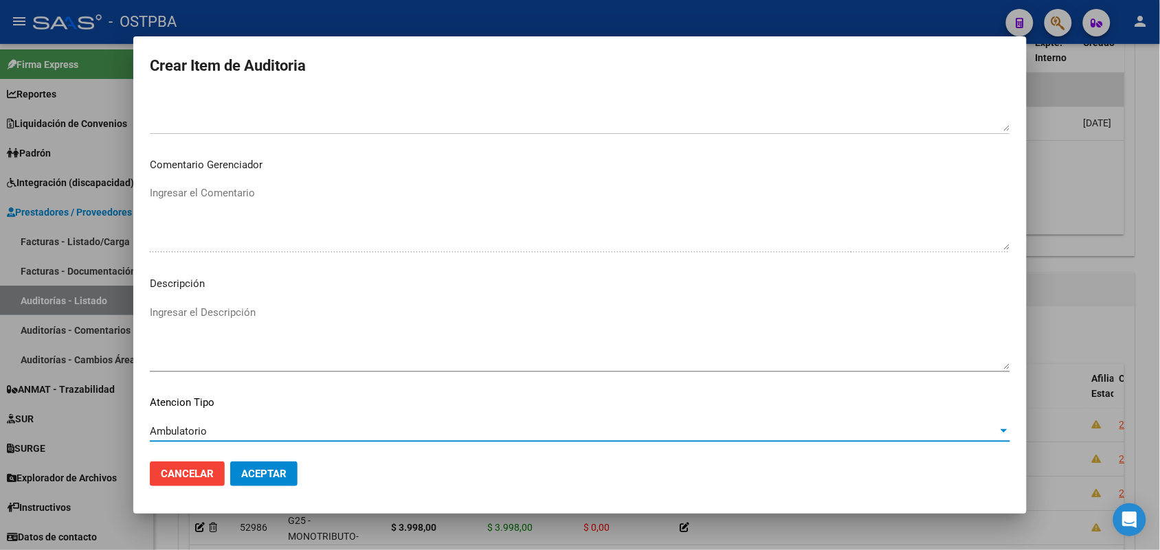
click at [272, 471] on span "Aceptar" at bounding box center [263, 474] width 45 height 12
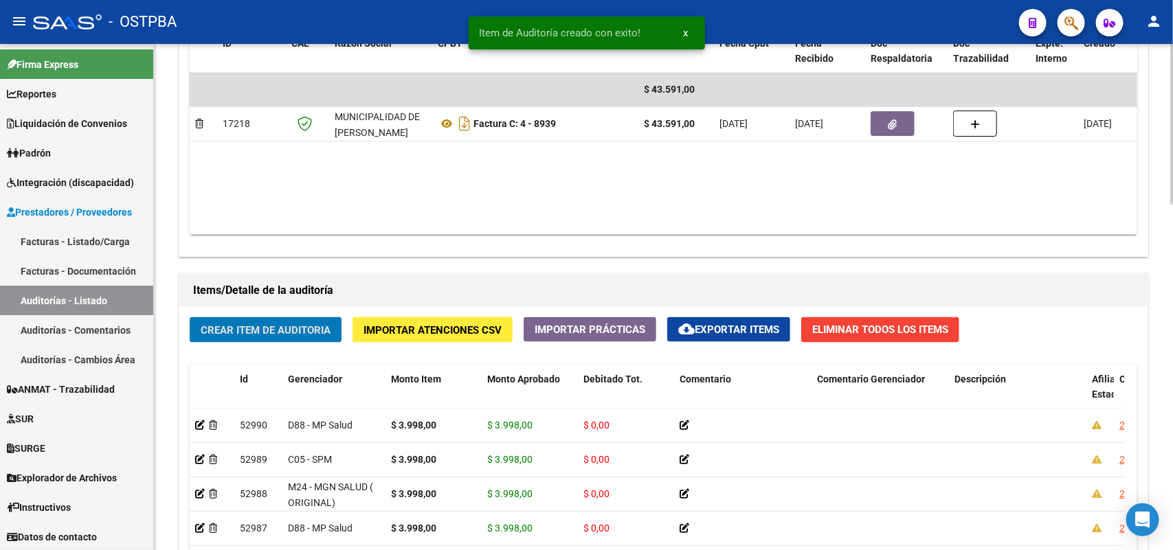
click at [306, 325] on span "Crear Item de Auditoria" at bounding box center [266, 330] width 130 height 12
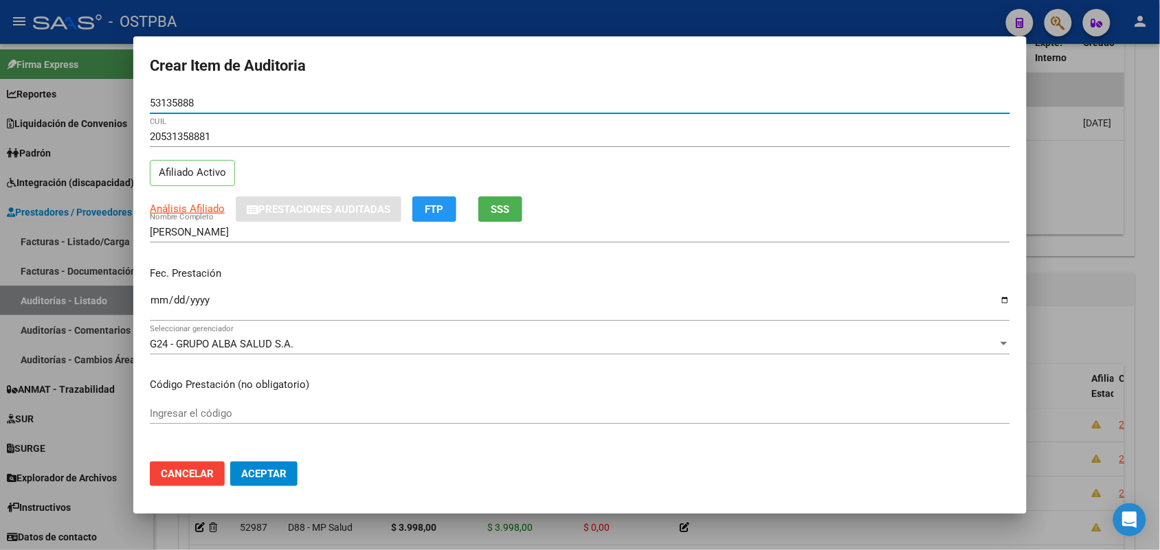
click at [156, 309] on input "Ingresar la fecha" at bounding box center [580, 306] width 860 height 22
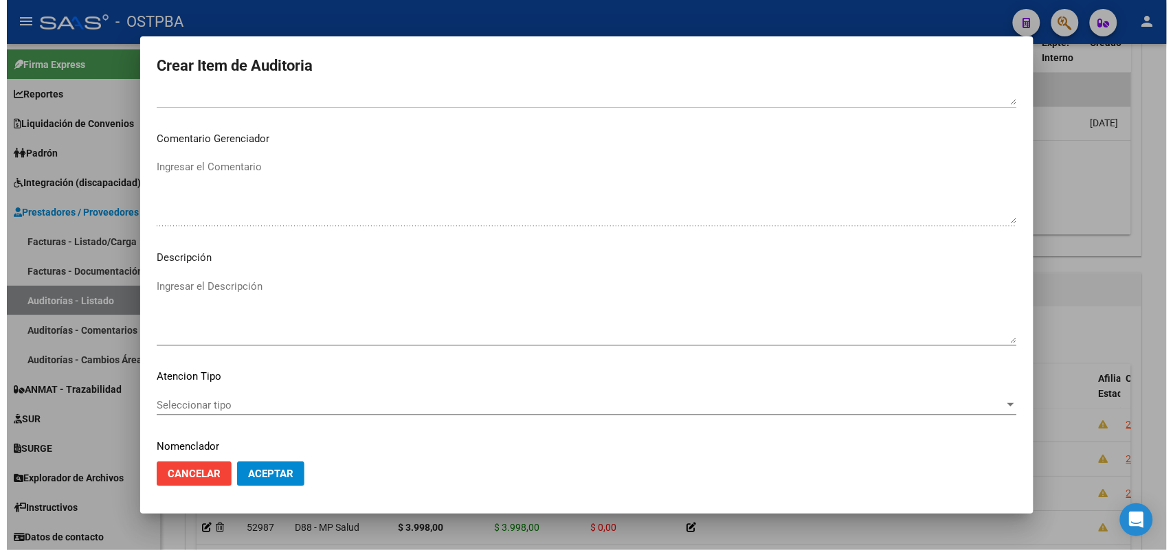
scroll to position [760, 0]
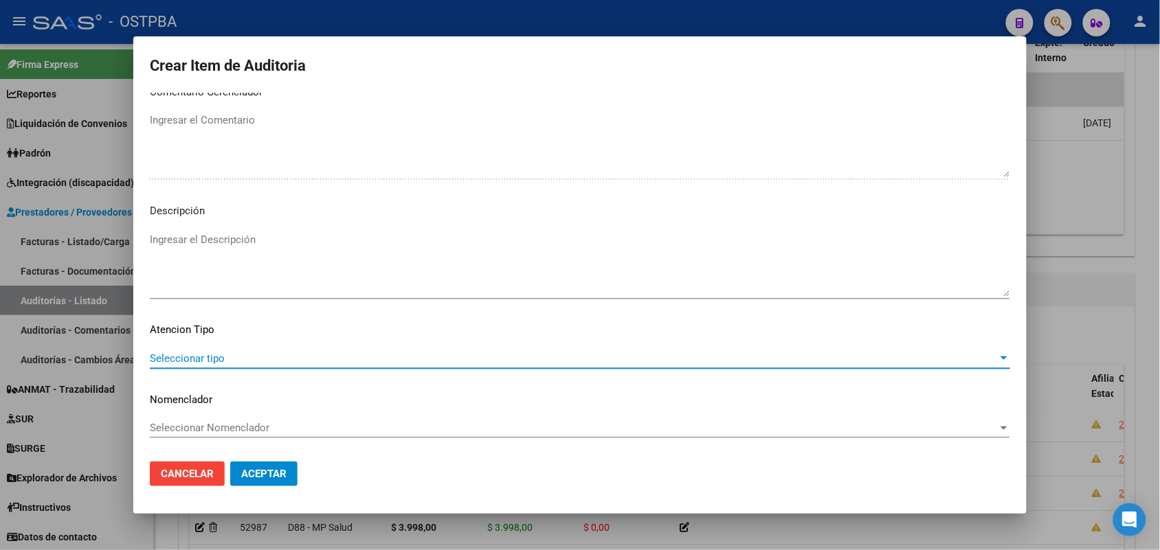
click at [201, 358] on span "Seleccionar tipo" at bounding box center [574, 358] width 848 height 12
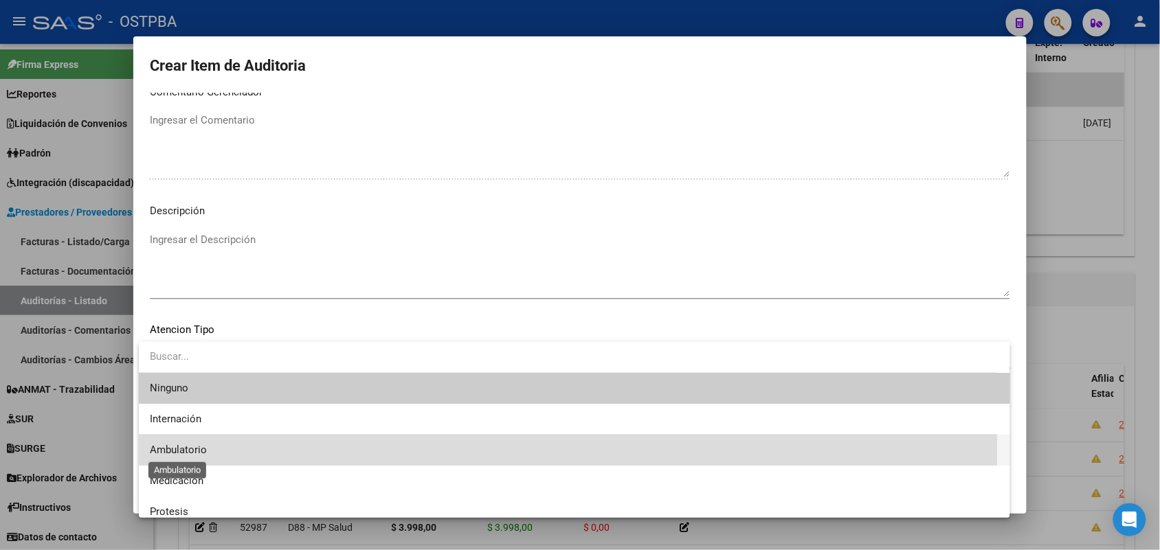
click at [186, 444] on span "Ambulatorio" at bounding box center [178, 450] width 57 height 12
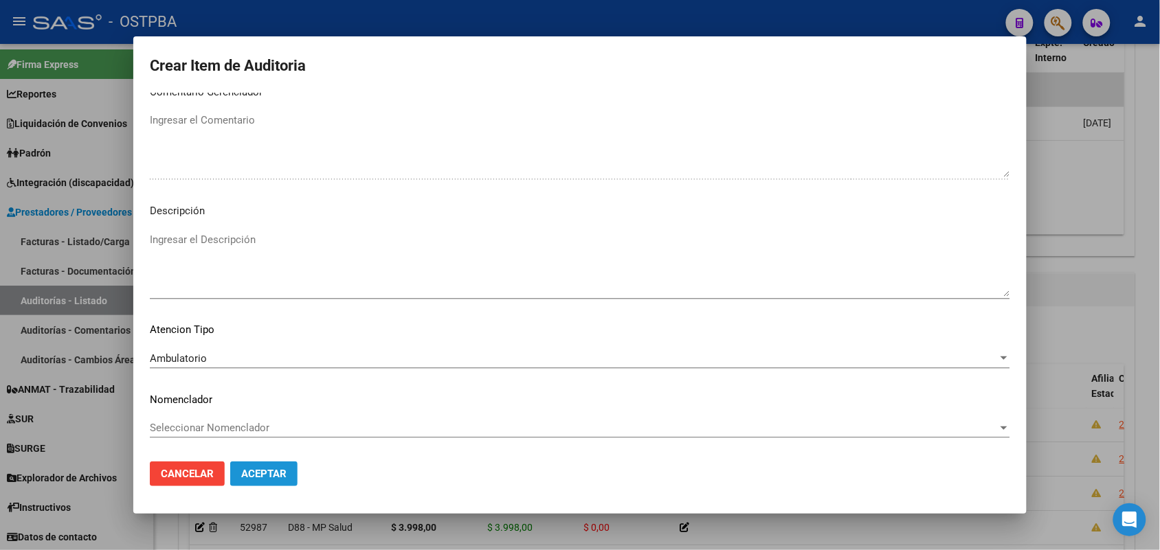
click at [258, 477] on span "Aceptar" at bounding box center [263, 474] width 45 height 12
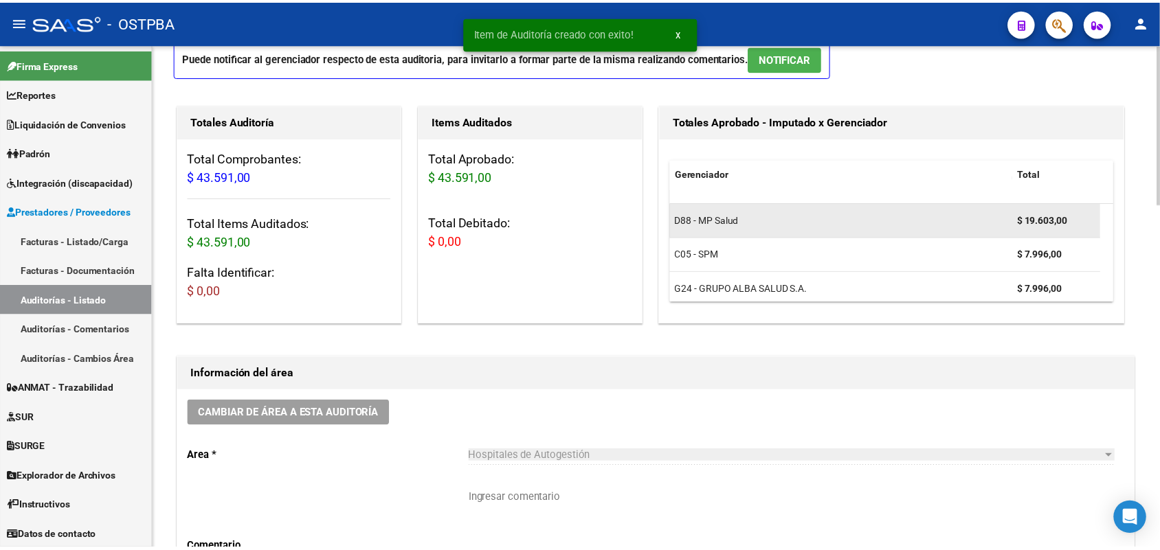
scroll to position [0, 0]
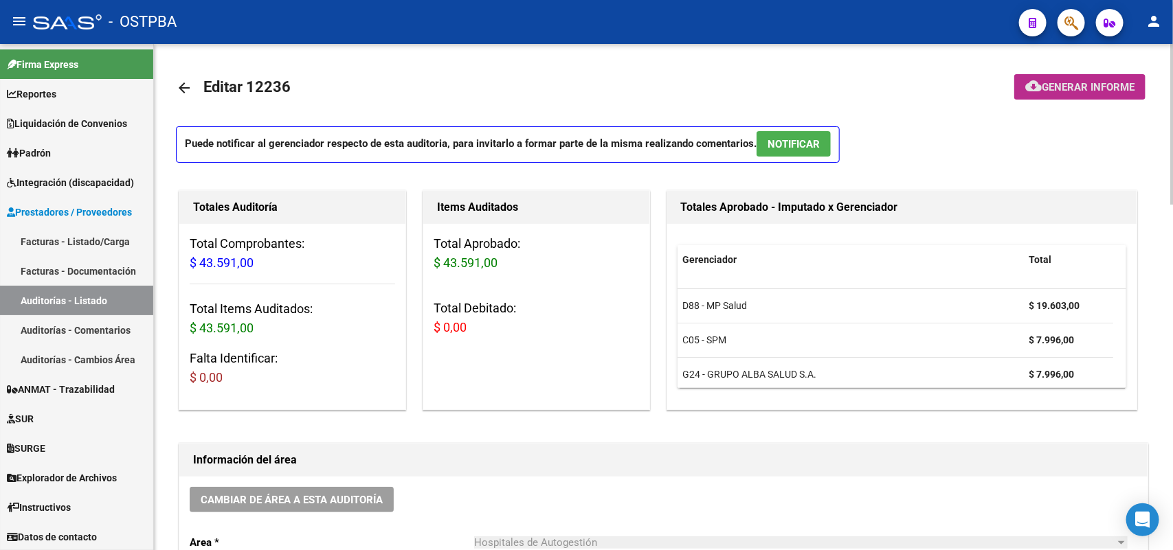
click at [1065, 87] on span "Generar informe" at bounding box center [1087, 87] width 93 height 12
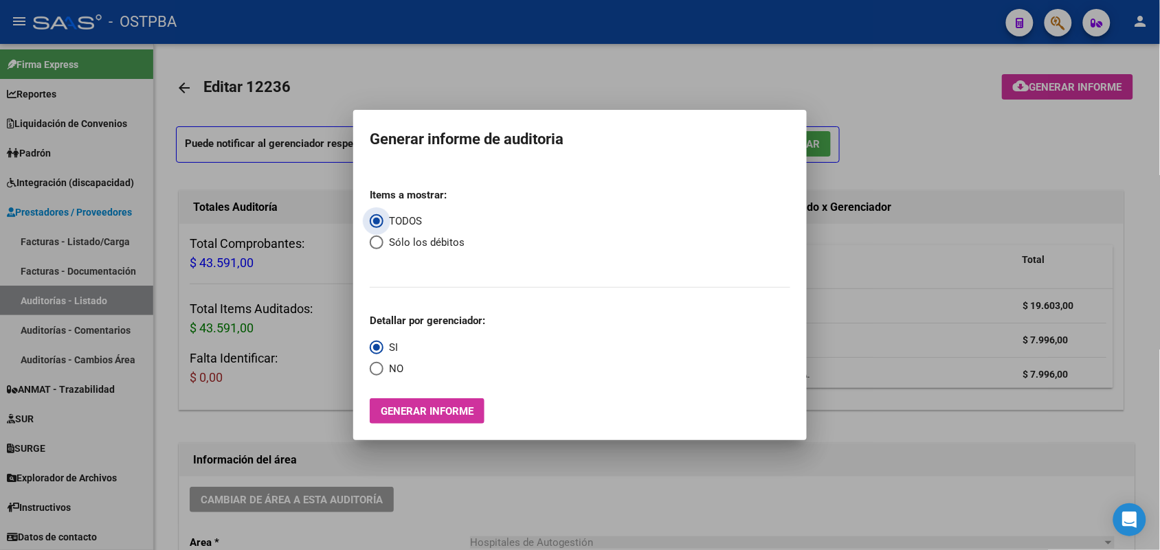
click at [455, 418] on button "Generar informe" at bounding box center [427, 410] width 115 height 25
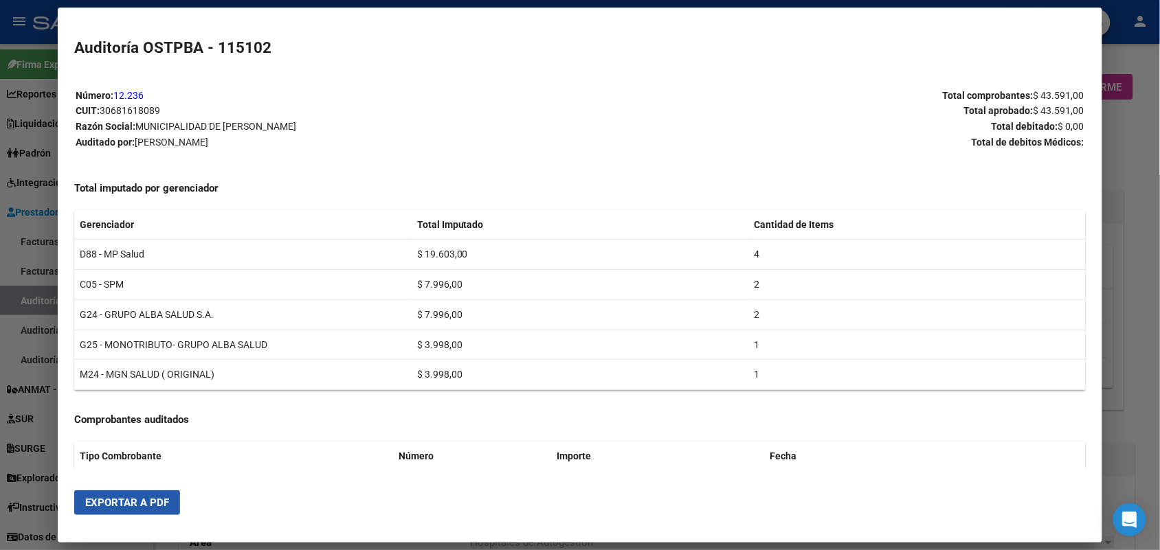
click at [111, 508] on span "Exportar a PDF" at bounding box center [127, 503] width 84 height 12
